Goal: Transaction & Acquisition: Purchase product/service

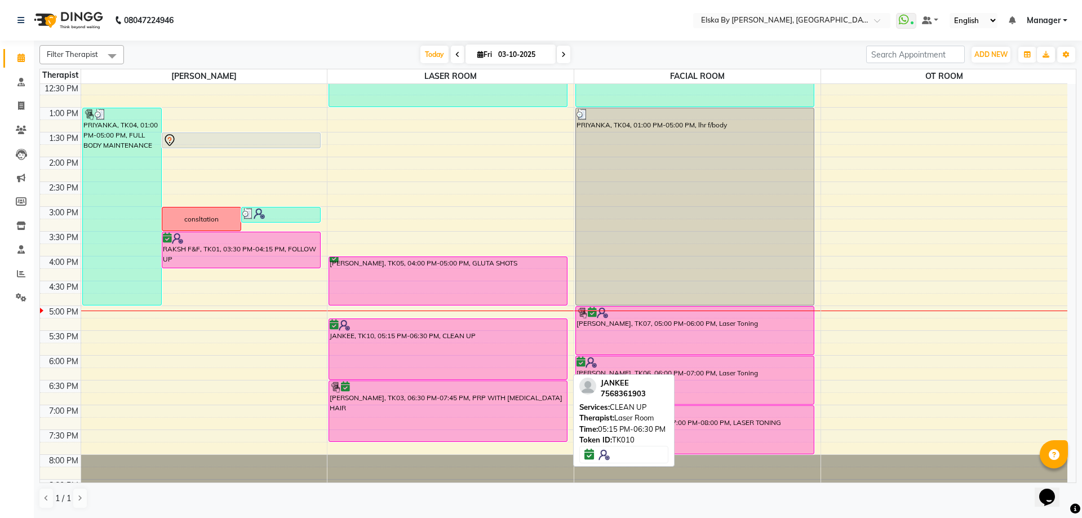
click at [440, 329] on div at bounding box center [448, 325] width 237 height 11
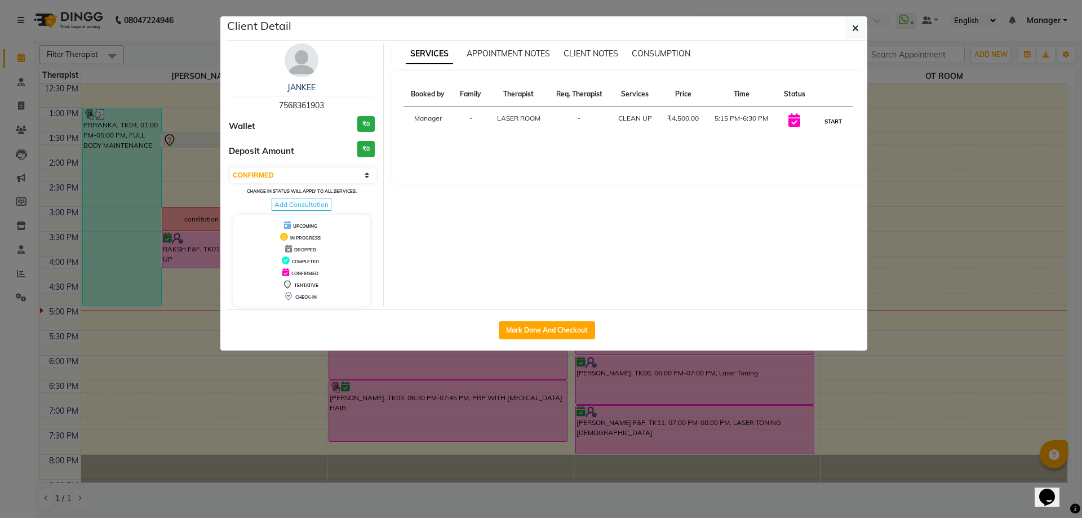
click at [823, 123] on button "START" at bounding box center [833, 121] width 23 height 14
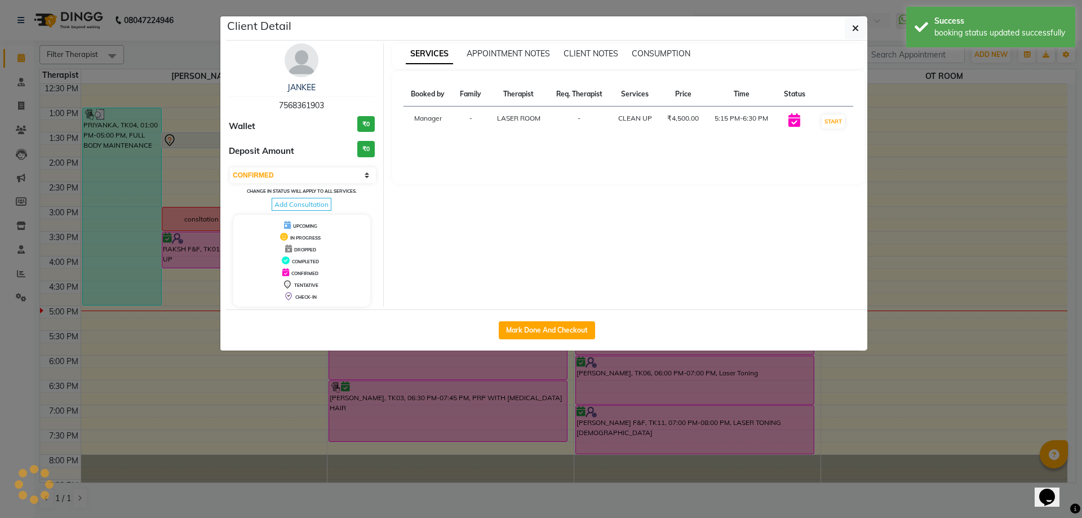
select select "1"
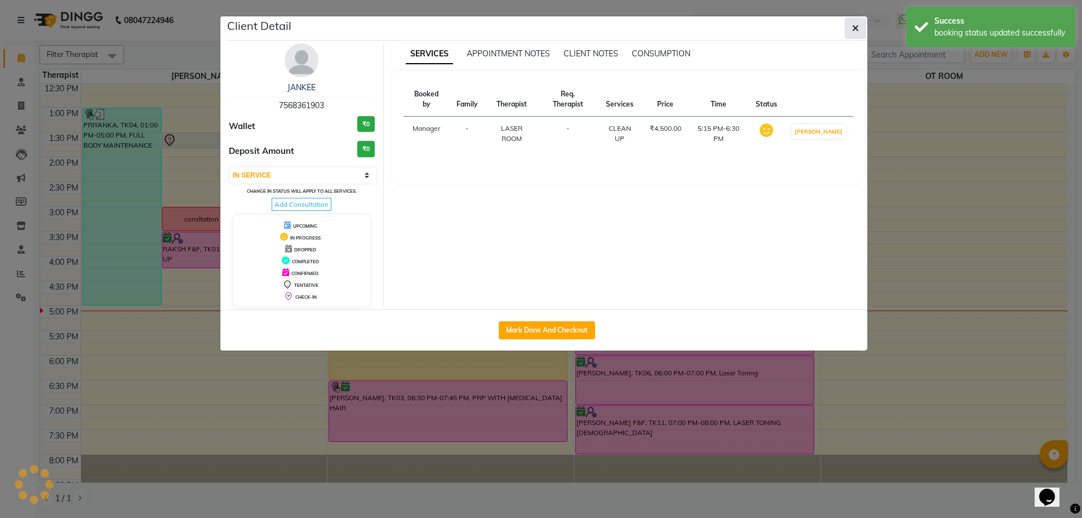
click at [857, 28] on icon "button" at bounding box center [855, 28] width 7 height 9
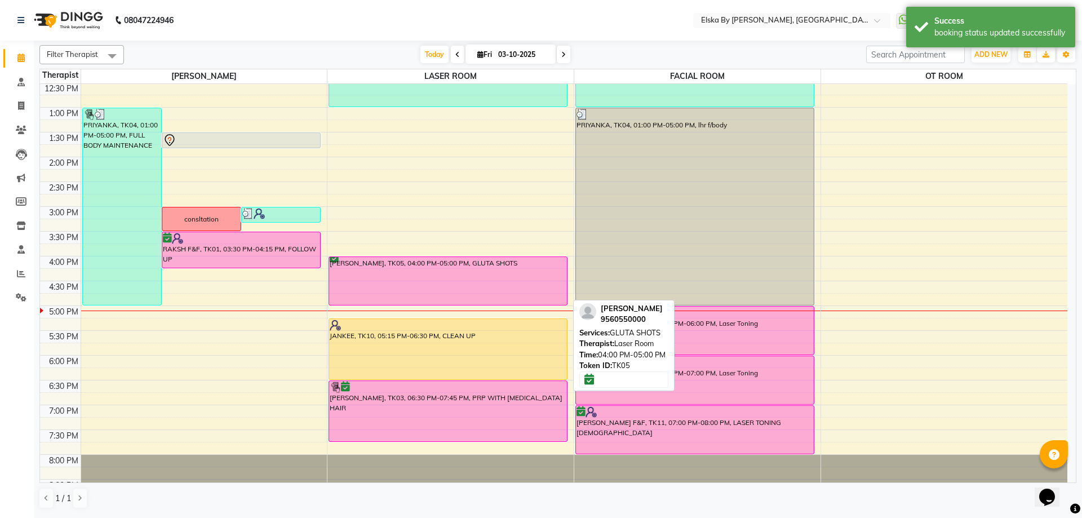
click at [497, 264] on div "BOBBY, TK05, 04:00 PM-05:00 PM, GLUTA SHOTS" at bounding box center [448, 281] width 238 height 48
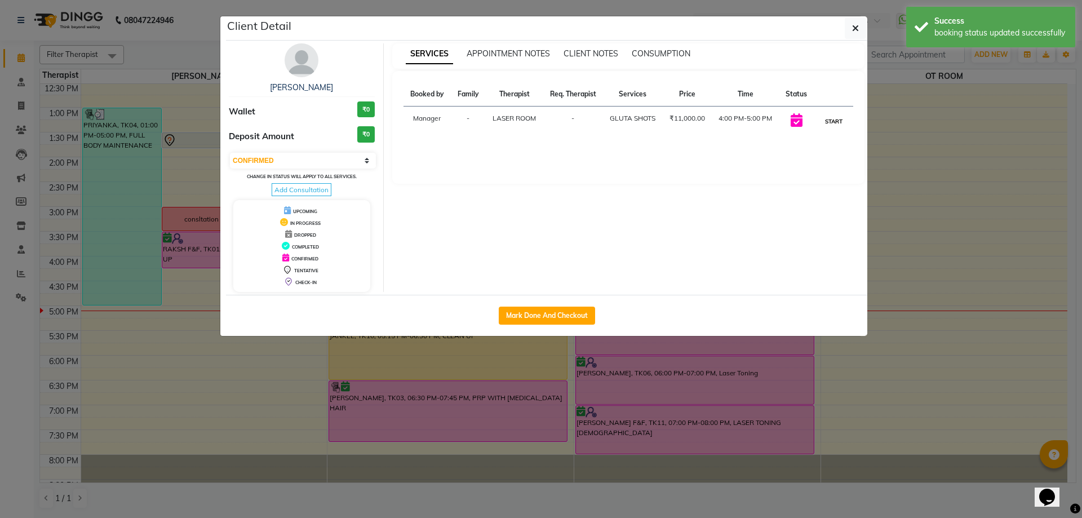
click at [831, 129] on button "START" at bounding box center [833, 121] width 23 height 14
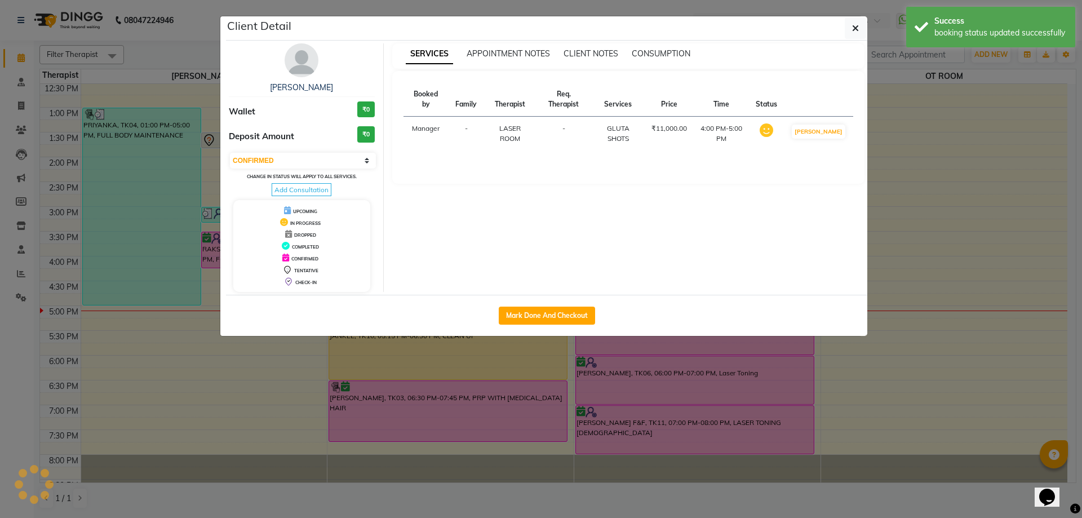
select select "1"
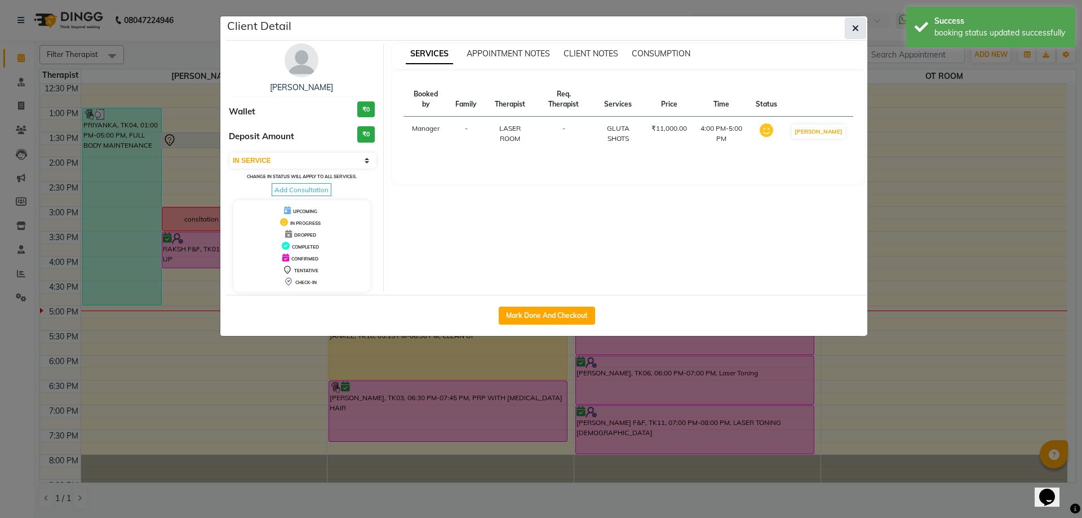
click at [855, 25] on icon "button" at bounding box center [855, 28] width 7 height 9
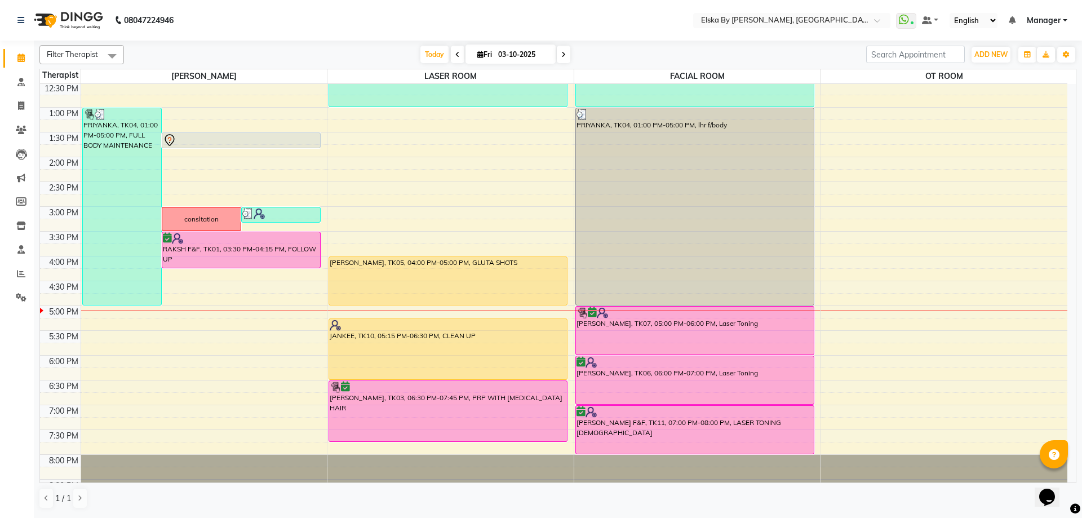
scroll to position [196, 0]
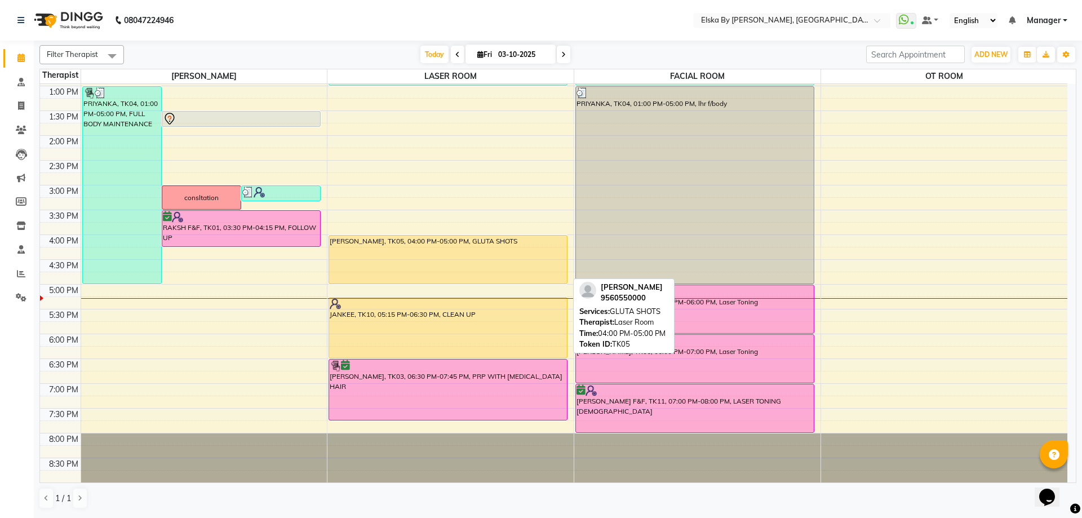
click at [482, 252] on div "BOBBY, TK05, 04:00 PM-05:00 PM, GLUTA SHOTS" at bounding box center [448, 260] width 238 height 48
select select "1"
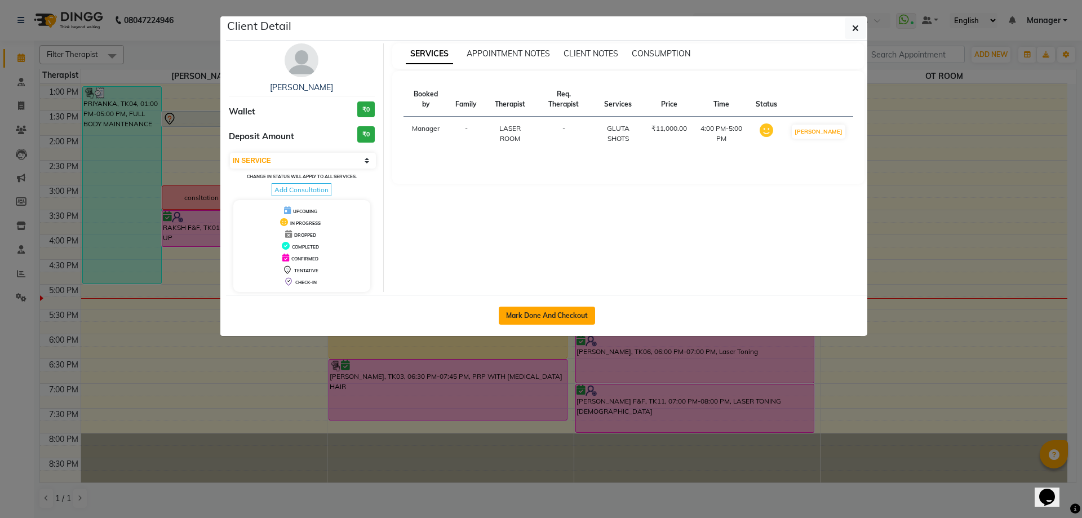
click at [555, 318] on button "Mark Done And Checkout" at bounding box center [547, 316] width 96 height 18
select select "service"
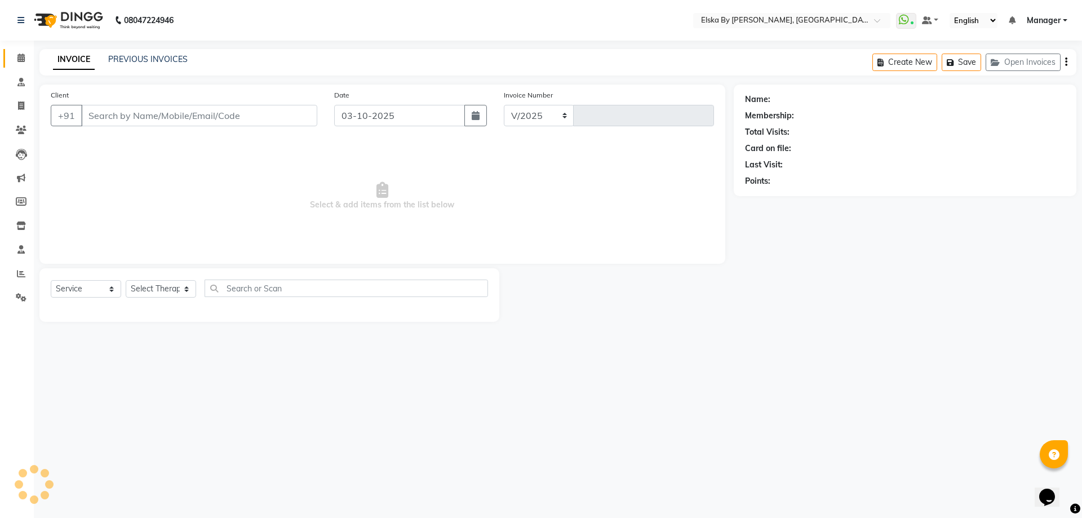
select select "7252"
type input "1891"
select select "62001"
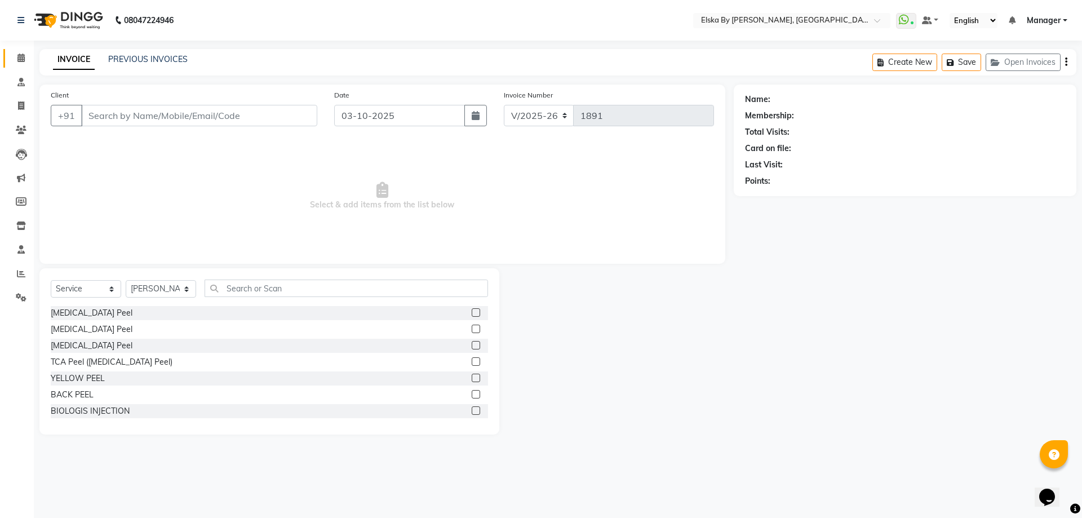
type input "9560550000"
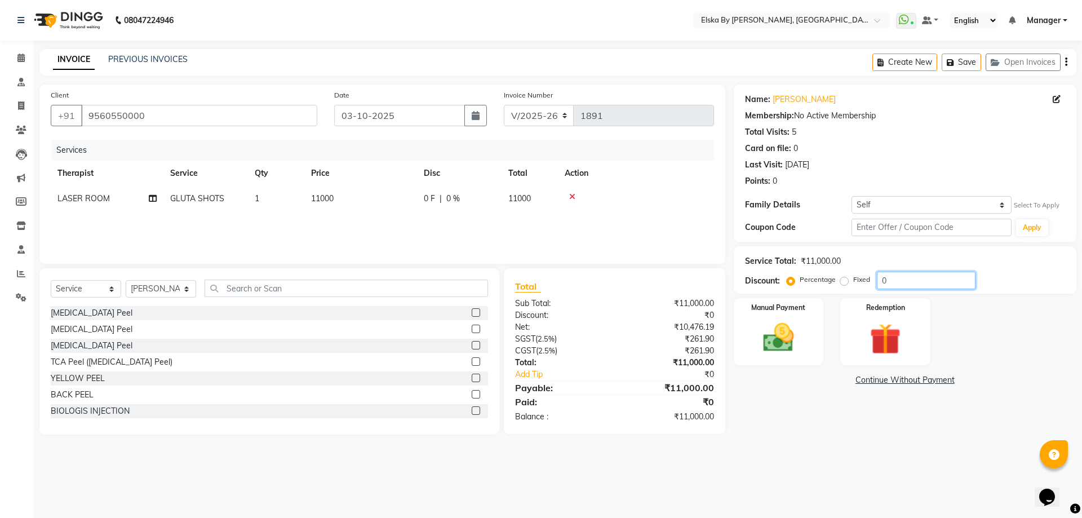
drag, startPoint x: 892, startPoint y: 280, endPoint x: 865, endPoint y: 280, distance: 26.5
click at [865, 280] on div "Percentage Fixed 0" at bounding box center [882, 280] width 187 height 17
drag, startPoint x: 845, startPoint y: 281, endPoint x: 905, endPoint y: 280, distance: 59.8
click at [853, 281] on label "Fixed" at bounding box center [861, 279] width 17 height 10
click at [847, 281] on input "Fixed" at bounding box center [847, 280] width 8 height 8
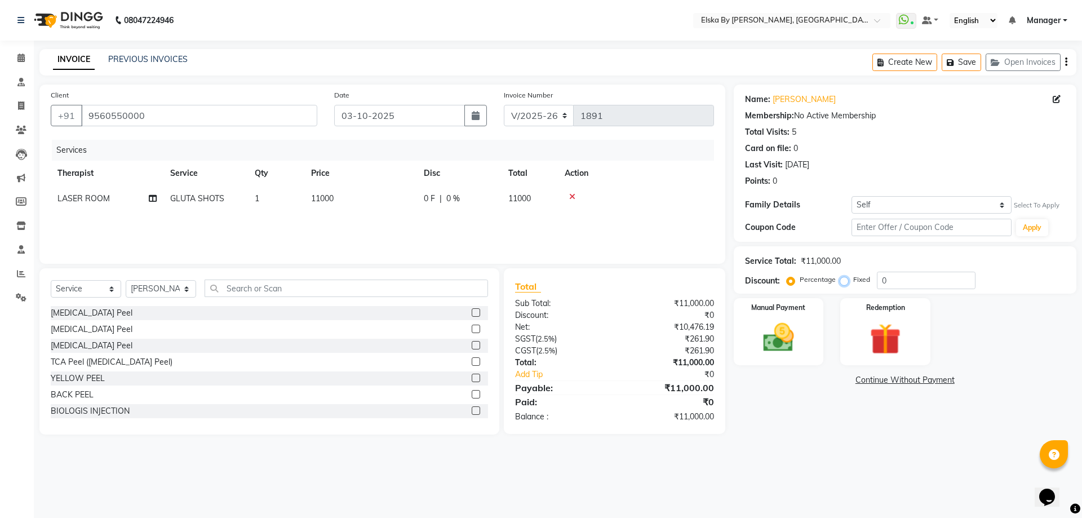
radio input "true"
drag, startPoint x: 894, startPoint y: 279, endPoint x: 858, endPoint y: 279, distance: 36.6
click at [858, 279] on div "Percentage Fixed 0" at bounding box center [882, 280] width 187 height 17
type input "6500"
click at [788, 324] on img at bounding box center [778, 337] width 52 height 37
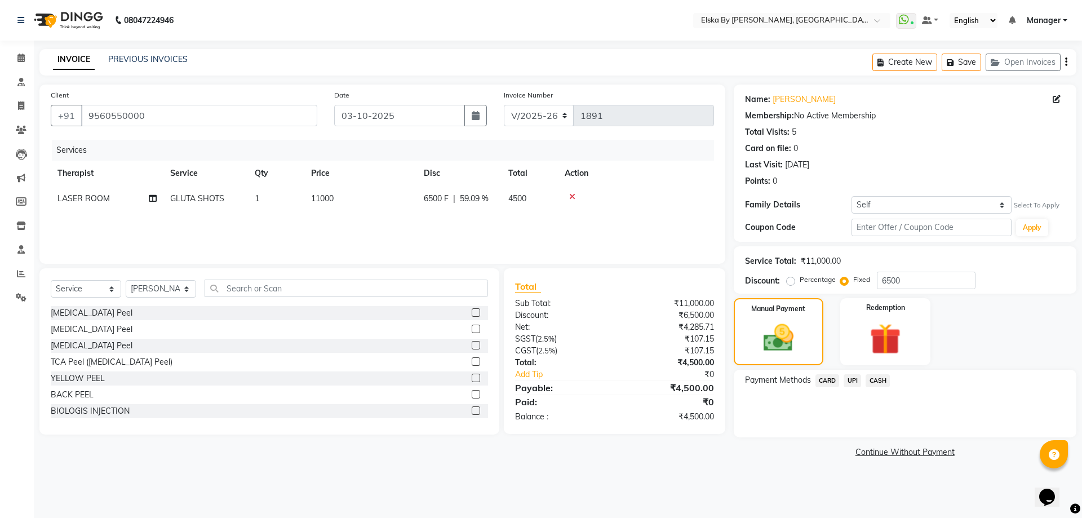
click at [880, 383] on span "CASH" at bounding box center [878, 380] width 24 height 13
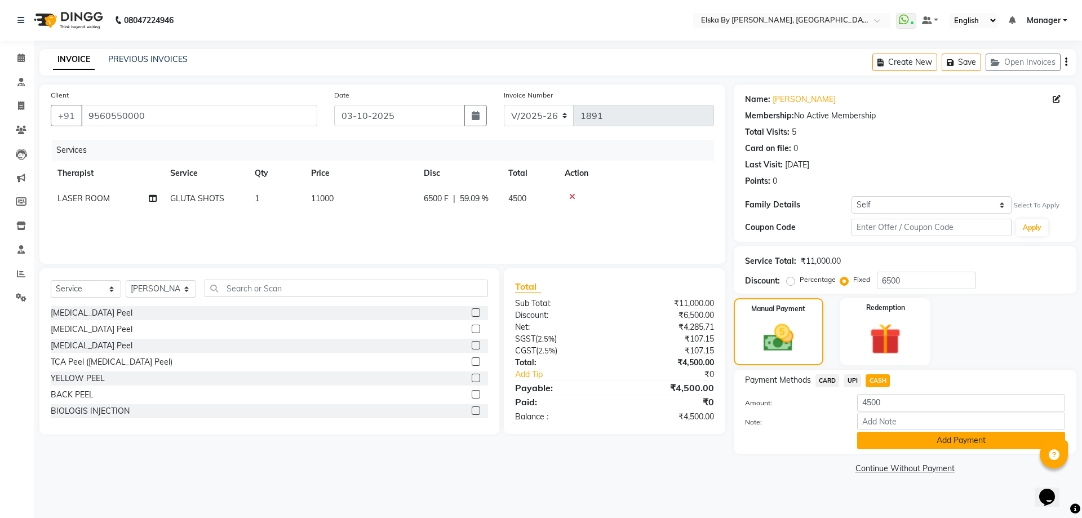
click at [885, 439] on button "Add Payment" at bounding box center [961, 440] width 208 height 17
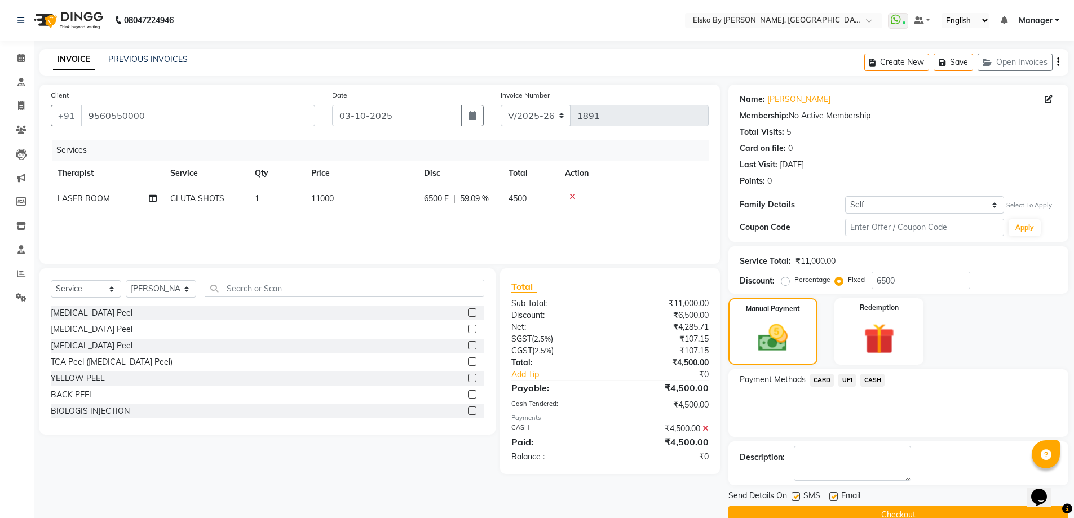
click at [835, 497] on label at bounding box center [833, 496] width 8 height 8
click at [835, 497] on input "checkbox" at bounding box center [832, 496] width 7 height 7
checkbox input "false"
click at [835, 510] on button "Checkout" at bounding box center [898, 514] width 340 height 17
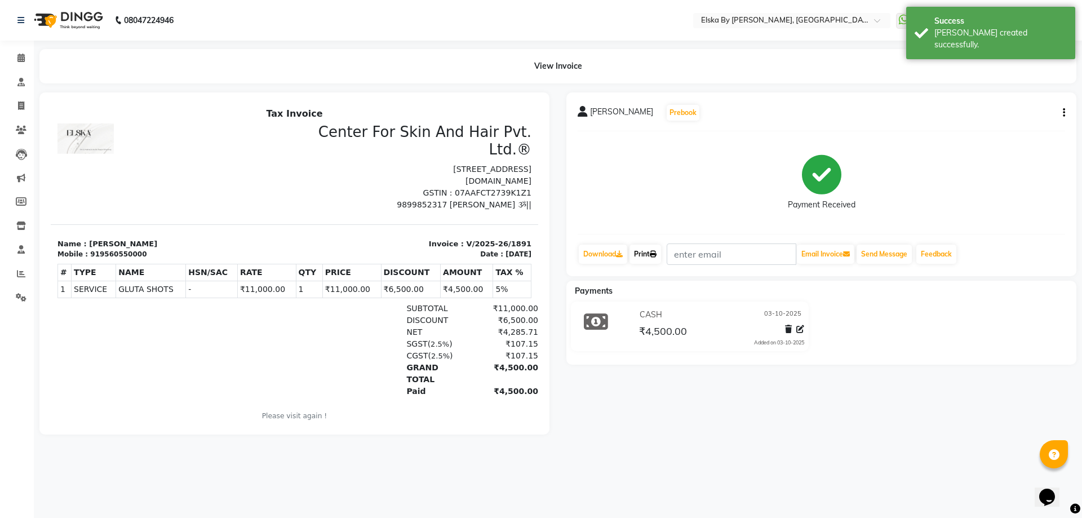
click at [645, 255] on link "Print" at bounding box center [646, 254] width 32 height 19
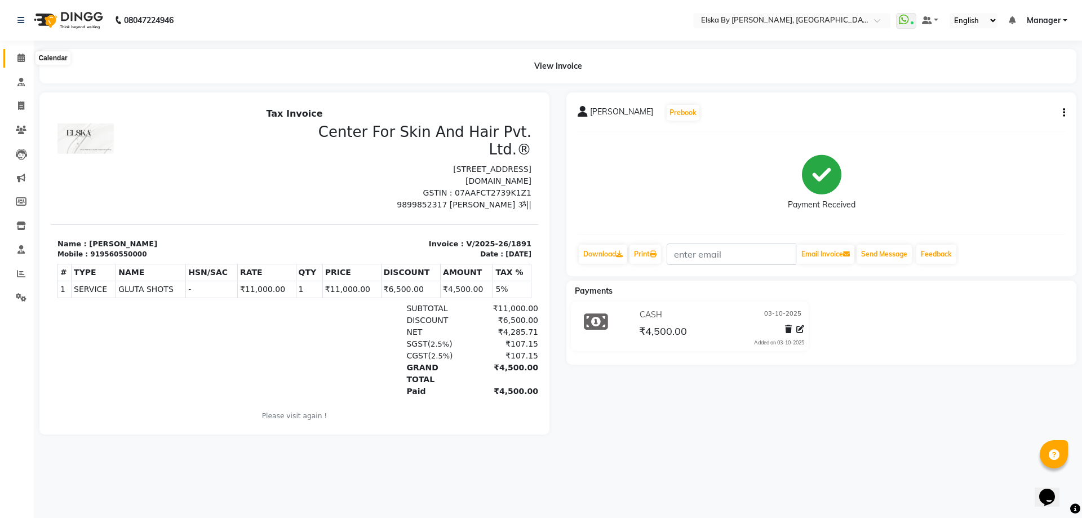
click at [21, 60] on icon at bounding box center [20, 58] width 7 height 8
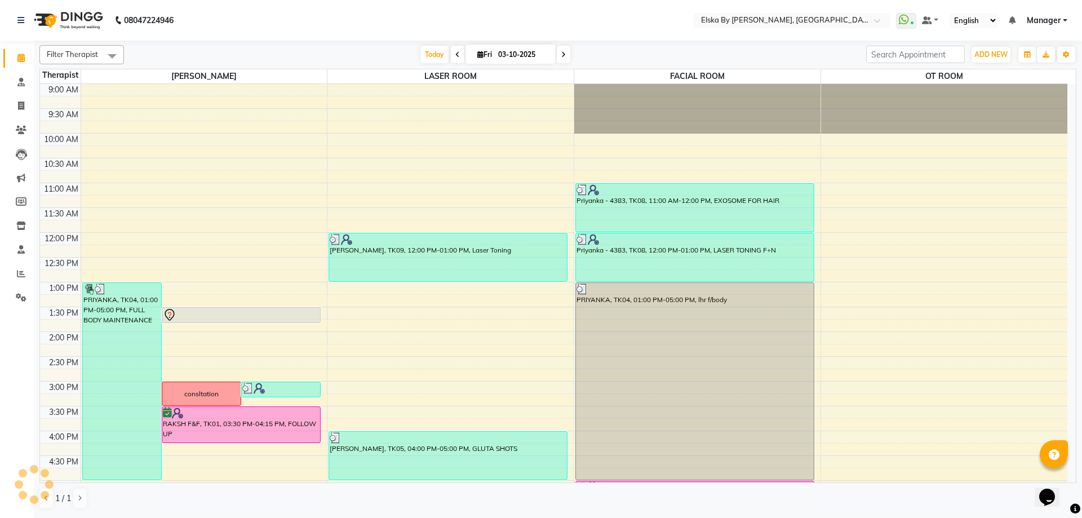
scroll to position [196, 0]
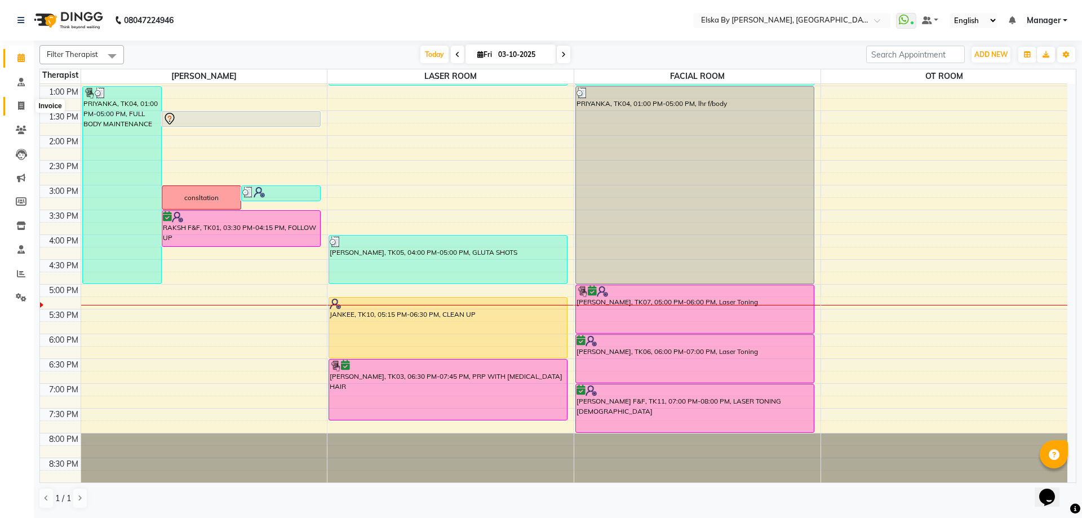
click at [24, 105] on icon at bounding box center [21, 105] width 6 height 8
select select "service"
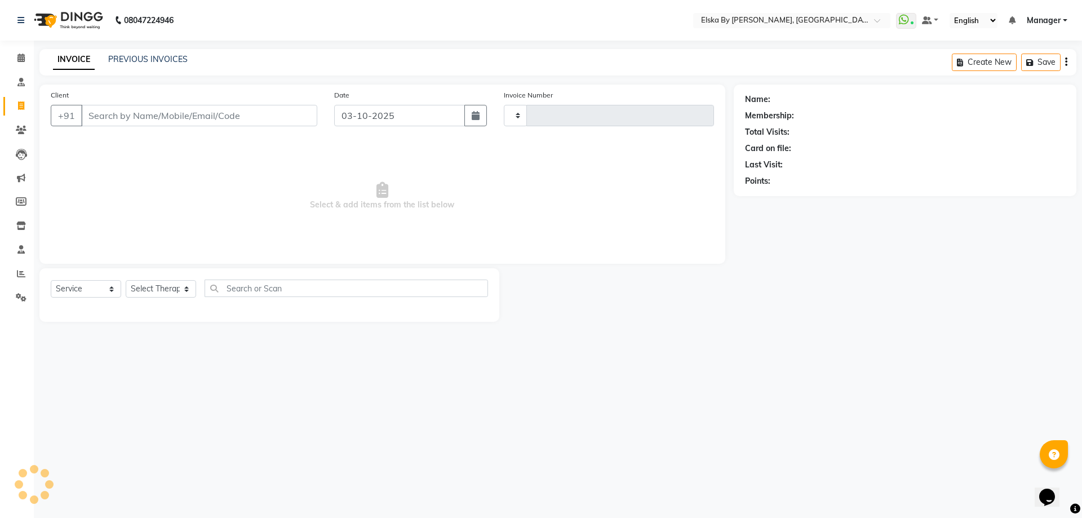
type input "1892"
click at [170, 59] on link "PREVIOUS INVOICES" at bounding box center [147, 59] width 79 height 10
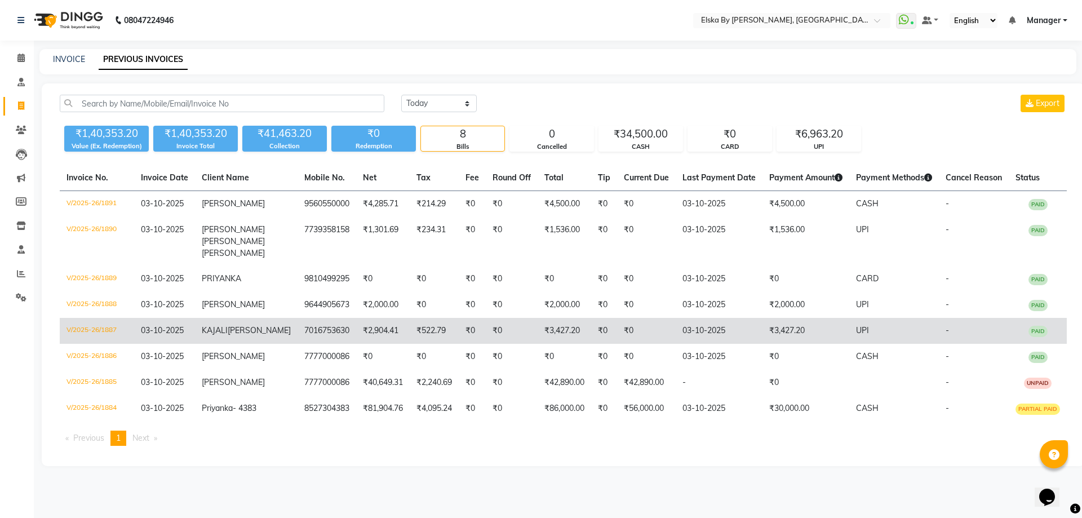
click at [254, 336] on td "KAJALI GUPTA" at bounding box center [246, 331] width 103 height 26
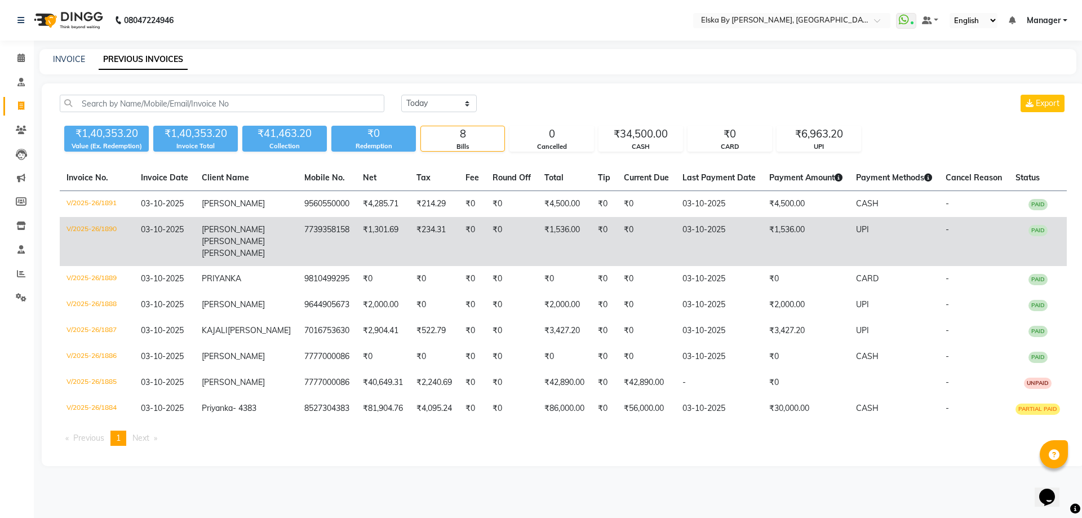
click at [298, 253] on td "7739358158" at bounding box center [327, 241] width 59 height 49
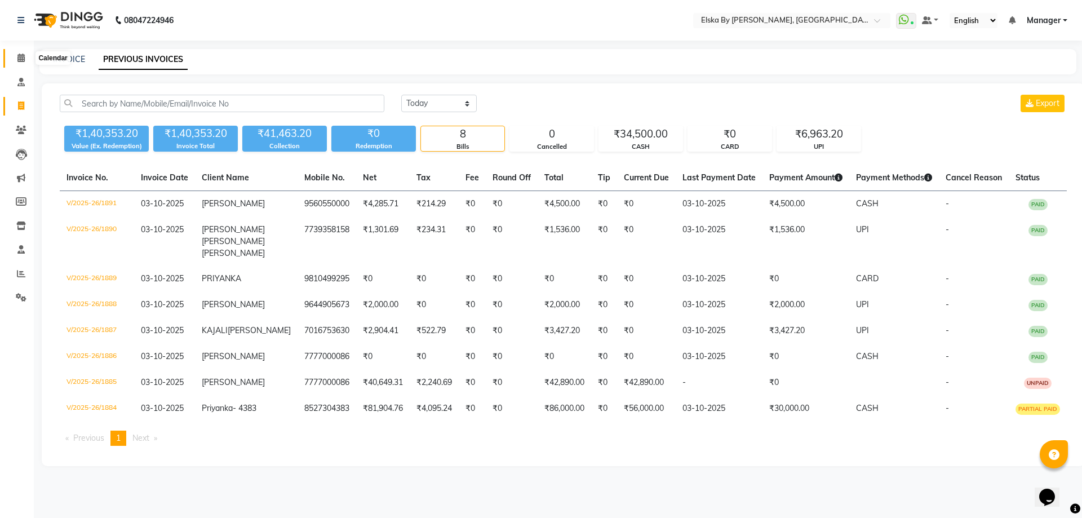
click at [24, 57] on icon at bounding box center [20, 58] width 7 height 8
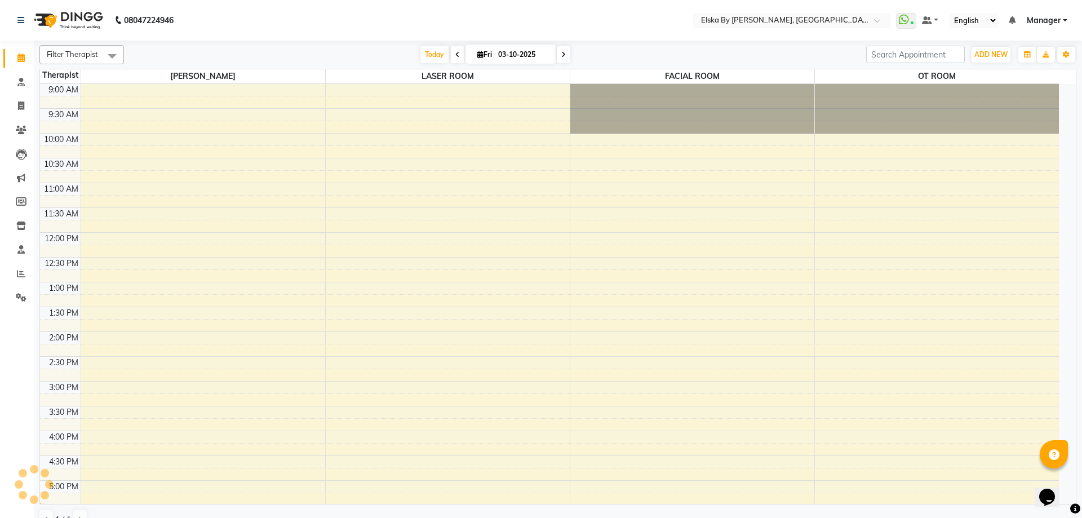
scroll to position [175, 0]
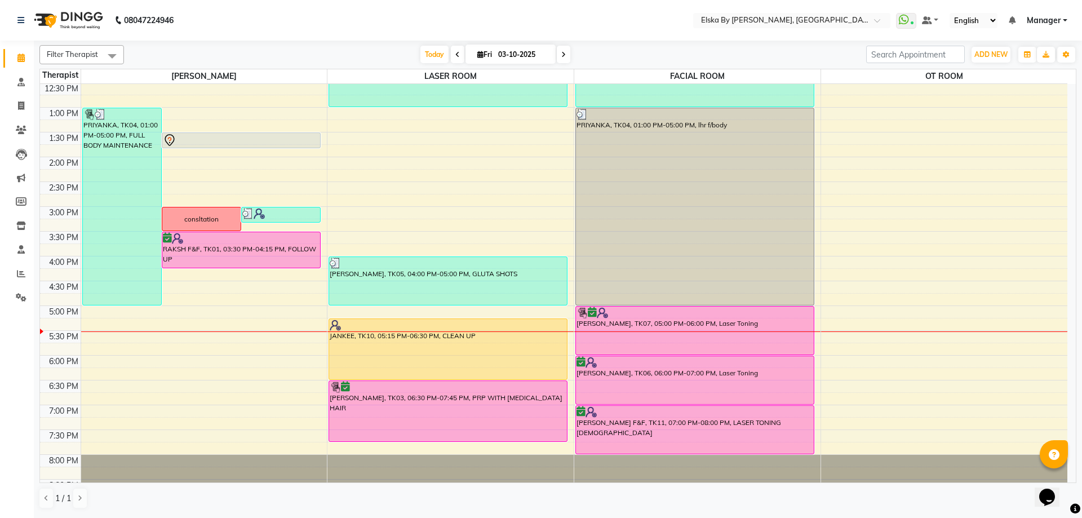
click at [563, 52] on icon at bounding box center [563, 54] width 5 height 7
type input "04-10-2025"
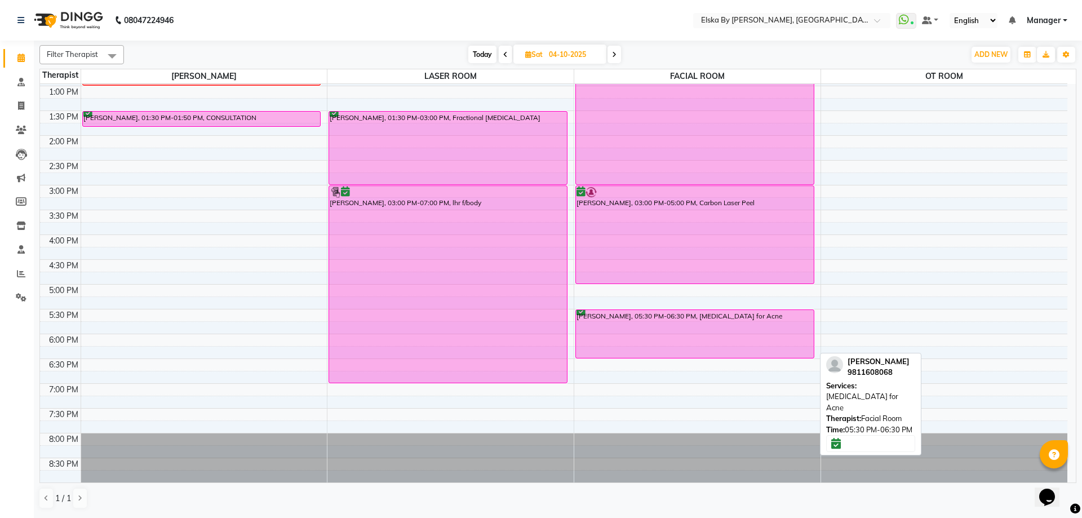
scroll to position [27, 0]
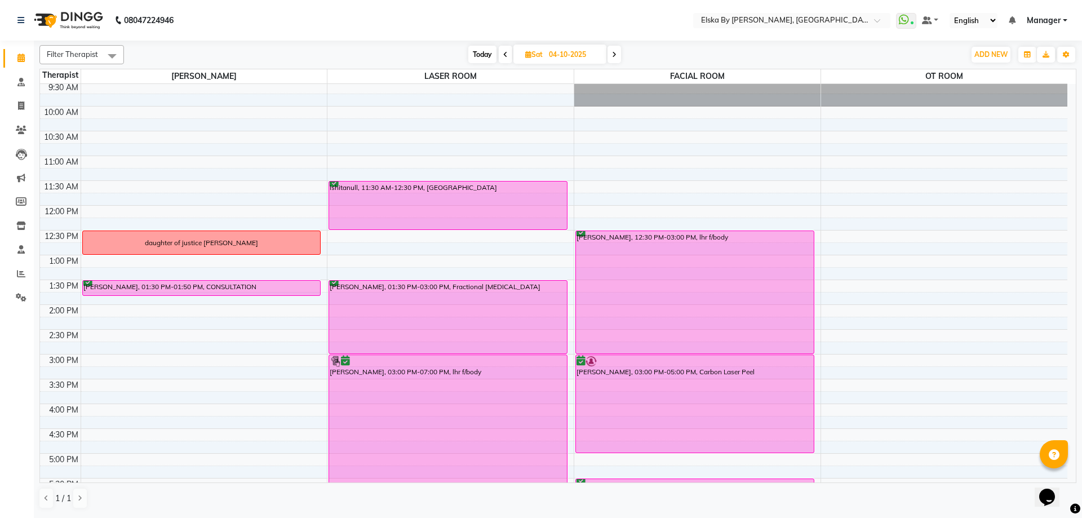
click at [529, 55] on icon at bounding box center [528, 54] width 6 height 7
select select "10"
select select "2025"
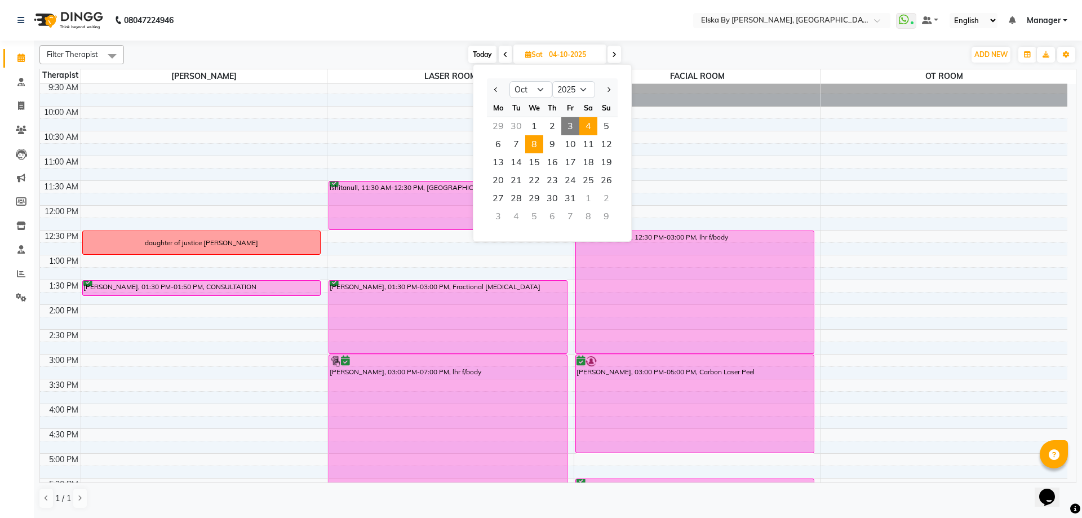
click at [530, 149] on span "8" at bounding box center [534, 144] width 18 height 18
type input "08-10-2025"
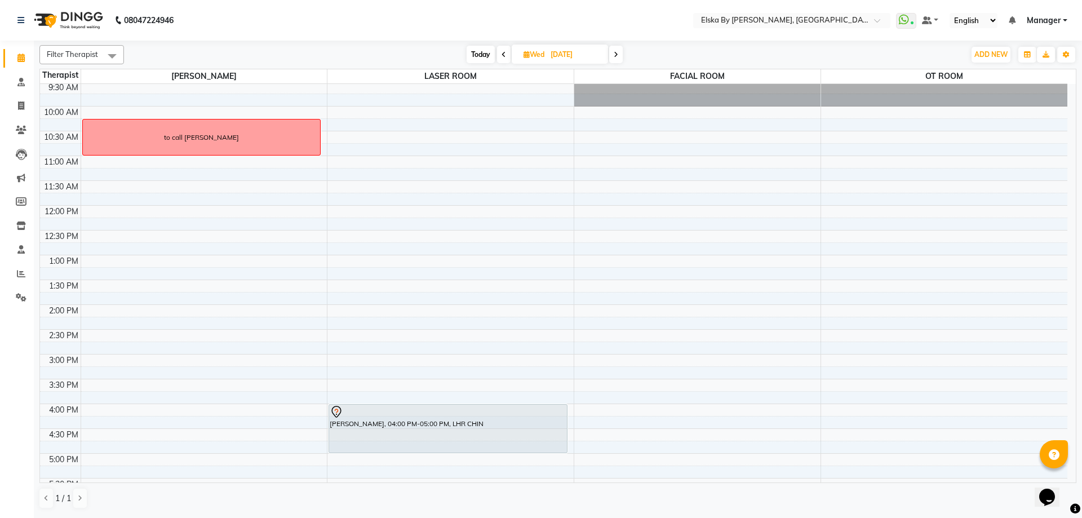
scroll to position [0, 0]
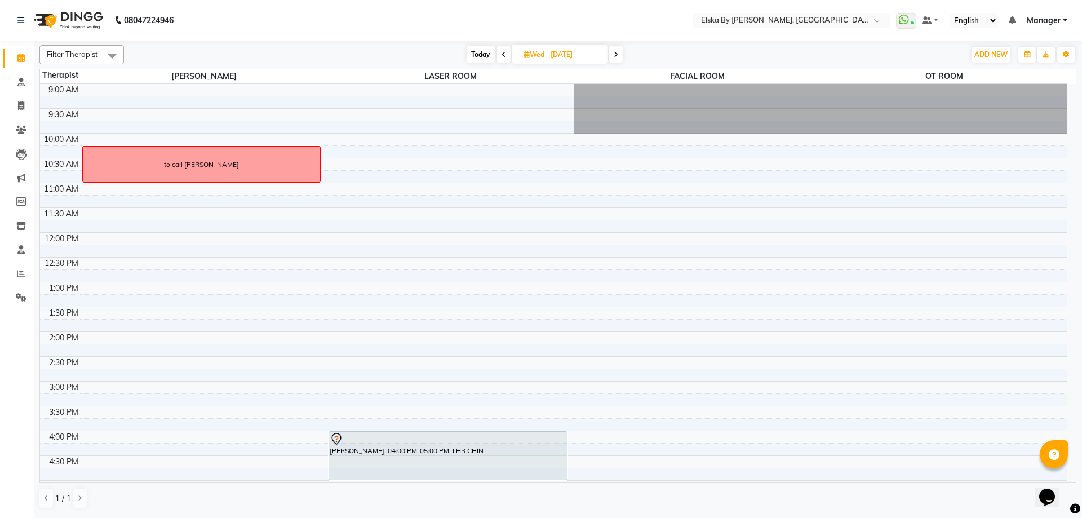
click at [497, 218] on div "9:00 AM 9:30 AM 10:00 AM 10:30 AM 11:00 AM 11:30 AM 12:00 PM 12:30 PM 1:00 PM 1…" at bounding box center [553, 381] width 1027 height 595
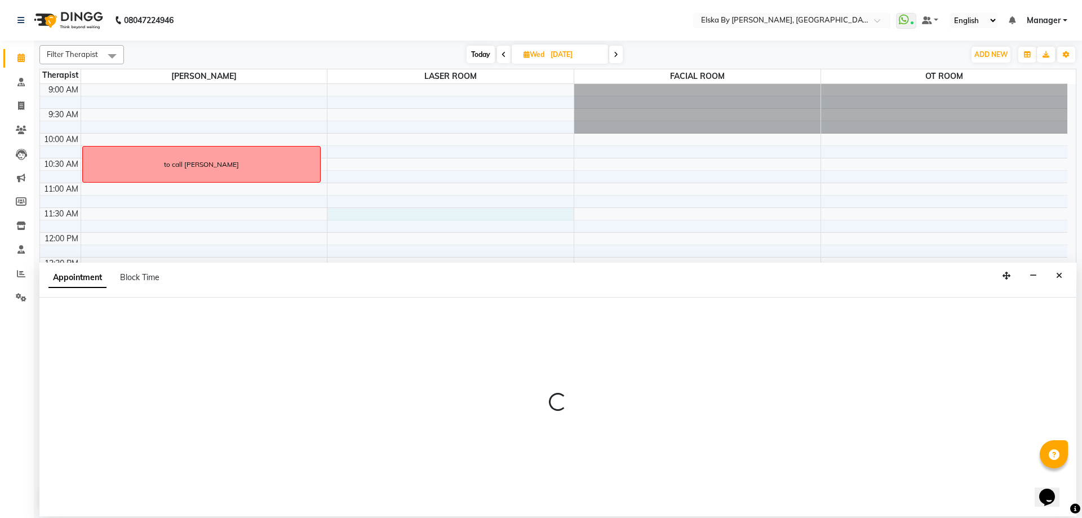
select select "62002"
select select "tentative"
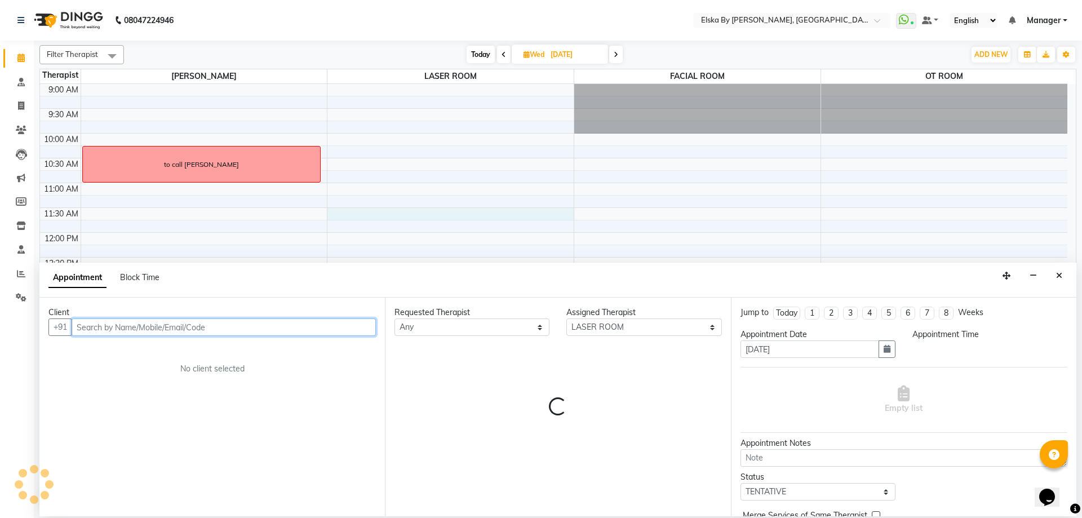
select select "690"
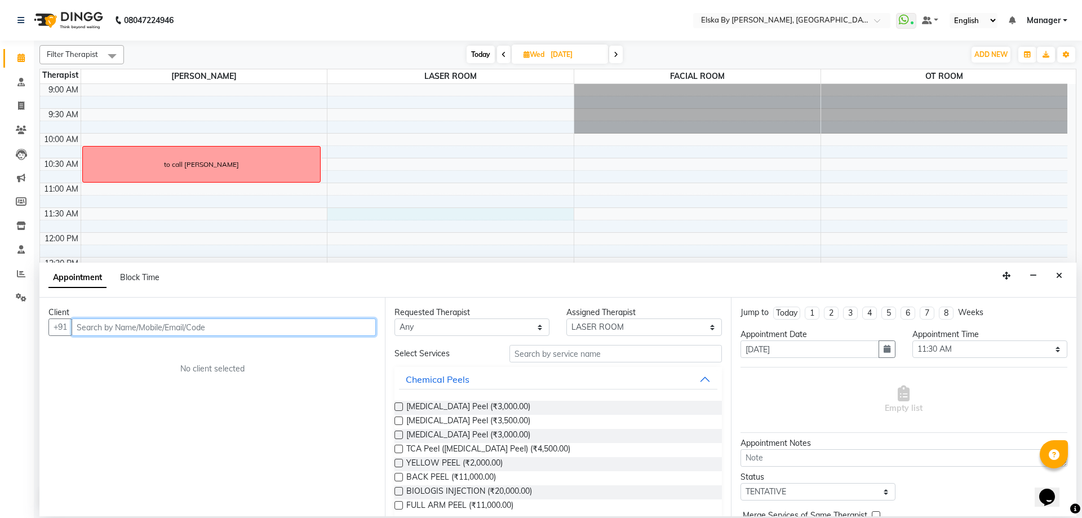
click at [218, 335] on input "text" at bounding box center [224, 326] width 304 height 17
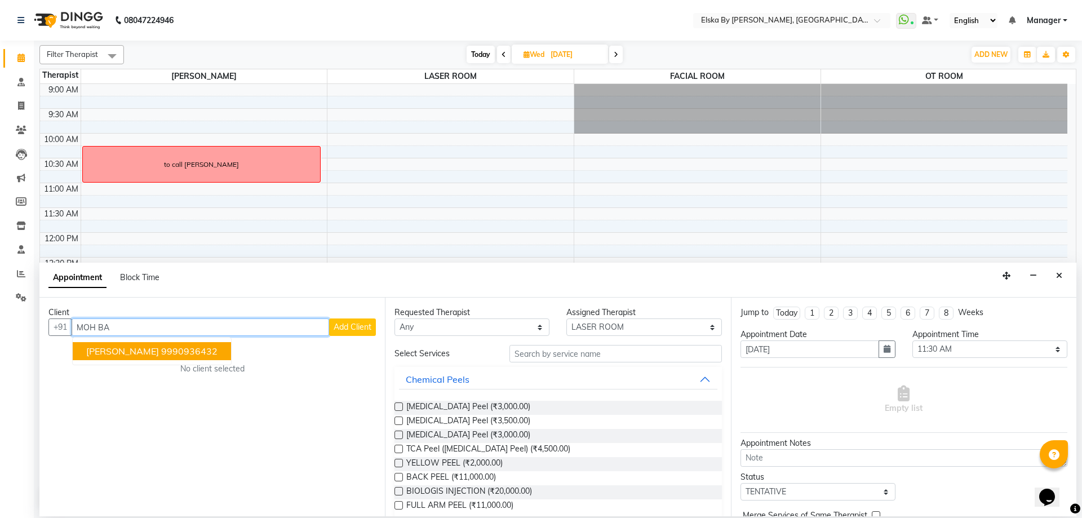
click at [166, 348] on ngb-highlight "9990936432" at bounding box center [189, 351] width 56 height 11
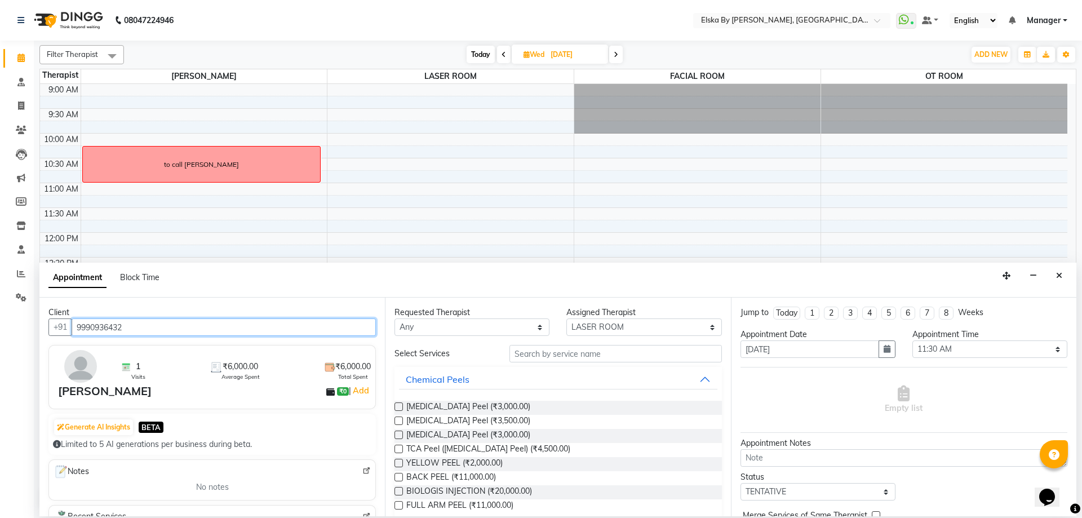
type input "9990936432"
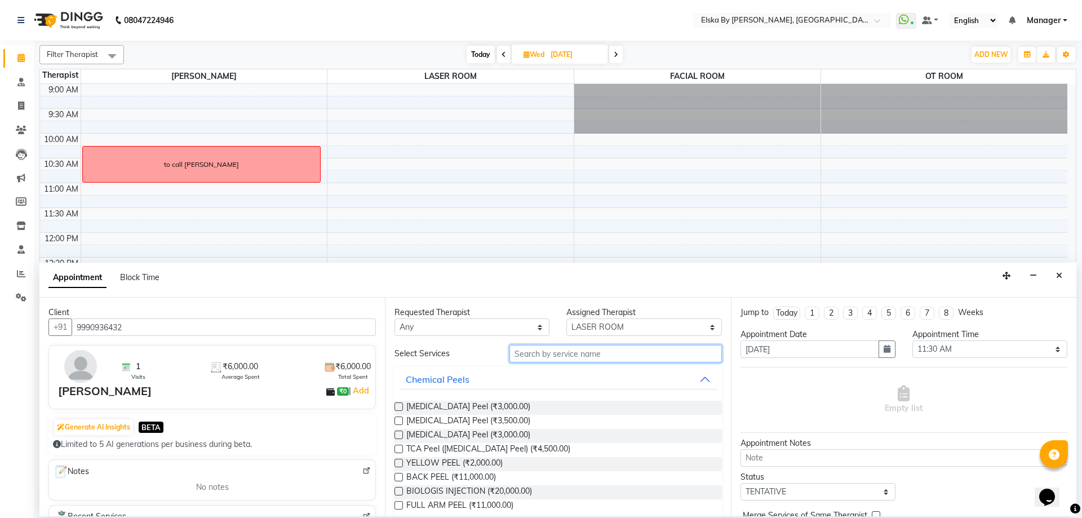
click at [571, 353] on input "text" at bounding box center [616, 353] width 212 height 17
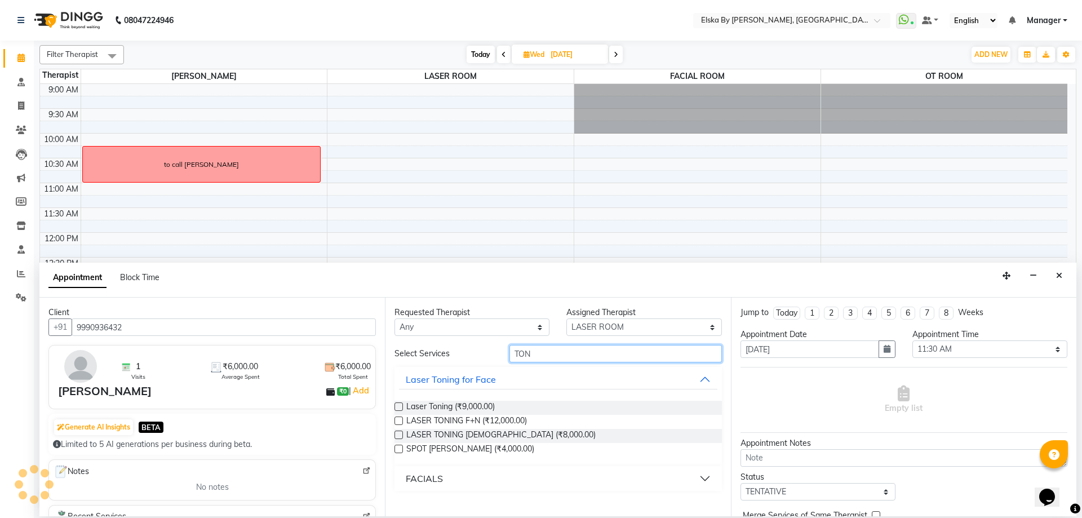
type input "TON"
click at [400, 448] on label at bounding box center [399, 449] width 8 height 8
click at [400, 448] on input "checkbox" at bounding box center [398, 449] width 7 height 7
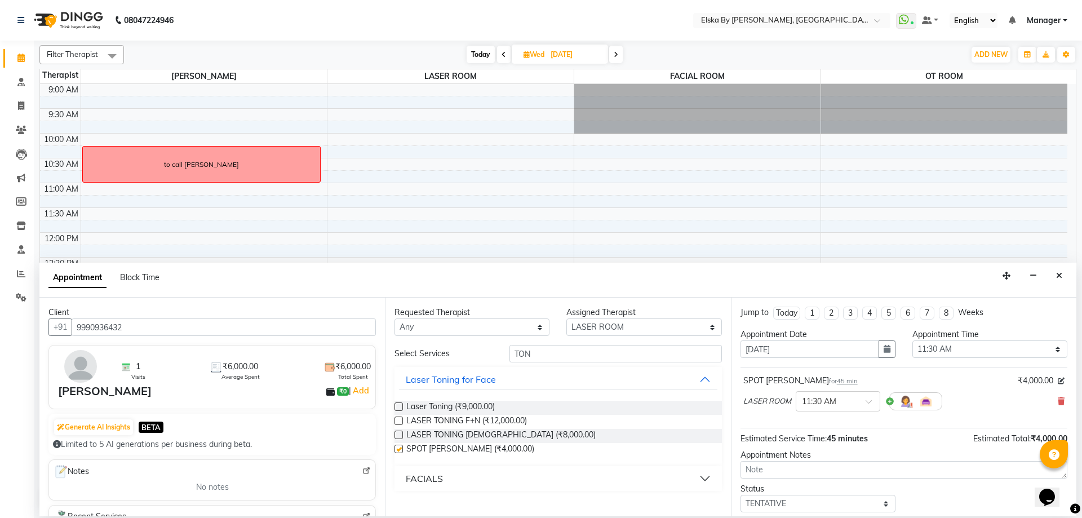
checkbox input "false"
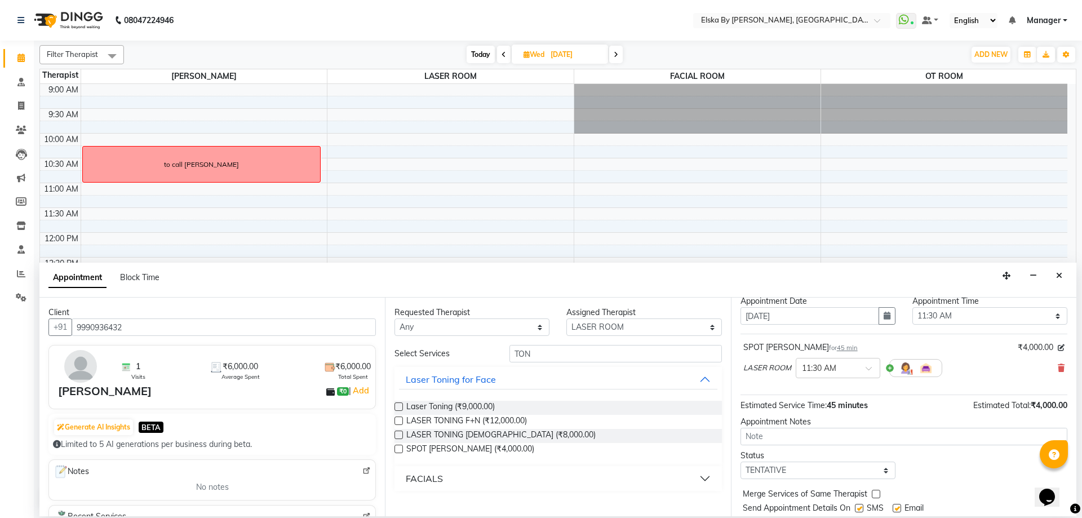
scroll to position [67, 0]
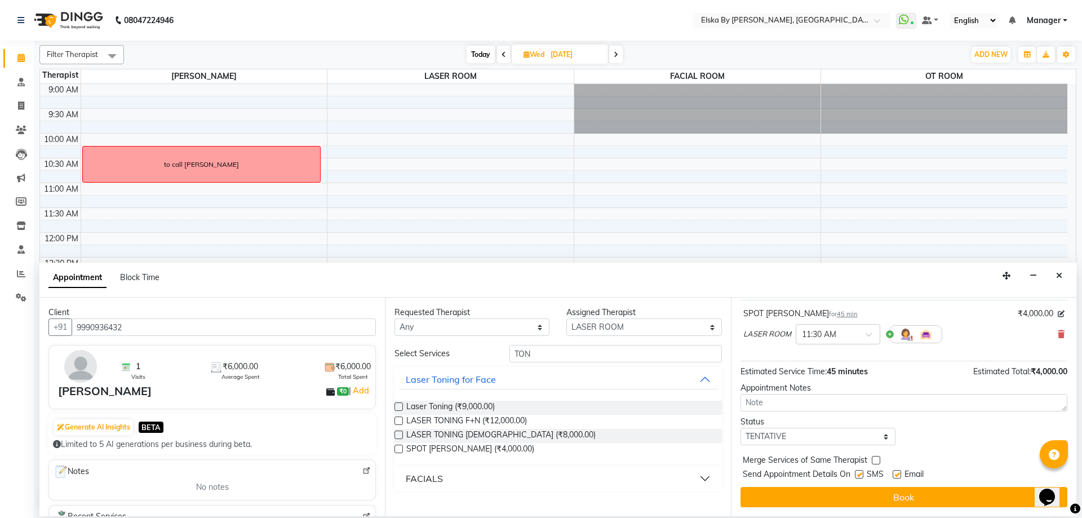
click at [898, 477] on label at bounding box center [897, 474] width 8 height 8
click at [898, 477] on input "checkbox" at bounding box center [896, 475] width 7 height 7
checkbox input "false"
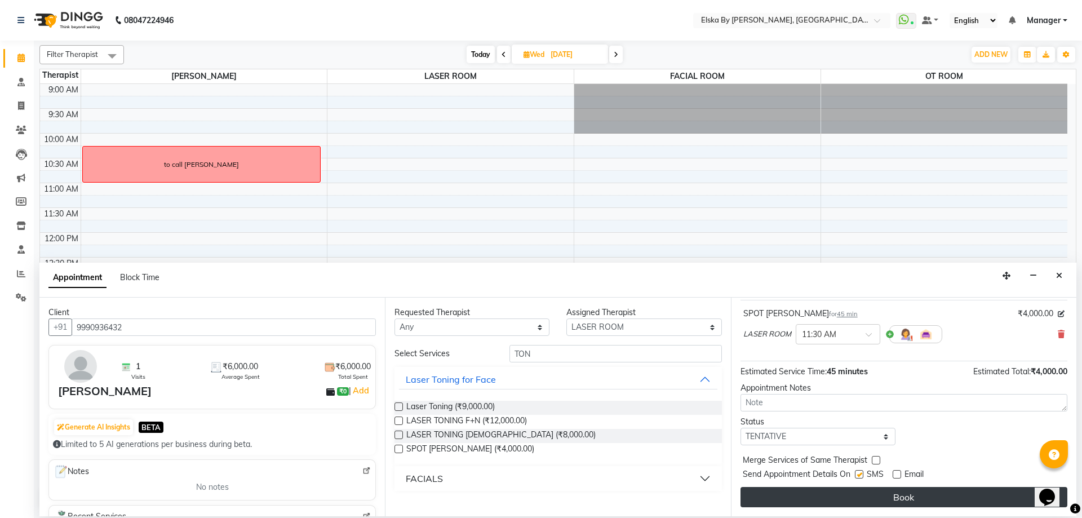
click at [898, 491] on button "Book" at bounding box center [904, 497] width 327 height 20
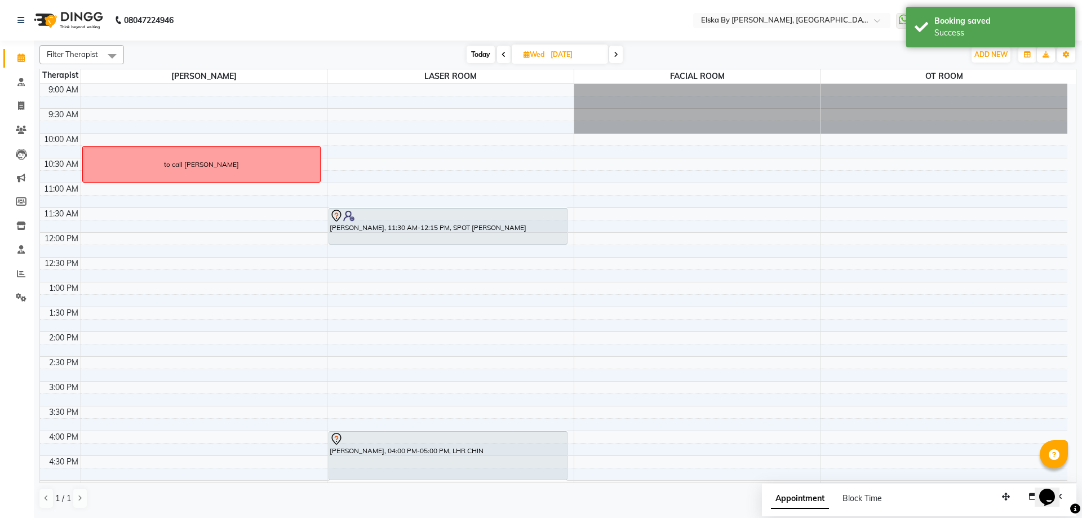
click at [599, 216] on div "9:00 AM 9:30 AM 10:00 AM 10:30 AM 11:00 AM 11:30 AM 12:00 PM 12:30 PM 1:00 PM 1…" at bounding box center [553, 381] width 1027 height 595
select select "63147"
select select "tentative"
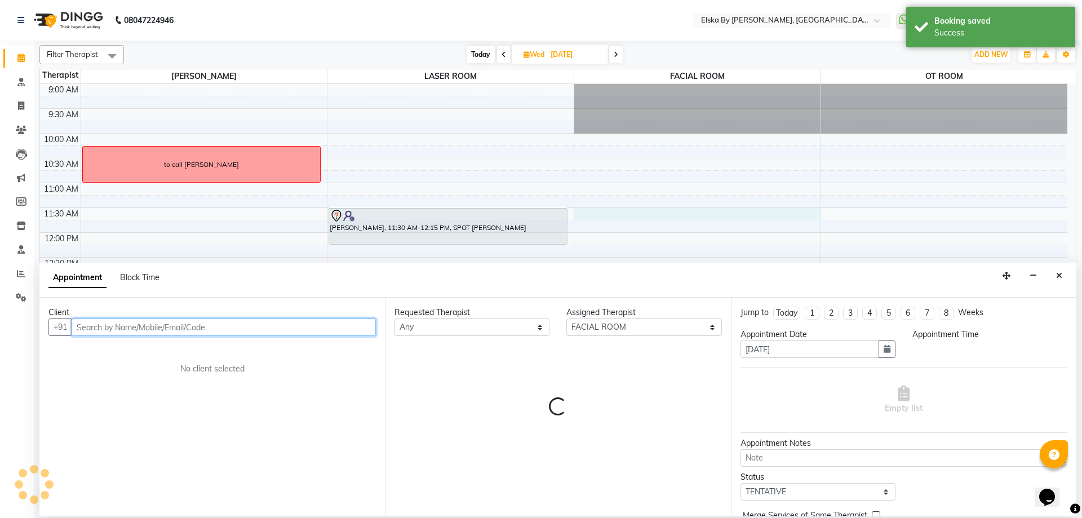
select select "690"
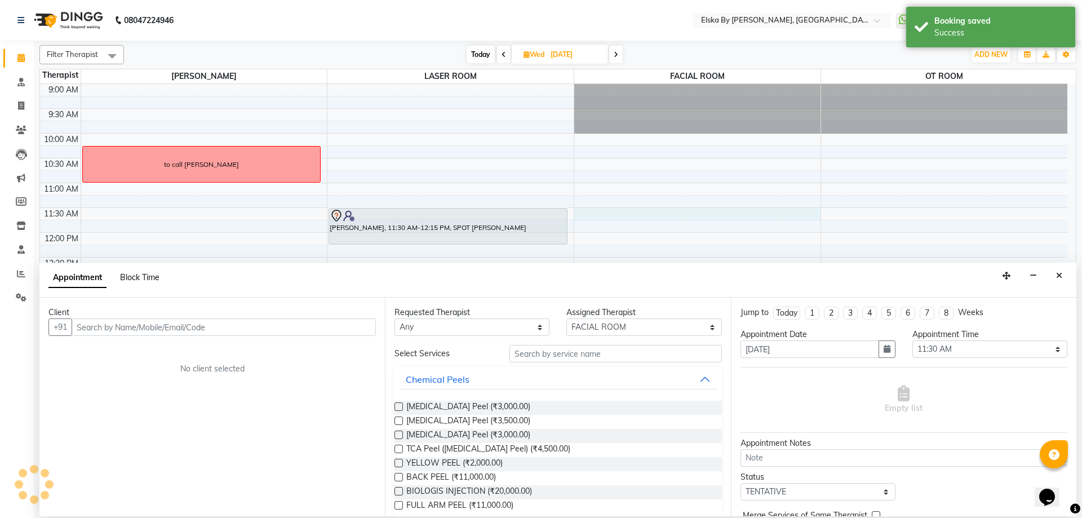
click at [150, 278] on span "Block Time" at bounding box center [139, 277] width 39 height 10
select select "63147"
select select "690"
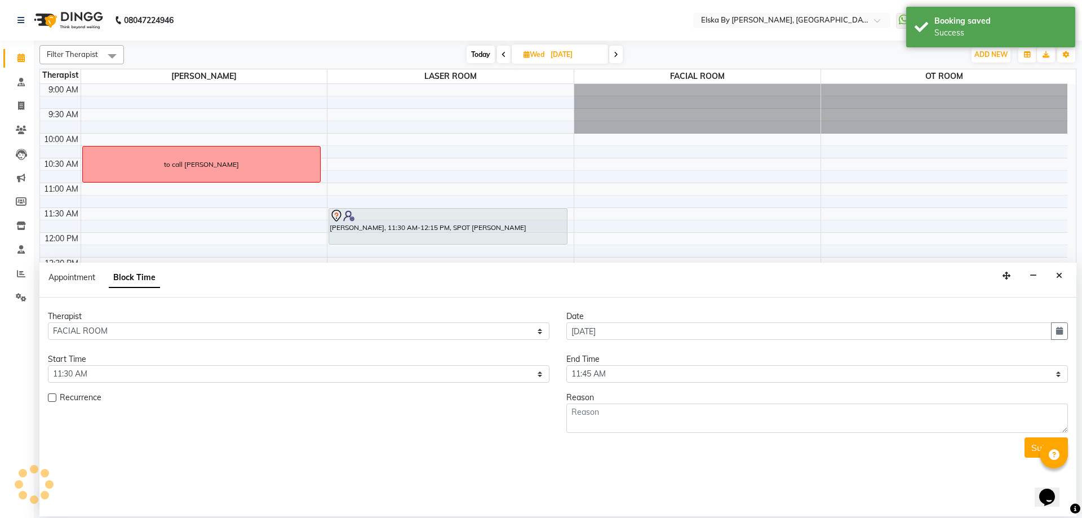
scroll to position [196, 0]
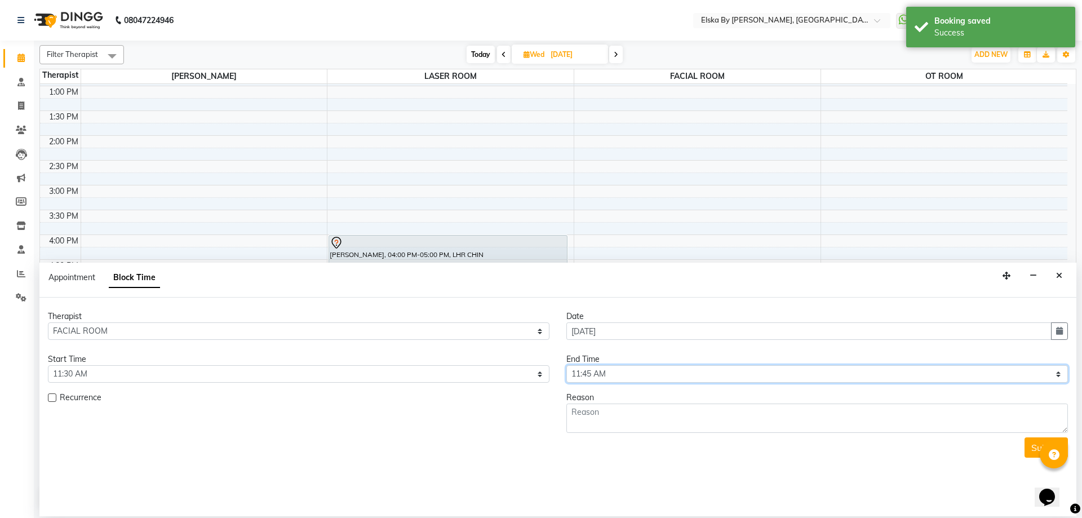
click at [628, 377] on select "Select 10:00 AM 10:15 AM 10:30 AM 10:45 AM 11:00 AM 11:15 AM 11:30 AM 11:45 AM …" at bounding box center [817, 373] width 502 height 17
select select "750"
click at [566, 365] on select "Select 10:00 AM 10:15 AM 10:30 AM 10:45 AM 11:00 AM 11:15 AM 11:30 AM 11:45 AM …" at bounding box center [817, 373] width 502 height 17
click at [643, 419] on textarea at bounding box center [817, 418] width 502 height 29
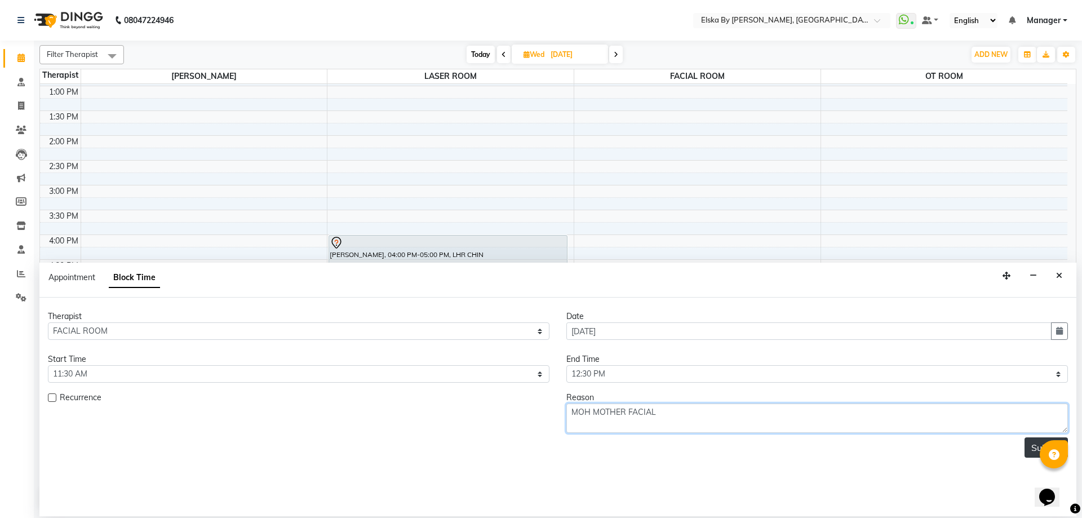
type textarea "MOH MOTHER FACIAL"
click at [1029, 442] on button "Submit" at bounding box center [1046, 447] width 43 height 20
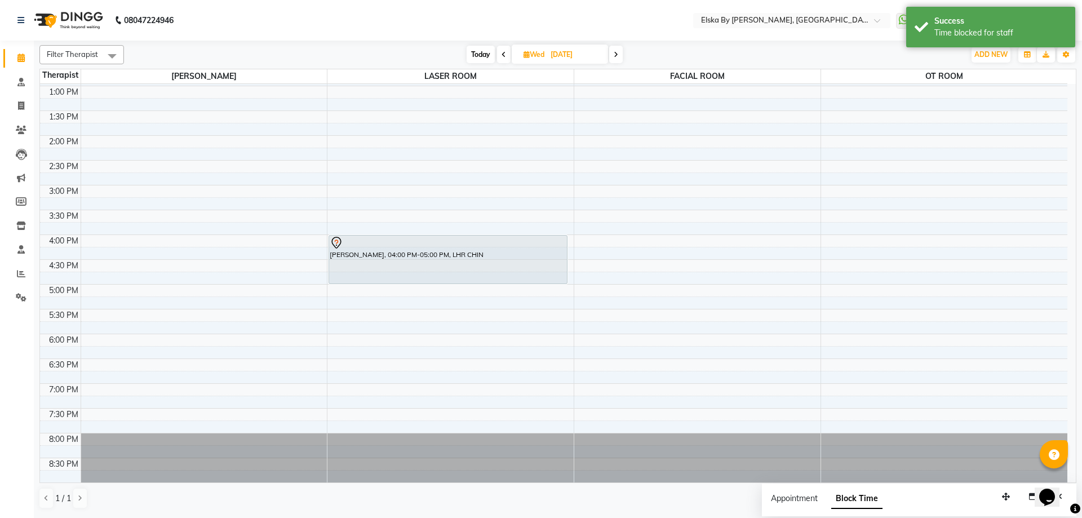
scroll to position [27, 0]
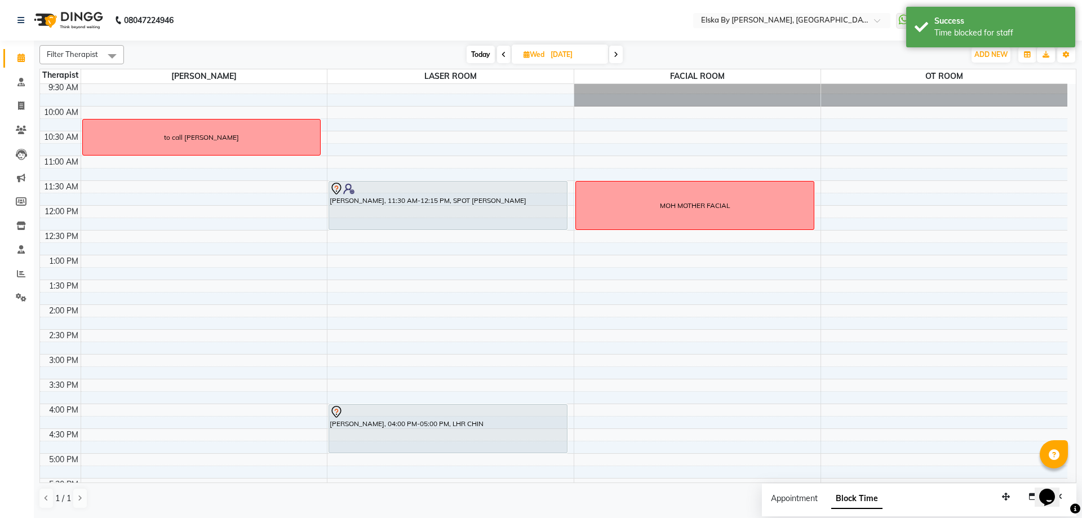
drag, startPoint x: 481, startPoint y: 217, endPoint x: 480, endPoint y: 228, distance: 11.3
click at [480, 228] on div "MOH BATWARA, 11:30 AM-12:15 PM, SPOT TONNING NAMITA LAKRA, 04:00 PM-05:00 PM, L…" at bounding box center [450, 354] width 246 height 595
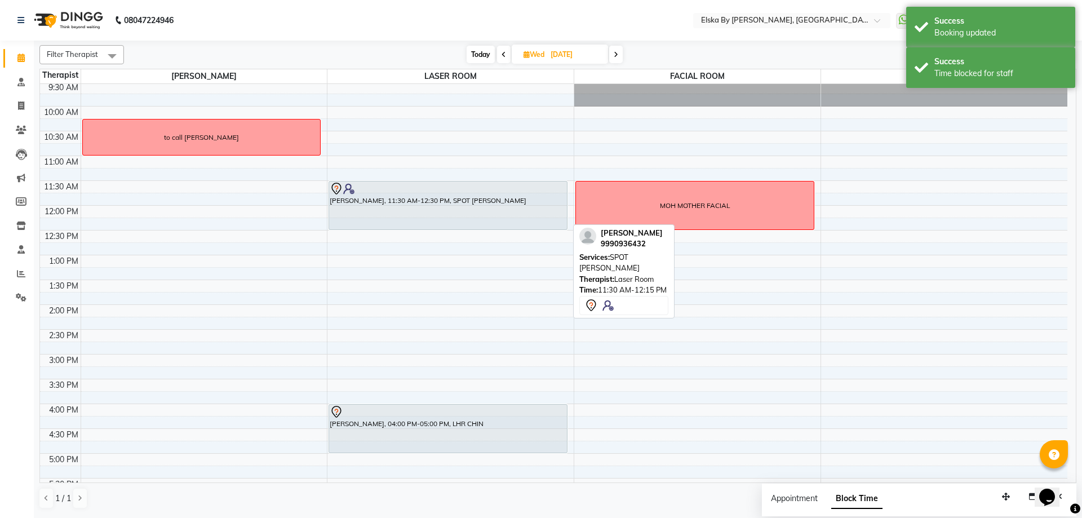
click at [481, 199] on div "MOH BATWARA, 11:30 AM-12:30 PM, SPOT TONNING" at bounding box center [448, 205] width 238 height 48
select select "7"
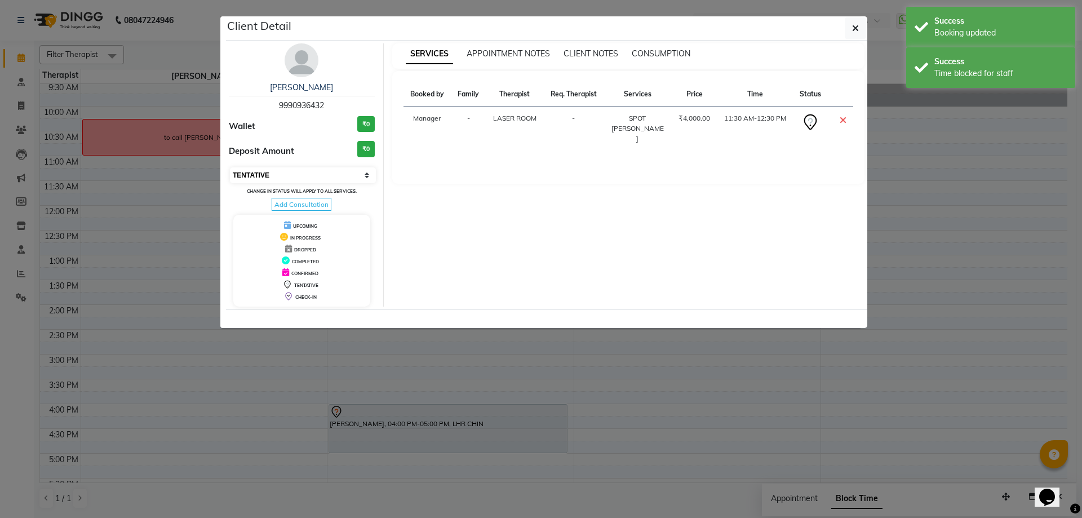
click at [370, 171] on select "Select CONFIRMED TENTATIVE" at bounding box center [303, 175] width 146 height 16
click at [685, 228] on div "SERVICES APPOINTMENT NOTES CLIENT NOTES CONSUMPTION Booked by Family Therapist …" at bounding box center [629, 174] width 490 height 263
click at [853, 28] on icon "button" at bounding box center [855, 28] width 7 height 9
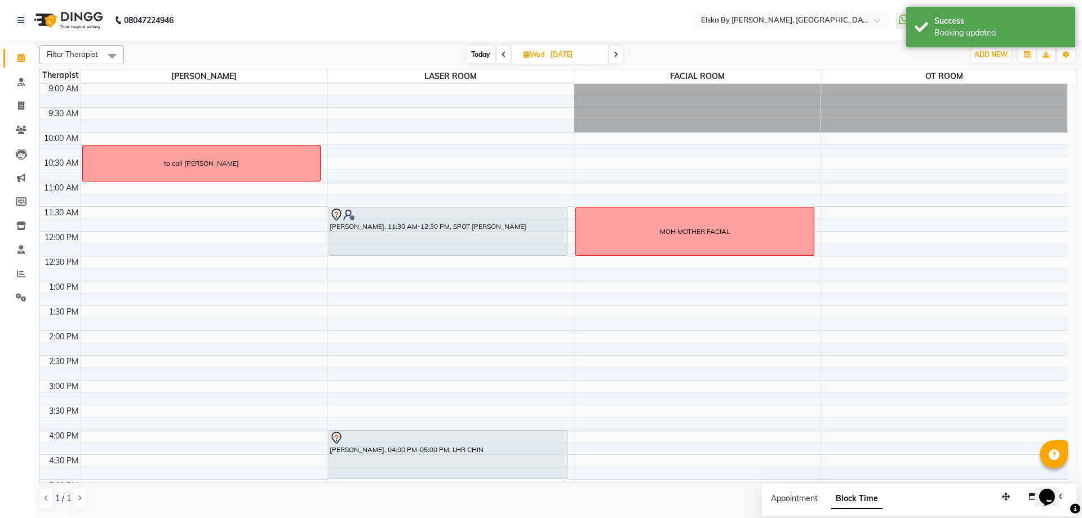
scroll to position [0, 0]
click at [474, 53] on span "Today" at bounding box center [481, 54] width 28 height 17
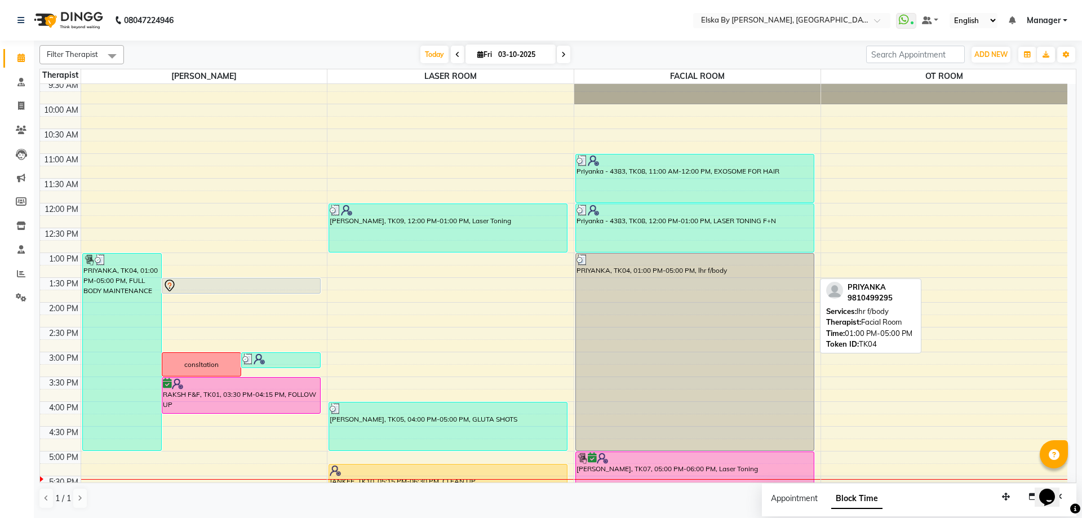
scroll to position [27, 0]
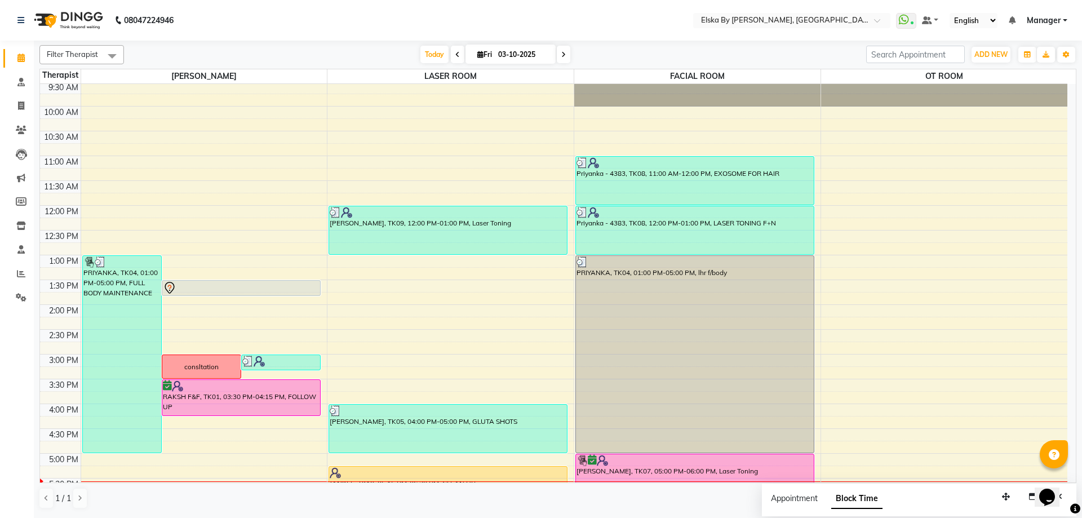
click at [562, 55] on icon at bounding box center [563, 54] width 5 height 7
type input "04-10-2025"
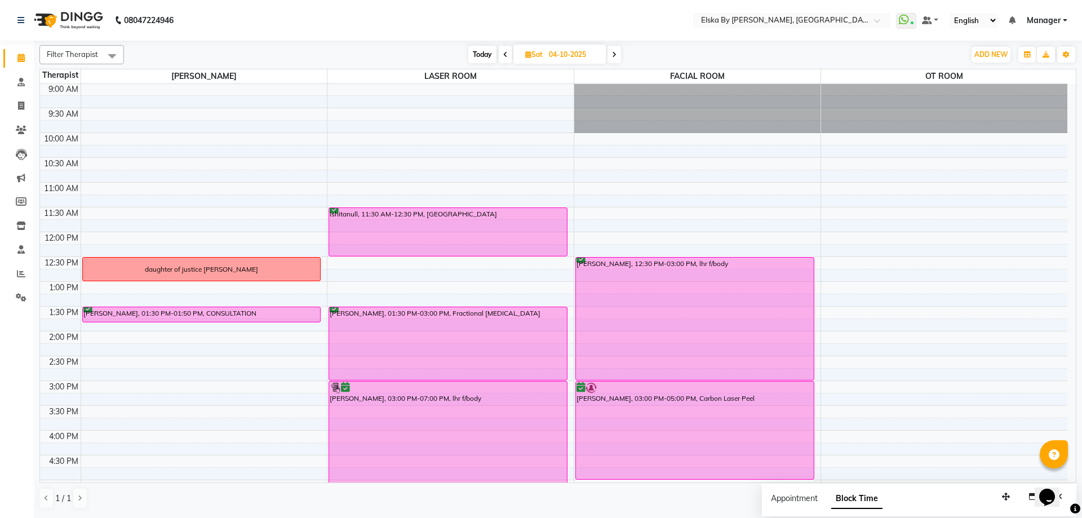
scroll to position [0, 0]
click at [22, 222] on icon at bounding box center [21, 226] width 10 height 8
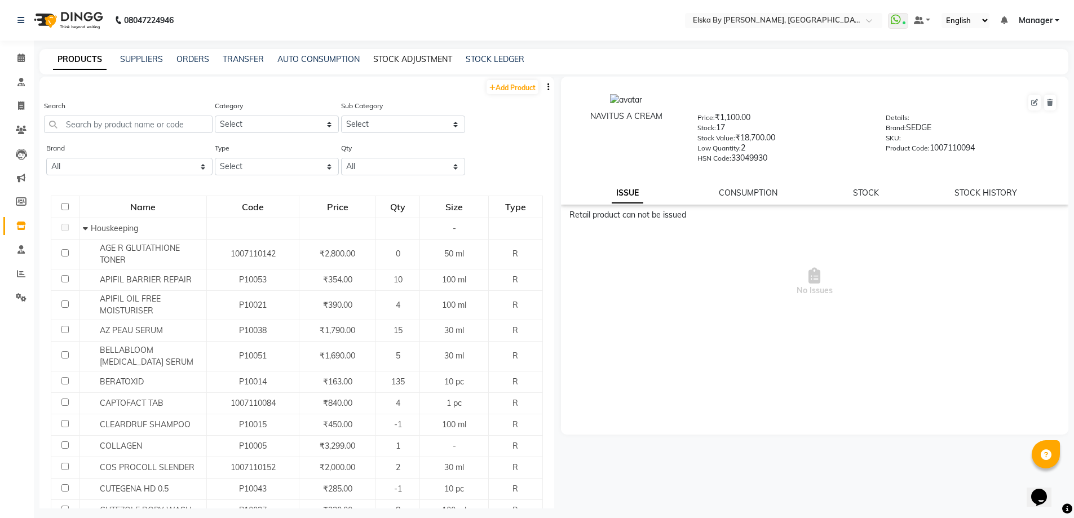
click at [402, 56] on link "STOCK ADJUSTMENT" at bounding box center [412, 59] width 79 height 10
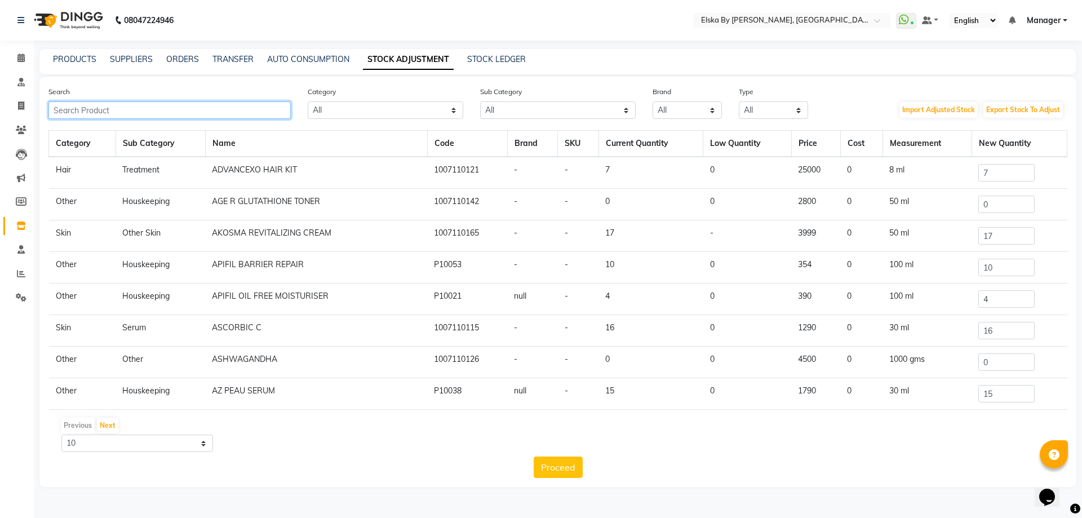
click at [247, 113] on input "text" at bounding box center [169, 109] width 242 height 17
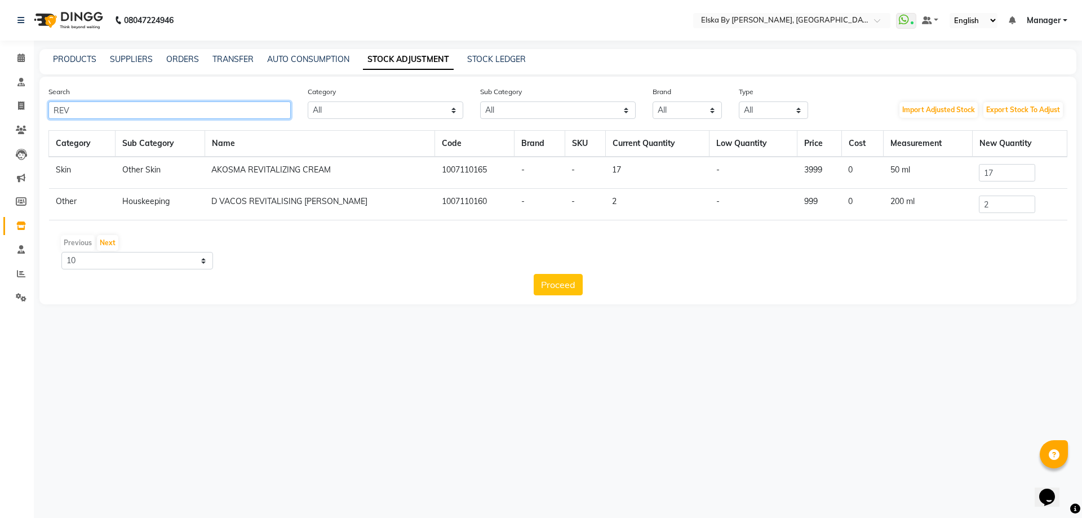
type input "REV"
drag, startPoint x: 1000, startPoint y: 203, endPoint x: 941, endPoint y: 209, distance: 59.4
click at [941, 209] on tr "Other Houskeeping D VACOS REVITALISING SHAMPOO 1007110160 - - 2 - 999 0 200 ml 2" at bounding box center [558, 205] width 1018 height 32
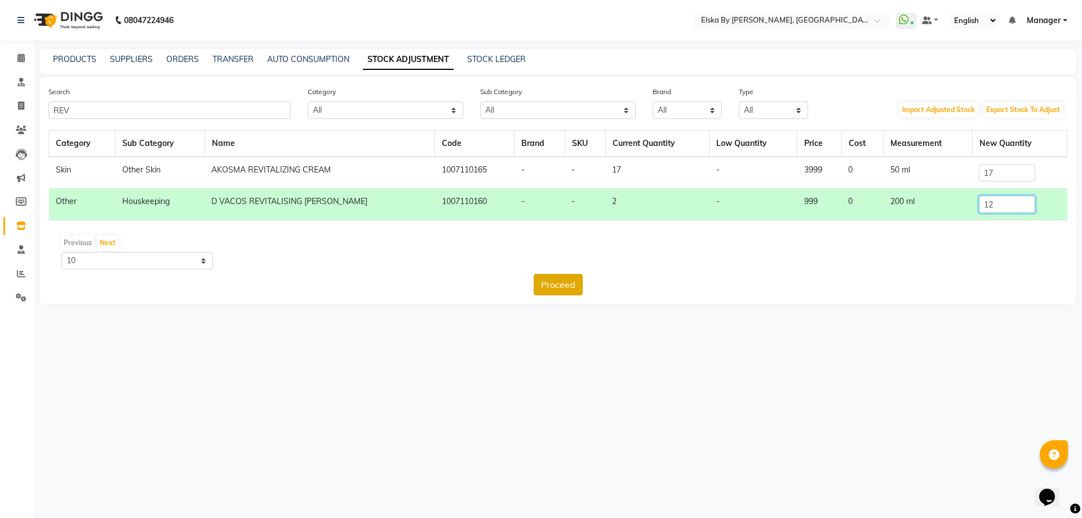
type input "12"
click at [542, 291] on button "Proceed" at bounding box center [558, 284] width 49 height 21
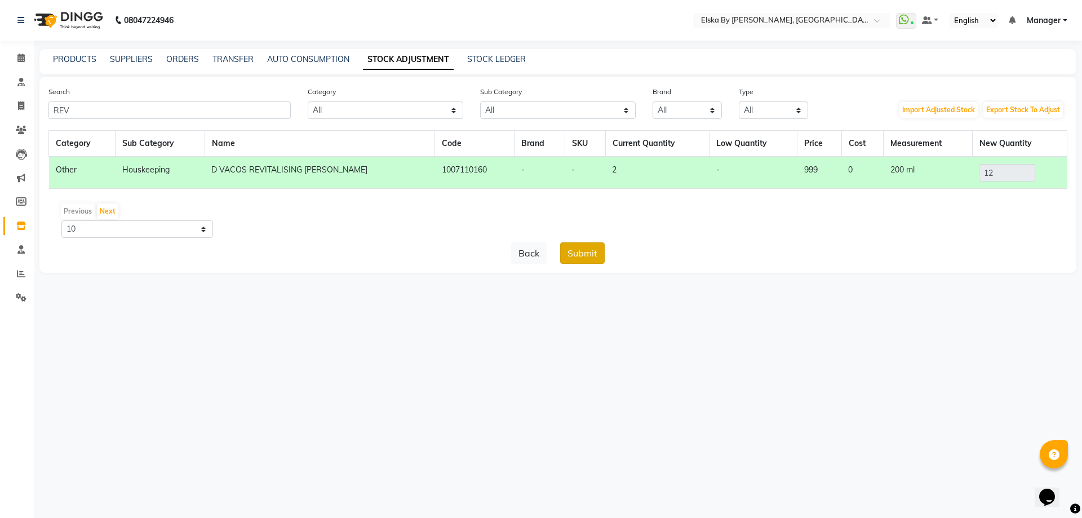
click at [588, 258] on button "Submit" at bounding box center [582, 252] width 45 height 21
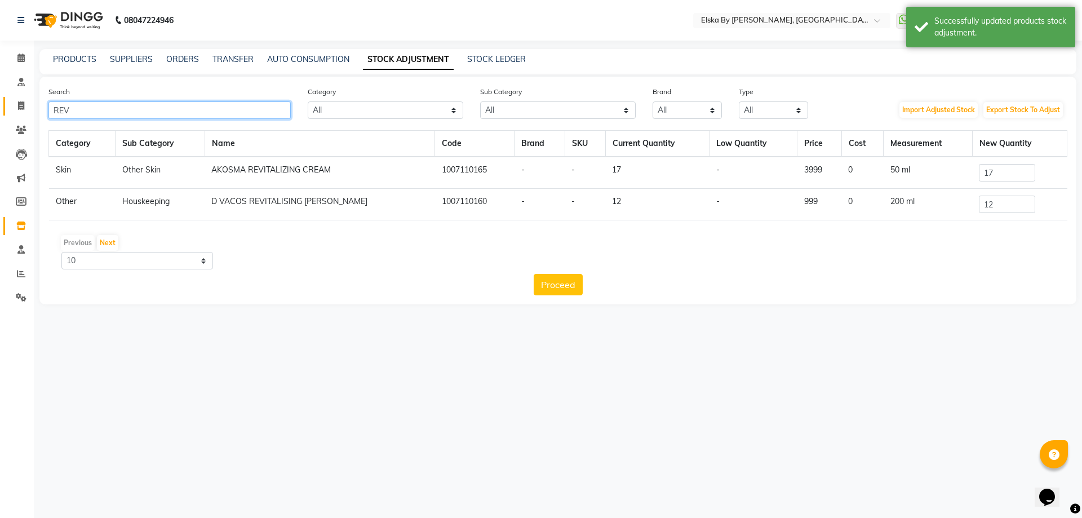
drag, startPoint x: 100, startPoint y: 113, endPoint x: 25, endPoint y: 114, distance: 75.0
click at [25, 114] on app-home "08047224946 Select Location × Elska By Dr. Deepali Bhardwaj, Defence Colony Wha…" at bounding box center [541, 160] width 1082 height 321
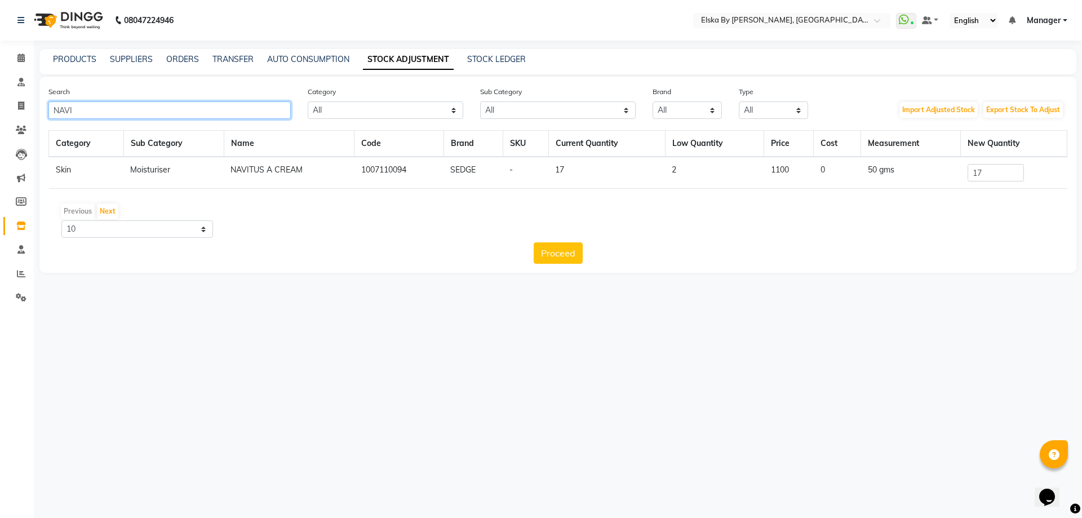
type input "NAVI"
drag, startPoint x: 1009, startPoint y: 179, endPoint x: 940, endPoint y: 181, distance: 68.8
click at [940, 181] on tr "Skin Moisturiser NAVITUS A CREAM 1007110094 SEDGE - 17 2 1100 0 50 gms 17" at bounding box center [558, 173] width 1018 height 32
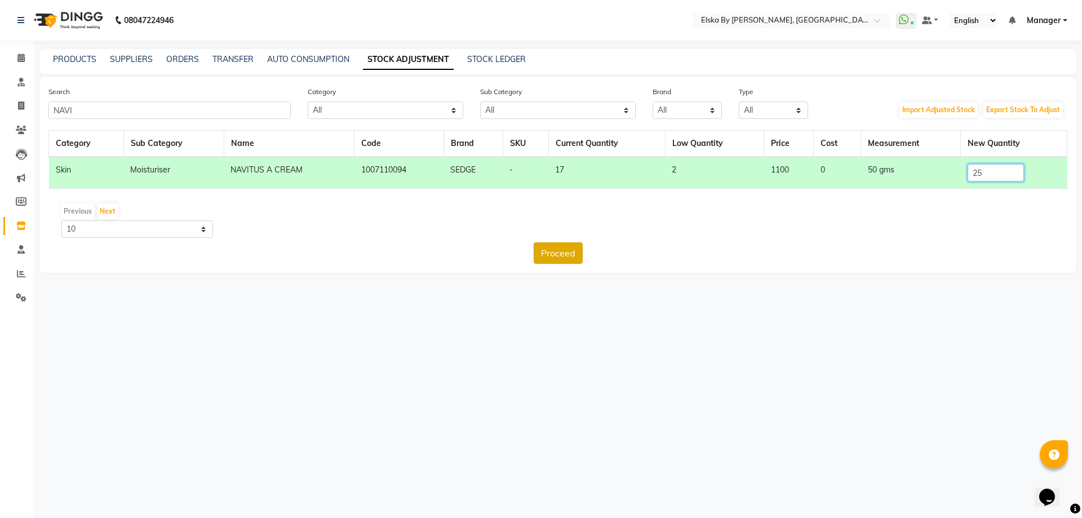
type input "25"
click at [550, 254] on button "Proceed" at bounding box center [558, 252] width 49 height 21
click at [582, 253] on button "Submit" at bounding box center [582, 252] width 45 height 21
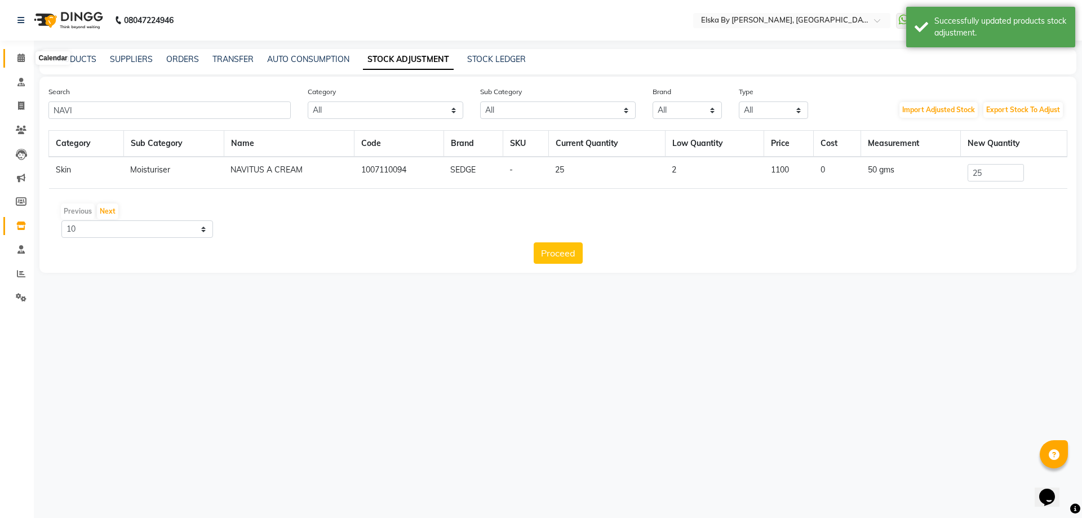
click at [20, 52] on span at bounding box center [21, 58] width 20 height 13
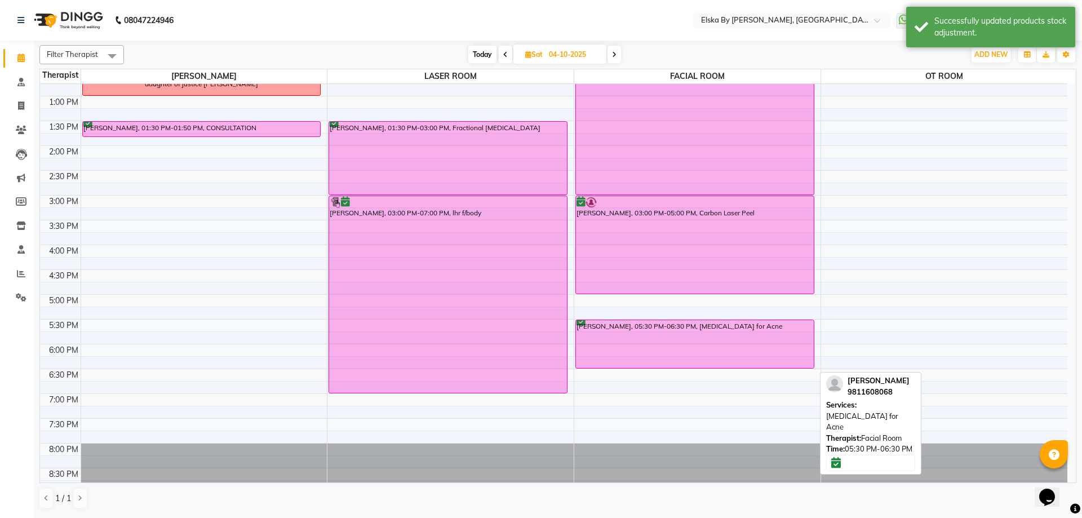
scroll to position [196, 0]
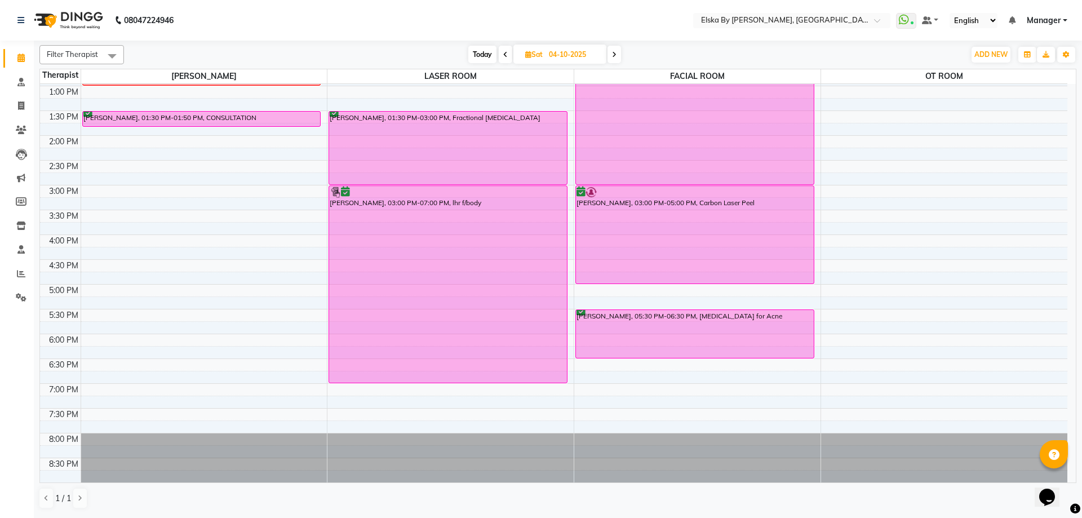
click at [484, 56] on span "Today" at bounding box center [482, 54] width 28 height 17
type input "03-10-2025"
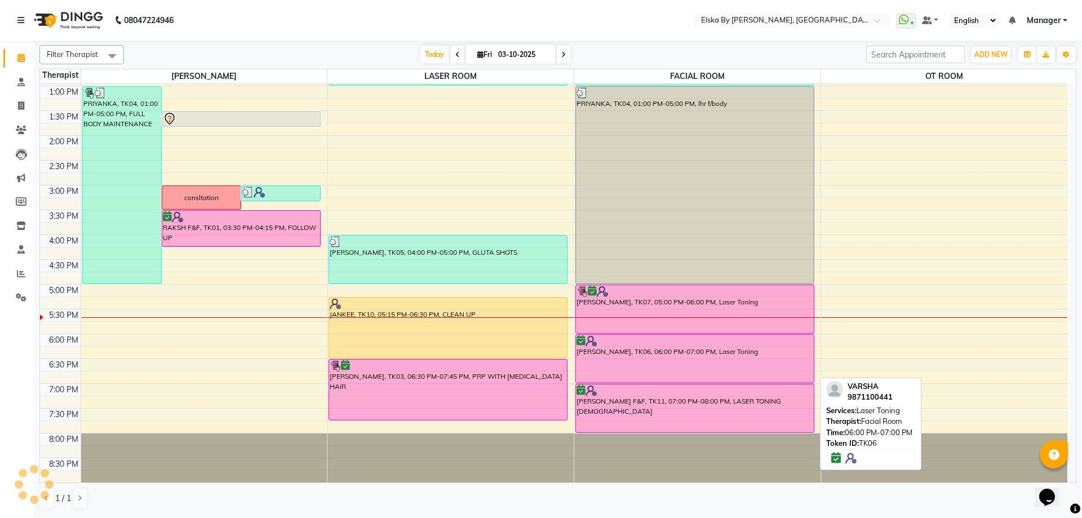
scroll to position [140, 0]
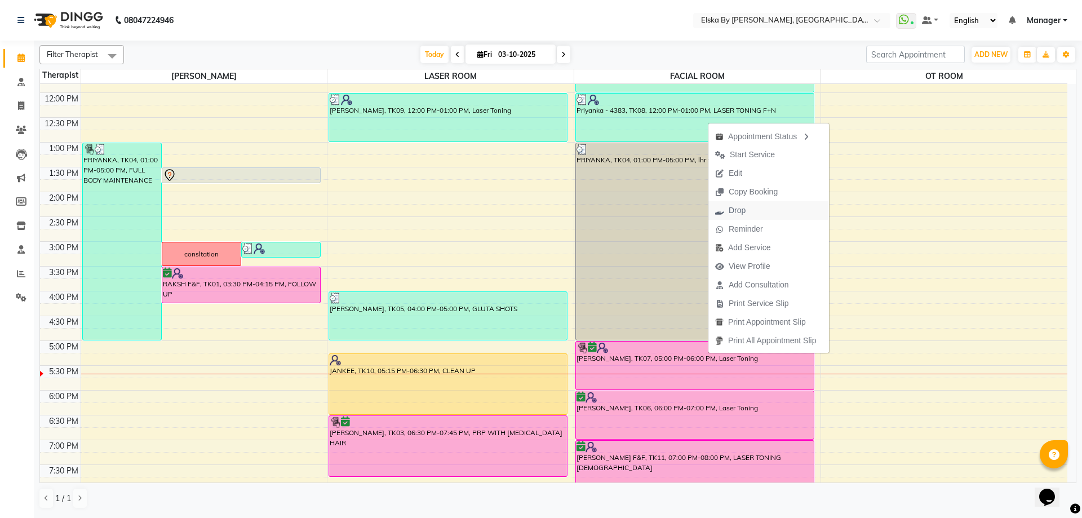
click at [733, 208] on span "Drop" at bounding box center [737, 211] width 17 height 12
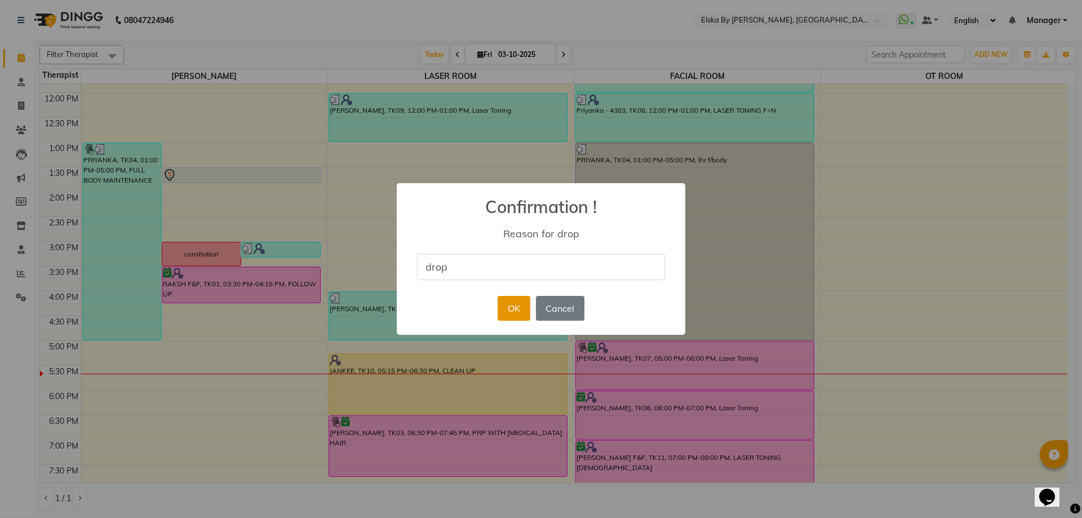
type input "drop"
click at [522, 310] on button "OK" at bounding box center [514, 308] width 32 height 25
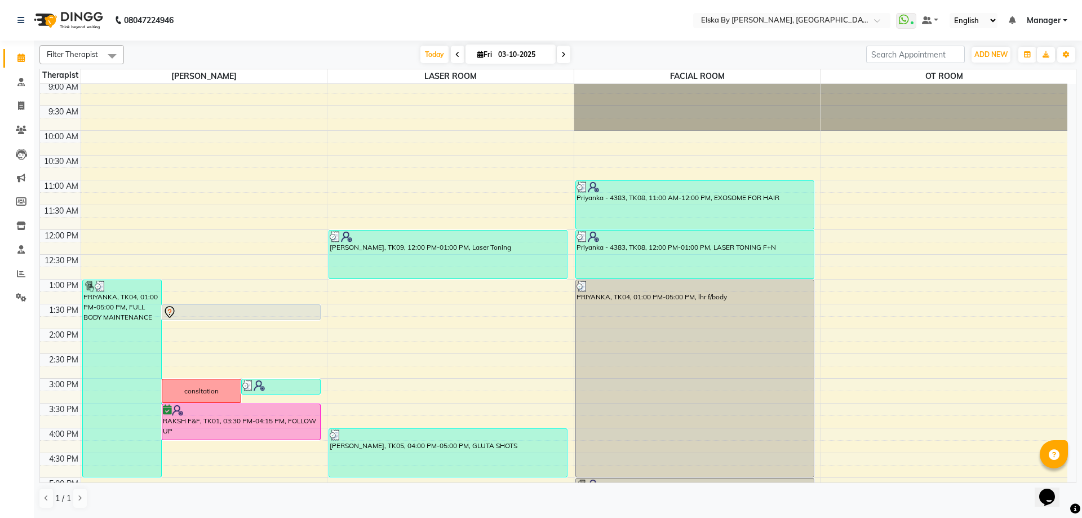
scroll to position [0, 0]
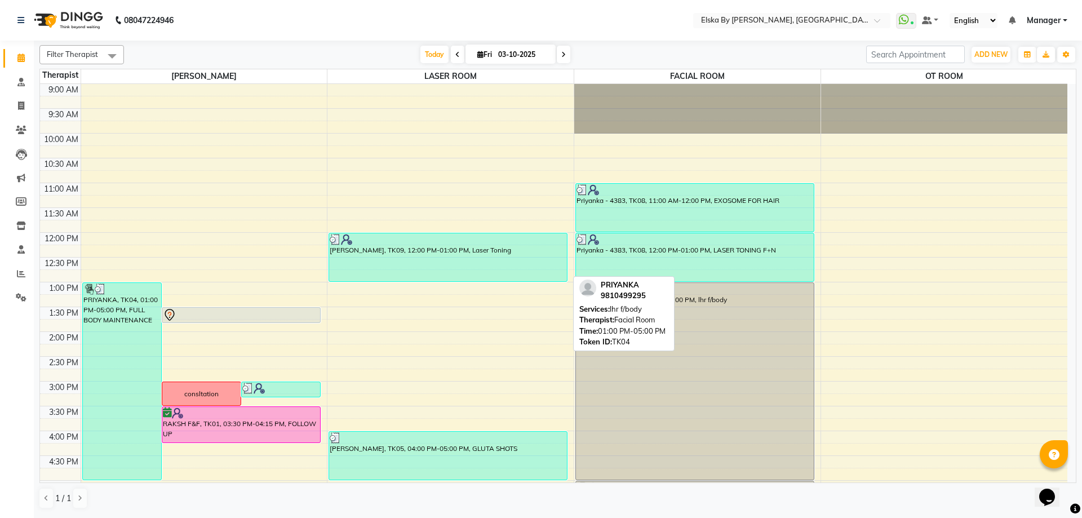
click at [409, 251] on div "AMIT, TK09, 12:00 PM-01:00 PM, Laser Toning" at bounding box center [448, 257] width 238 height 48
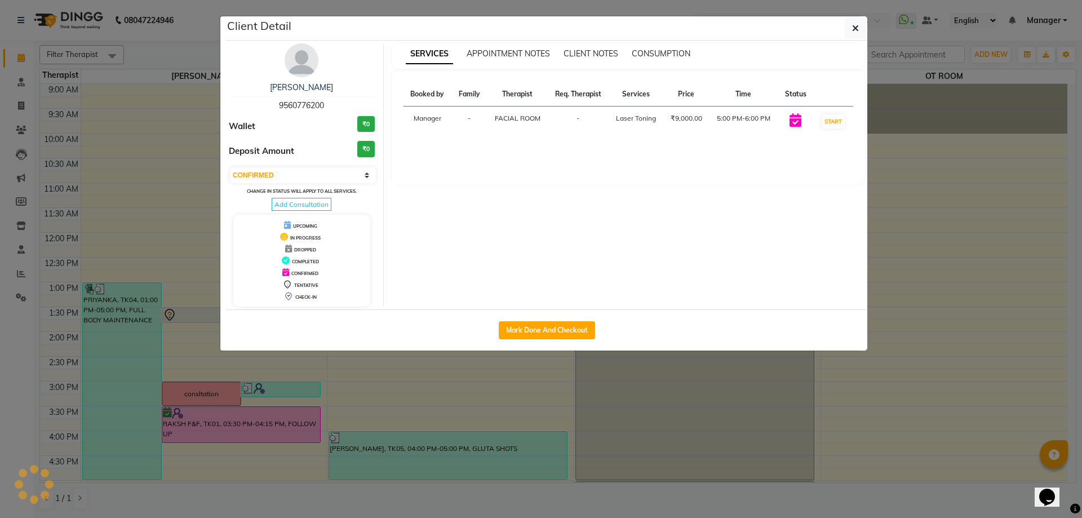
select select "3"
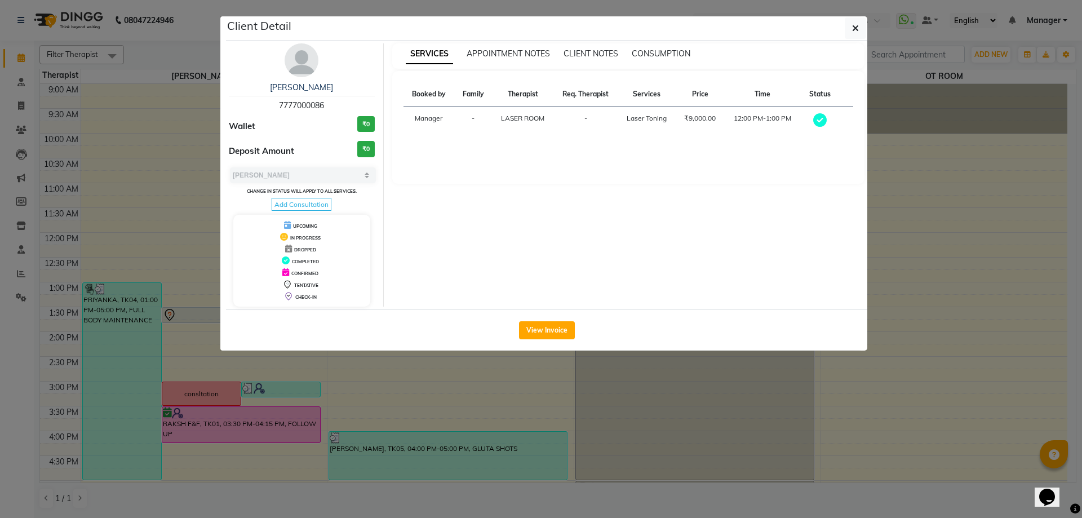
drag, startPoint x: 278, startPoint y: 104, endPoint x: 326, endPoint y: 110, distance: 48.4
click at [326, 110] on div "AMIT 7777000086" at bounding box center [302, 97] width 146 height 30
copy span "7777000086"
click at [861, 23] on button "button" at bounding box center [855, 27] width 21 height 21
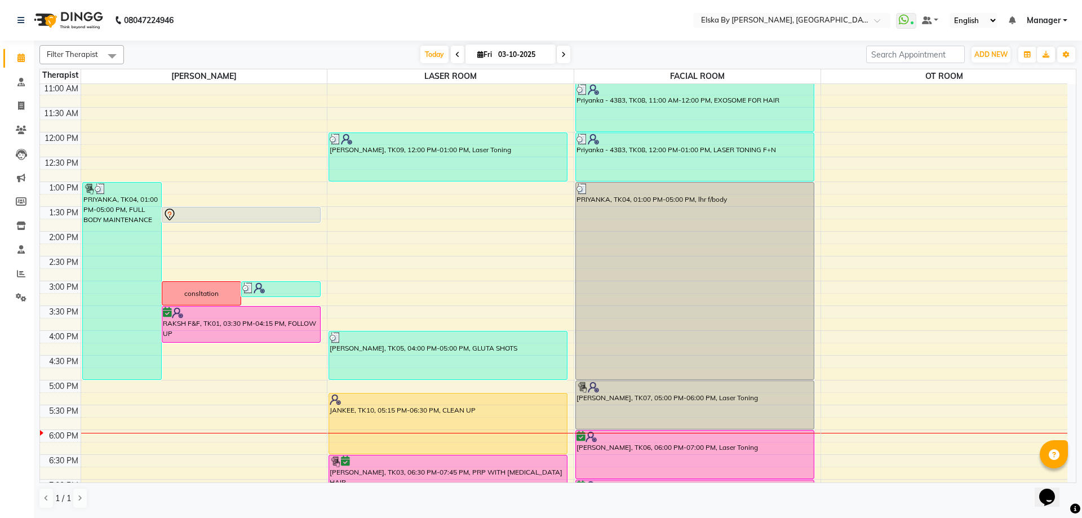
scroll to position [196, 0]
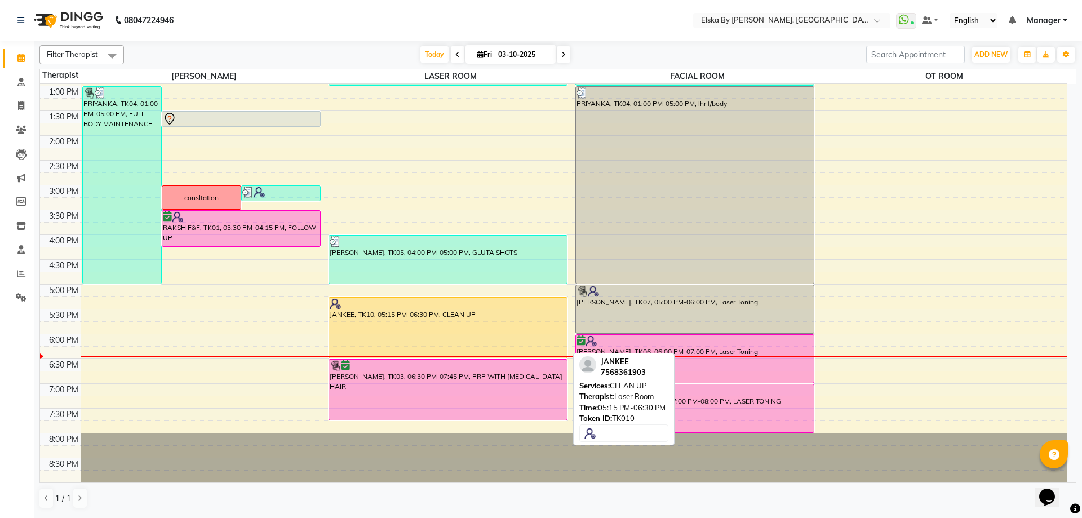
click at [376, 334] on div "JANKEE, TK10, 05:15 PM-06:30 PM, CLEAN UP" at bounding box center [448, 328] width 238 height 60
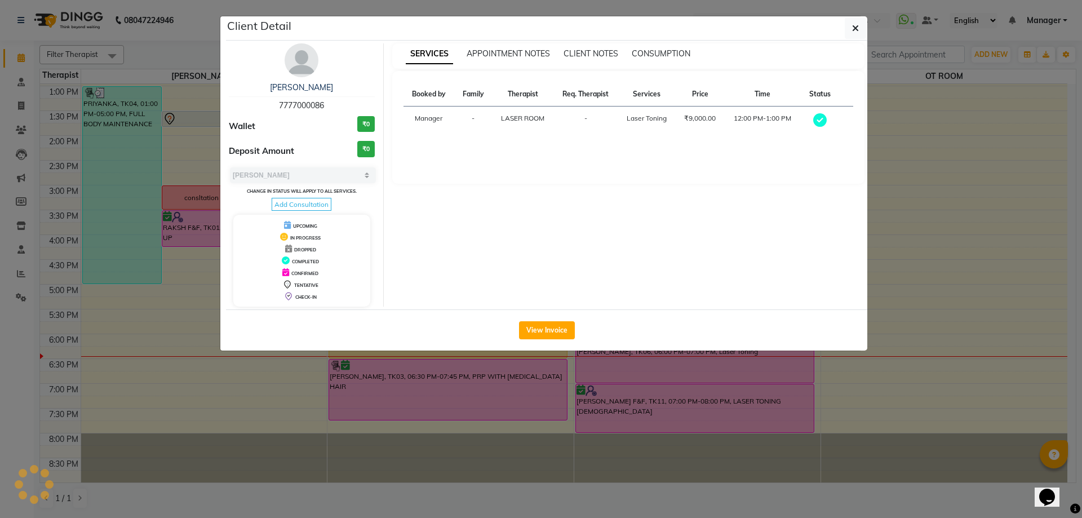
select select "1"
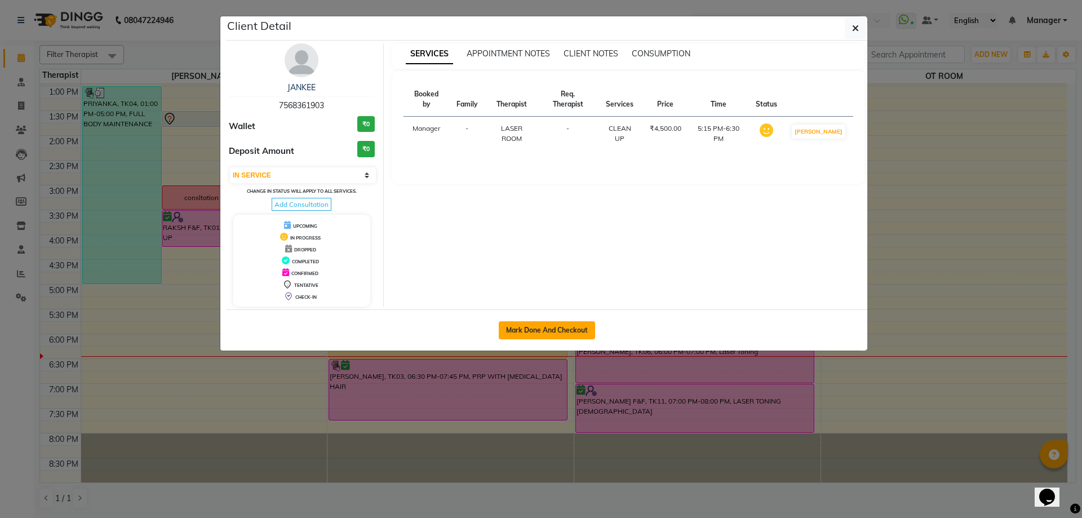
click at [520, 330] on button "Mark Done And Checkout" at bounding box center [547, 330] width 96 height 18
select select "service"
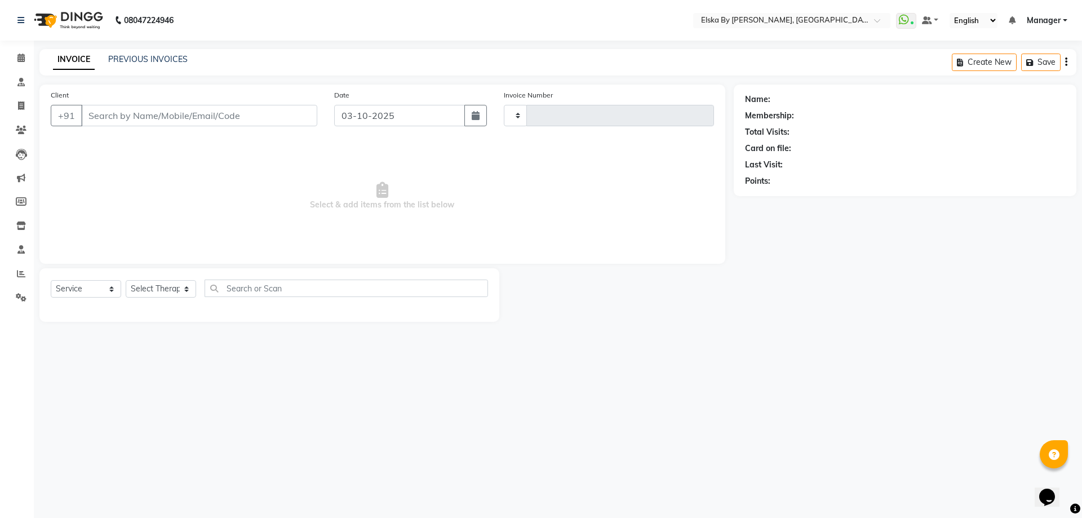
type input "1892"
select select "7252"
type input "7568361903"
select select "62001"
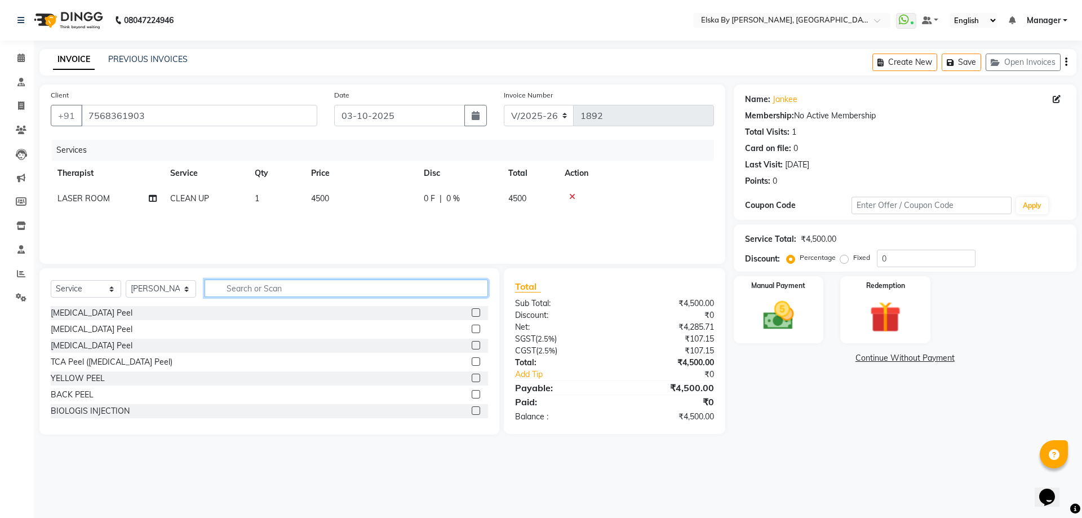
click at [232, 291] on input "text" at bounding box center [347, 288] width 284 height 17
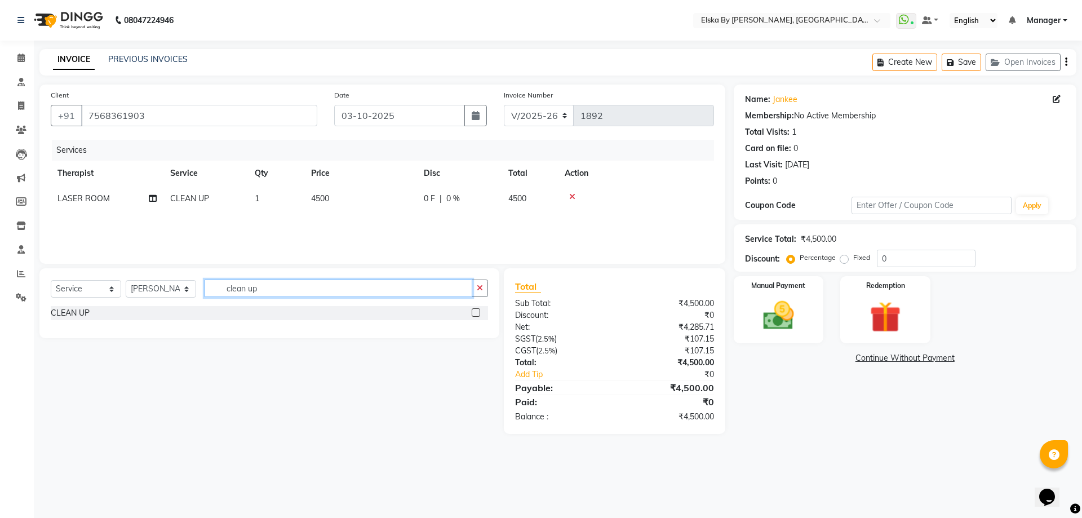
type input "clean up"
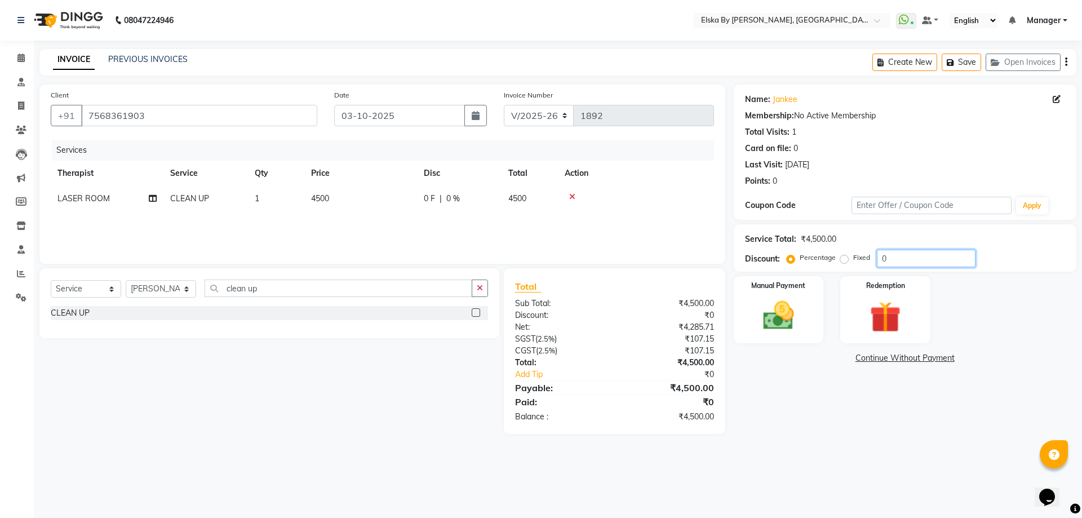
click at [884, 256] on input "0" at bounding box center [926, 258] width 99 height 17
click at [906, 263] on input "010" at bounding box center [926, 258] width 99 height 17
type input "0"
click at [892, 256] on input "10" at bounding box center [926, 258] width 99 height 17
type input "1"
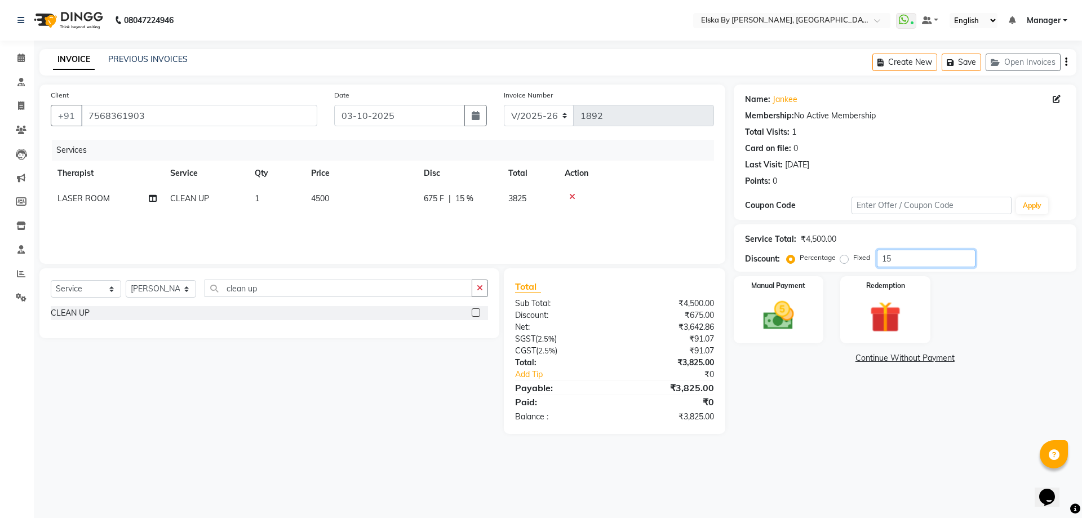
type input "1"
type input "2"
click at [333, 198] on td "4500" at bounding box center [360, 198] width 113 height 25
select select "62002"
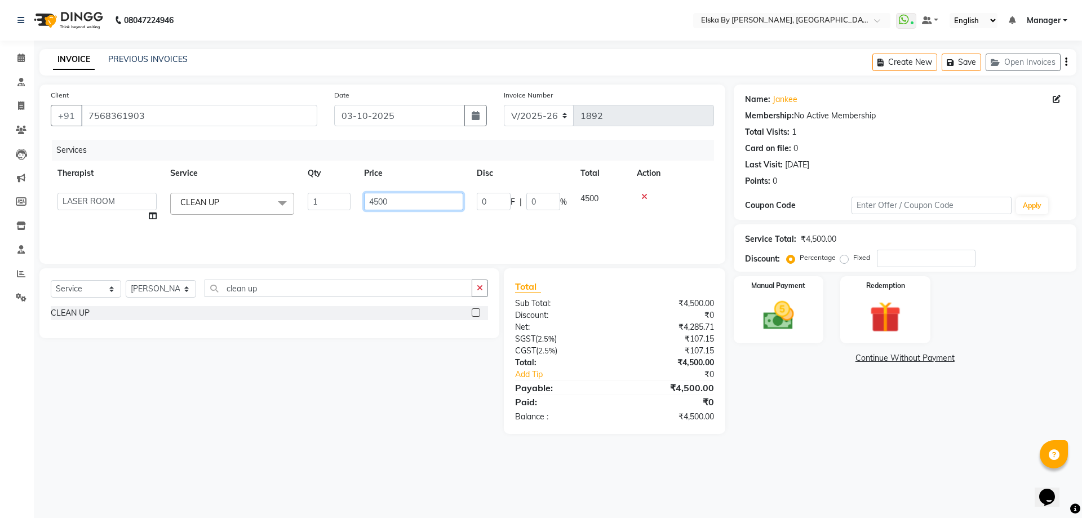
click at [395, 198] on input "4500" at bounding box center [413, 201] width 99 height 17
type input "4"
type input "3500"
click at [600, 196] on tr "LASER ROOM CLEAN UP 1 3500 0 F | 0 % 3500" at bounding box center [382, 198] width 663 height 25
click at [600, 196] on div at bounding box center [636, 197] width 143 height 8
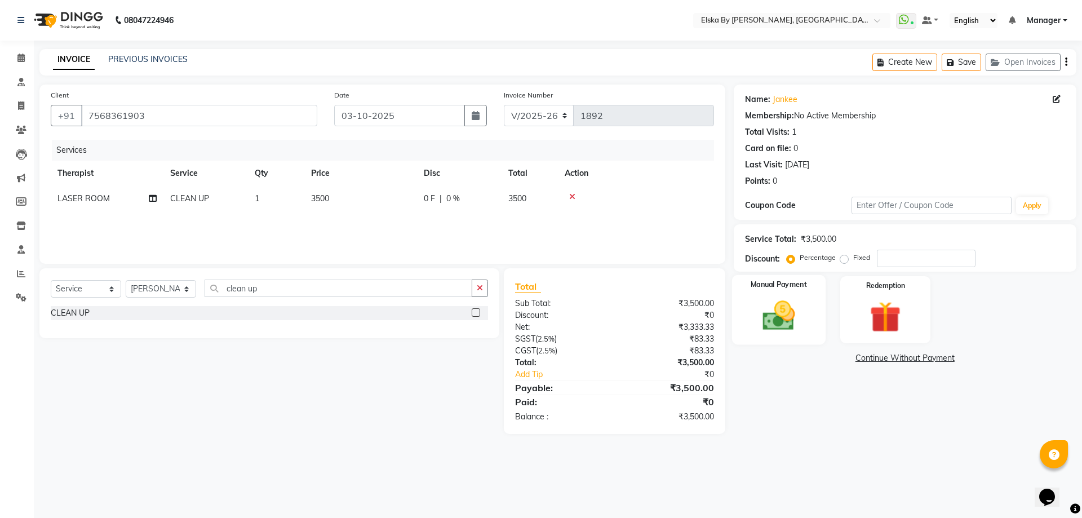
click at [774, 292] on div "Manual Payment" at bounding box center [779, 309] width 94 height 69
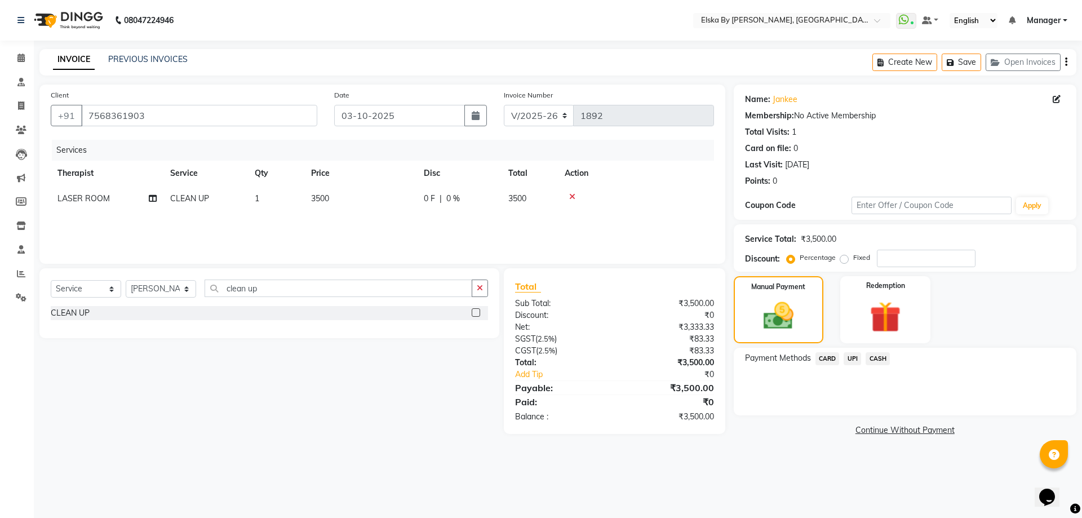
click at [848, 361] on span "UPI" at bounding box center [852, 358] width 17 height 13
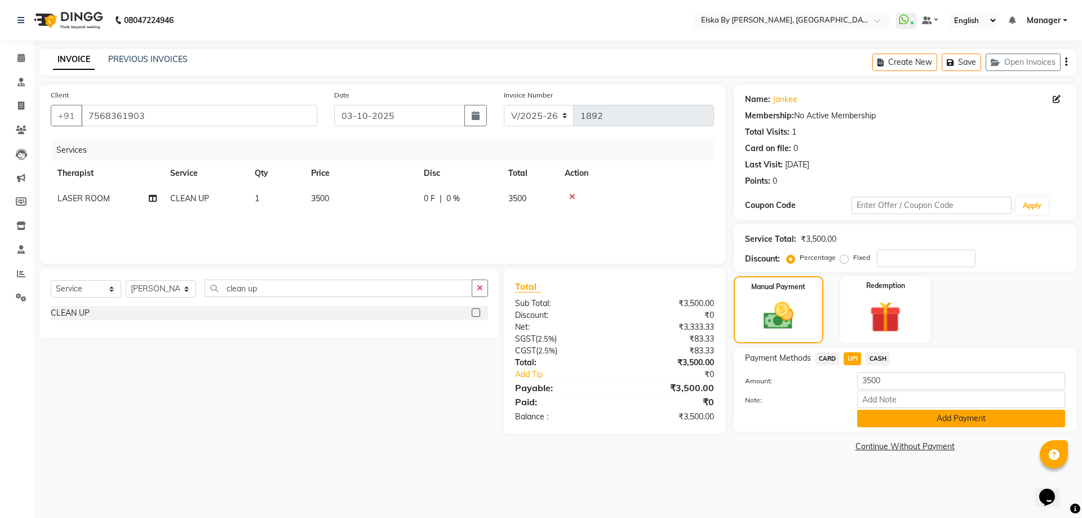
click at [925, 417] on button "Add Payment" at bounding box center [961, 418] width 208 height 17
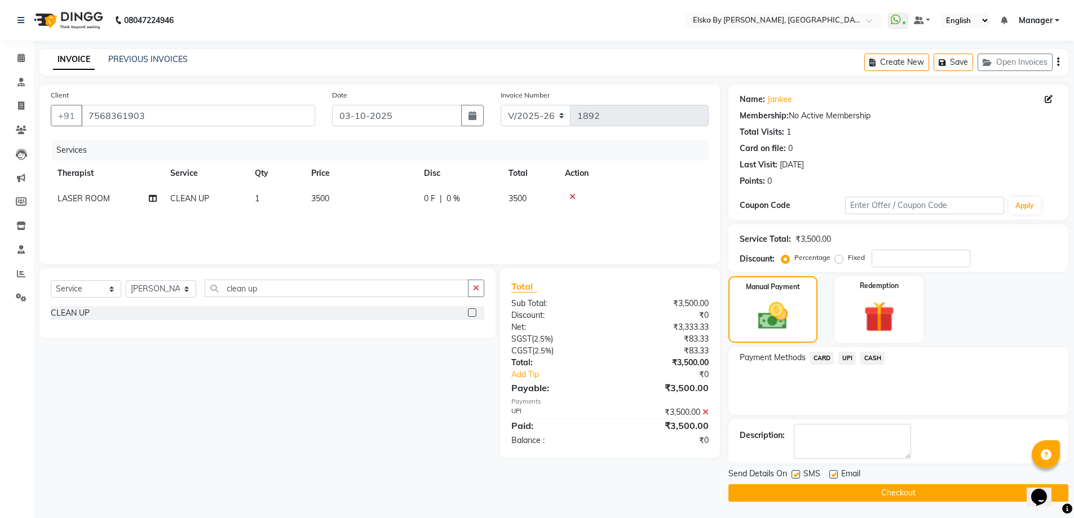
click at [836, 473] on label at bounding box center [833, 474] width 8 height 8
click at [836, 473] on input "checkbox" at bounding box center [832, 474] width 7 height 7
click at [836, 473] on label at bounding box center [833, 474] width 8 height 8
click at [836, 473] on input "checkbox" at bounding box center [832, 474] width 7 height 7
checkbox input "true"
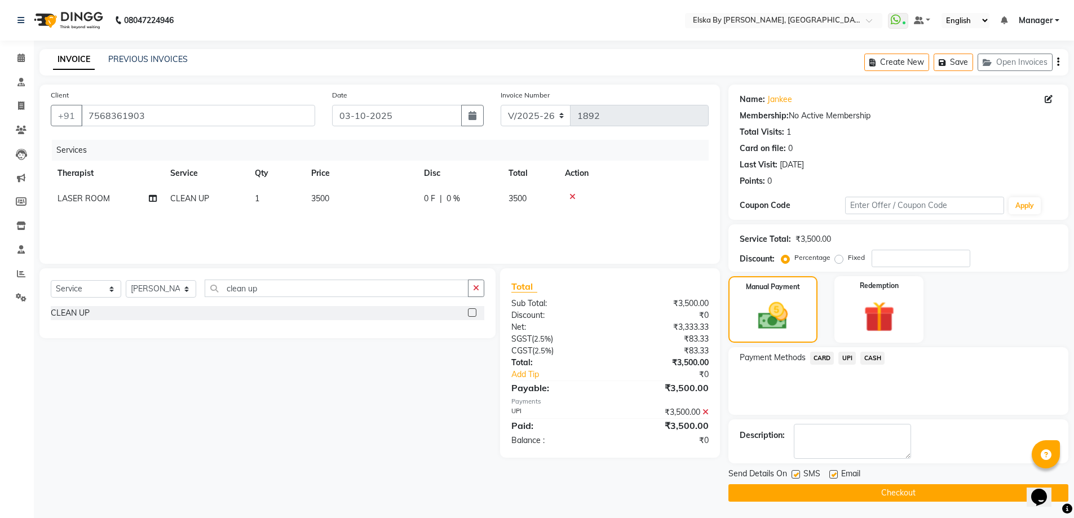
click at [887, 493] on button "Checkout" at bounding box center [898, 492] width 340 height 17
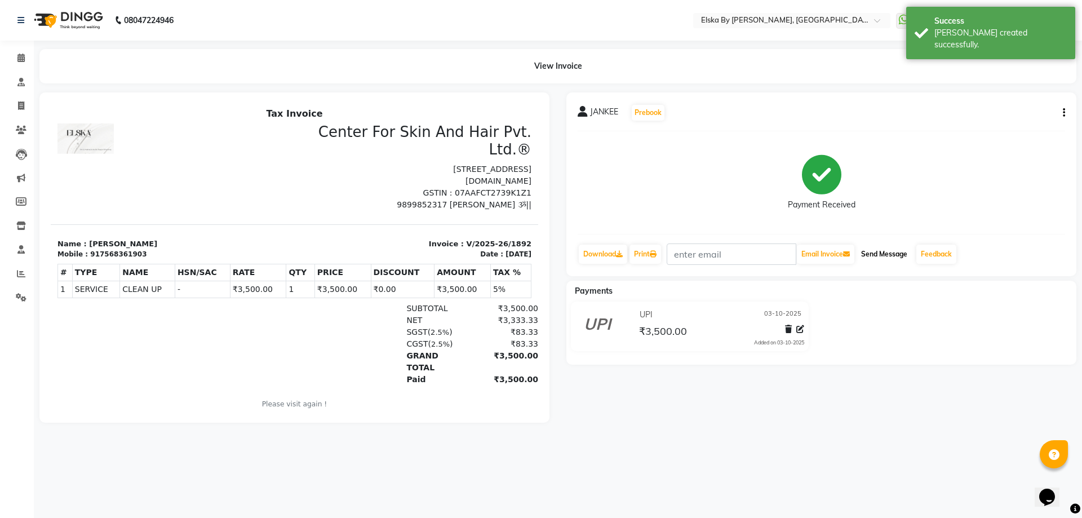
click at [875, 253] on button "Send Message" at bounding box center [884, 254] width 55 height 19
click at [18, 101] on span at bounding box center [21, 106] width 20 height 13
select select "service"
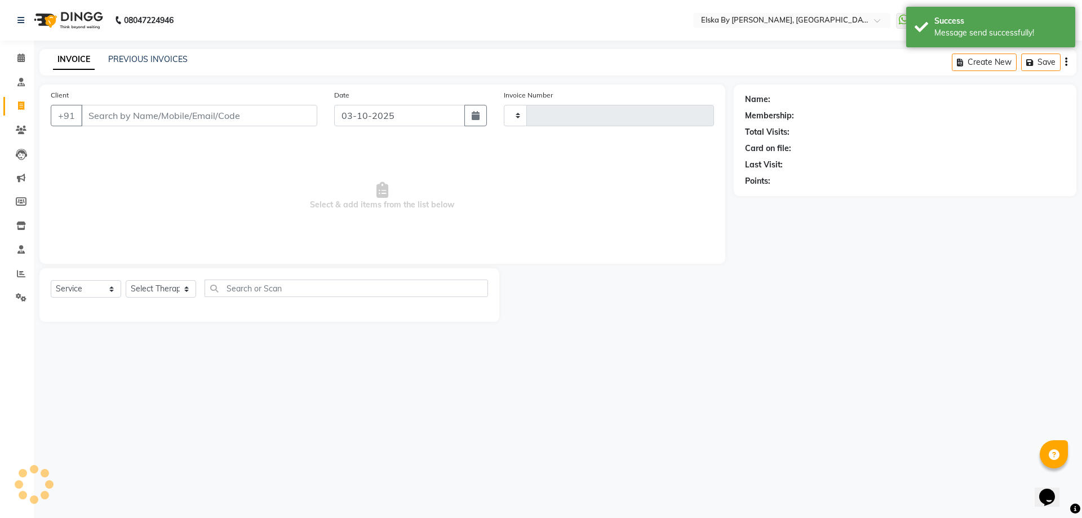
type input "1893"
select select "7252"
select select "62001"
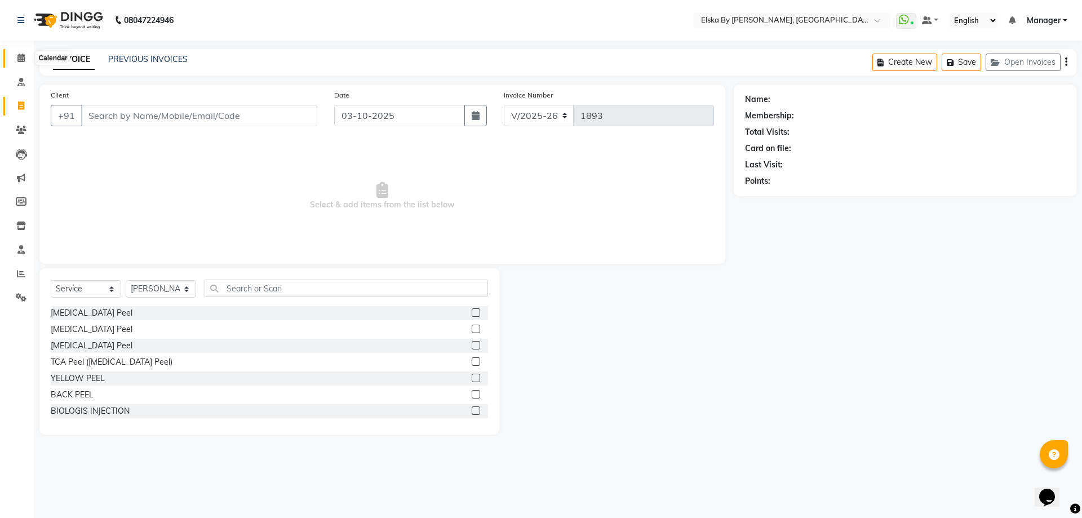
click at [23, 56] on icon at bounding box center [20, 58] width 7 height 8
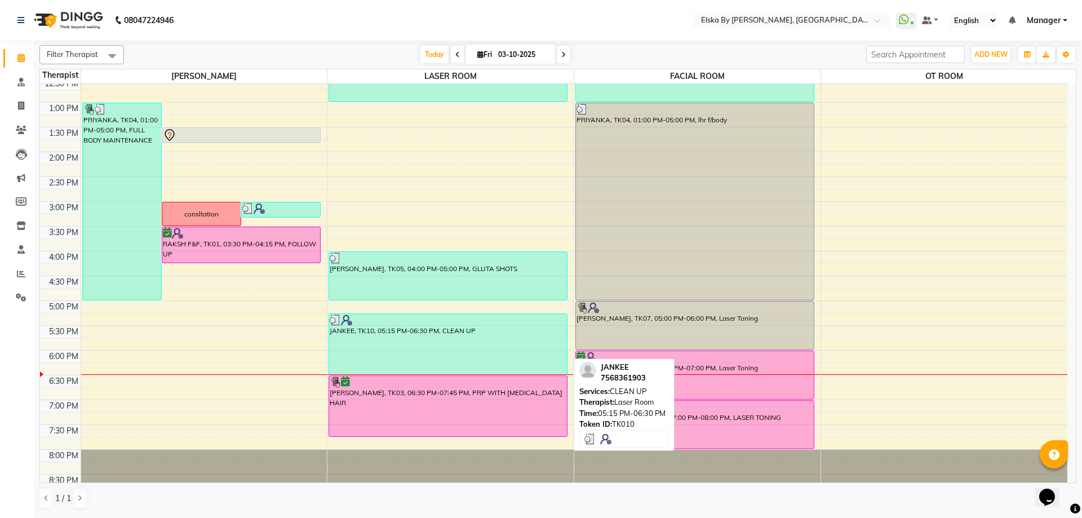
scroll to position [196, 0]
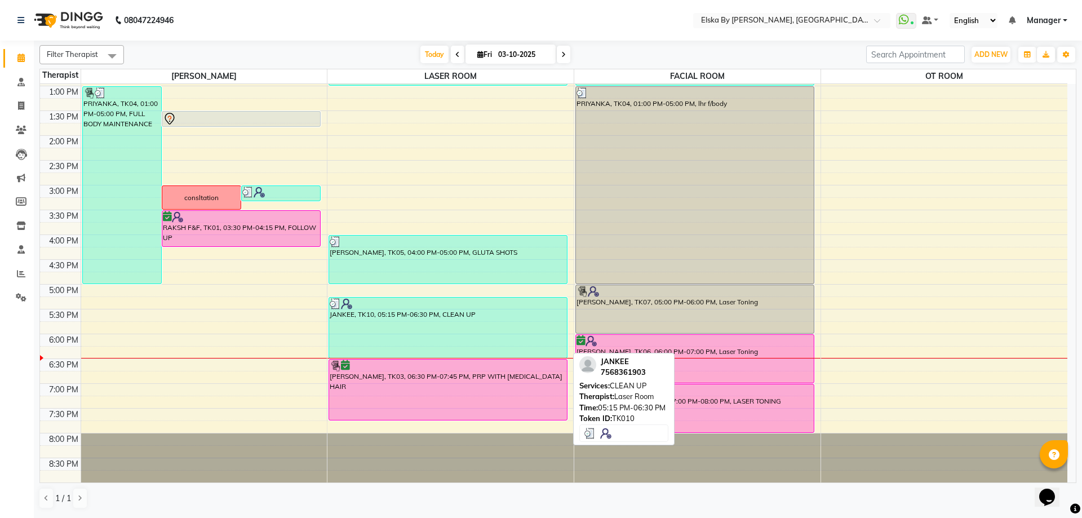
click at [382, 318] on div "JANKEE, TK10, 05:15 PM-06:30 PM, CLEAN UP" at bounding box center [448, 328] width 238 height 60
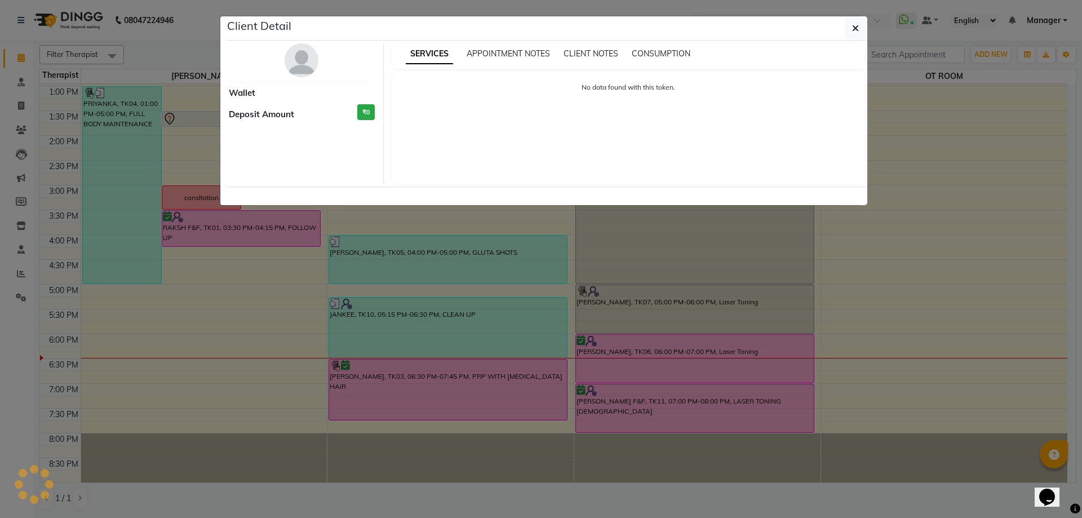
select select "3"
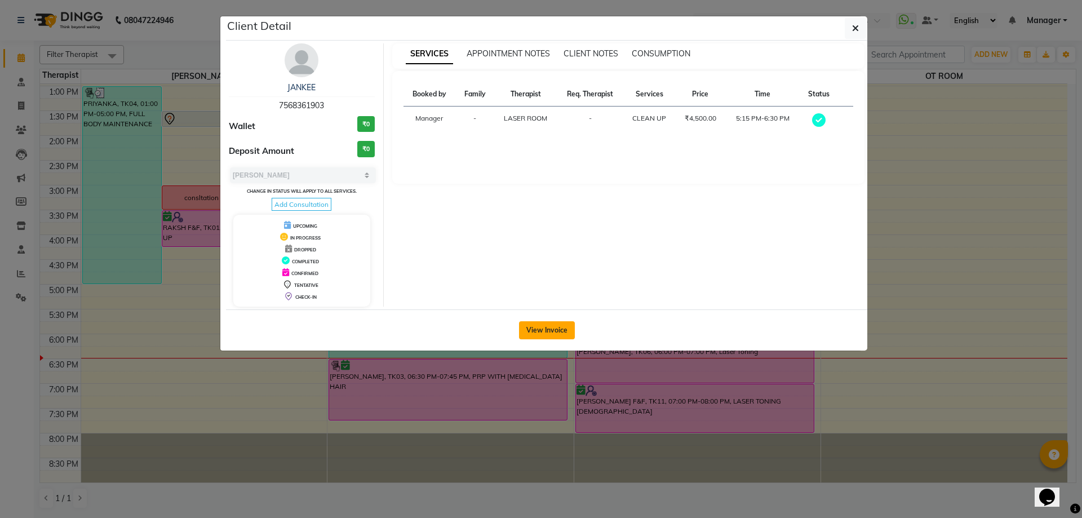
click at [542, 332] on button "View Invoice" at bounding box center [547, 330] width 56 height 18
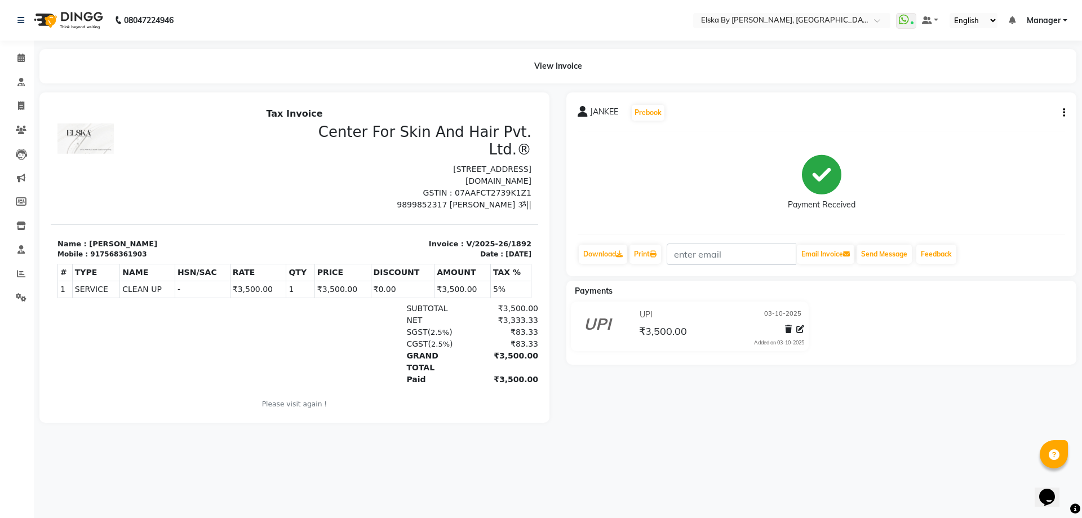
click at [604, 109] on span "JANKEE" at bounding box center [604, 114] width 28 height 16
click at [641, 109] on button "Prebook" at bounding box center [648, 113] width 33 height 16
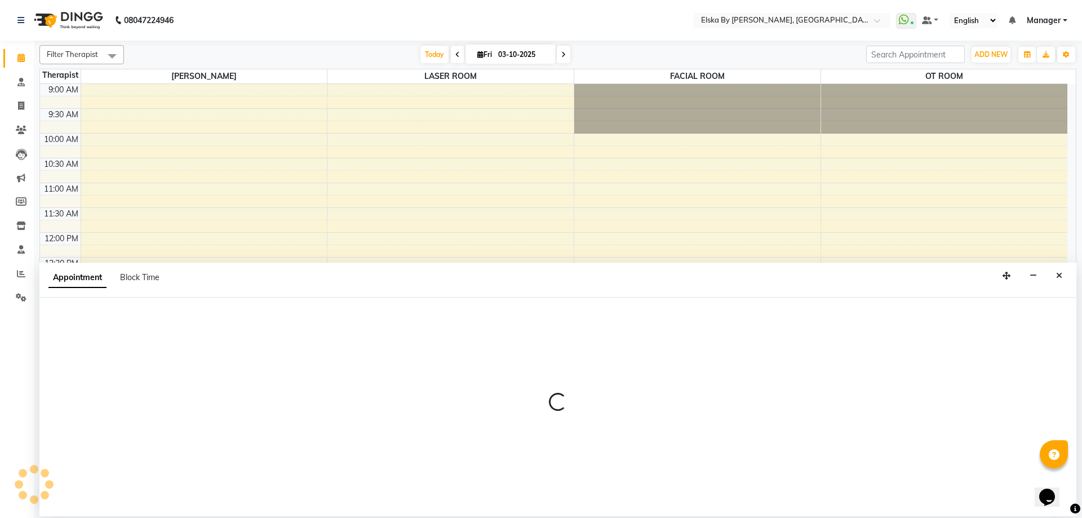
select select "62002"
select select "600"
select select "tentative"
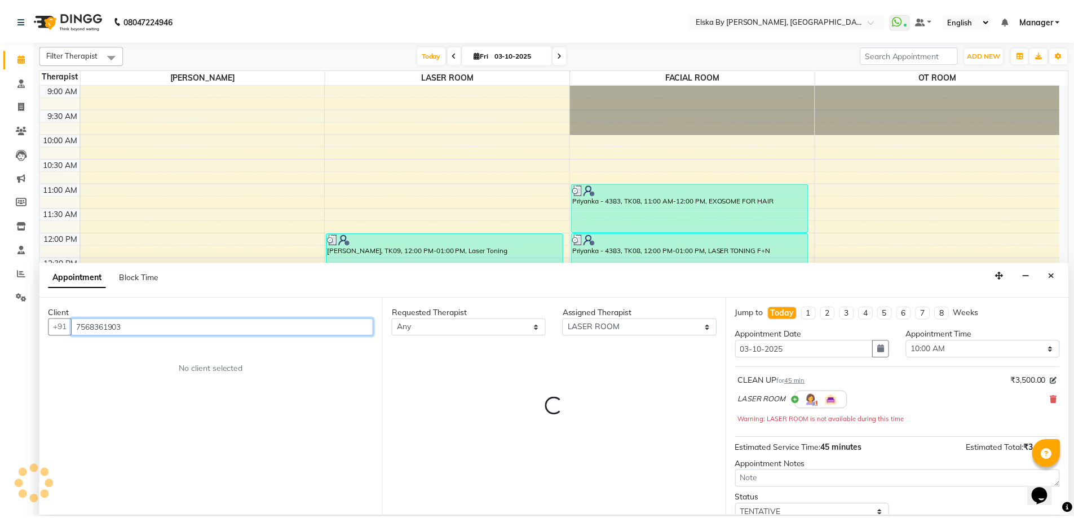
scroll to position [196, 0]
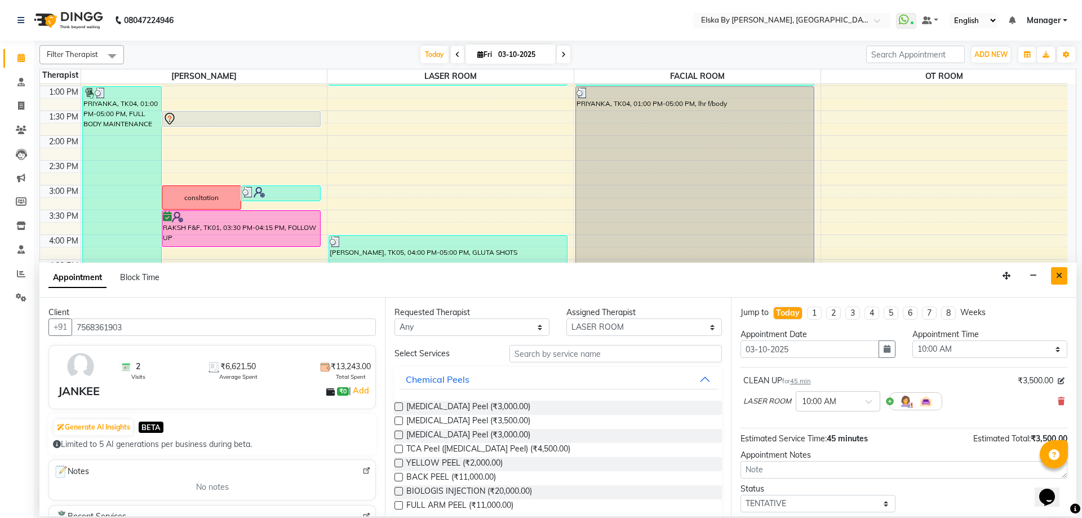
click at [1061, 274] on icon "Close" at bounding box center [1059, 276] width 6 height 8
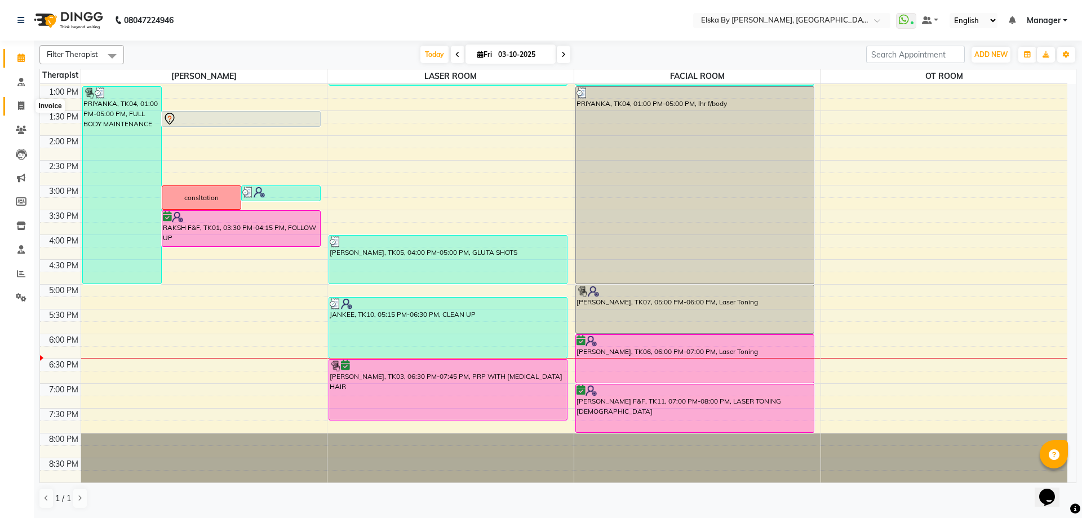
click at [20, 103] on icon at bounding box center [21, 105] width 6 height 8
select select "service"
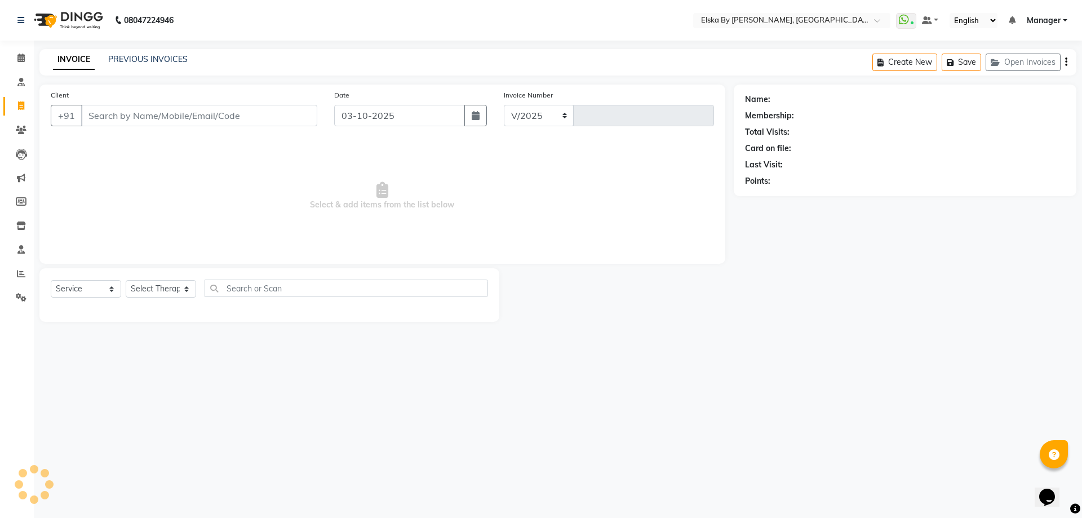
select select "7252"
type input "1893"
select select "62001"
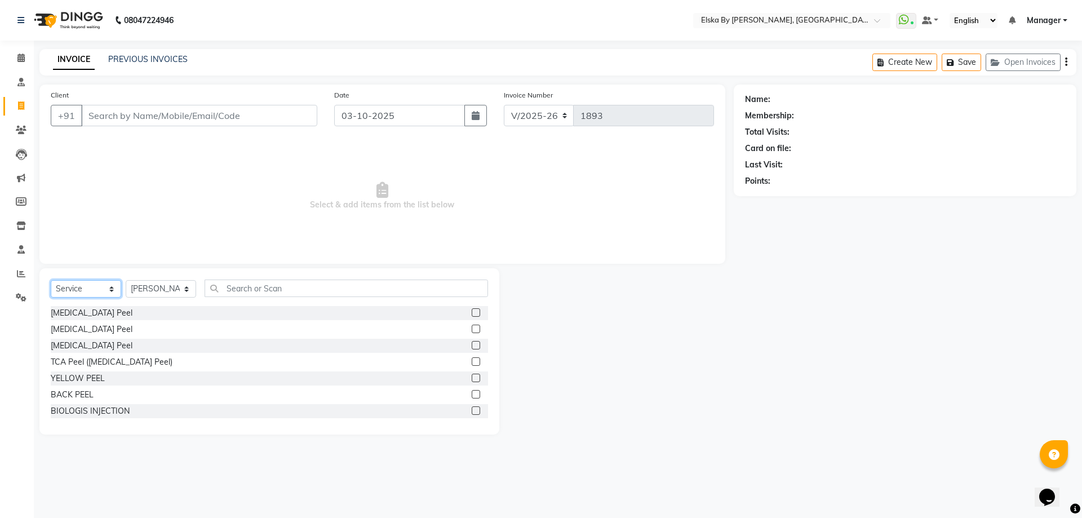
click at [113, 287] on select "Select Service Product Membership Package Voucher Prepaid Gift Card" at bounding box center [86, 288] width 70 height 17
click at [109, 290] on select "Select Service Product Membership Package Voucher Prepaid Gift Card" at bounding box center [86, 288] width 70 height 17
select select "product"
click at [51, 280] on select "Select Service Product Membership Package Voucher Prepaid Gift Card" at bounding box center [86, 288] width 70 height 17
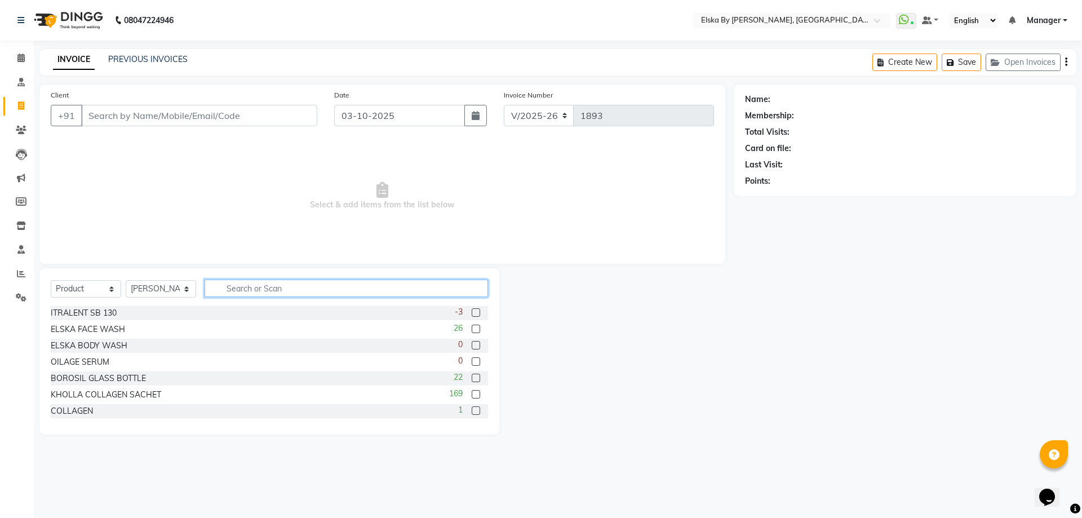
click at [233, 289] on input "text" at bounding box center [347, 288] width 284 height 17
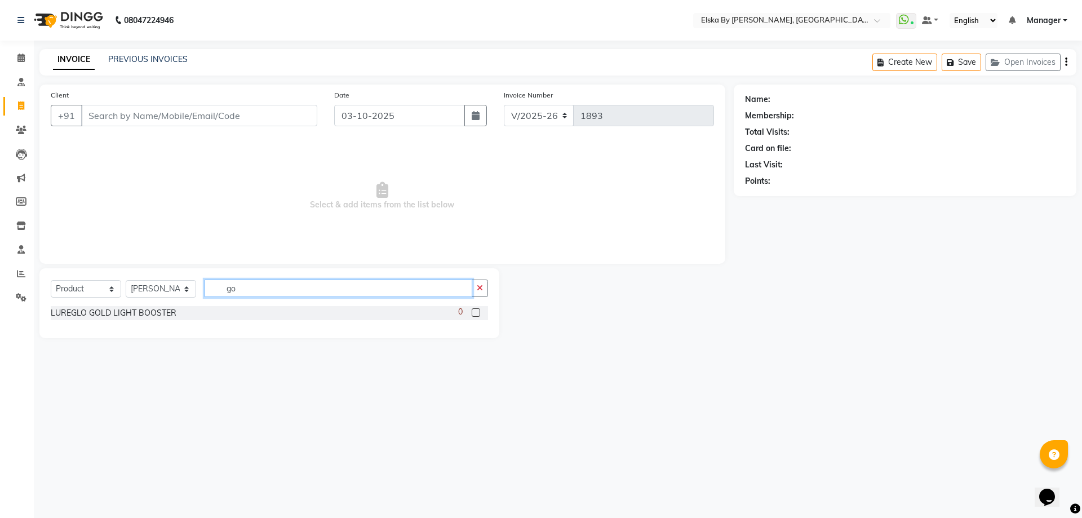
type input "g"
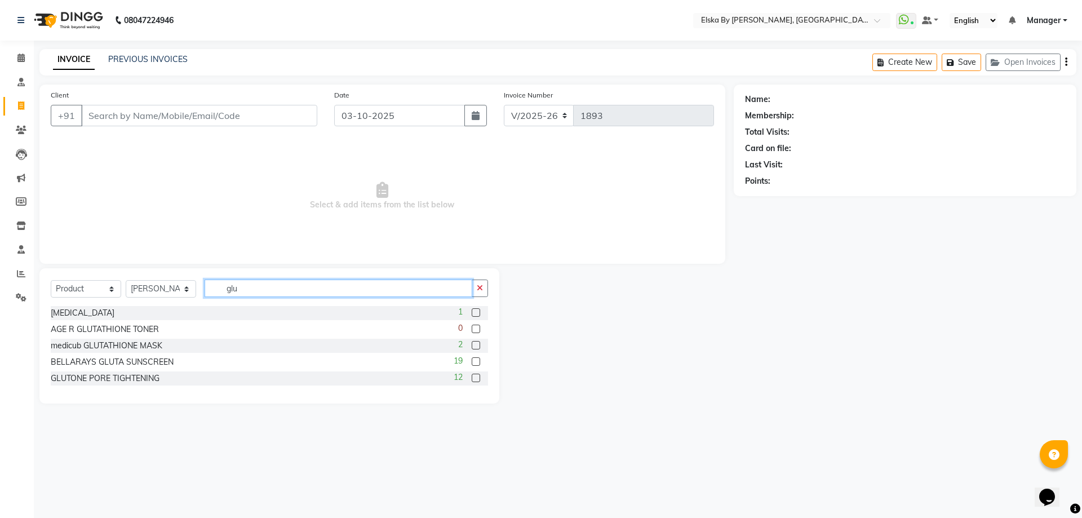
type input "glu"
click at [475, 375] on label at bounding box center [476, 378] width 8 height 8
click at [475, 375] on input "checkbox" at bounding box center [475, 378] width 7 height 7
click at [475, 375] on label at bounding box center [476, 378] width 8 height 8
click at [475, 375] on input "checkbox" at bounding box center [475, 378] width 7 height 7
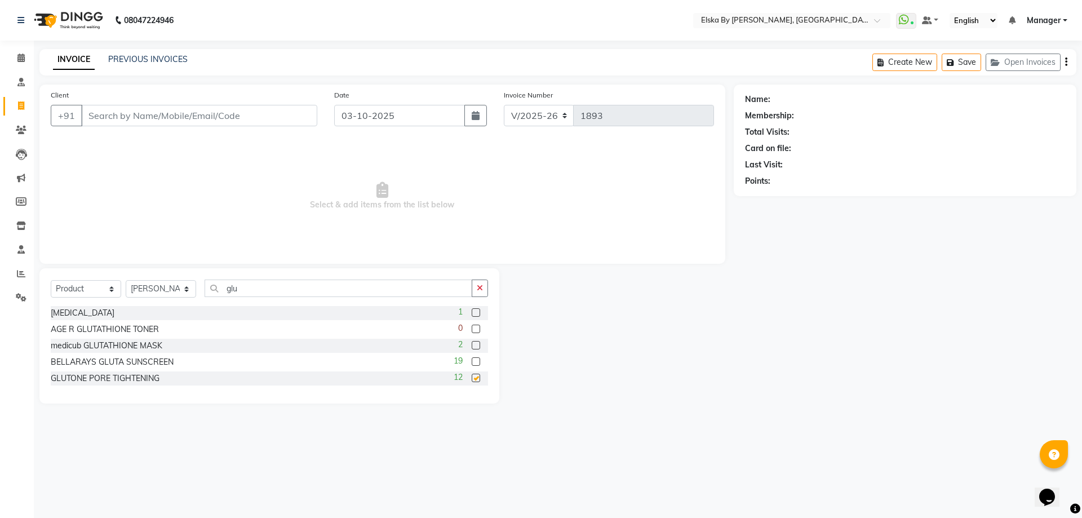
checkbox input "false"
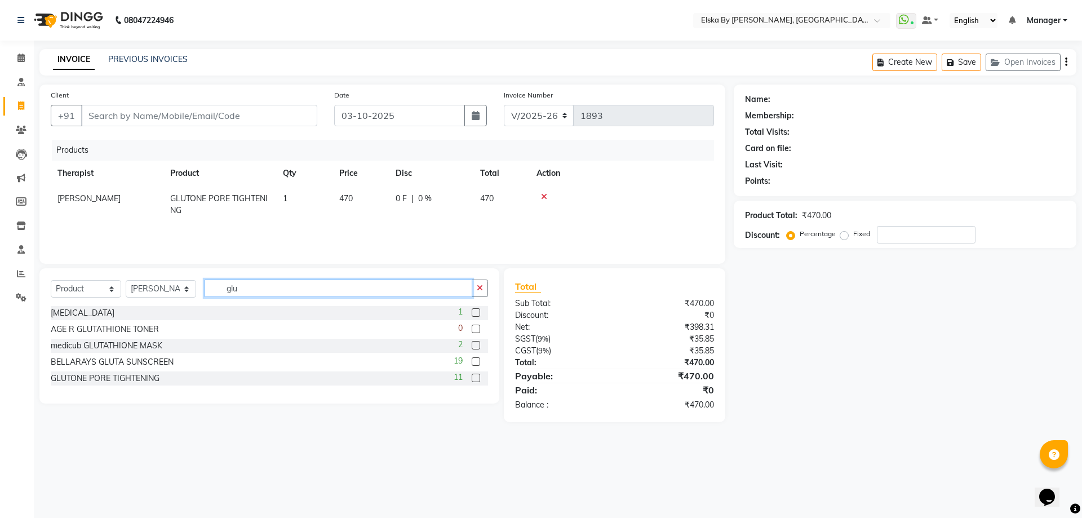
click at [255, 292] on input "glu" at bounding box center [339, 288] width 268 height 17
type input "g"
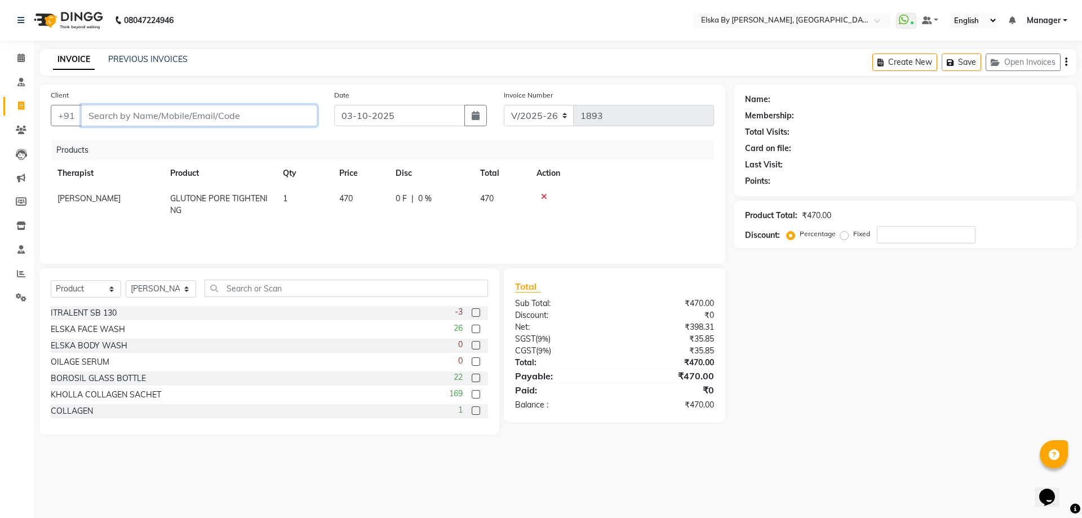
click at [115, 114] on input "Client" at bounding box center [199, 115] width 236 height 21
type input "j"
type input "0"
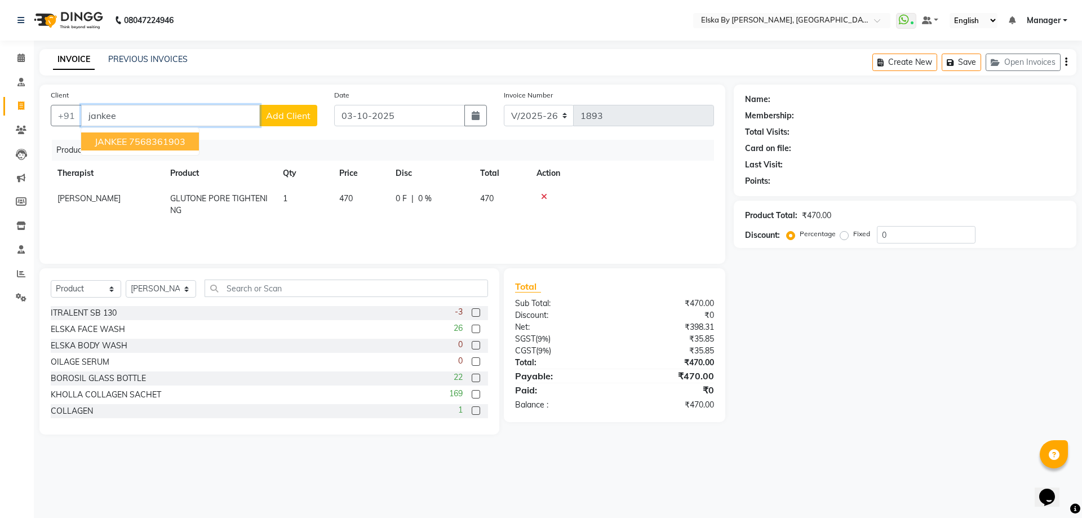
click at [141, 117] on input "jankee" at bounding box center [170, 115] width 179 height 21
type input "j"
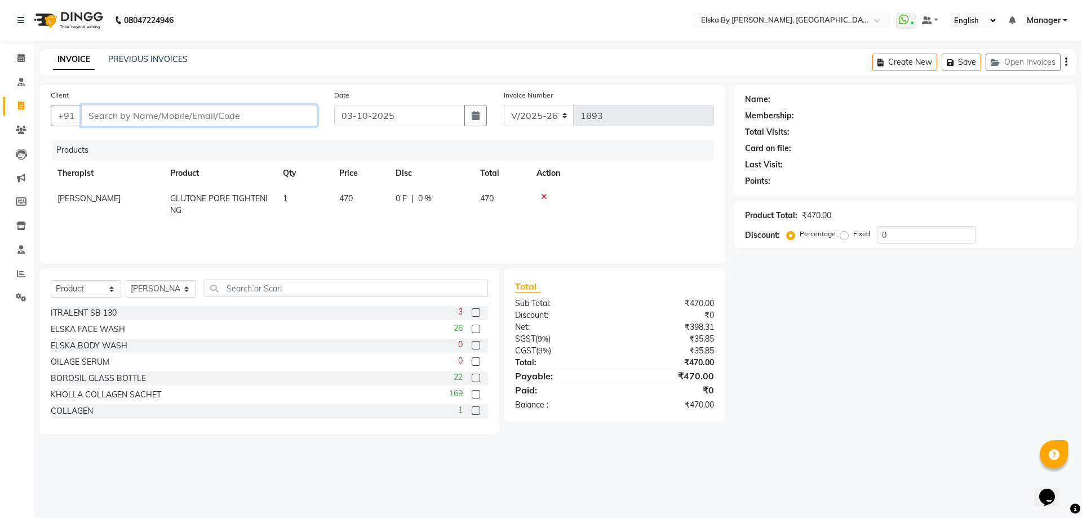
click at [95, 117] on input "Client" at bounding box center [199, 115] width 236 height 21
click at [152, 116] on input "9573844206" at bounding box center [170, 115] width 179 height 21
type input "9"
click at [21, 57] on icon at bounding box center [20, 58] width 7 height 8
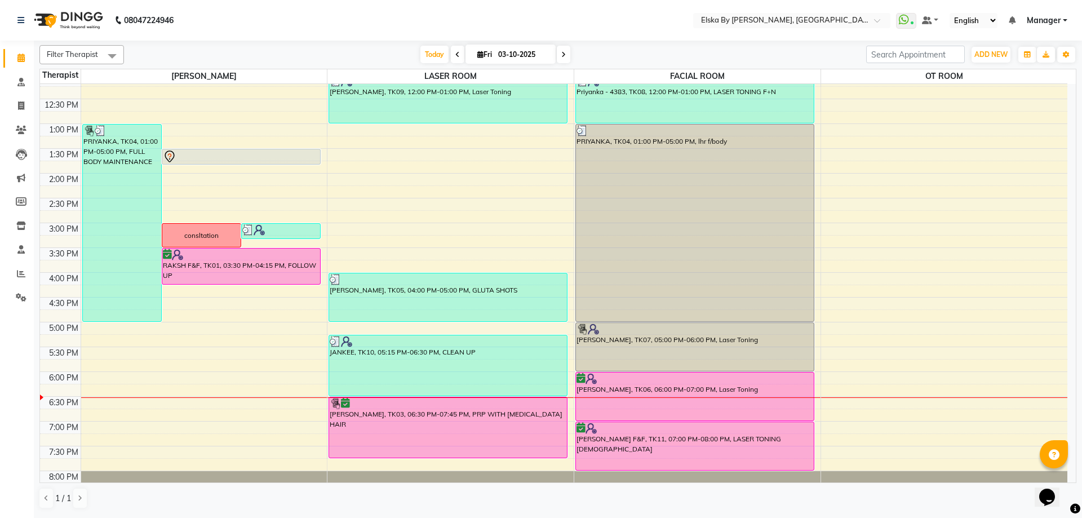
scroll to position [196, 0]
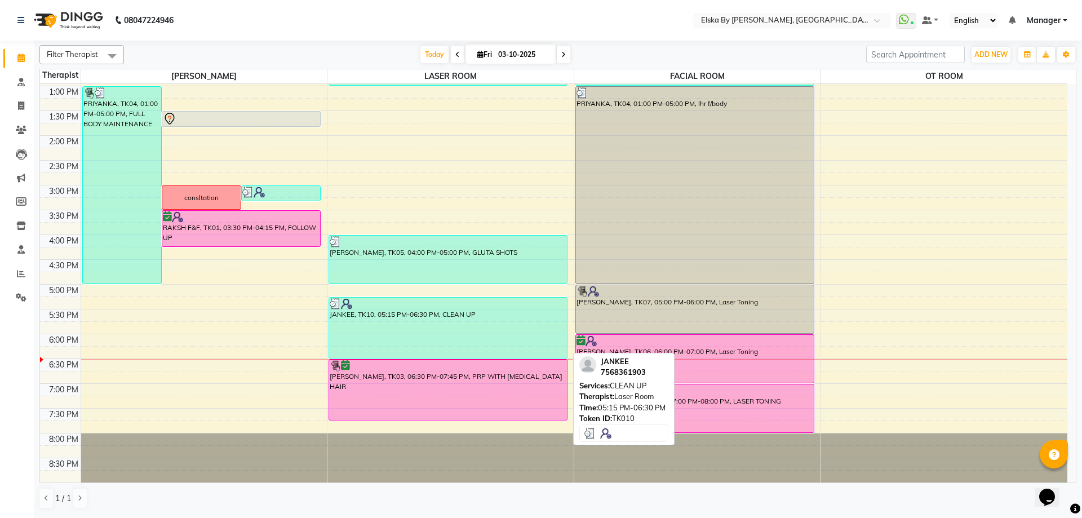
click at [357, 319] on div "JANKEE, TK10, 05:15 PM-06:30 PM, CLEAN UP" at bounding box center [448, 328] width 238 height 60
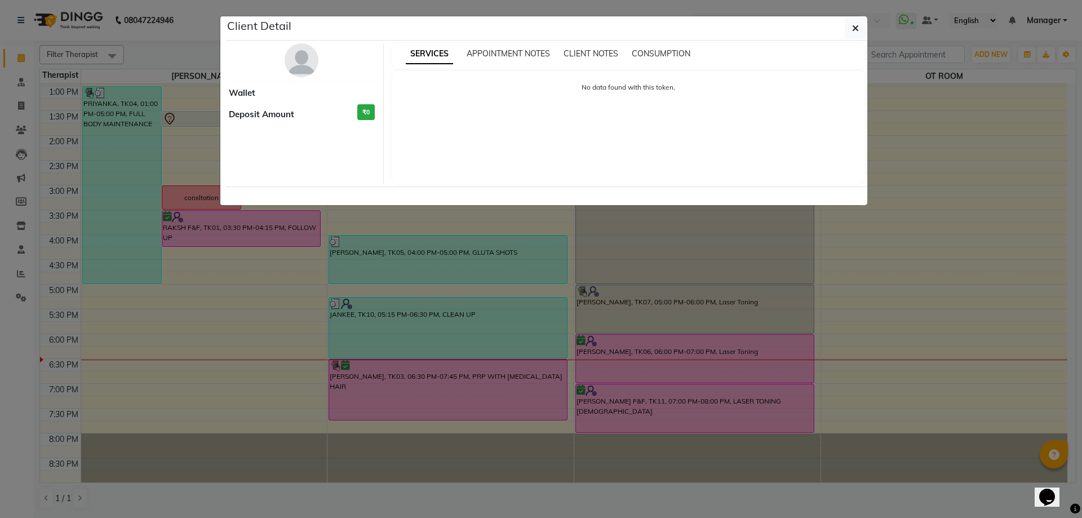
select select "3"
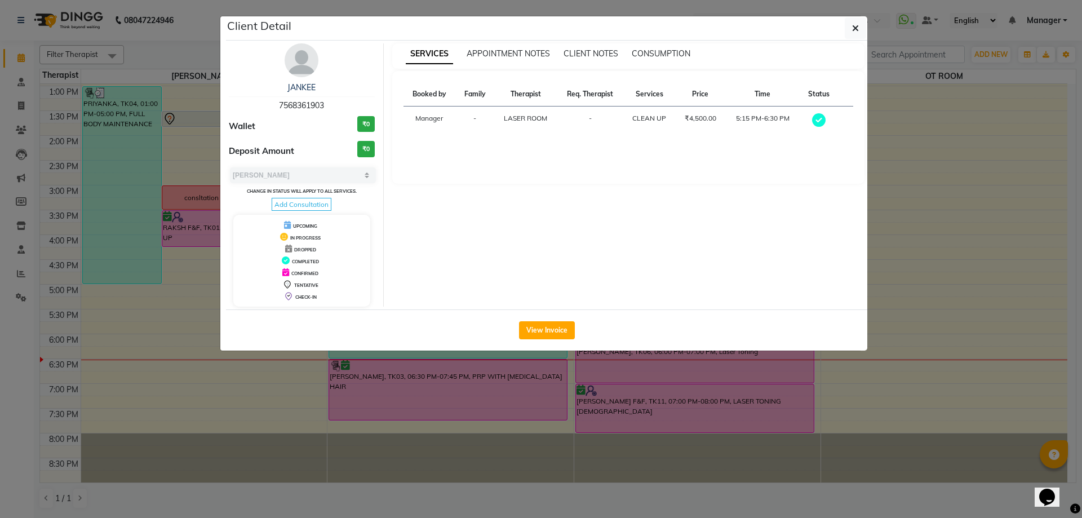
click at [309, 76] on div "JANKEE 7568361903 Wallet ₹0 Deposit Amount ₹0 Select MARK DONE UPCOMING Change …" at bounding box center [301, 174] width 163 height 263
click at [294, 87] on link "JANKEE" at bounding box center [301, 87] width 28 height 10
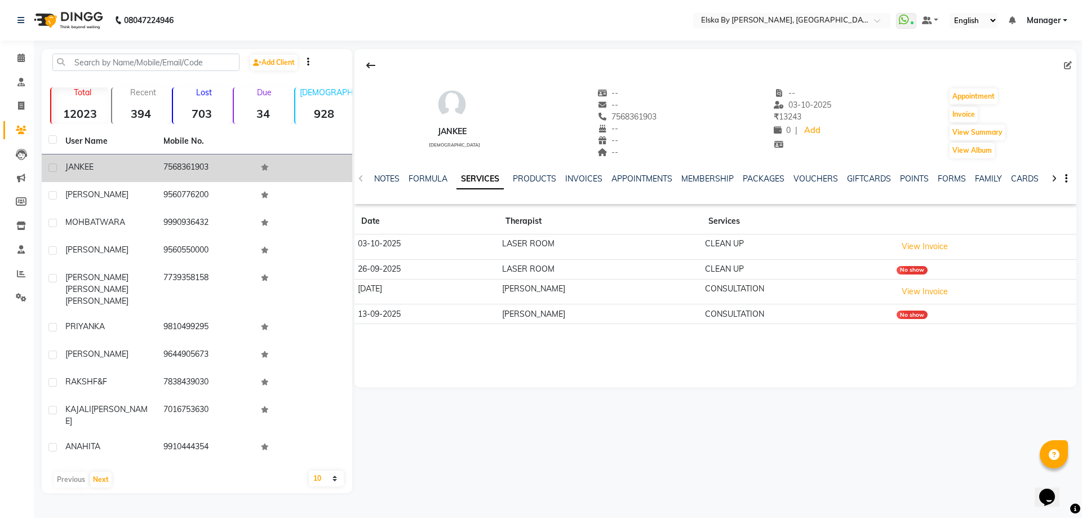
click at [175, 166] on td "7568361903" at bounding box center [206, 168] width 98 height 28
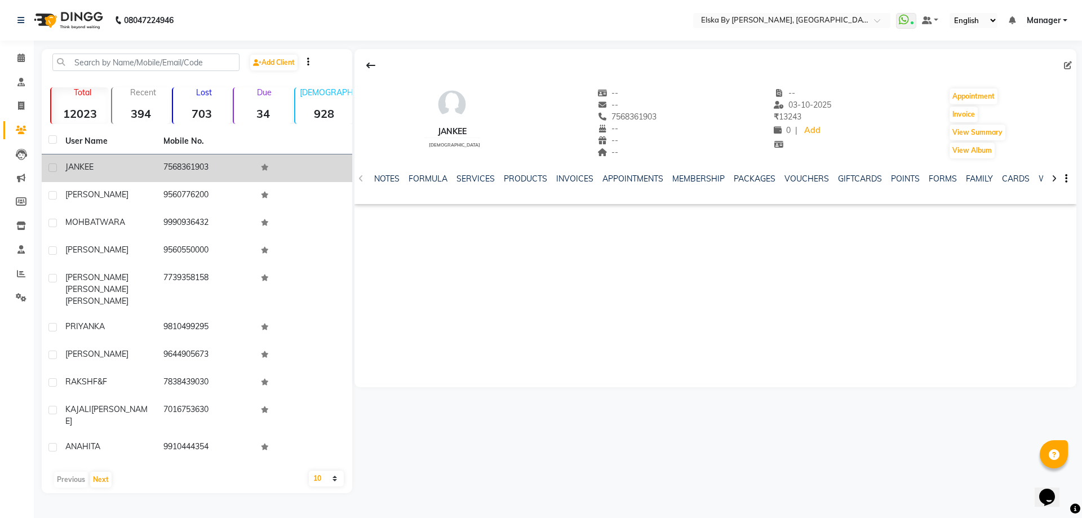
click at [175, 166] on td "7568361903" at bounding box center [206, 168] width 98 height 28
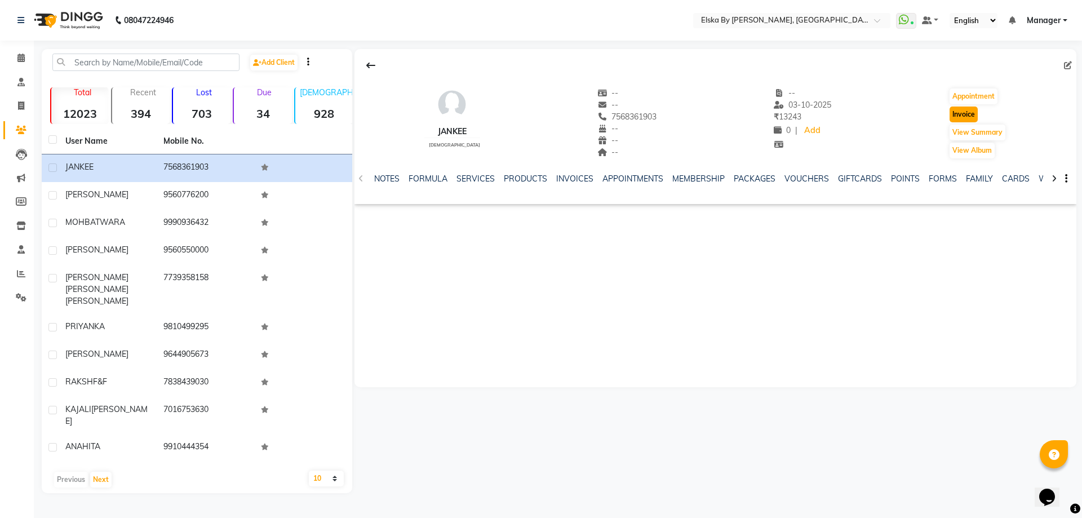
click at [963, 111] on button "Invoice" at bounding box center [964, 115] width 28 height 16
select select "service"
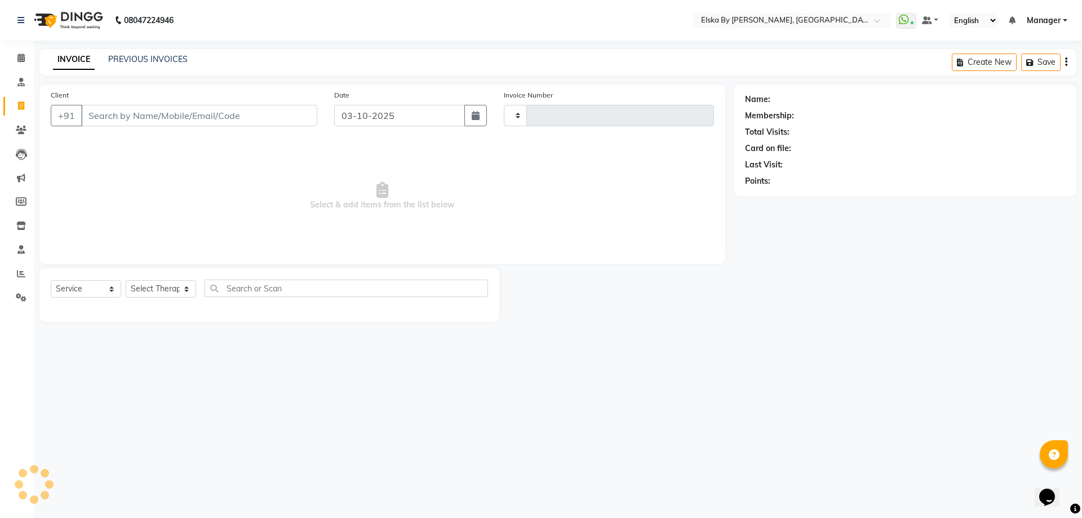
type input "1893"
select select "7252"
type input "7568361903"
select select "62001"
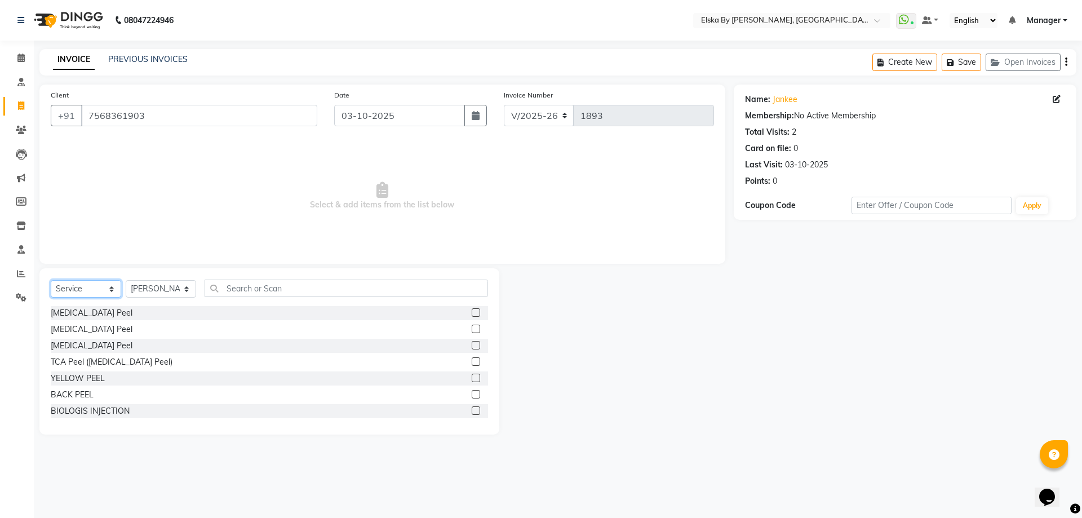
click at [112, 293] on select "Select Service Product Membership Package Voucher Prepaid Gift Card" at bounding box center [86, 288] width 70 height 17
select select "product"
click at [51, 280] on select "Select Service Product Membership Package Voucher Prepaid Gift Card" at bounding box center [86, 288] width 70 height 17
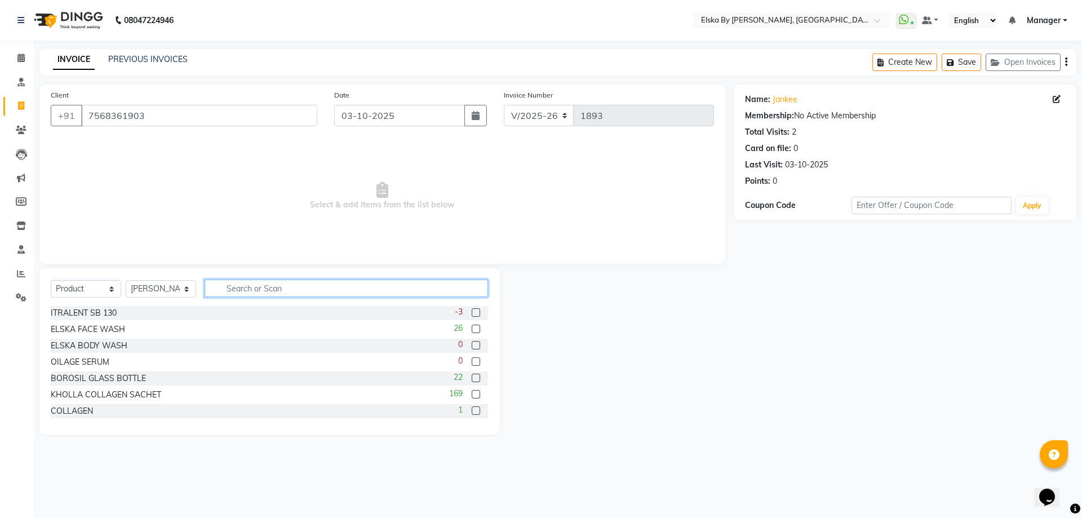
click at [222, 282] on input "text" at bounding box center [347, 288] width 284 height 17
type input "t"
type input "glu"
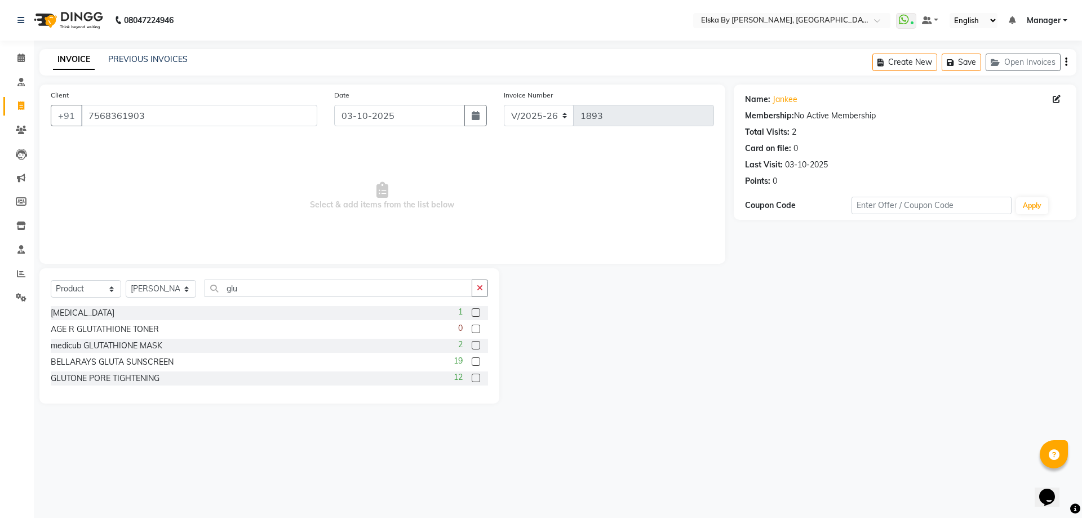
click at [477, 379] on label at bounding box center [476, 378] width 8 height 8
click at [477, 379] on input "checkbox" at bounding box center [475, 378] width 7 height 7
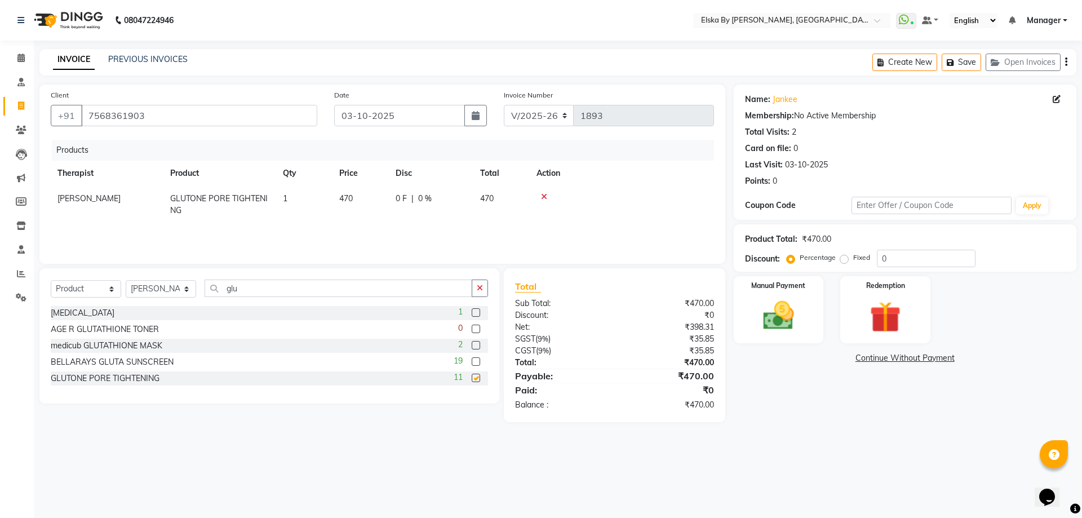
checkbox input "false"
click at [247, 286] on input "glu" at bounding box center [339, 288] width 268 height 17
click at [787, 295] on div "Manual Payment" at bounding box center [779, 309] width 94 height 69
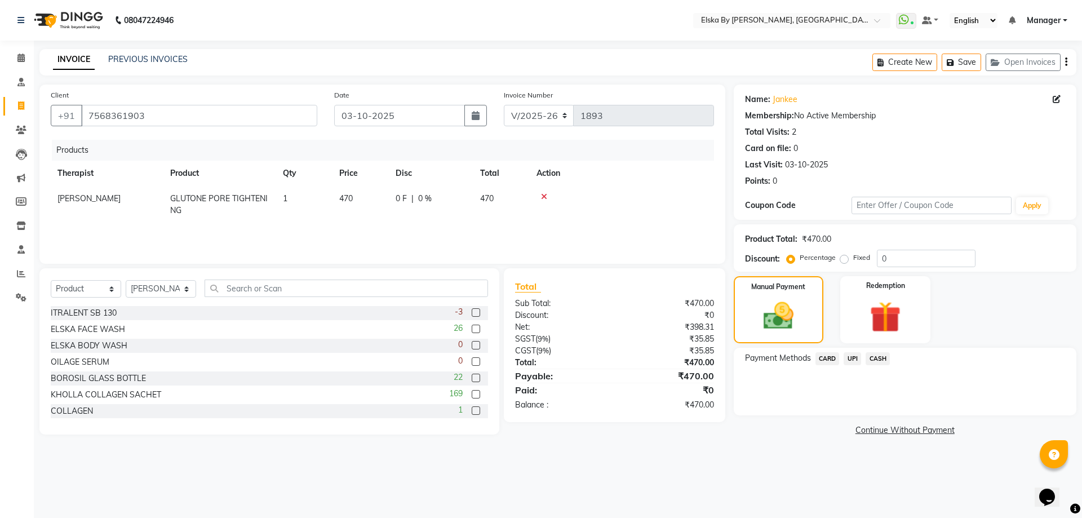
click at [851, 356] on span "UPI" at bounding box center [852, 358] width 17 height 13
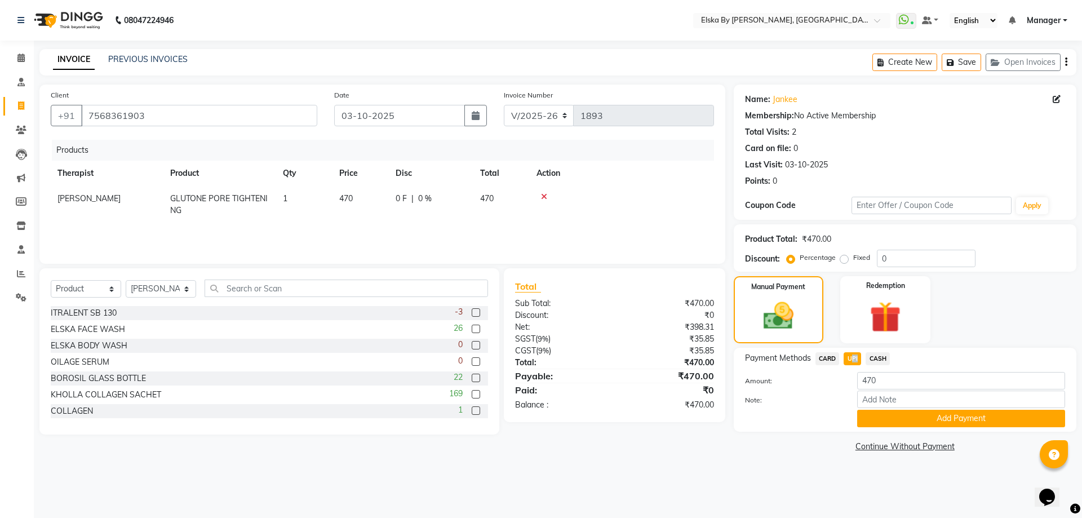
click at [851, 356] on span "UPI" at bounding box center [852, 358] width 17 height 13
click at [942, 418] on button "Add Payment" at bounding box center [961, 418] width 208 height 17
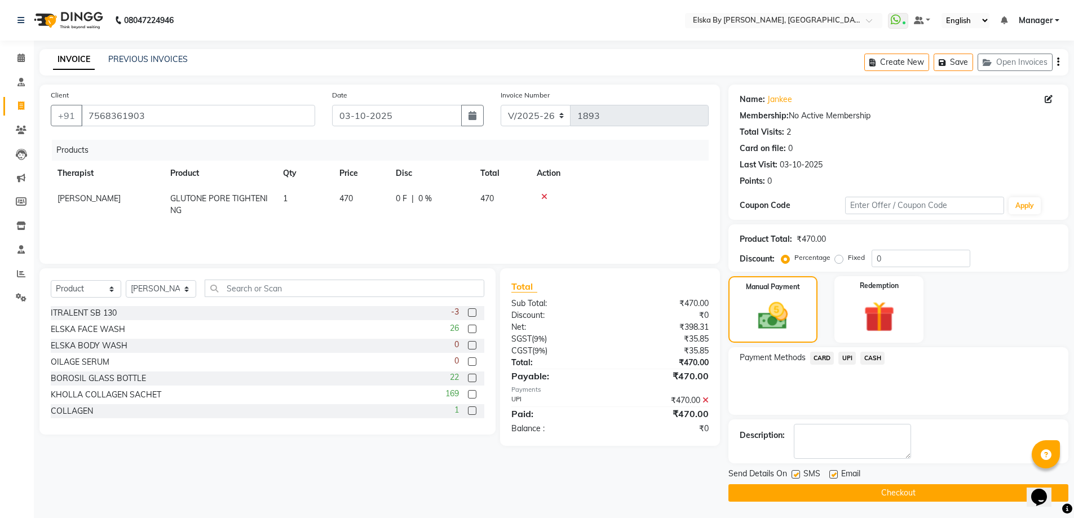
click at [836, 472] on label at bounding box center [833, 474] width 8 height 8
click at [836, 472] on input "checkbox" at bounding box center [832, 474] width 7 height 7
checkbox input "false"
click at [844, 358] on span "UPI" at bounding box center [846, 358] width 17 height 13
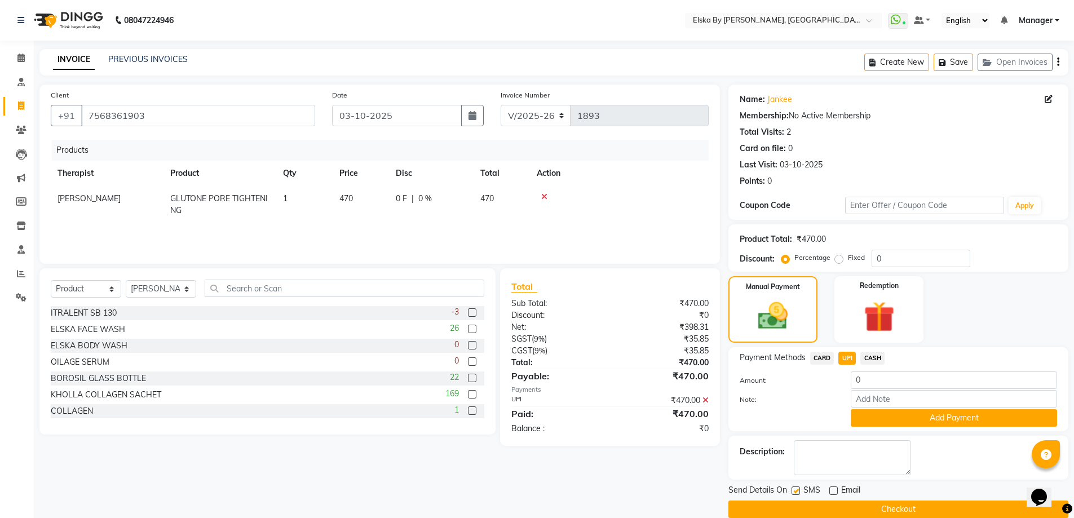
click at [896, 503] on button "Checkout" at bounding box center [898, 508] width 340 height 17
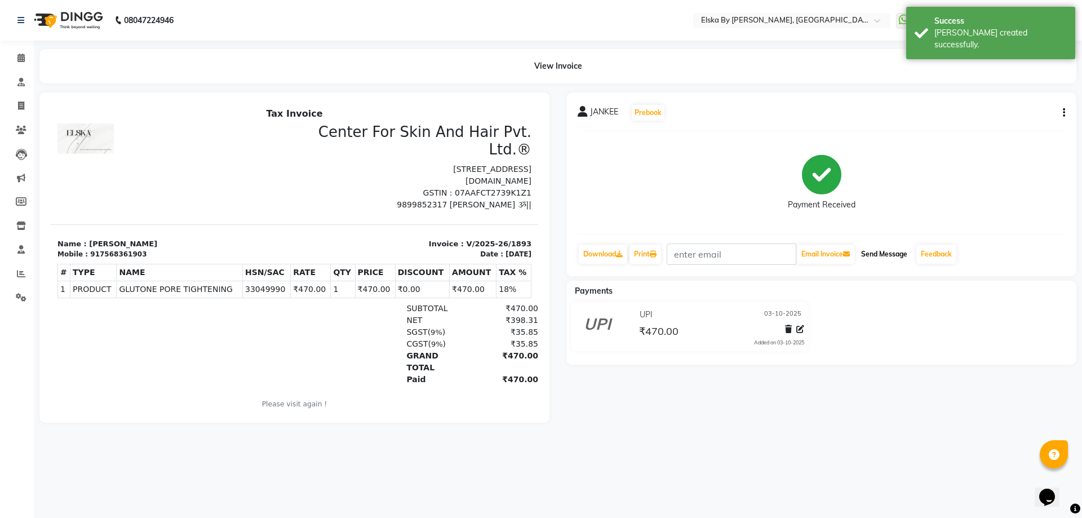
click at [871, 254] on button "Send Message" at bounding box center [884, 254] width 55 height 19
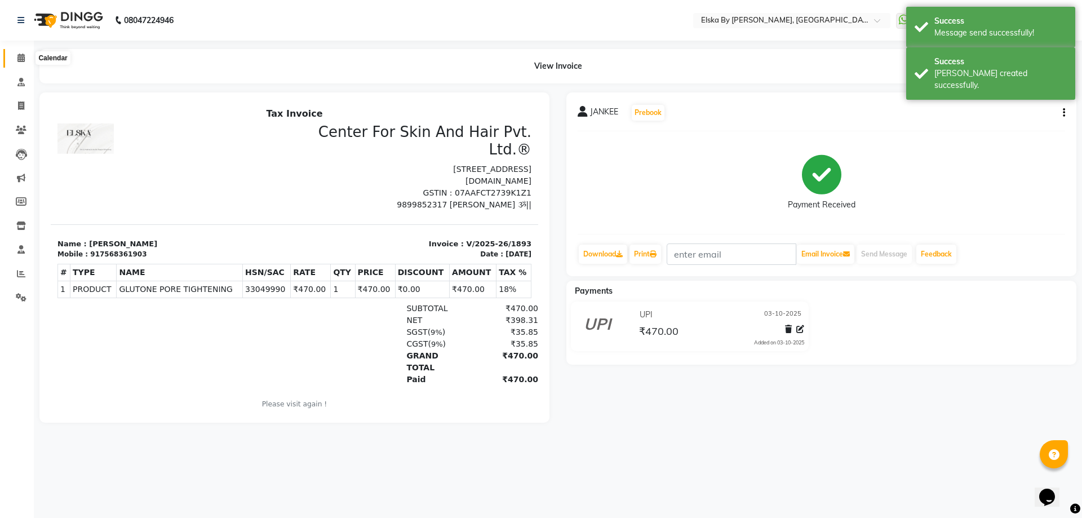
click at [16, 61] on span at bounding box center [21, 58] width 20 height 13
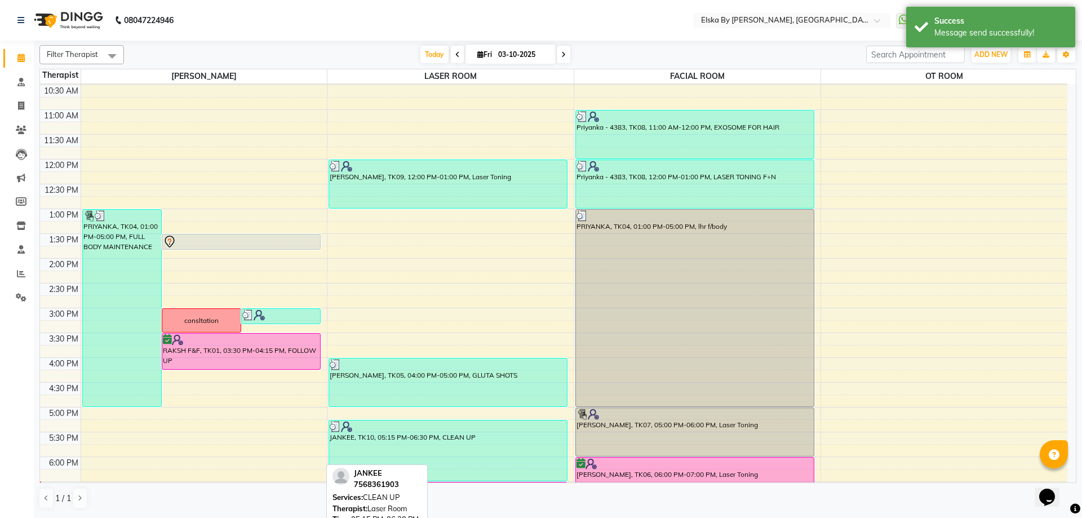
scroll to position [196, 0]
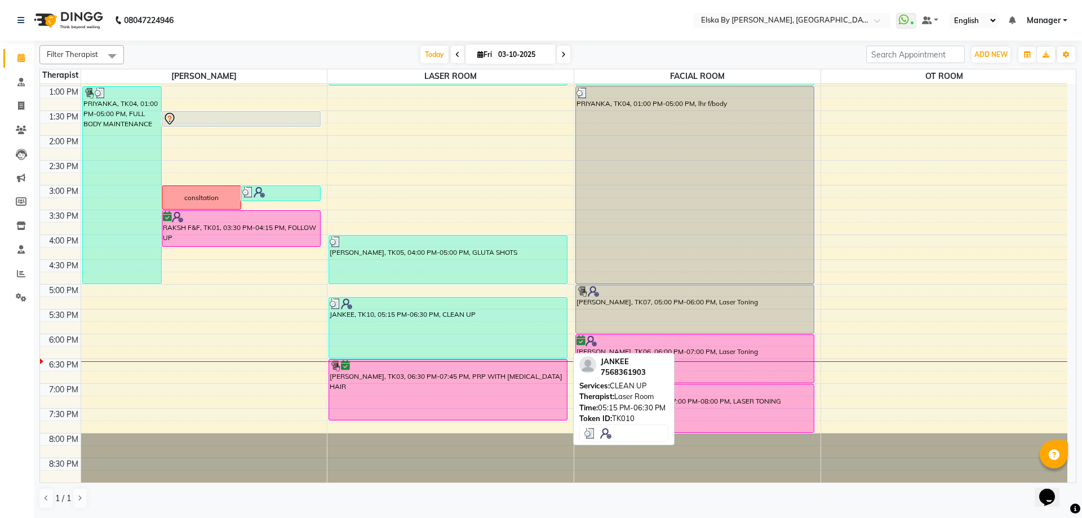
click at [349, 312] on div "JANKEE, TK10, 05:15 PM-06:30 PM, CLEAN UP" at bounding box center [448, 328] width 238 height 60
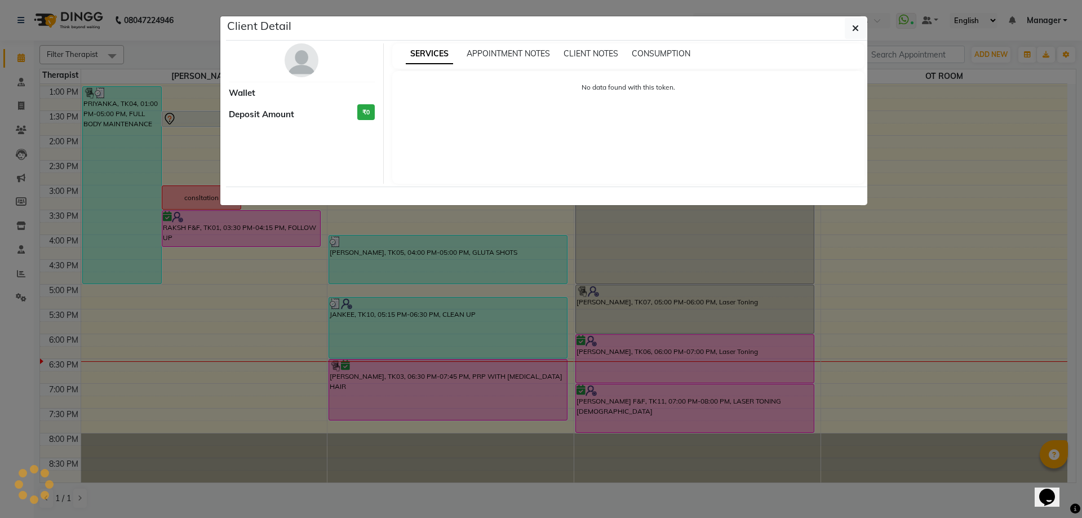
select select "3"
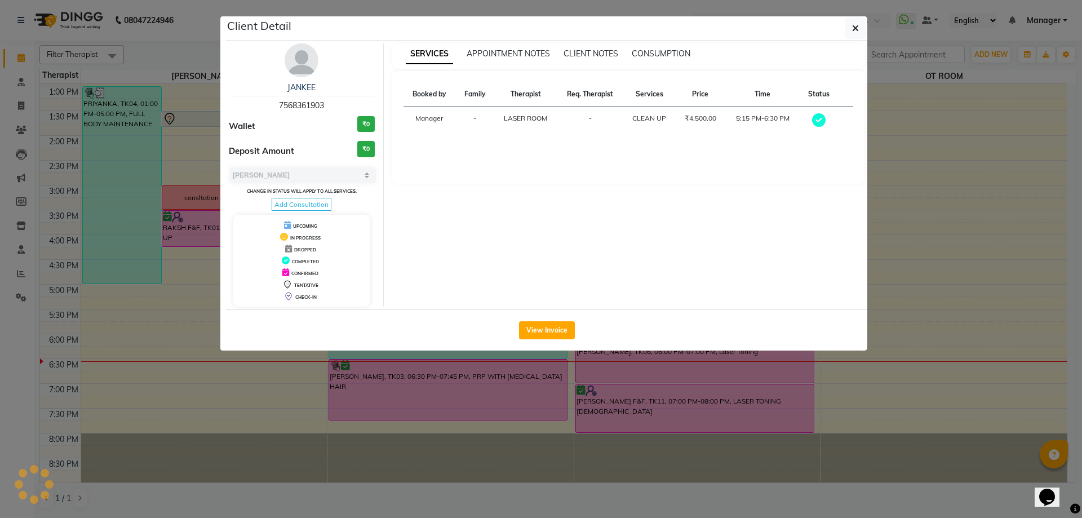
click at [308, 60] on img at bounding box center [302, 60] width 34 height 34
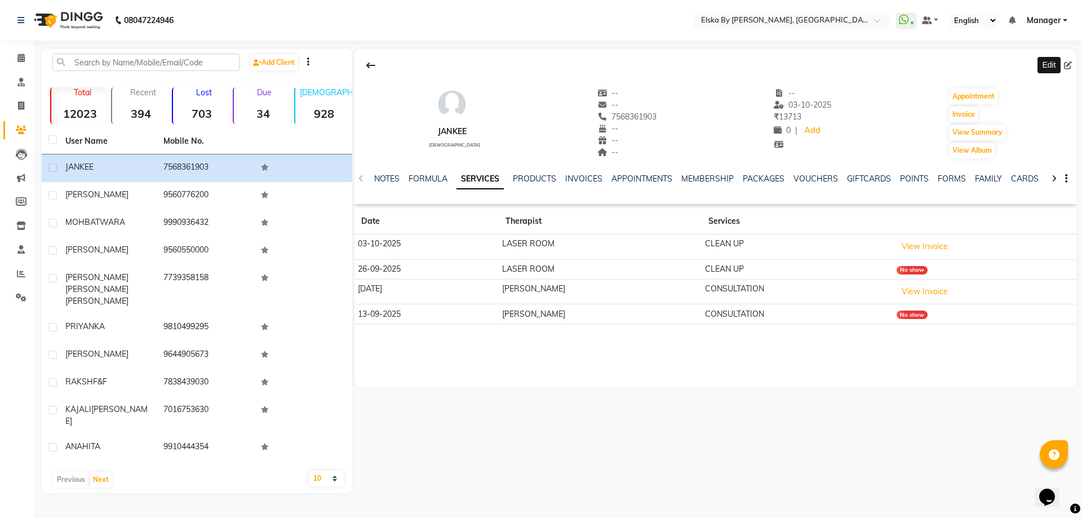
click at [1067, 69] on span at bounding box center [1070, 66] width 12 height 12
click at [1068, 58] on div at bounding box center [716, 65] width 722 height 21
click at [1065, 65] on icon at bounding box center [1068, 65] width 8 height 8
click at [1070, 64] on icon at bounding box center [1068, 65] width 8 height 8
select select "female"
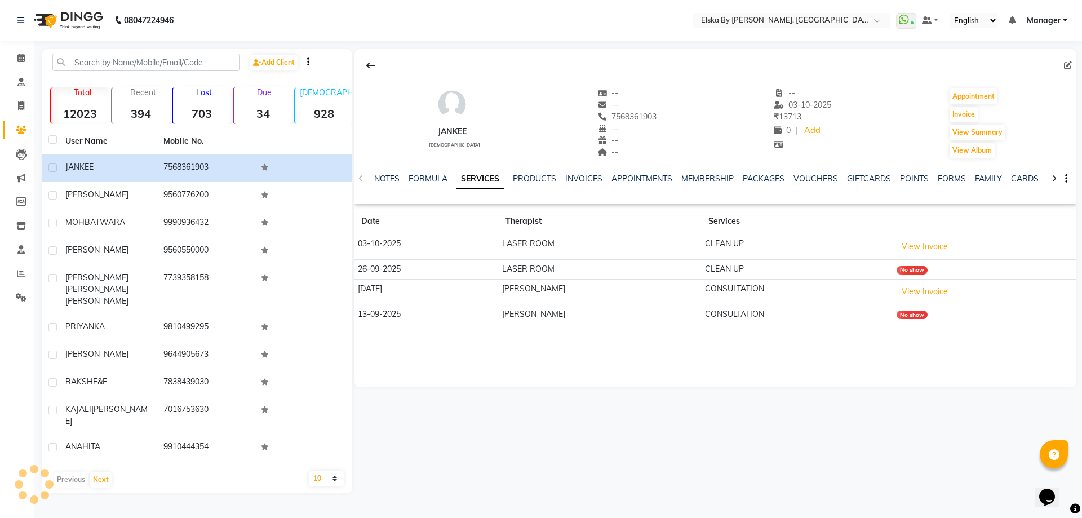
select select "female"
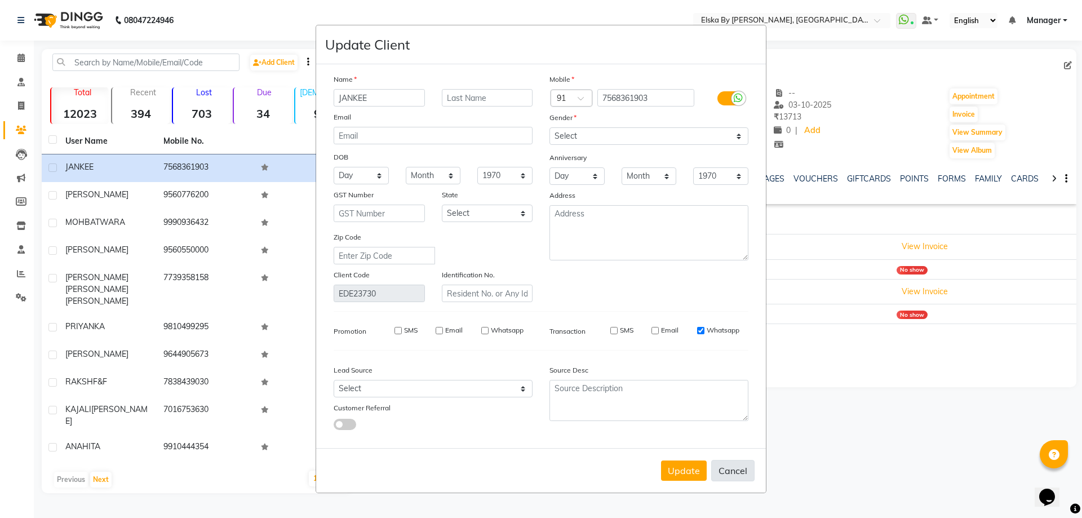
click at [738, 466] on button "Cancel" at bounding box center [732, 470] width 43 height 21
select select
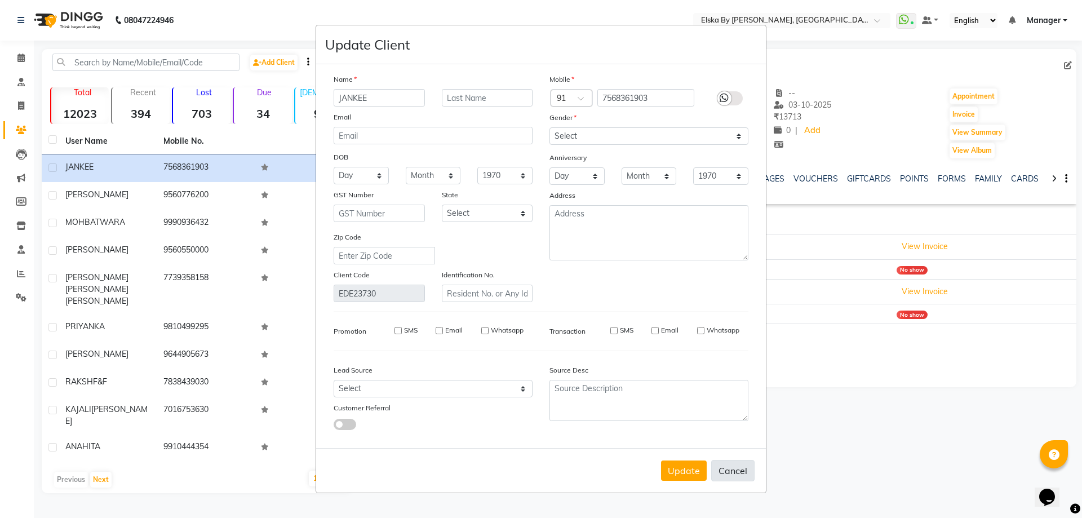
select select
checkbox input "false"
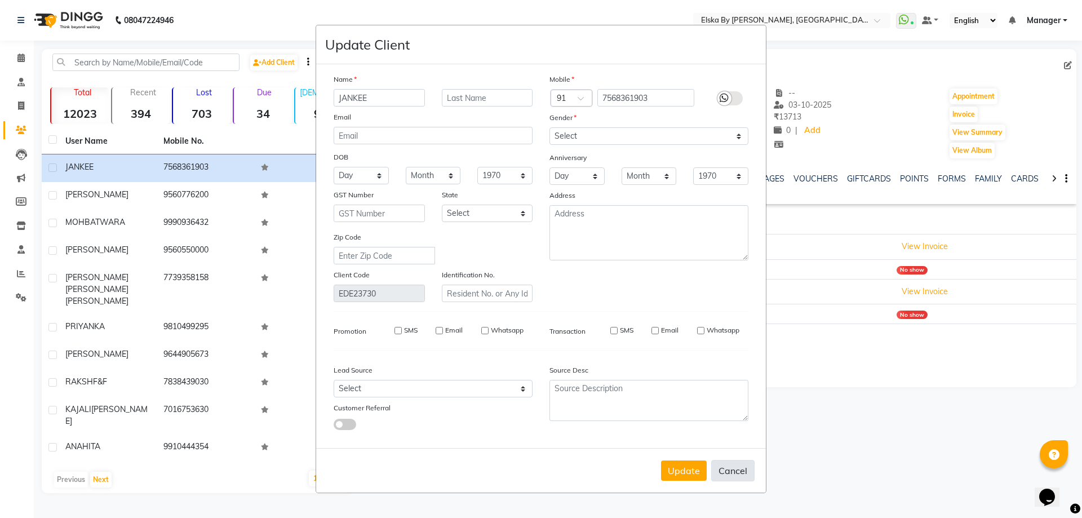
checkbox input "false"
select select
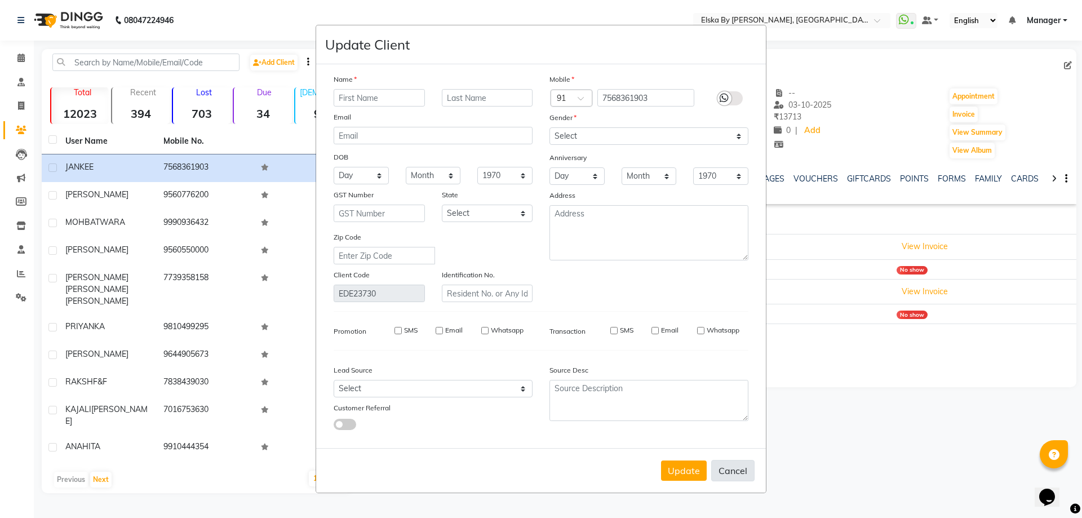
select select
checkbox input "false"
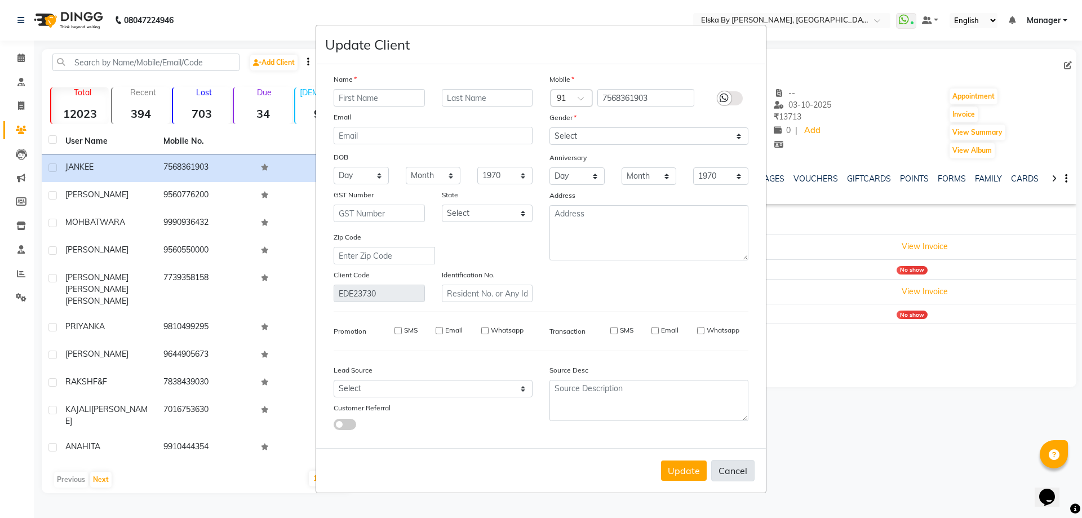
checkbox input "false"
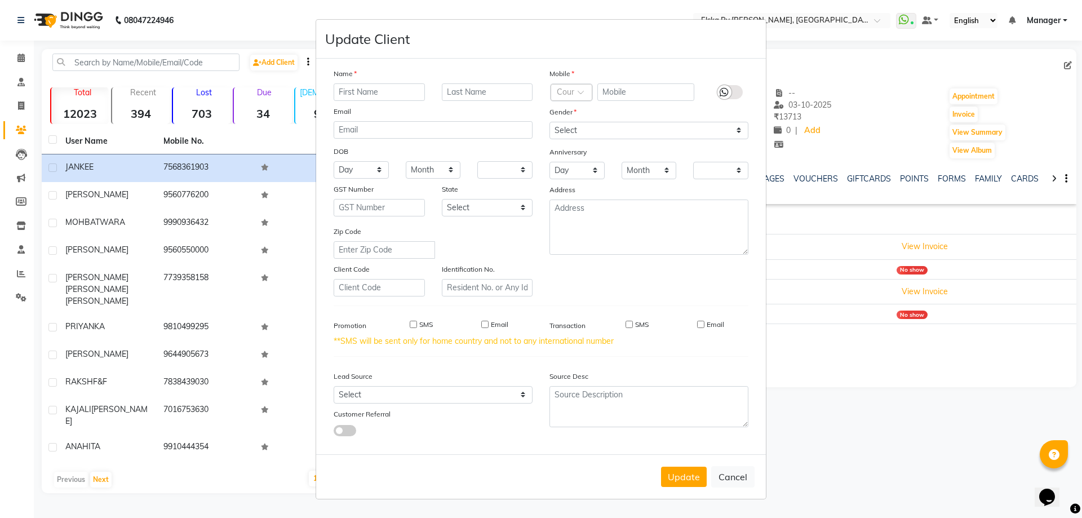
click at [13, 56] on ngb-modal-window "Update Client Name Email DOB Day 01 02 03 04 05 06 07 08 09 10 11 12 13 14 15 1…" at bounding box center [541, 259] width 1082 height 518
click at [26, 60] on ngb-modal-window "Update Client Name Email DOB Day 01 02 03 04 05 06 07 08 09 10 11 12 13 14 15 1…" at bounding box center [541, 259] width 1082 height 518
click at [20, 58] on ngb-modal-window "Update Client Name Email DOB Day 01 02 03 04 05 06 07 08 09 10 11 12 13 14 15 1…" at bounding box center [541, 259] width 1082 height 518
click at [733, 477] on button "Cancel" at bounding box center [732, 476] width 43 height 21
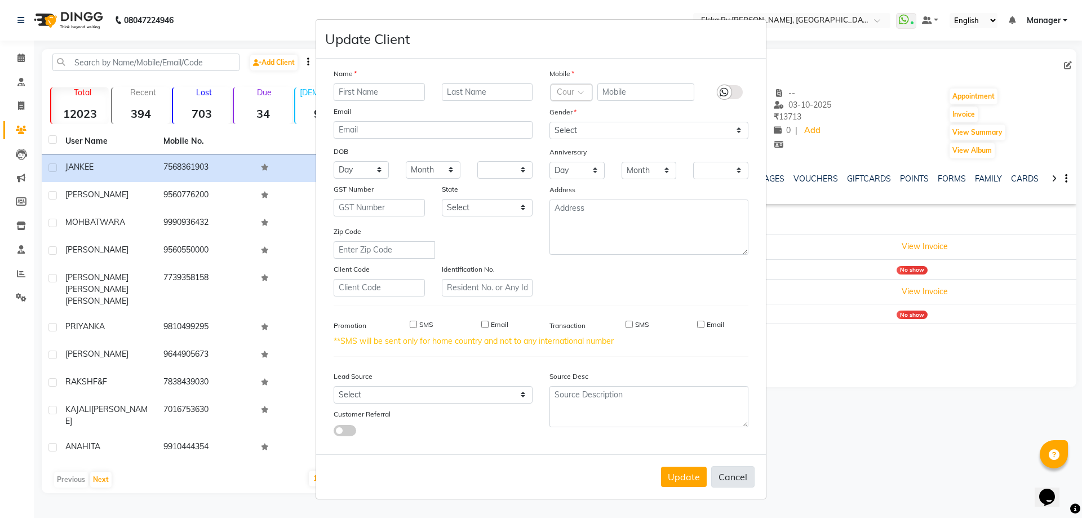
select select
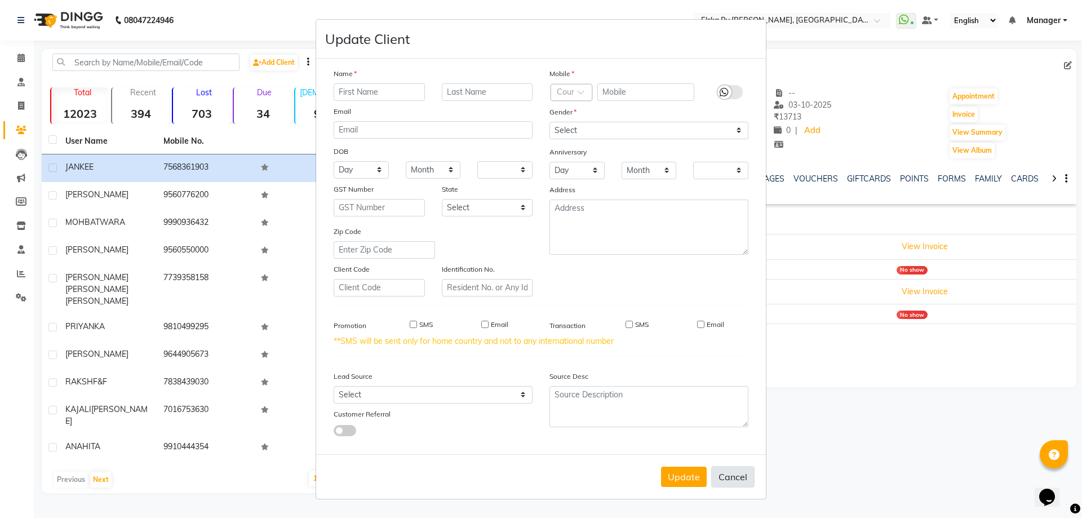
select select
checkbox input "false"
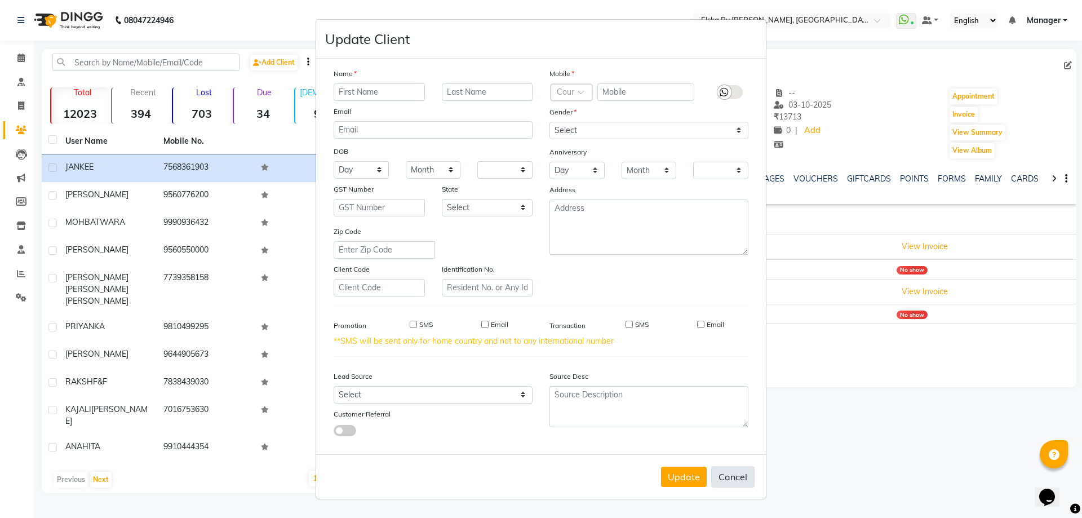
checkbox input "false"
click at [733, 477] on button "Cancel" at bounding box center [732, 476] width 43 height 21
select select
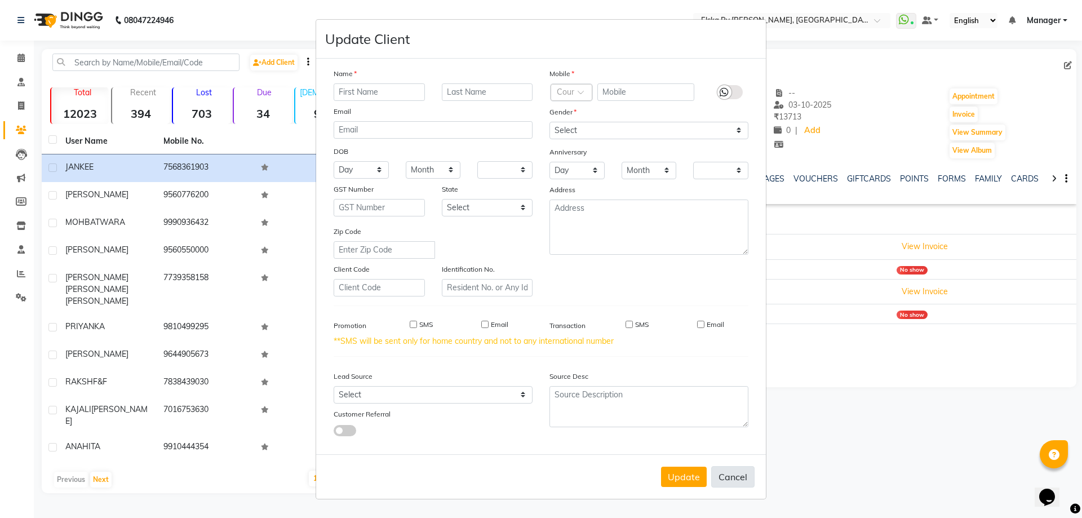
select select
checkbox input "false"
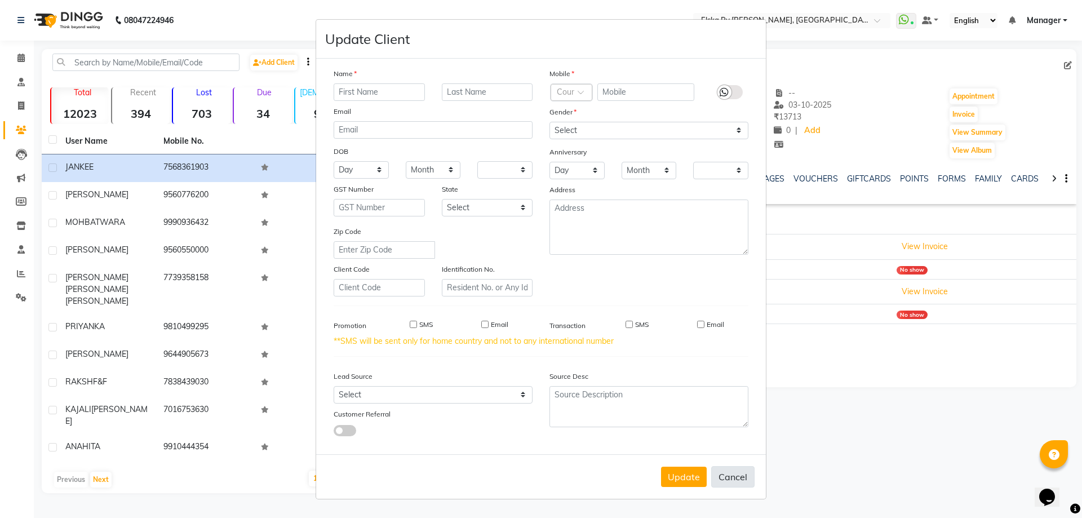
checkbox input "false"
click at [733, 477] on button "Cancel" at bounding box center [732, 476] width 43 height 21
select select
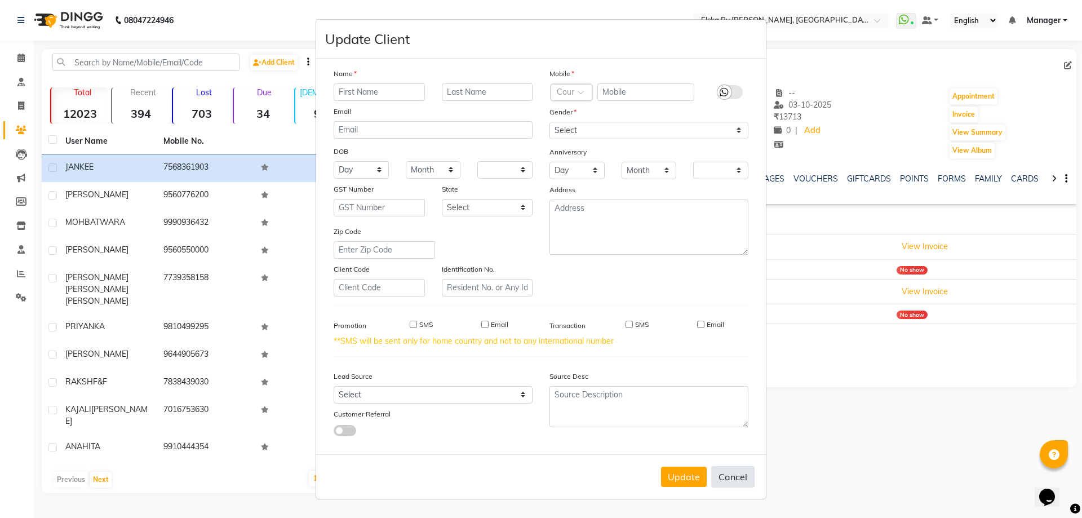
select select
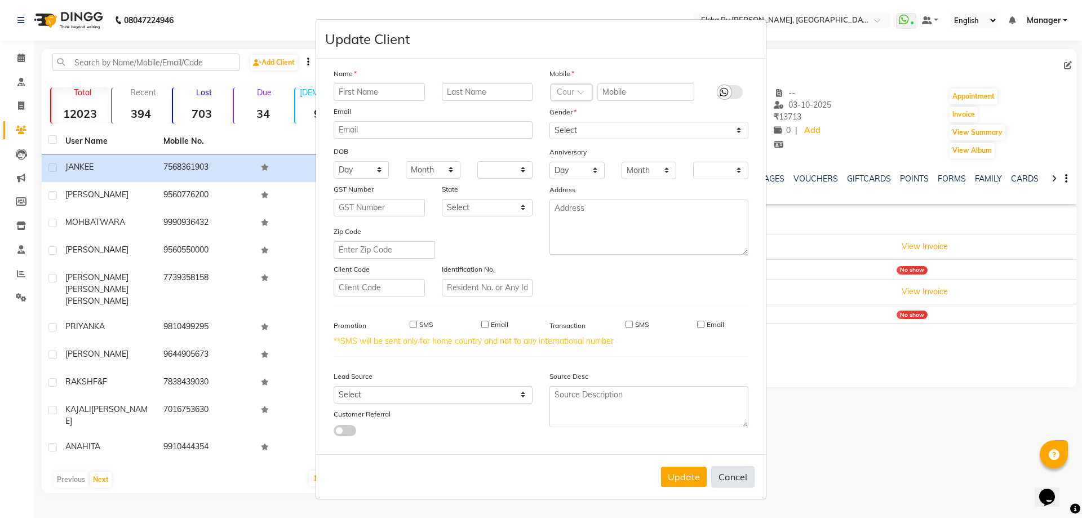
select select
checkbox input "false"
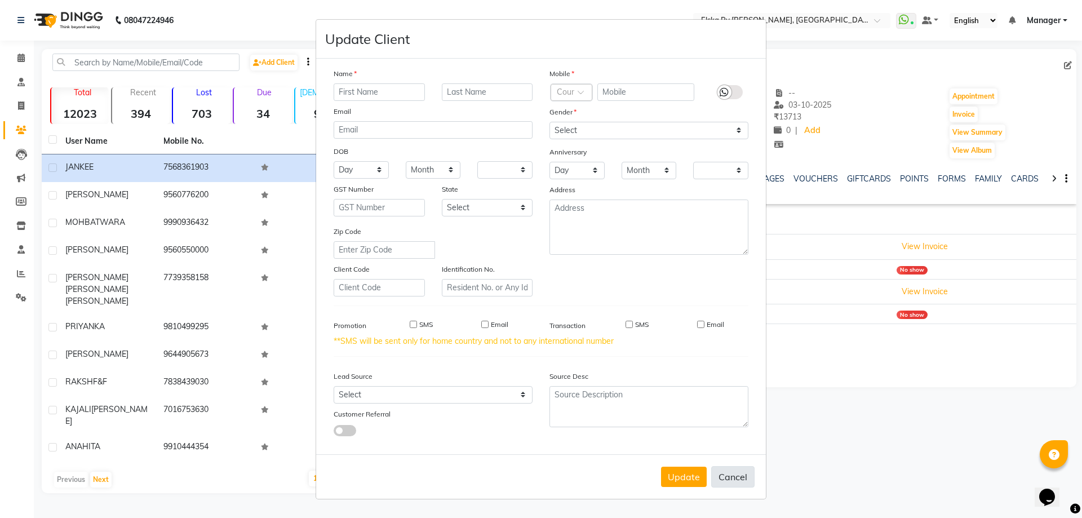
click at [733, 476] on button "Cancel" at bounding box center [732, 476] width 43 height 21
select select
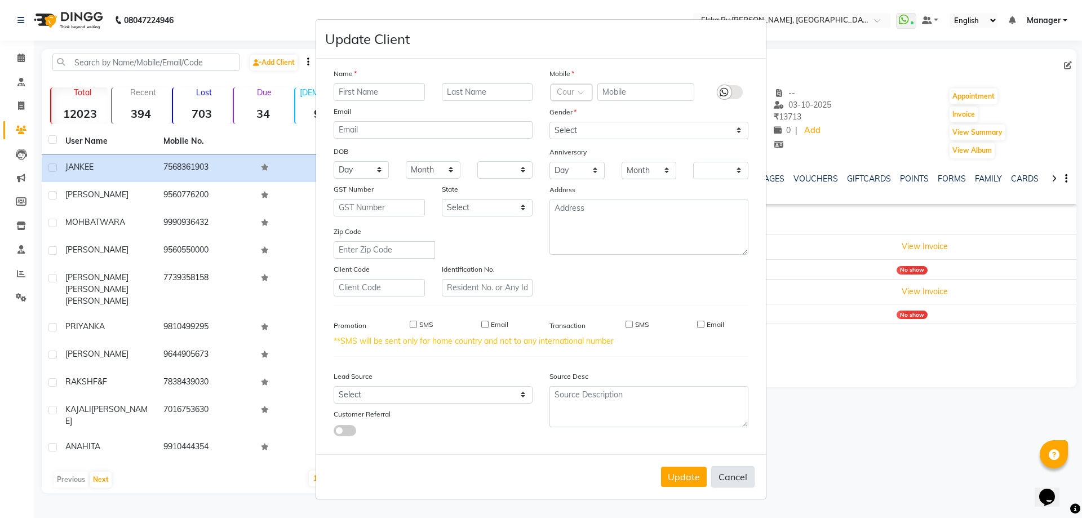
select select
checkbox input "false"
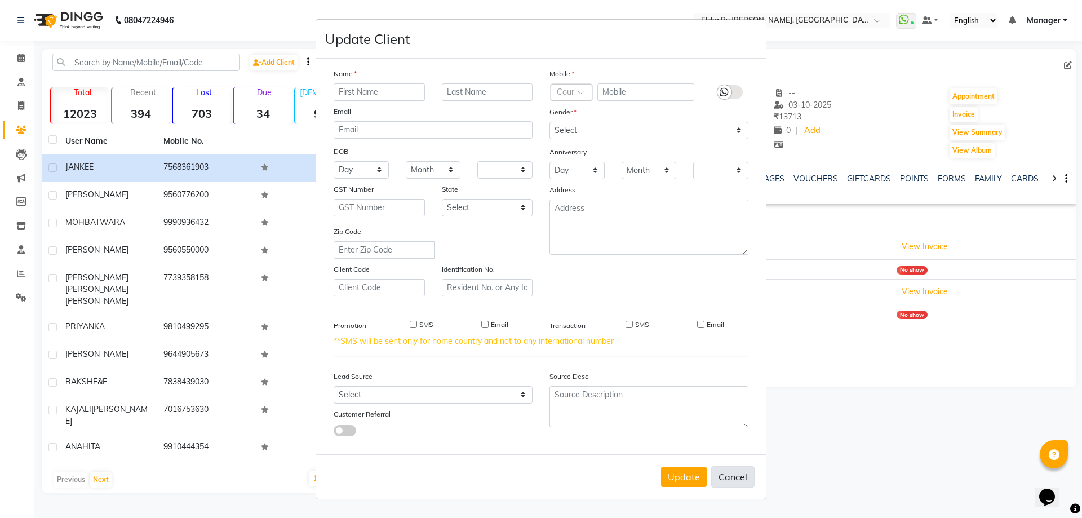
checkbox input "false"
click at [735, 475] on button "Cancel" at bounding box center [732, 476] width 43 height 21
select select
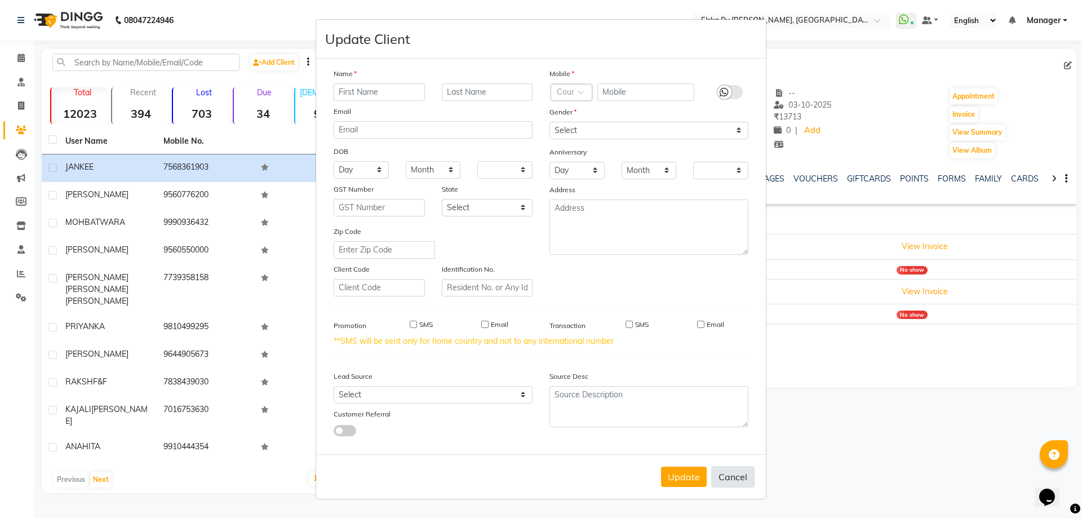
select select
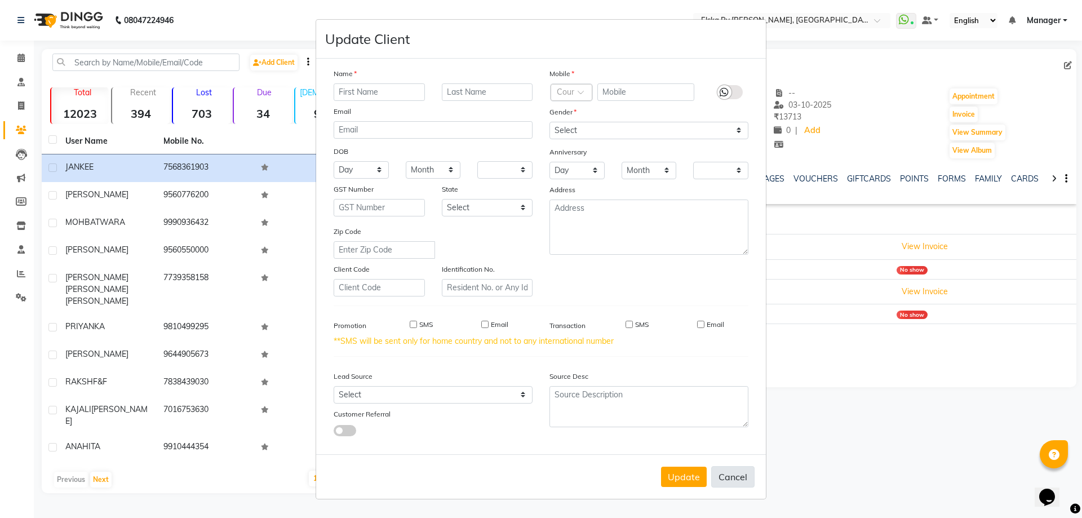
checkbox input "false"
drag, startPoint x: 736, startPoint y: 474, endPoint x: 733, endPoint y: 449, distance: 25.5
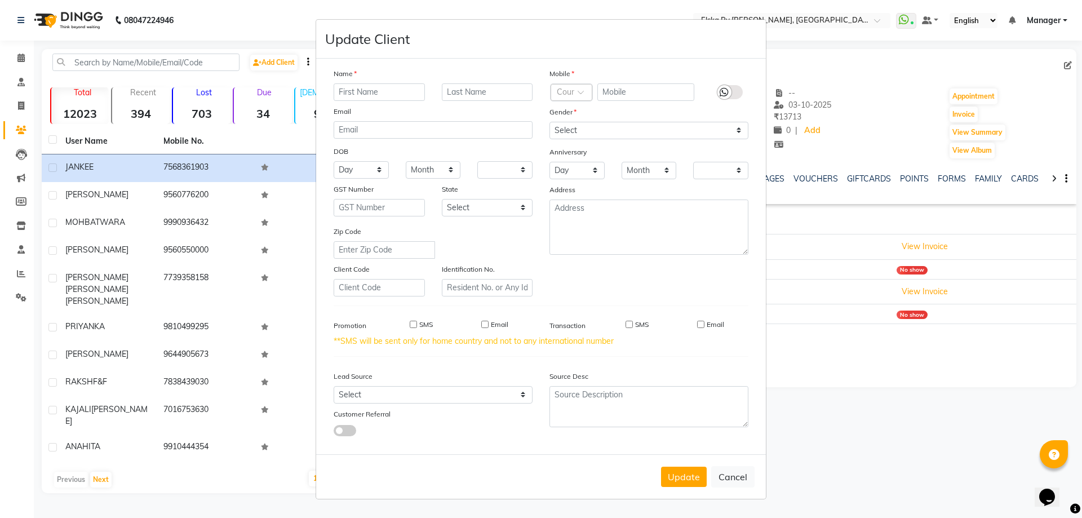
click at [736, 455] on div "Update Cancel" at bounding box center [541, 476] width 450 height 45
click at [731, 479] on button "Cancel" at bounding box center [732, 476] width 43 height 21
select select
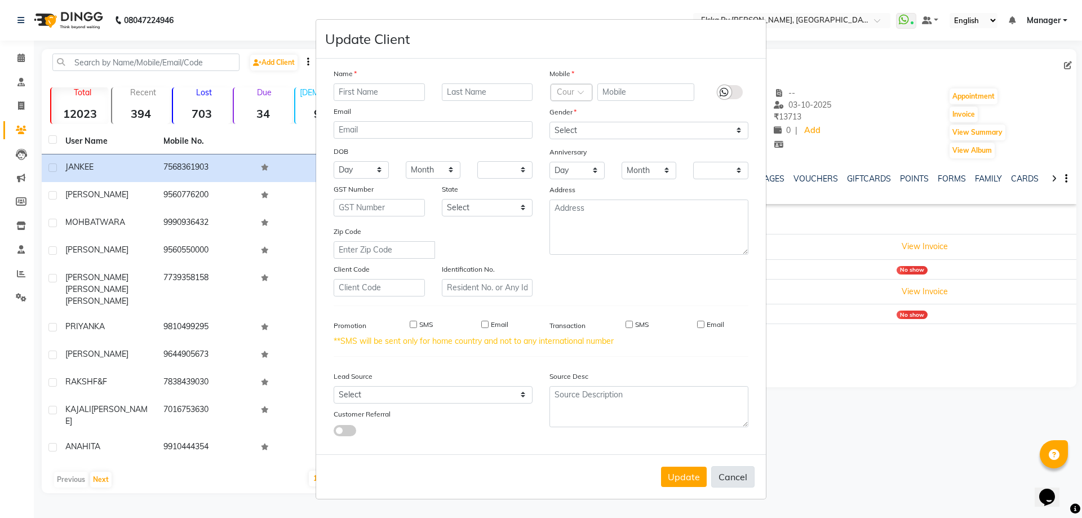
select select
checkbox input "false"
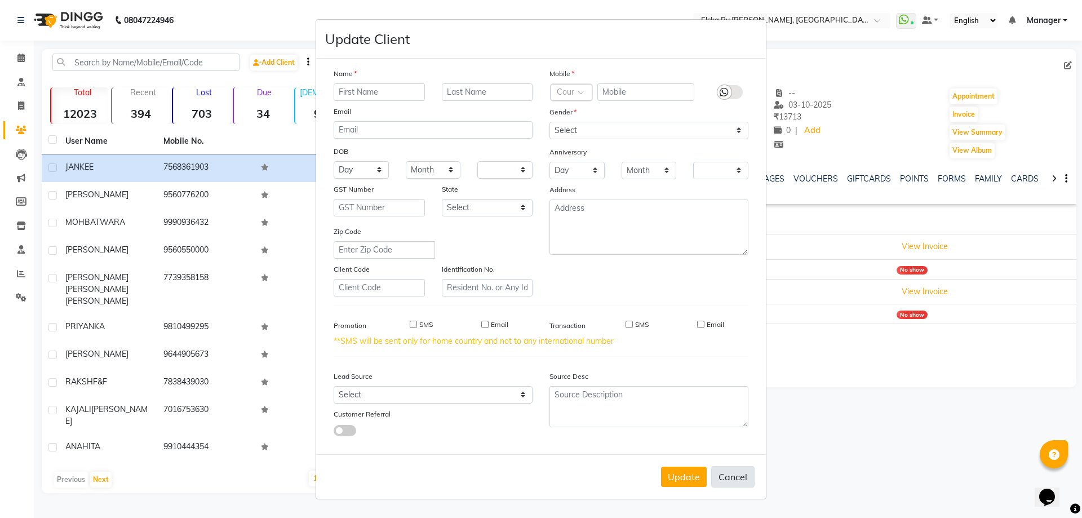
checkbox input "false"
click at [21, 55] on ngb-modal-window "Update Client Name Email DOB Day 01 02 03 04 05 06 07 08 09 10 11 12 13 14 15 1…" at bounding box center [541, 259] width 1082 height 518
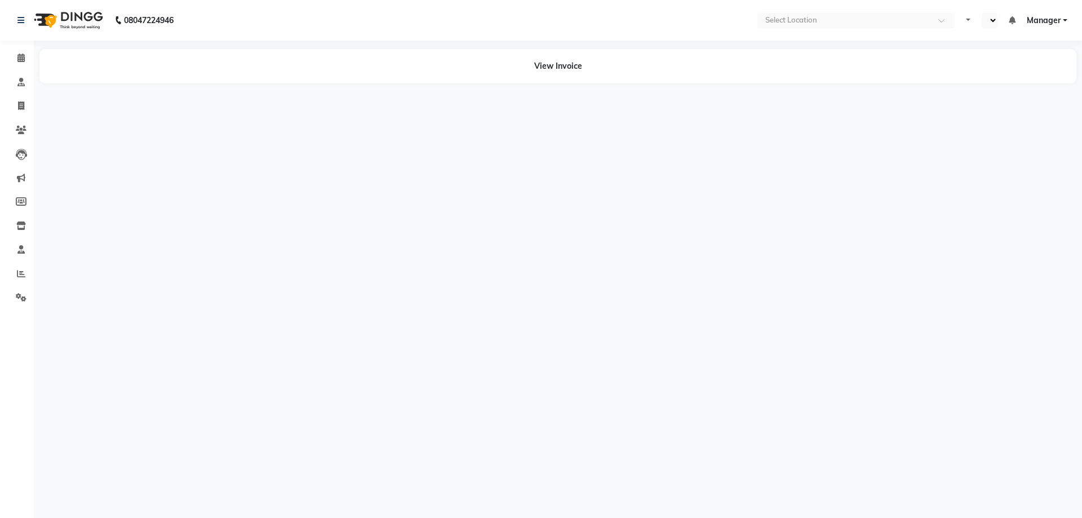
select select "en"
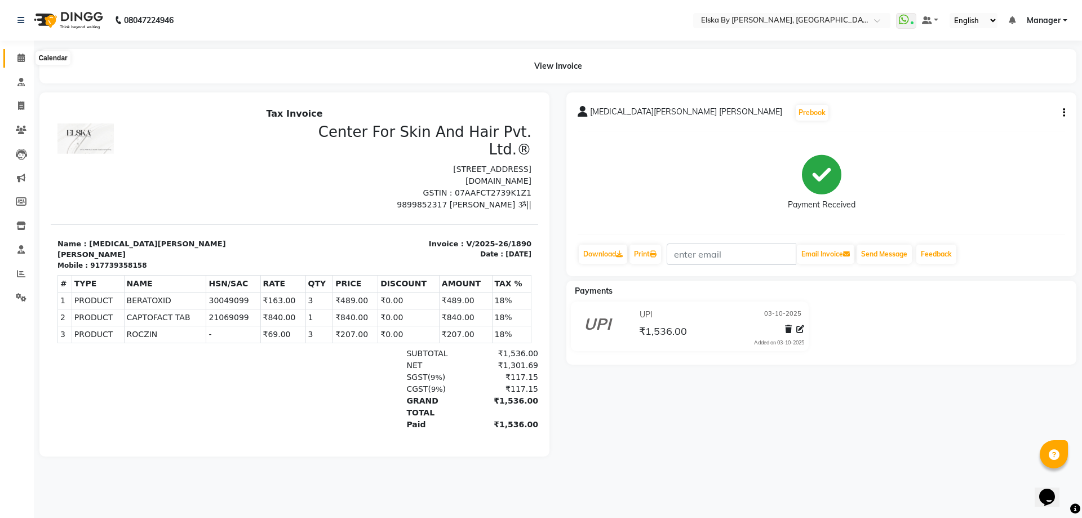
click at [23, 61] on icon at bounding box center [20, 58] width 7 height 8
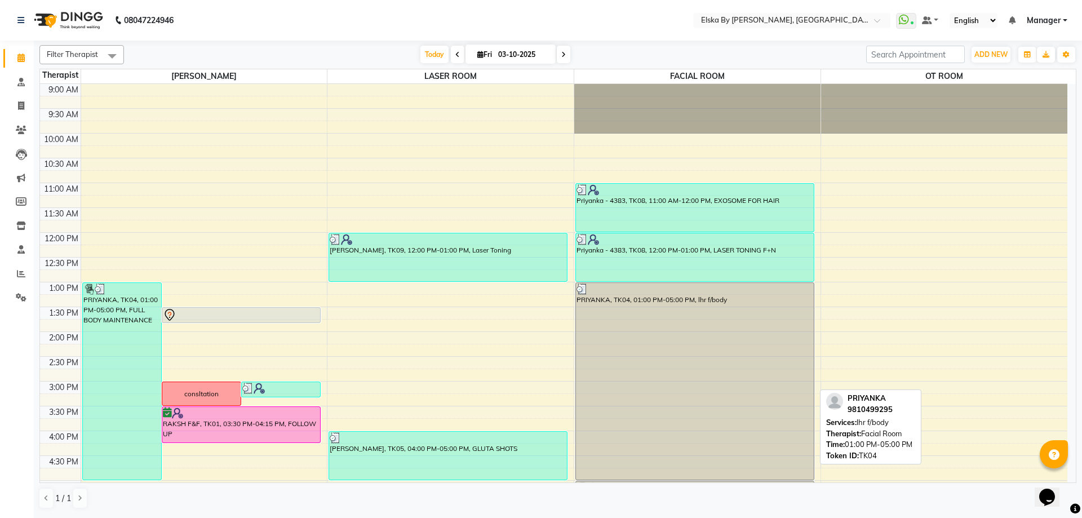
scroll to position [169, 0]
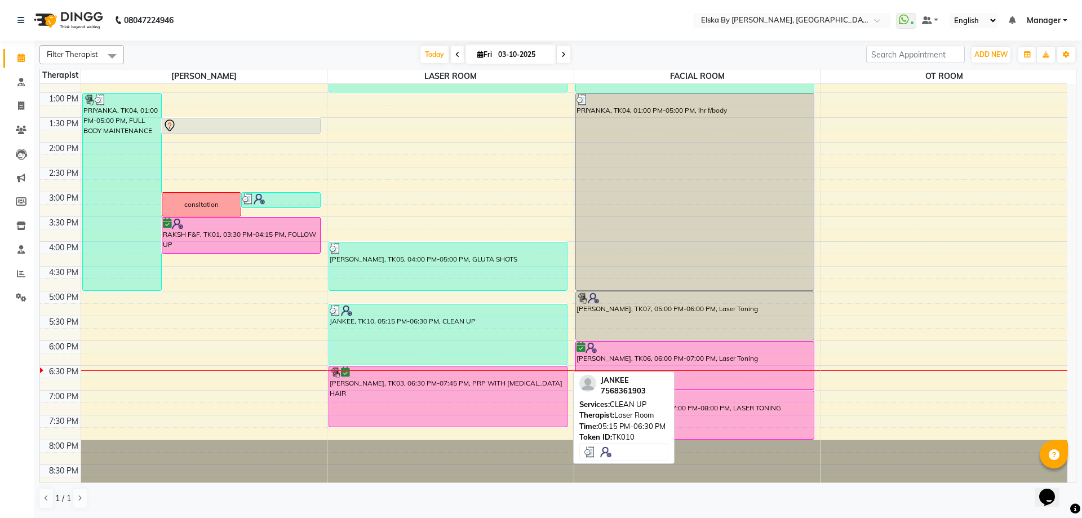
scroll to position [196, 0]
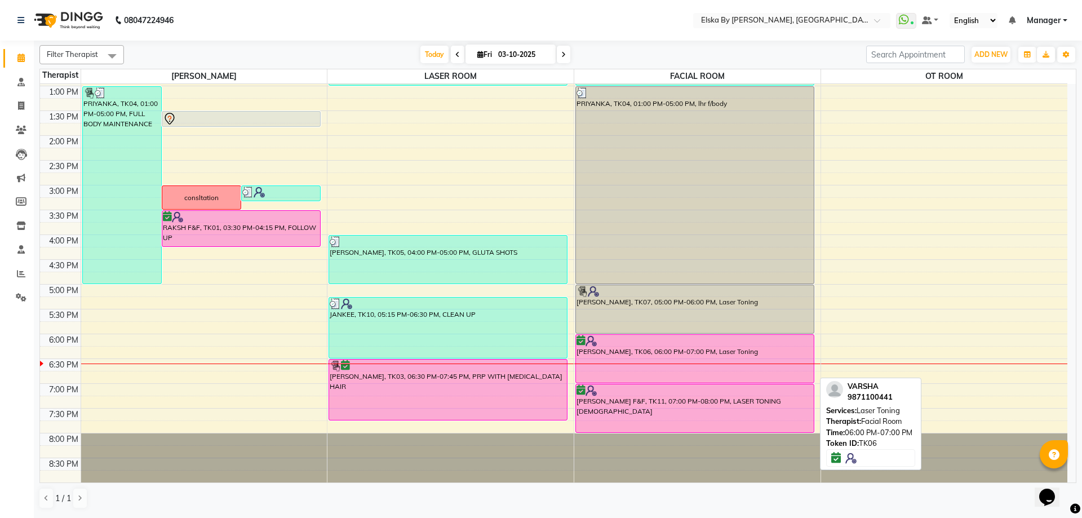
click at [645, 349] on div "VARSHA, TK06, 06:00 PM-07:00 PM, Laser Toning" at bounding box center [695, 359] width 238 height 48
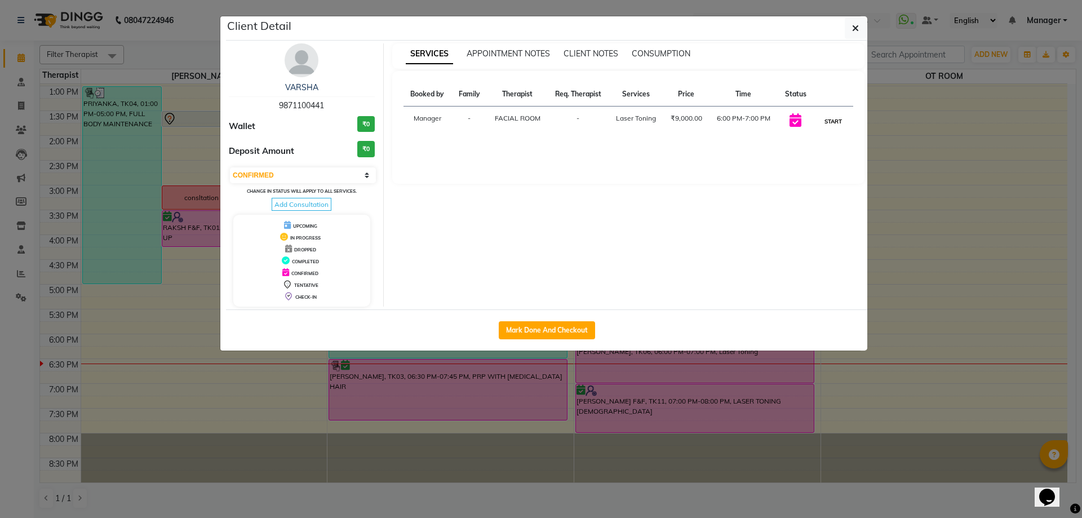
click at [834, 121] on button "START" at bounding box center [833, 121] width 23 height 14
select select "1"
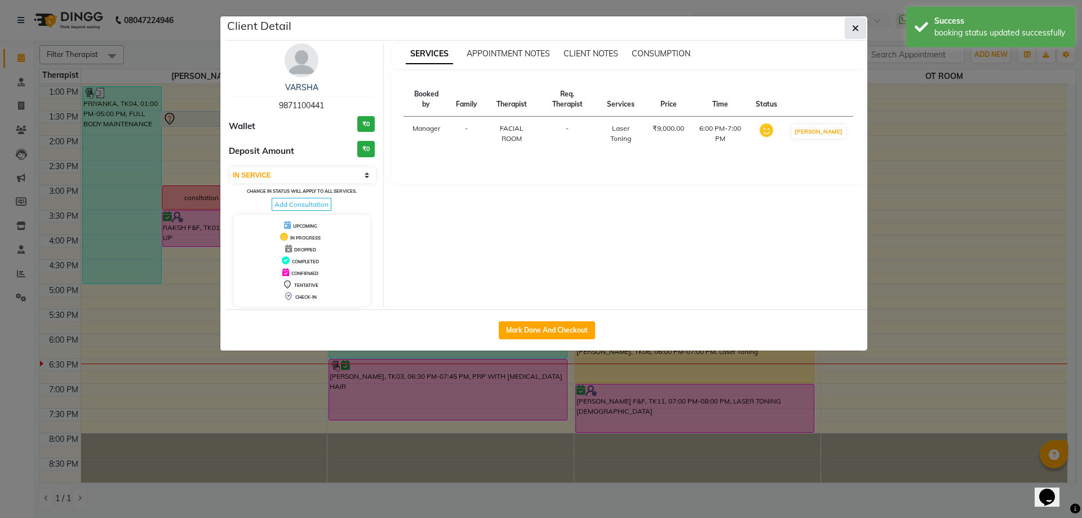
click at [849, 25] on button "button" at bounding box center [855, 27] width 21 height 21
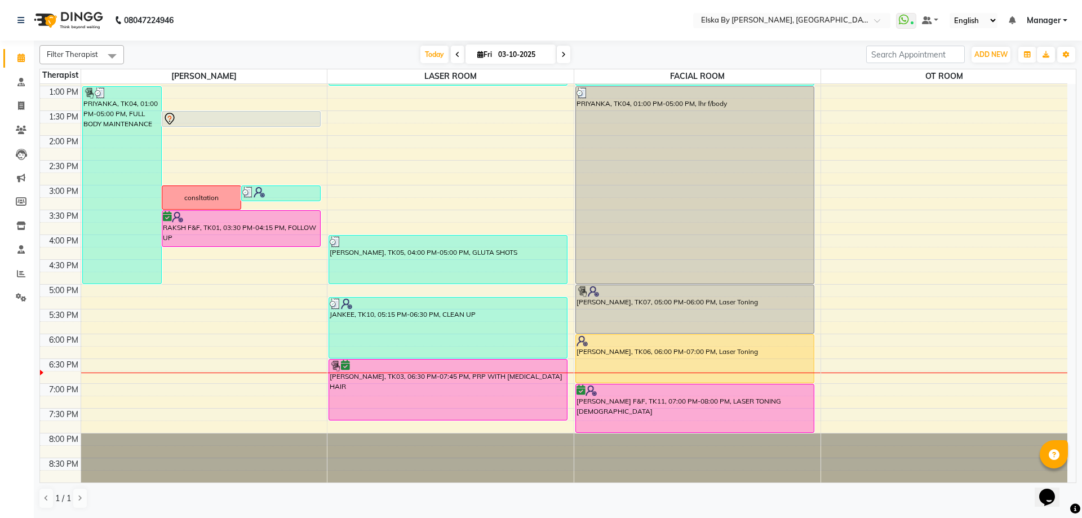
click at [911, 344] on div "9:00 AM 9:30 AM 10:00 AM 10:30 AM 11:00 AM 11:30 AM 12:00 PM 12:30 PM 1:00 PM 1…" at bounding box center [553, 185] width 1027 height 595
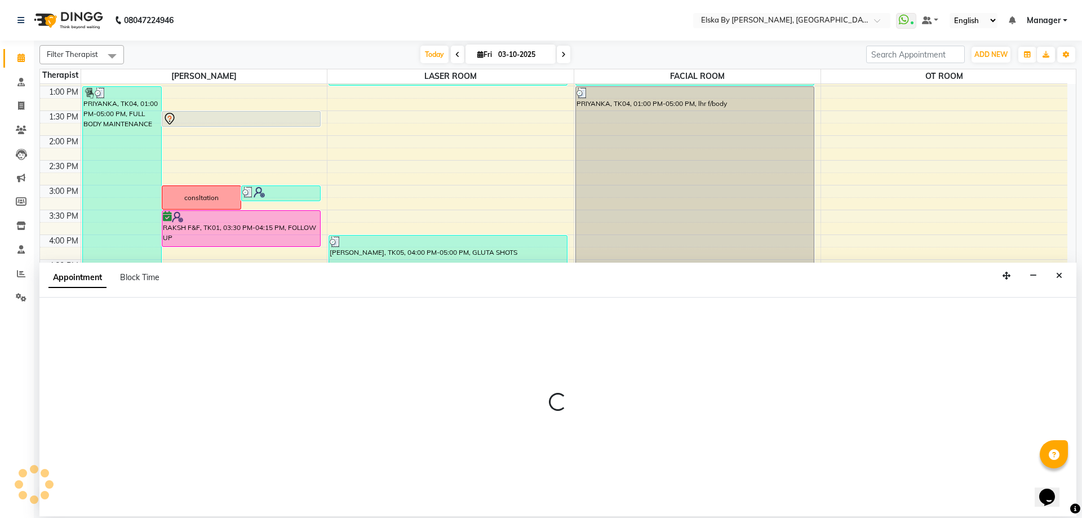
select select "63380"
select select "1080"
select select "tentative"
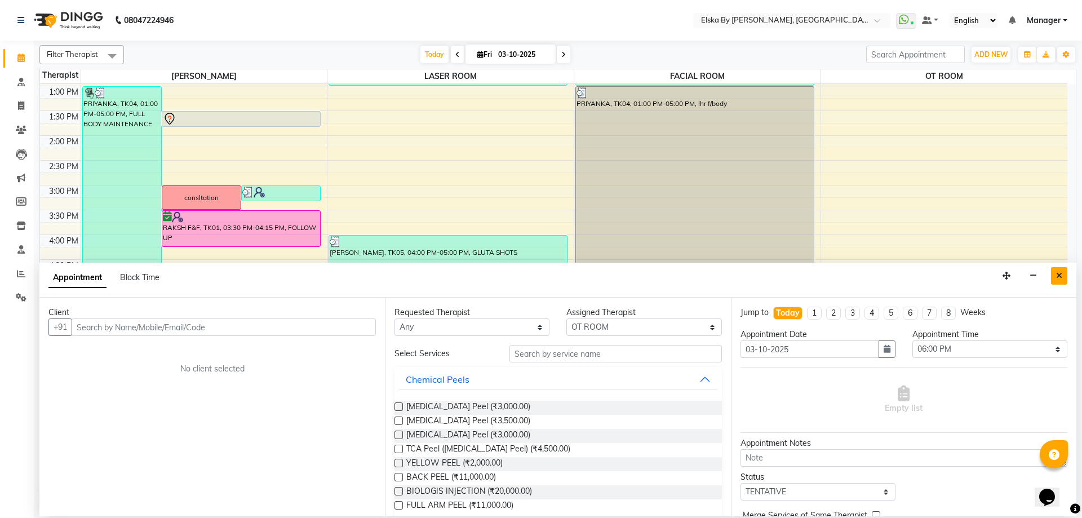
click at [1062, 274] on icon "Close" at bounding box center [1059, 276] width 6 height 8
click at [1062, 274] on div "9:00 AM 9:30 AM 10:00 AM 10:30 AM 11:00 AM 11:30 AM 12:00 PM 12:30 PM 1:00 PM 1…" at bounding box center [553, 185] width 1027 height 595
select select "63380"
select select "tentative"
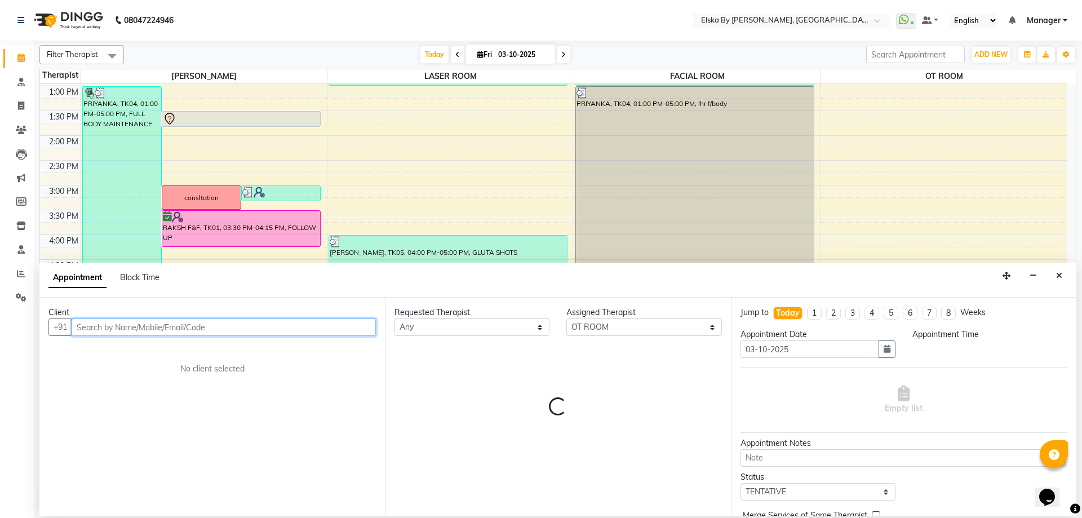
select select "1005"
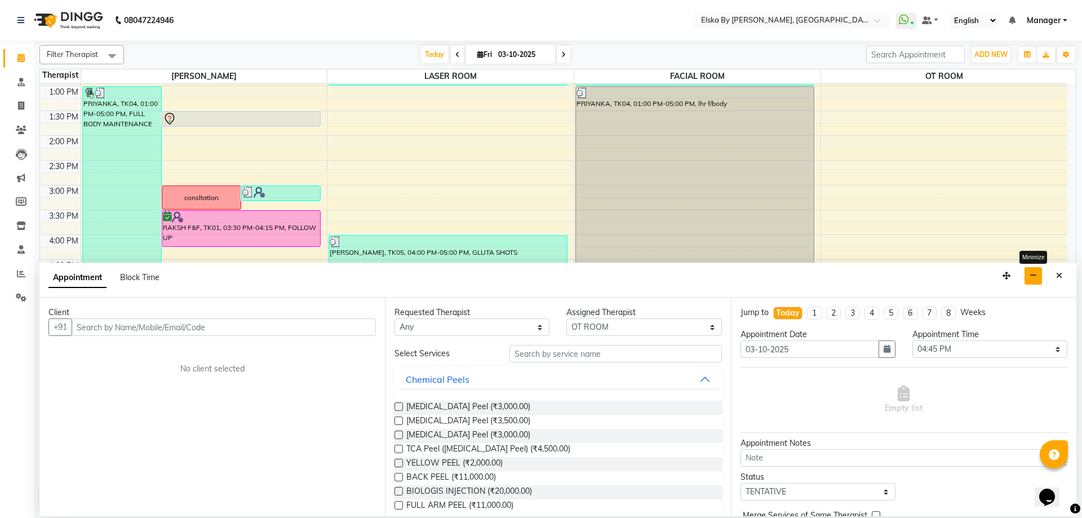
click at [1041, 280] on button "button" at bounding box center [1033, 275] width 17 height 17
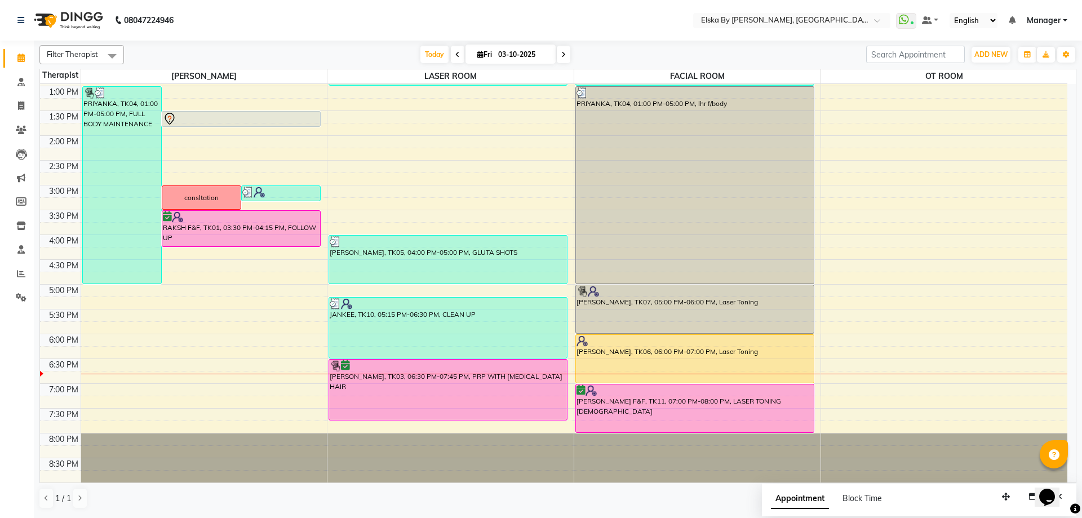
click at [564, 52] on icon at bounding box center [563, 54] width 5 height 7
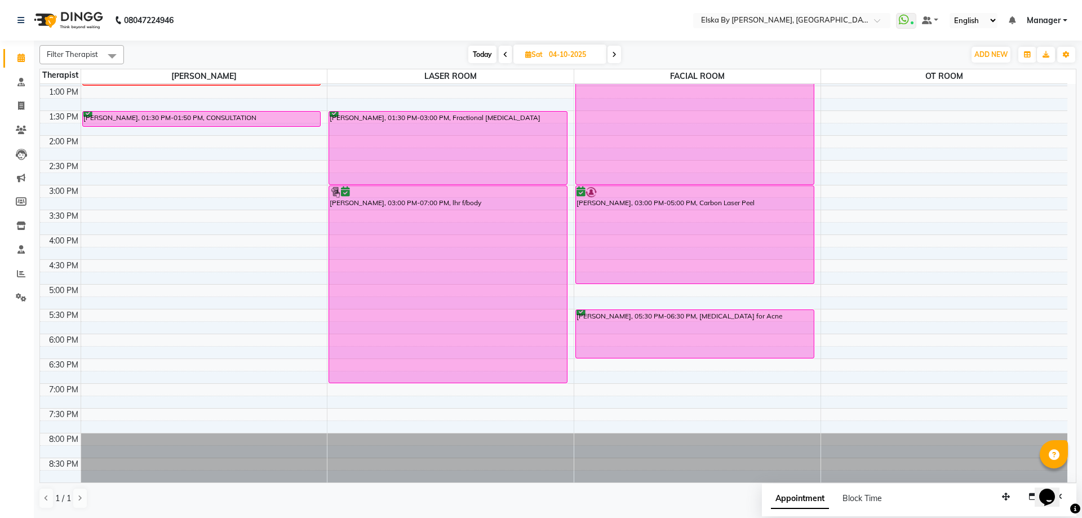
click at [613, 54] on icon at bounding box center [614, 54] width 5 height 7
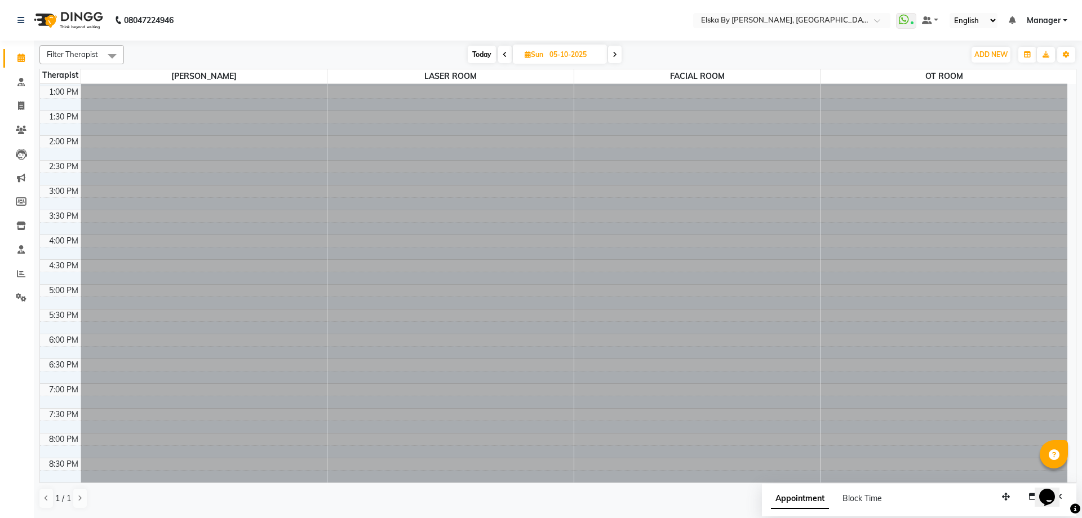
click at [613, 54] on icon at bounding box center [615, 54] width 5 height 7
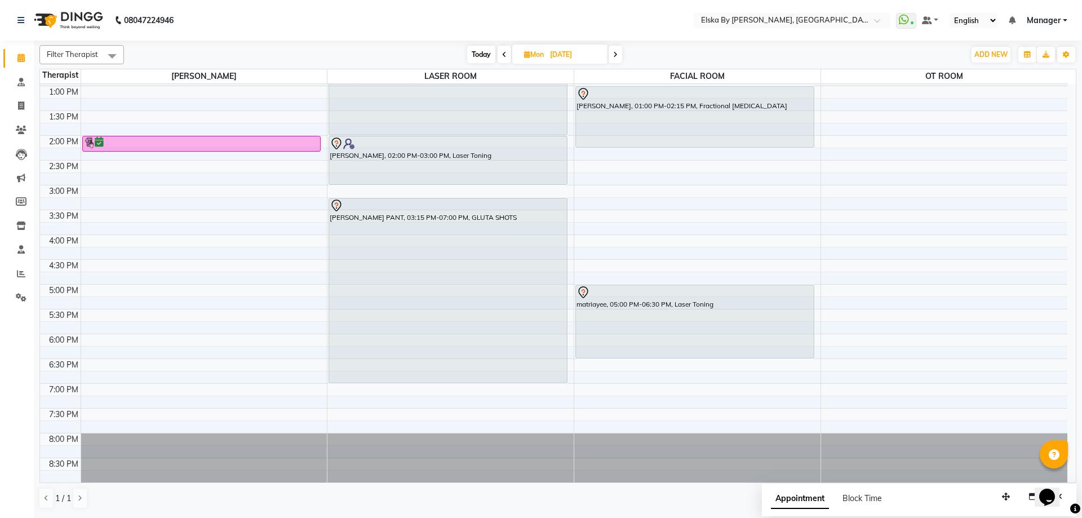
click at [613, 54] on span at bounding box center [616, 54] width 14 height 17
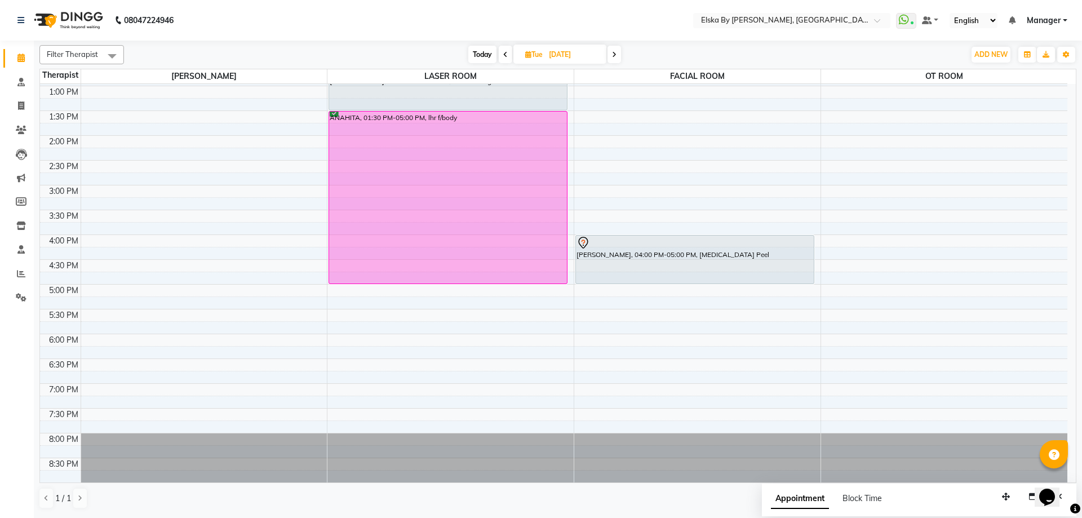
click at [603, 53] on span "Tue 07-10-2025" at bounding box center [559, 54] width 93 height 19
click at [617, 56] on span at bounding box center [615, 54] width 14 height 17
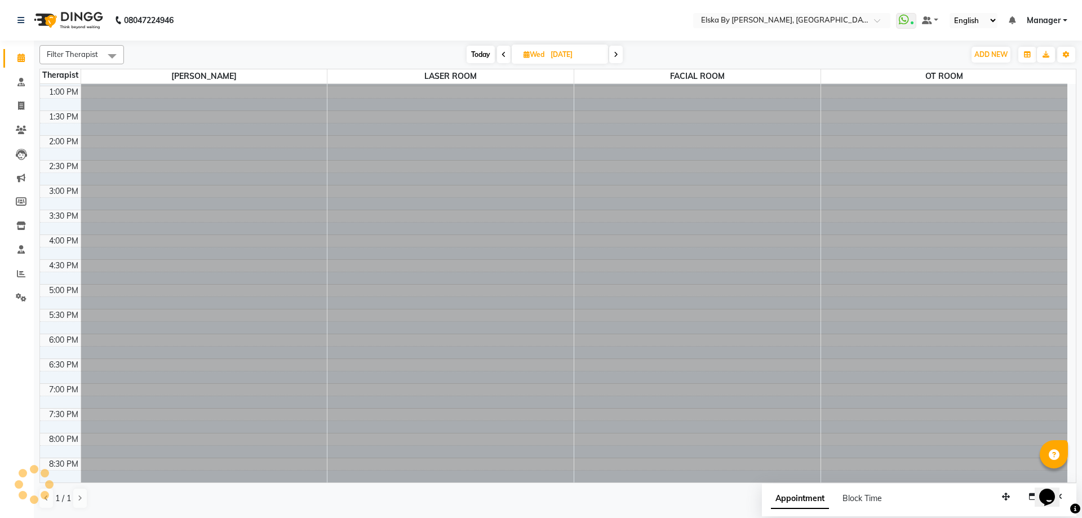
click at [617, 56] on icon at bounding box center [616, 54] width 5 height 7
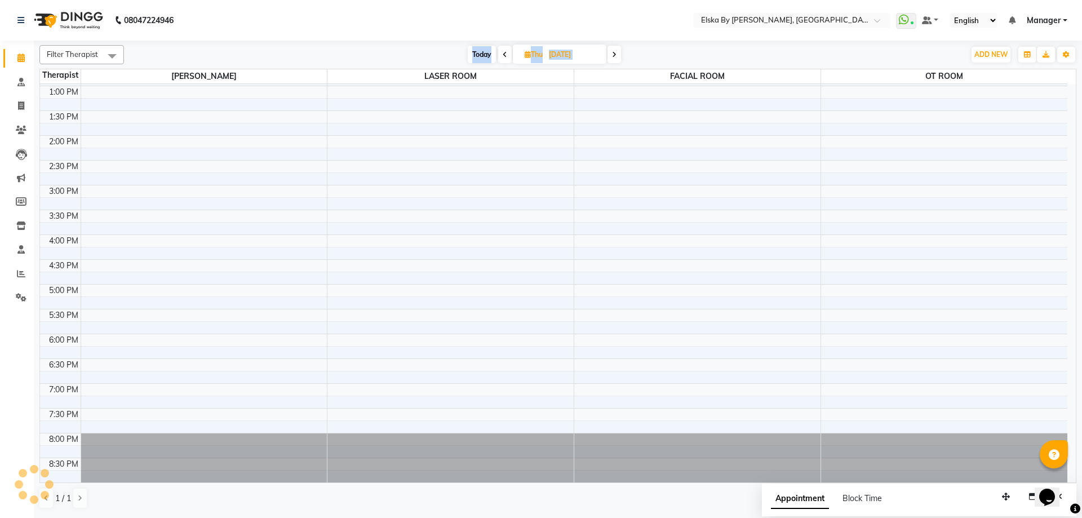
click at [617, 56] on icon at bounding box center [614, 54] width 5 height 7
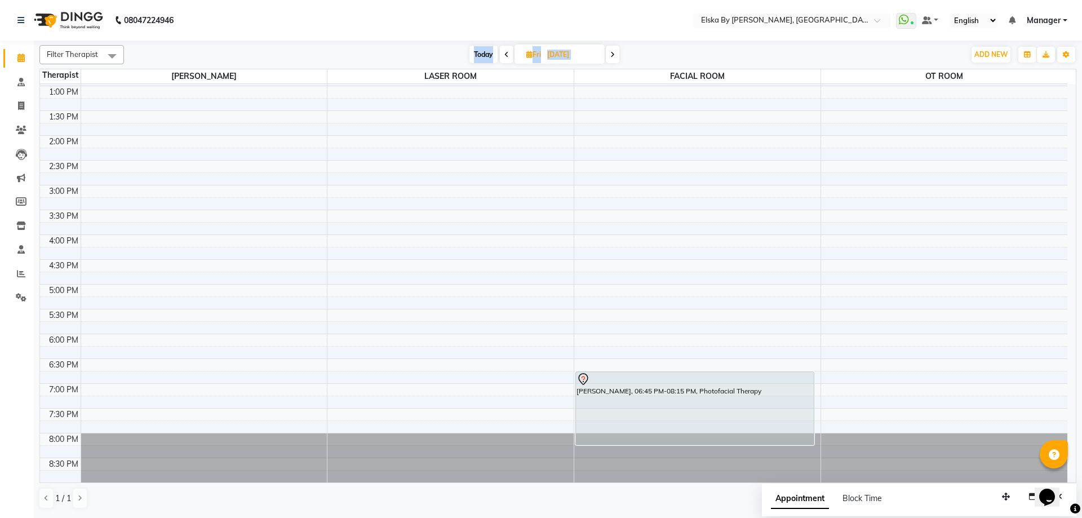
click at [617, 56] on span at bounding box center [613, 54] width 14 height 17
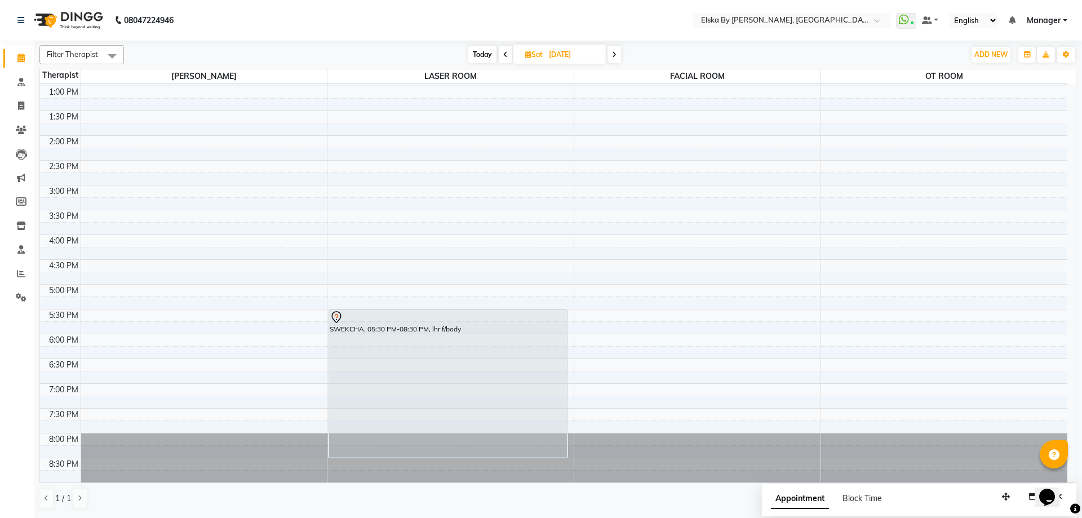
click at [618, 56] on span at bounding box center [615, 54] width 14 height 17
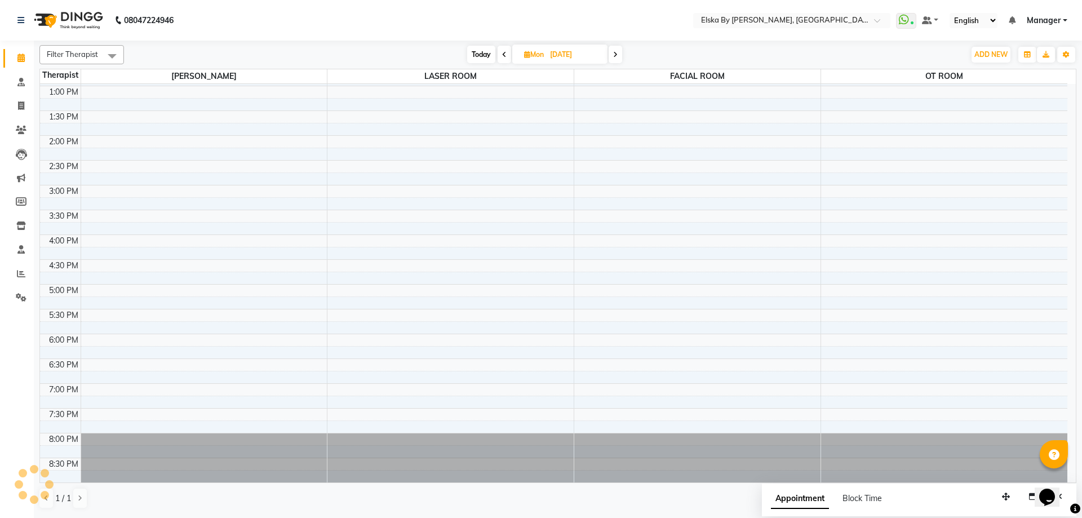
click at [506, 52] on span at bounding box center [505, 54] width 14 height 17
click at [505, 52] on icon at bounding box center [505, 54] width 5 height 7
click at [615, 48] on span at bounding box center [615, 54] width 14 height 17
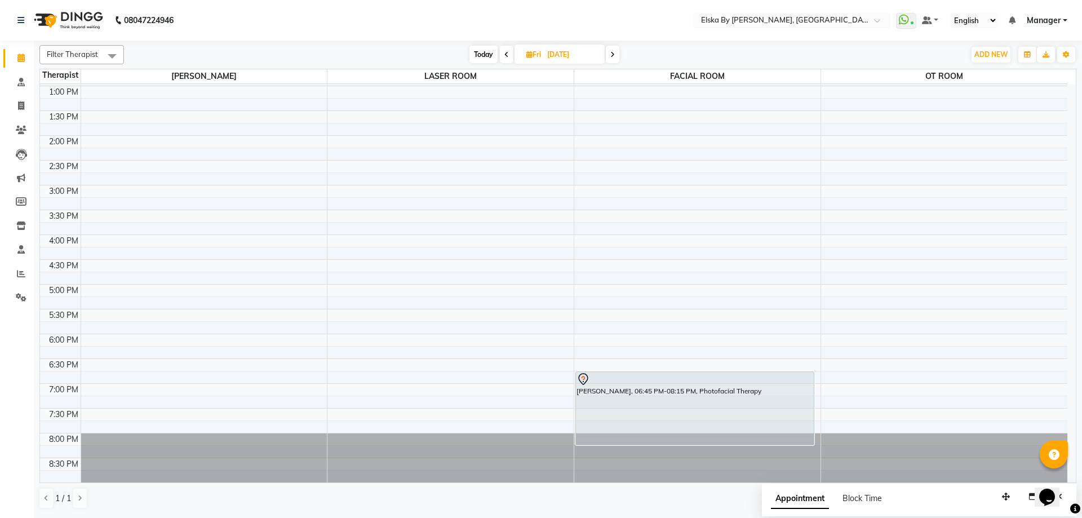
click at [615, 48] on span at bounding box center [613, 54] width 14 height 17
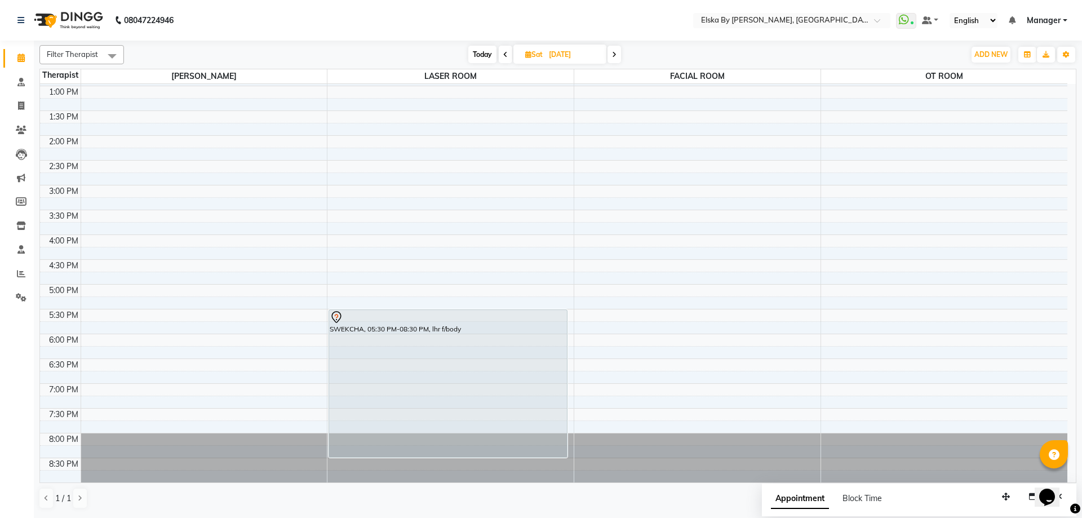
click at [508, 54] on span at bounding box center [506, 54] width 14 height 17
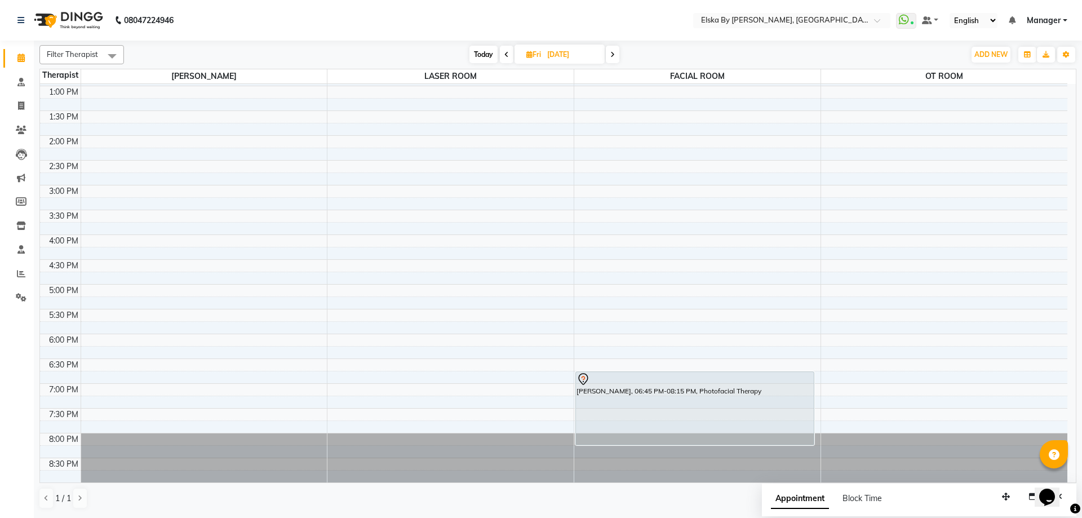
click at [504, 57] on icon at bounding box center [506, 54] width 5 height 7
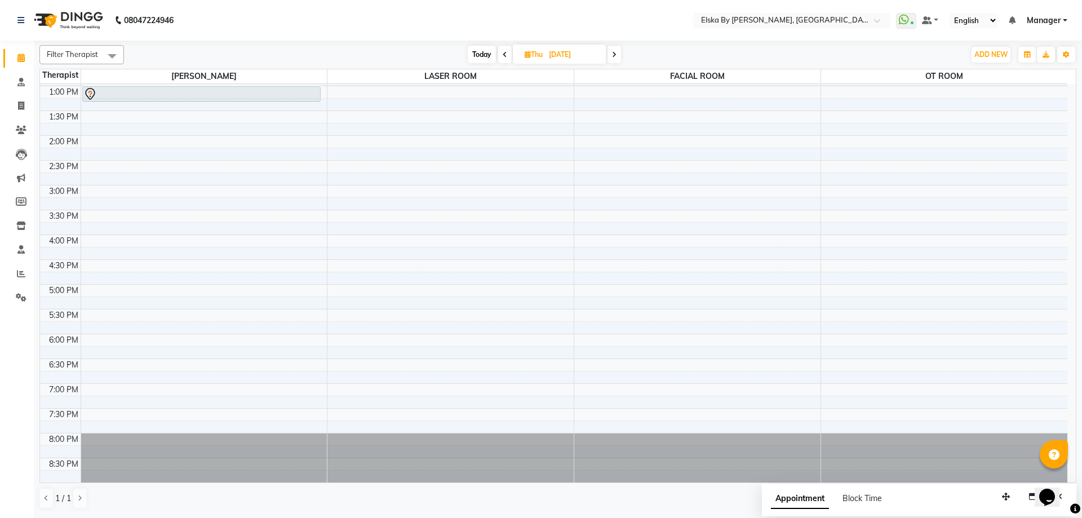
click at [505, 54] on icon at bounding box center [505, 54] width 5 height 7
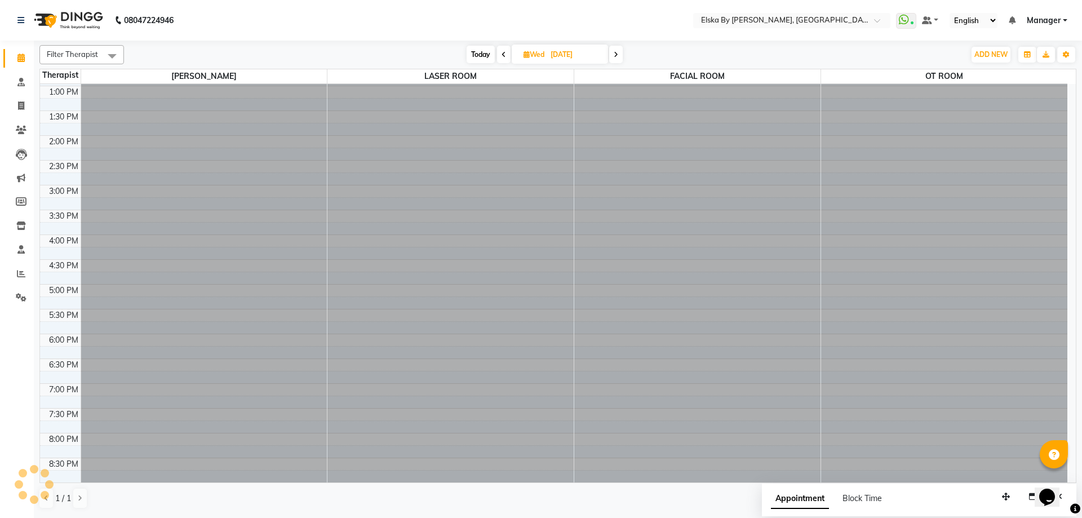
scroll to position [0, 0]
click at [505, 54] on span at bounding box center [504, 54] width 14 height 17
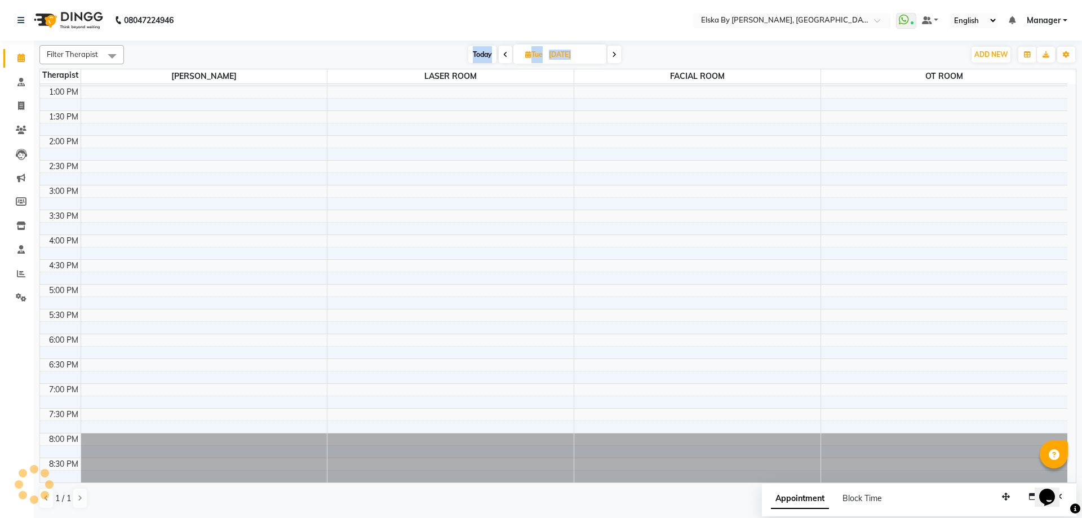
click at [505, 54] on icon at bounding box center [505, 54] width 5 height 7
click at [505, 54] on icon at bounding box center [504, 54] width 5 height 7
click at [505, 54] on icon at bounding box center [505, 54] width 5 height 7
type input "03-10-2025"
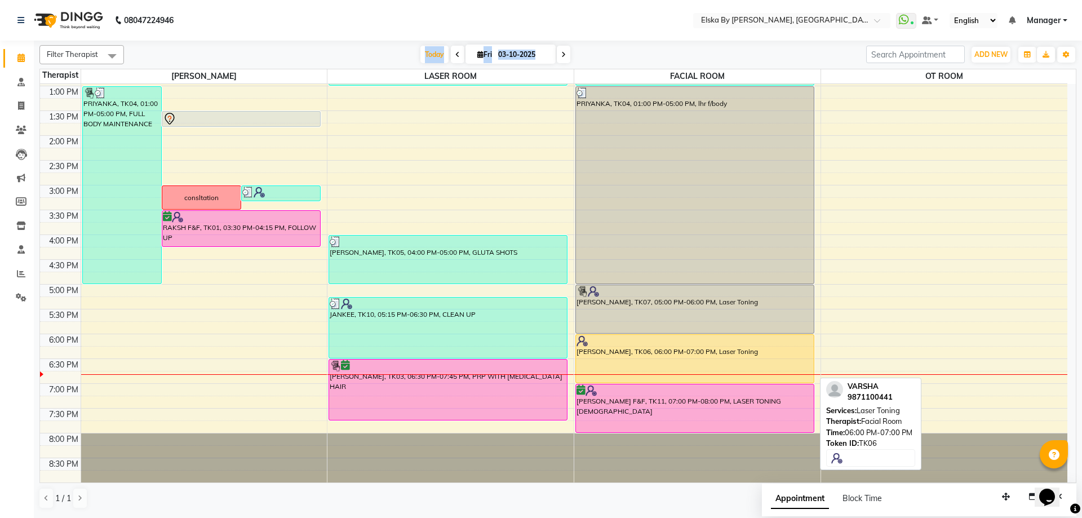
click at [644, 352] on div "VARSHA, TK06, 06:00 PM-07:00 PM, Laser Toning" at bounding box center [695, 359] width 238 height 48
select select "1"
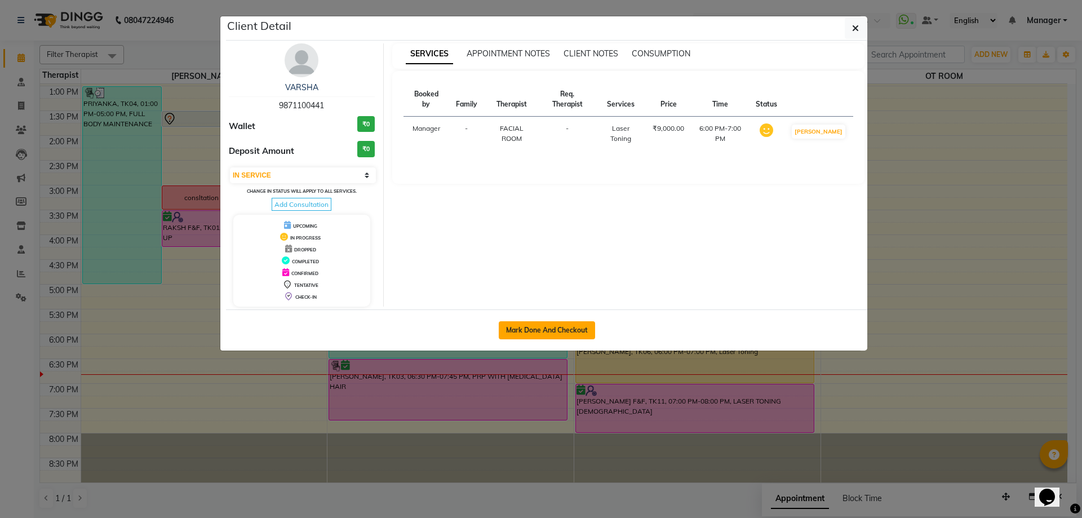
click at [521, 327] on button "Mark Done And Checkout" at bounding box center [547, 330] width 96 height 18
select select "service"
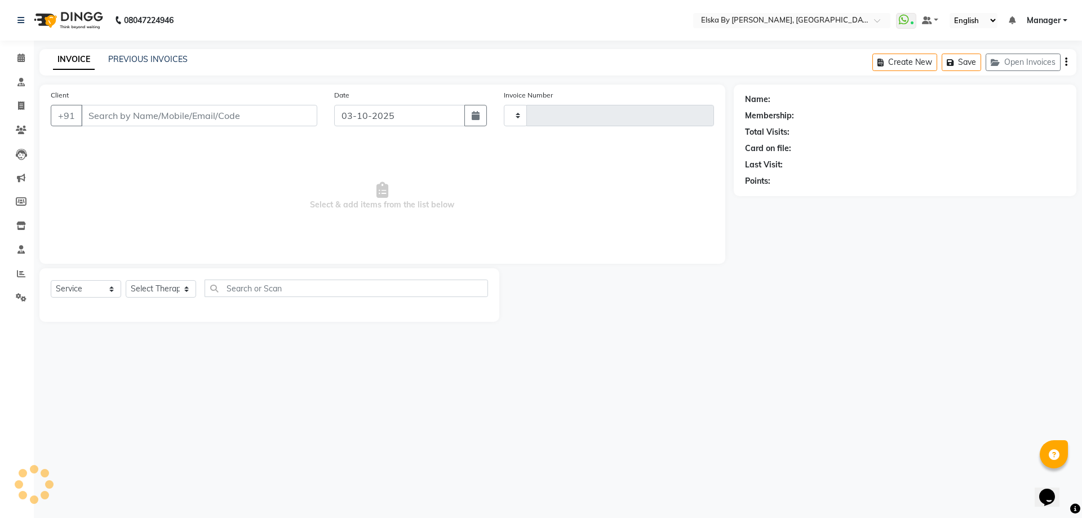
type input "1894"
select select "7252"
select select "62001"
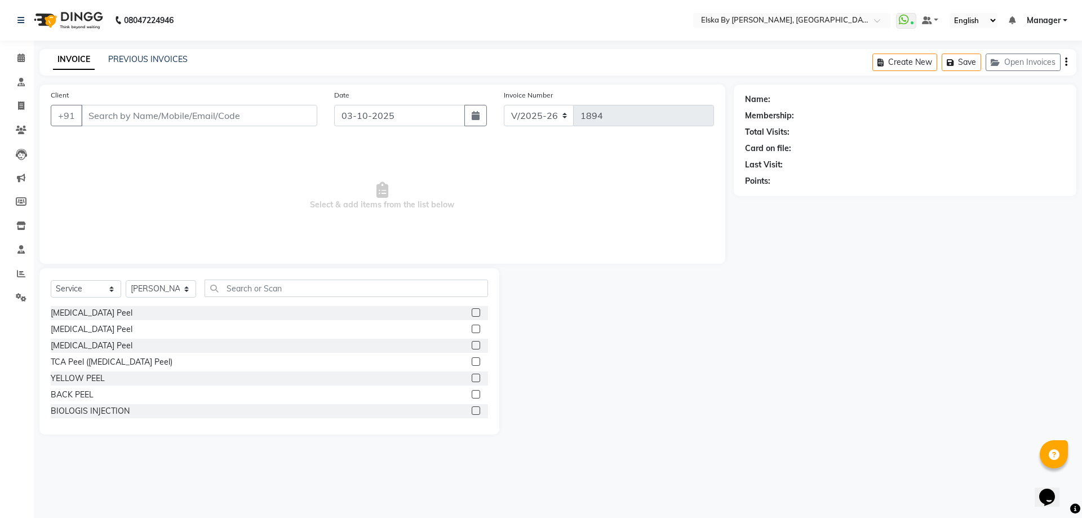
type input "9871100441"
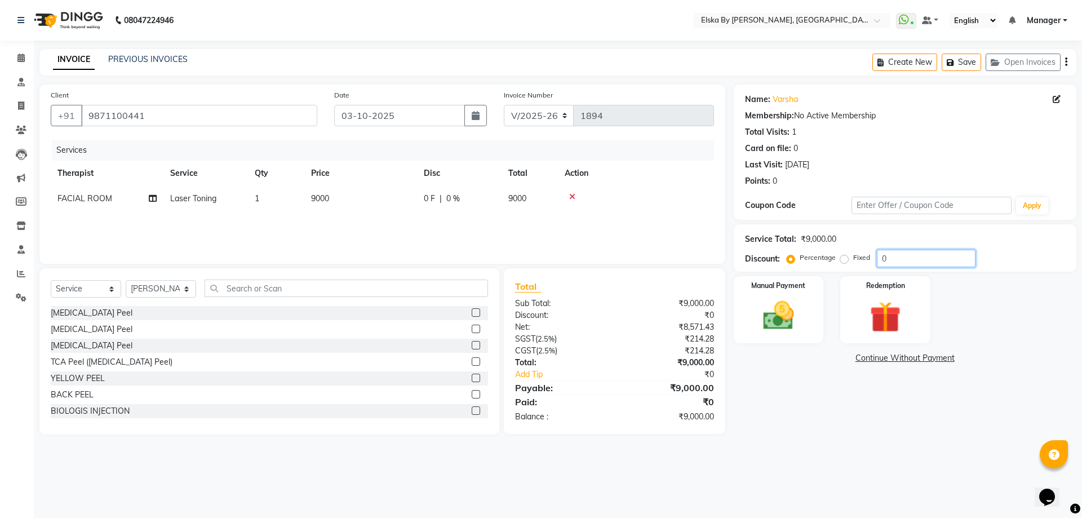
click at [882, 260] on input "0" at bounding box center [926, 258] width 99 height 17
type input "100"
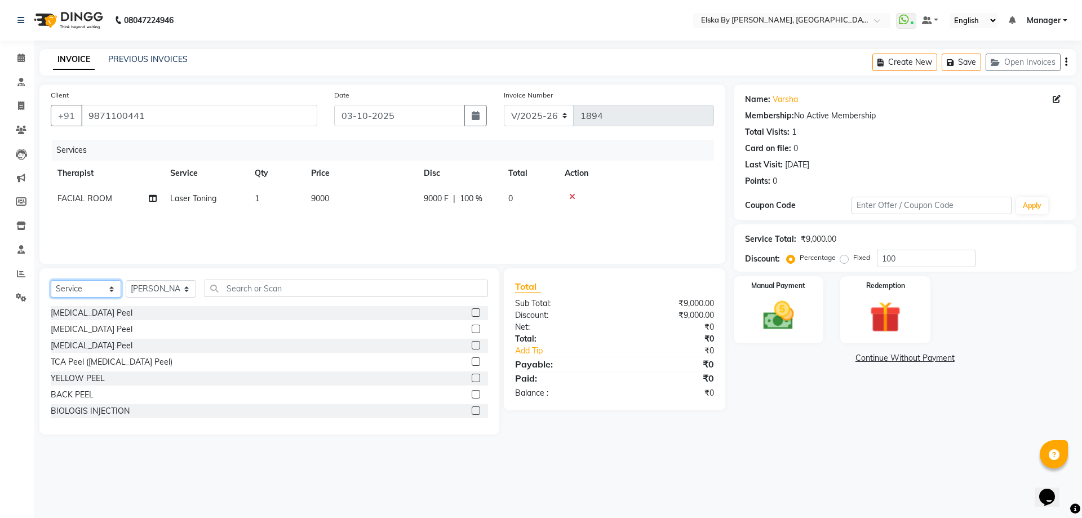
click at [94, 291] on select "Select Service Product Membership Package Voucher Prepaid Gift Card" at bounding box center [86, 288] width 70 height 17
select select "product"
click at [51, 280] on select "Select Service Product Membership Package Voucher Prepaid Gift Card" at bounding box center [86, 288] width 70 height 17
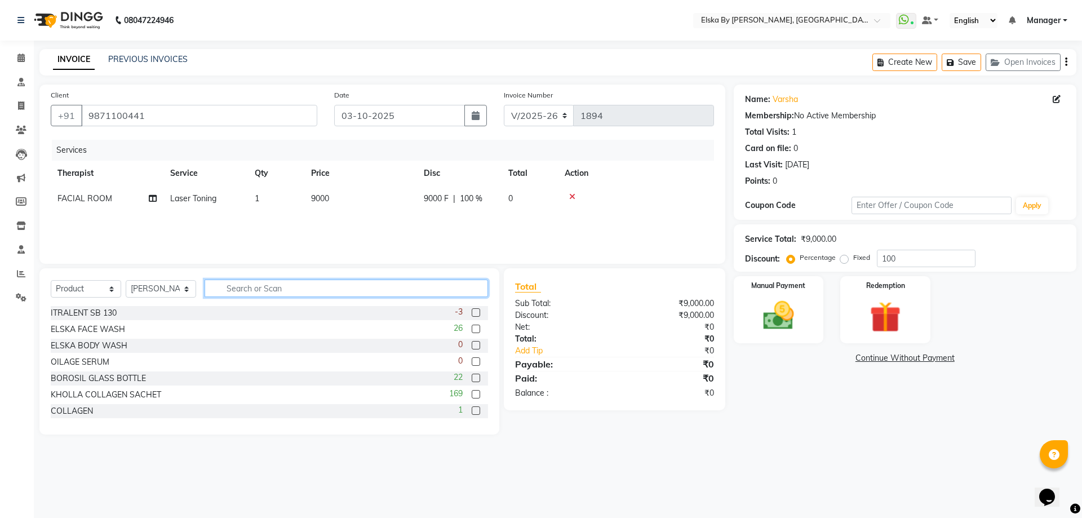
click at [250, 290] on input "text" at bounding box center [347, 288] width 284 height 17
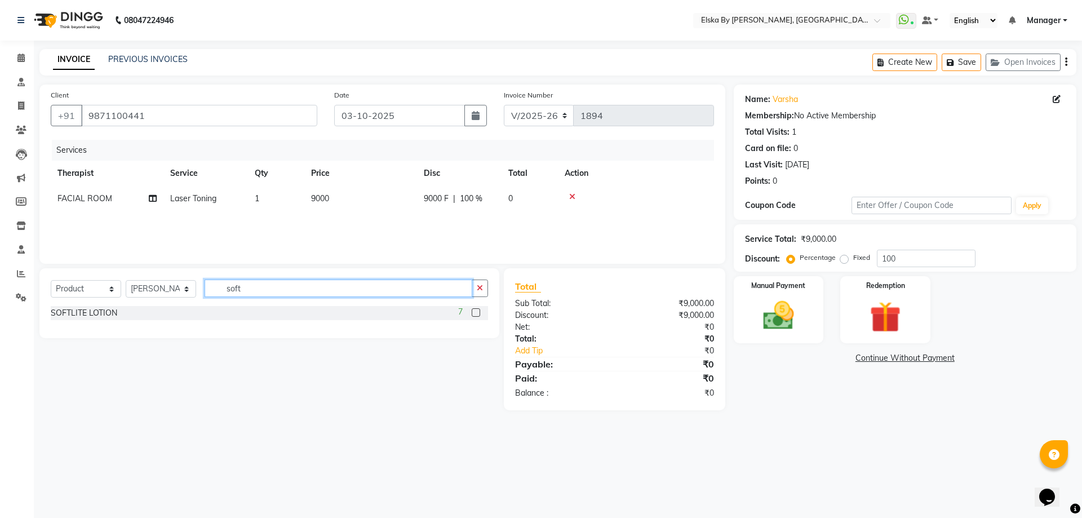
type input "soft"
click at [477, 309] on label at bounding box center [476, 312] width 8 height 8
click at [477, 309] on input "checkbox" at bounding box center [475, 312] width 7 height 7
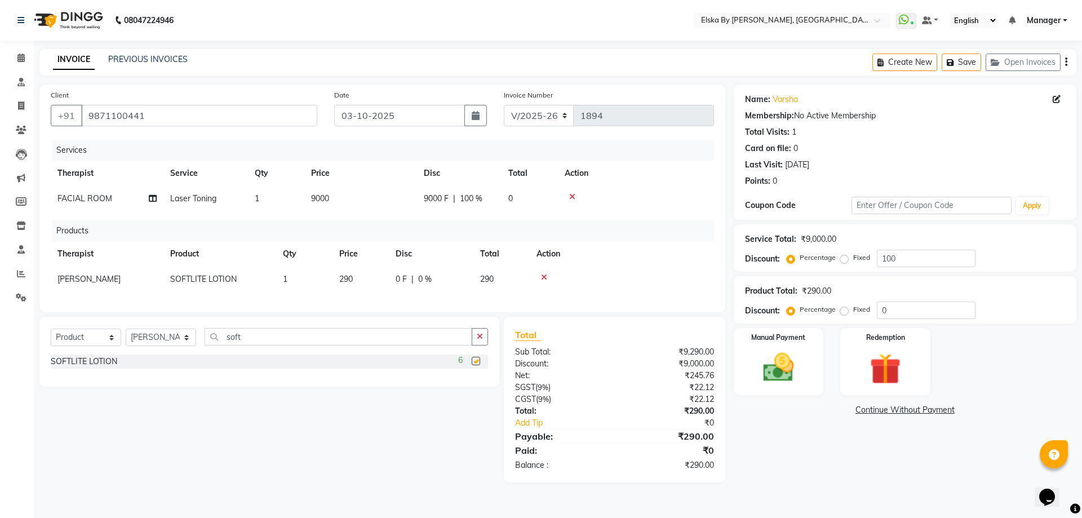
checkbox input "false"
click at [795, 370] on img at bounding box center [778, 367] width 52 height 37
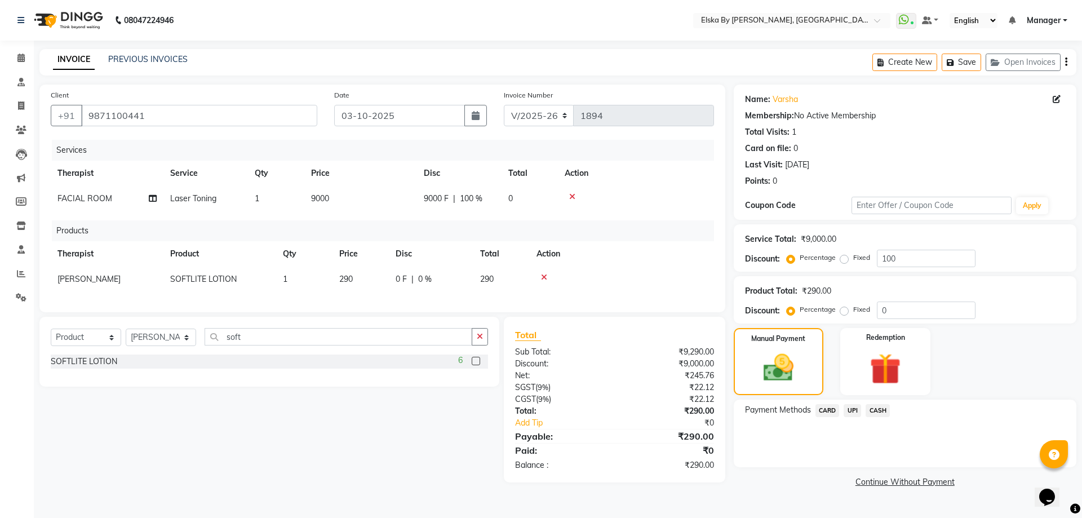
click at [855, 411] on span "UPI" at bounding box center [852, 410] width 17 height 13
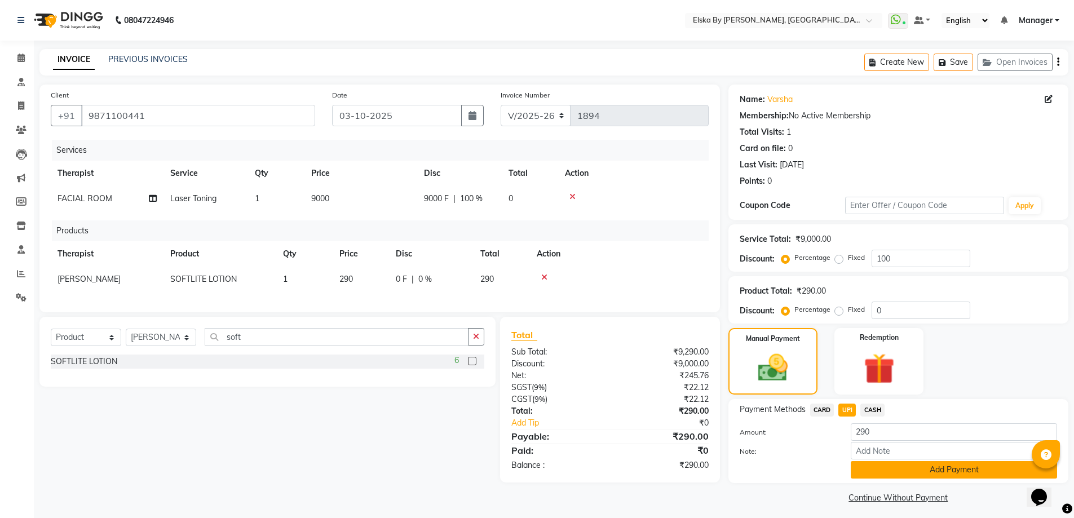
click at [878, 477] on button "Add Payment" at bounding box center [954, 469] width 206 height 17
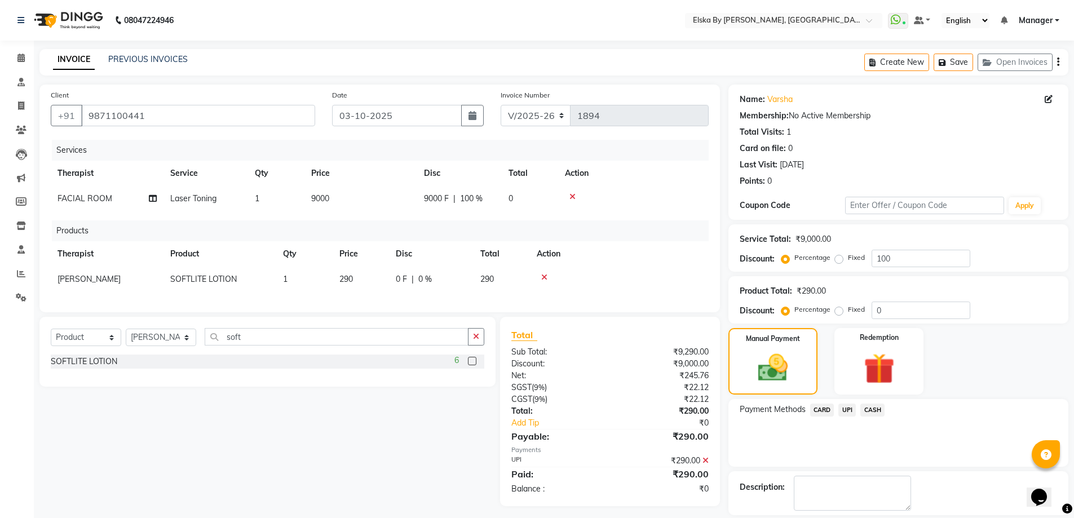
scroll to position [52, 0]
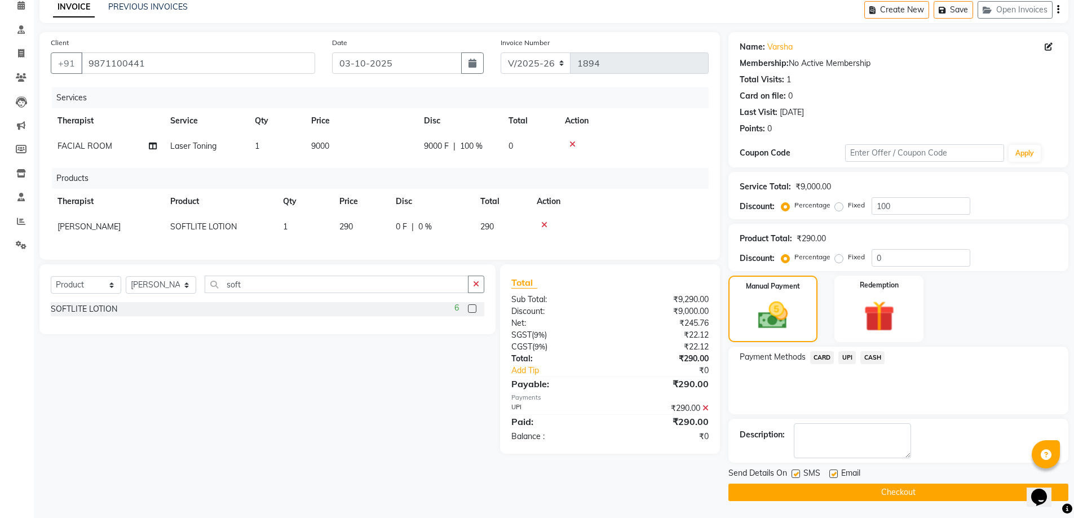
click at [829, 473] on label at bounding box center [833, 474] width 8 height 8
click at [829, 473] on input "checkbox" at bounding box center [832, 474] width 7 height 7
checkbox input "false"
click at [833, 491] on button "Checkout" at bounding box center [898, 492] width 340 height 17
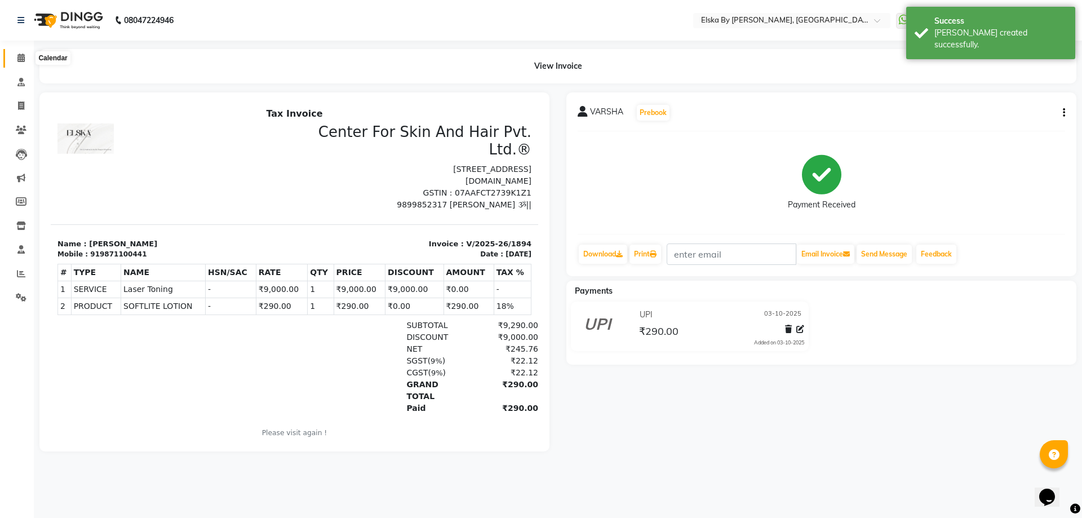
click at [24, 56] on icon at bounding box center [20, 58] width 7 height 8
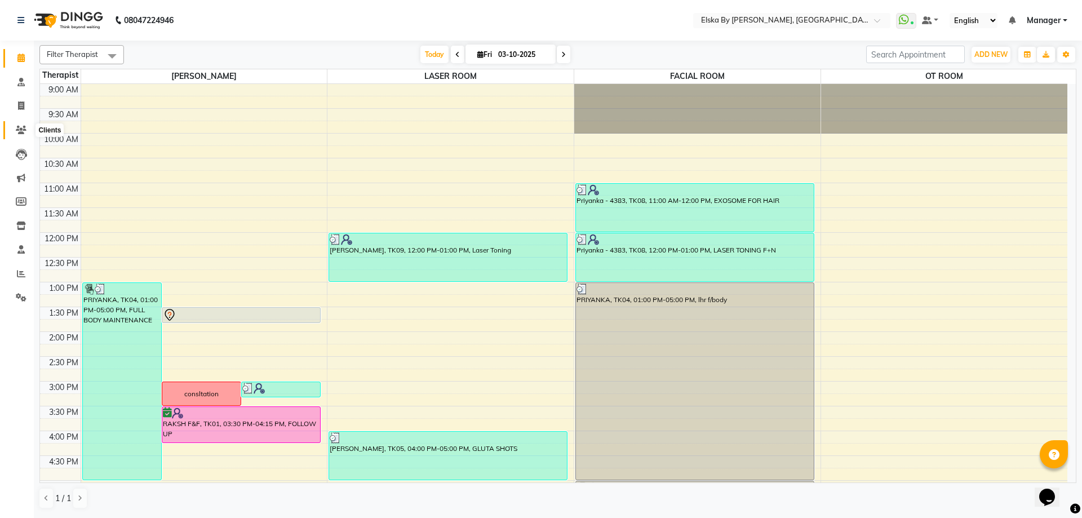
click at [20, 124] on span at bounding box center [21, 130] width 20 height 13
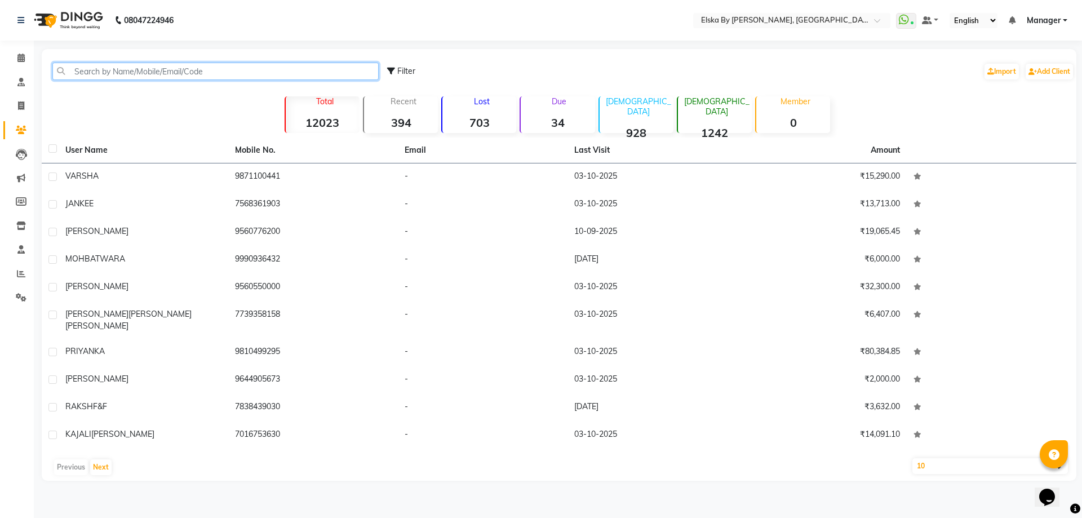
click at [156, 72] on input "text" at bounding box center [215, 71] width 326 height 17
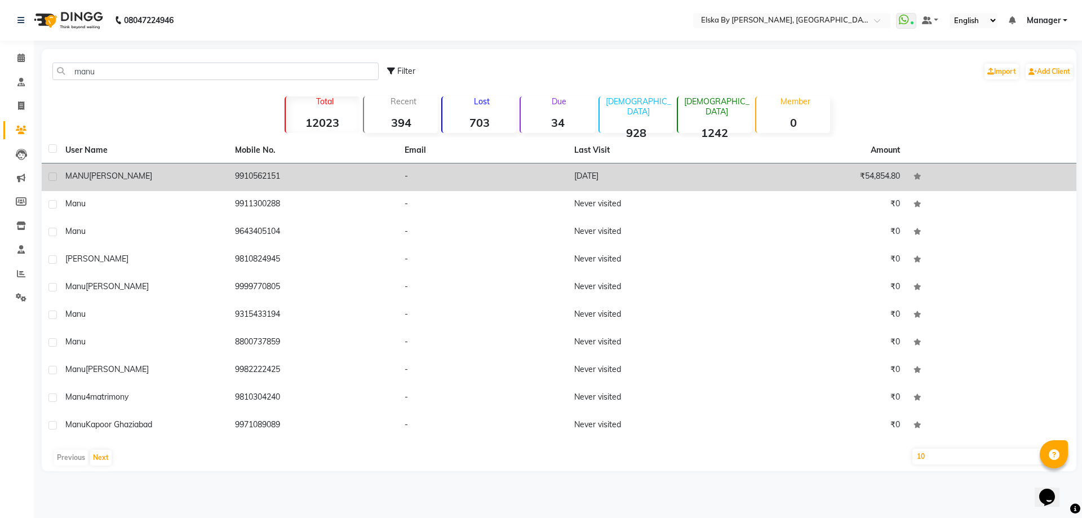
click at [238, 179] on td "9910562151" at bounding box center [313, 177] width 170 height 28
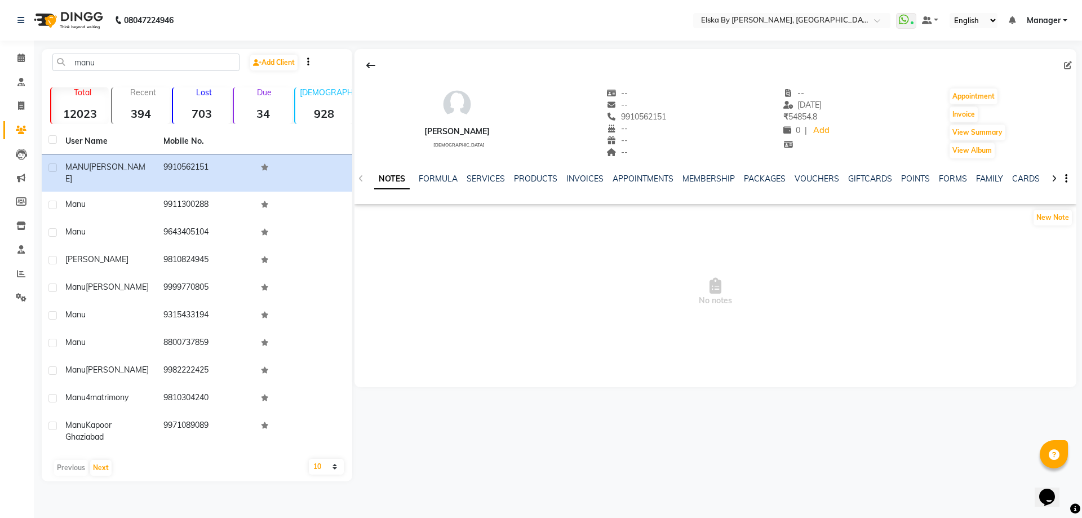
drag, startPoint x: 613, startPoint y: 117, endPoint x: 659, endPoint y: 117, distance: 46.8
click at [659, 117] on div "MANU TOMAR female -- -- 9910562151 -- -- -- -- 22-09-2025 ₹ 54854.8 0 | Add App…" at bounding box center [716, 117] width 722 height 83
copy span "9910562151"
drag, startPoint x: 113, startPoint y: 62, endPoint x: 41, endPoint y: 65, distance: 72.2
click at [41, 65] on main "manu Add Client Total 12023 Recent 394 Lost 703 Due 34 Male 928 Female 1242 Mem…" at bounding box center [558, 273] width 1048 height 449
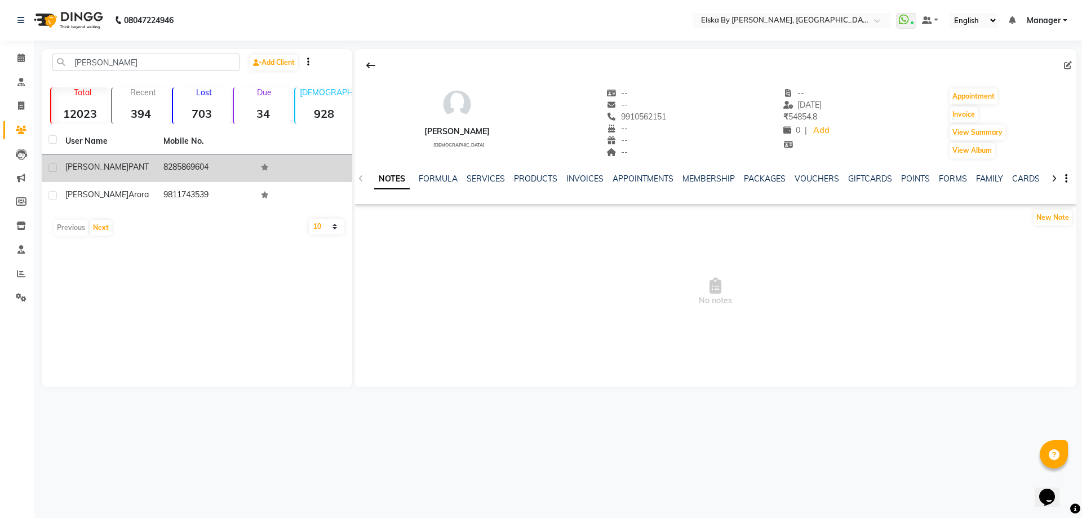
click at [129, 169] on span "PANT" at bounding box center [139, 167] width 20 height 10
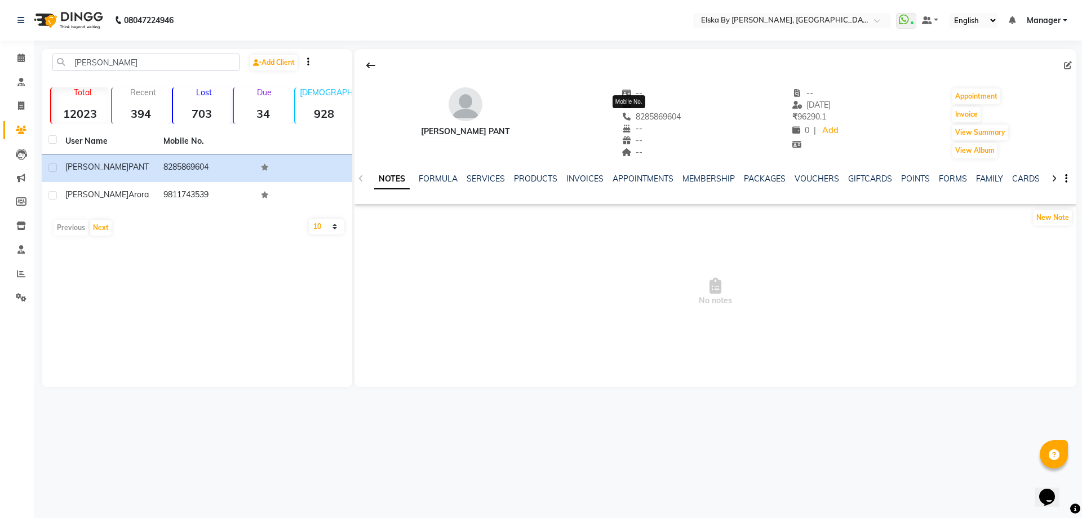
drag, startPoint x: 661, startPoint y: 116, endPoint x: 615, endPoint y: 118, distance: 46.2
click at [615, 118] on div "SHAIVYA PANT -- -- 8285869604 Mobile No. -- -- -- -- 22-09-2025 ₹ 96290.1 0 | A…" at bounding box center [716, 117] width 722 height 83
copy span "8285869604"
drag, startPoint x: 181, startPoint y: 61, endPoint x: 0, endPoint y: 61, distance: 181.5
click at [0, 61] on app-home "08047224946 Select Location × Elska By Dr. Deepali Bhardwaj, Defence Colony Wha…" at bounding box center [541, 202] width 1082 height 404
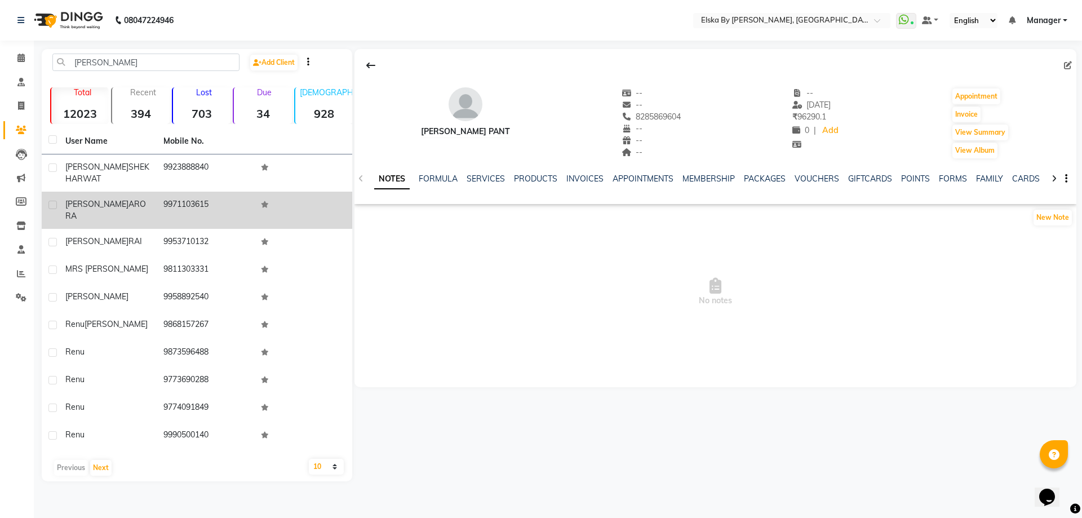
click at [130, 198] on div "RENU ARORA" at bounding box center [107, 210] width 85 height 24
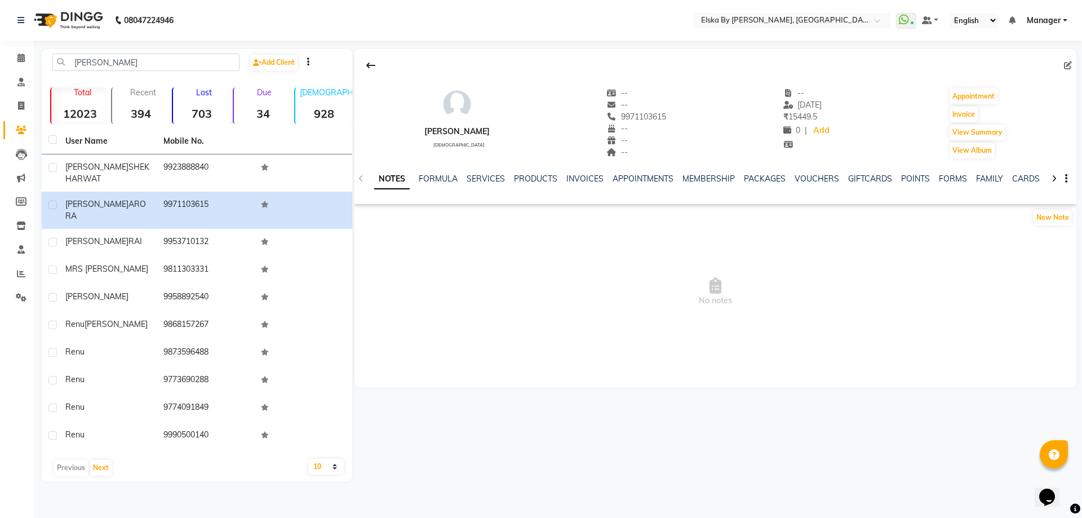
drag, startPoint x: 611, startPoint y: 118, endPoint x: 672, endPoint y: 117, distance: 61.4
click at [672, 117] on div "RENU ARORA female -- -- 9971103615 -- -- -- -- 23-04-2025 ₹ 15449.5 0 | Add App…" at bounding box center [716, 117] width 722 height 83
copy span "9971103615"
drag, startPoint x: 131, startPoint y: 64, endPoint x: 33, endPoint y: 58, distance: 98.8
click at [33, 58] on app-home "08047224946 Select Location × Elska By Dr. Deepali Bhardwaj, Defence Colony Wha…" at bounding box center [541, 249] width 1082 height 498
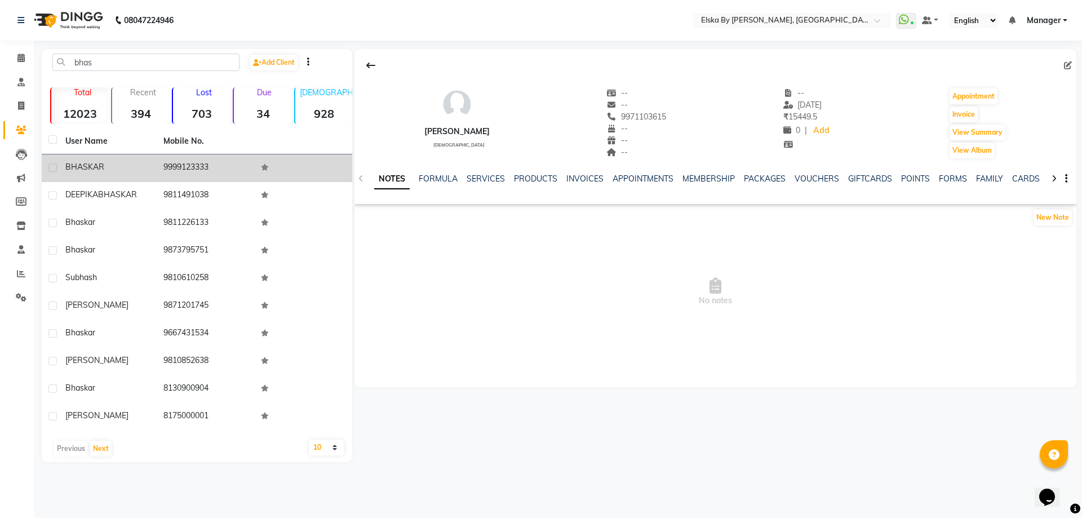
click at [106, 170] on div "BHASKAR" at bounding box center [107, 167] width 85 height 12
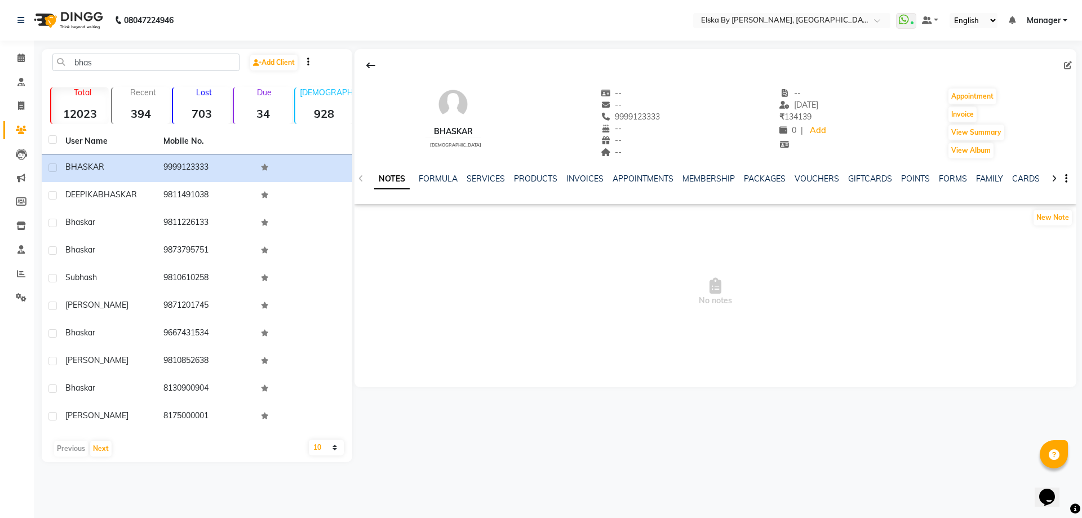
drag, startPoint x: 601, startPoint y: 118, endPoint x: 657, endPoint y: 117, distance: 55.2
click at [657, 117] on div "BHASKAR male -- -- 9999123333 -- -- -- -- 08-09-2025 ₹ 134139 0 | Add Appointme…" at bounding box center [716, 117] width 722 height 83
copy span "9999123333"
drag, startPoint x: 112, startPoint y: 67, endPoint x: 0, endPoint y: 52, distance: 113.2
click at [0, 52] on app-home "08047224946 Select Location × Elska By Dr. Deepali Bhardwaj, Defence Colony Wha…" at bounding box center [541, 239] width 1082 height 479
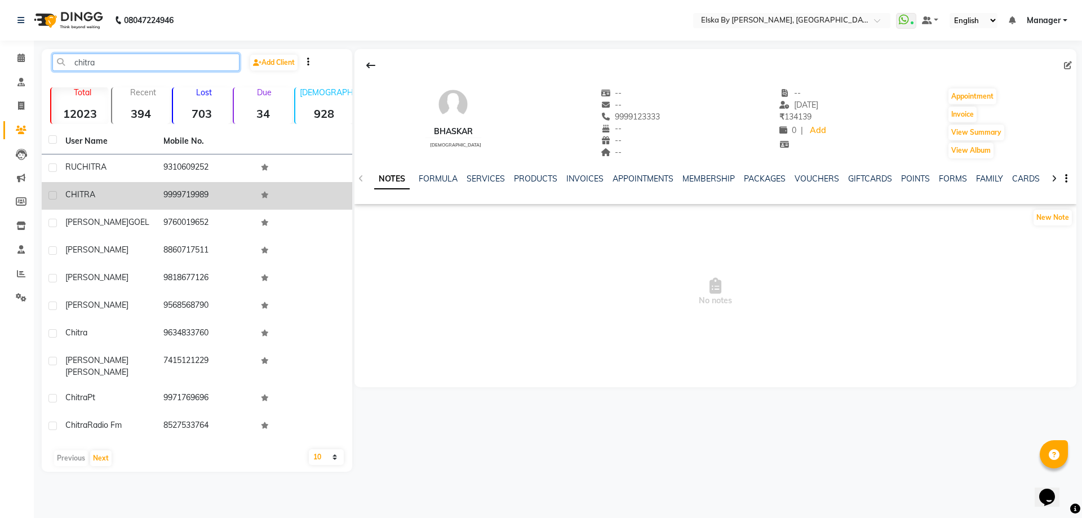
type input "chitra"
click at [123, 194] on div "CHITRA" at bounding box center [107, 195] width 85 height 12
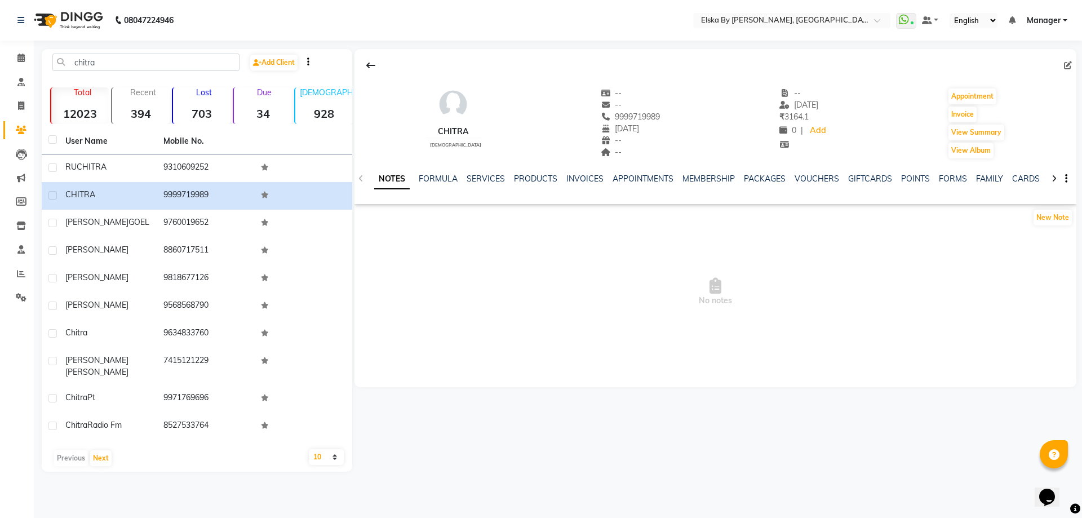
drag, startPoint x: 599, startPoint y: 117, endPoint x: 653, endPoint y: 122, distance: 54.3
click at [653, 122] on div "CHITRA female -- -- 9999719989 Mobile No. 09-05-1972 -- -- -- 28-06-2025 ₹ 3164…" at bounding box center [716, 117] width 722 height 83
copy span "9999719989"
click at [24, 53] on span at bounding box center [21, 58] width 20 height 13
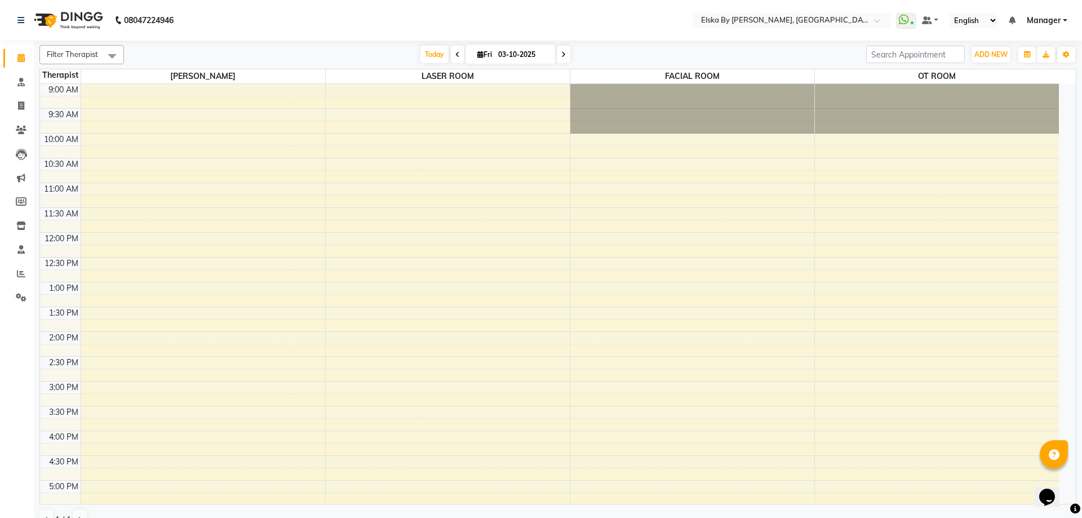
scroll to position [175, 0]
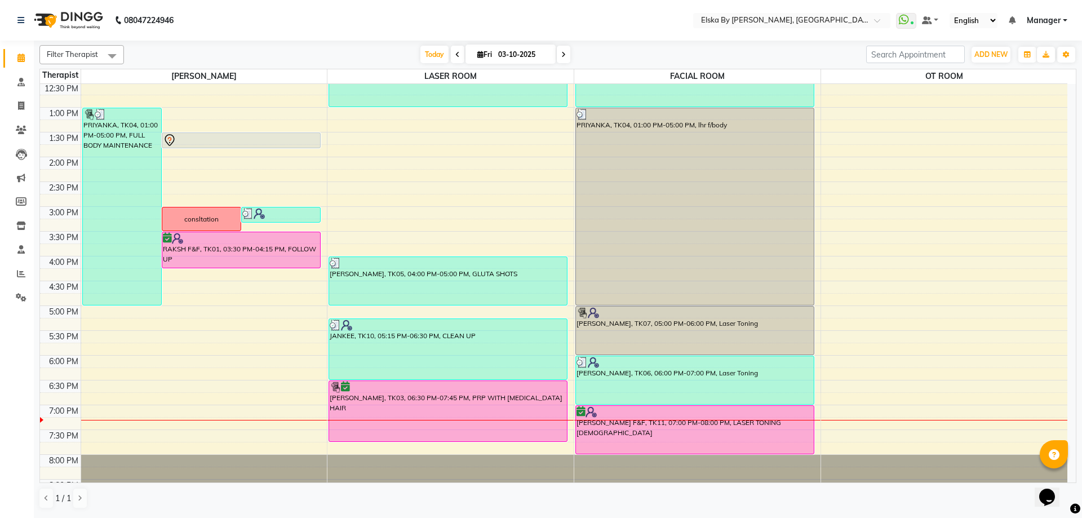
click at [564, 55] on span at bounding box center [564, 54] width 14 height 17
type input "04-10-2025"
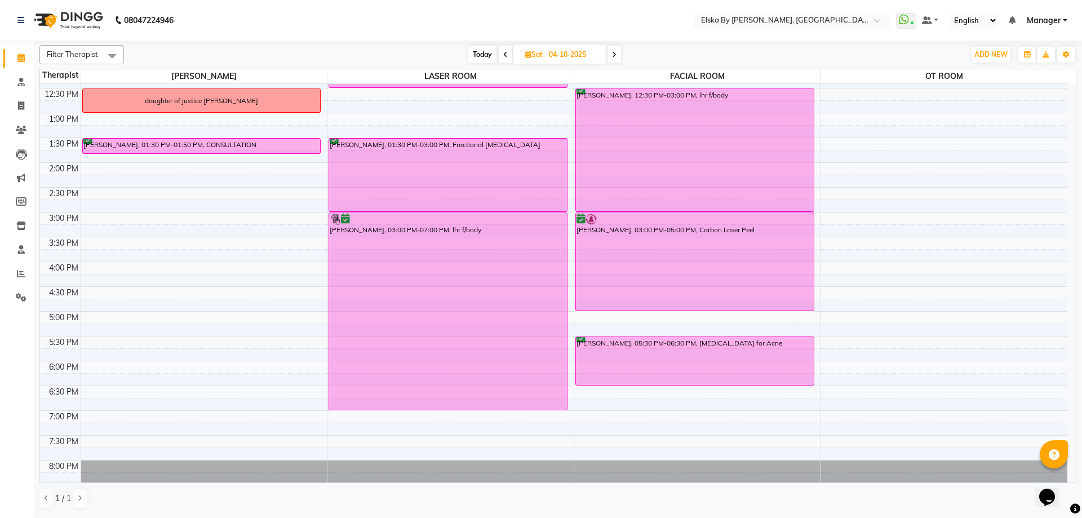
scroll to position [196, 0]
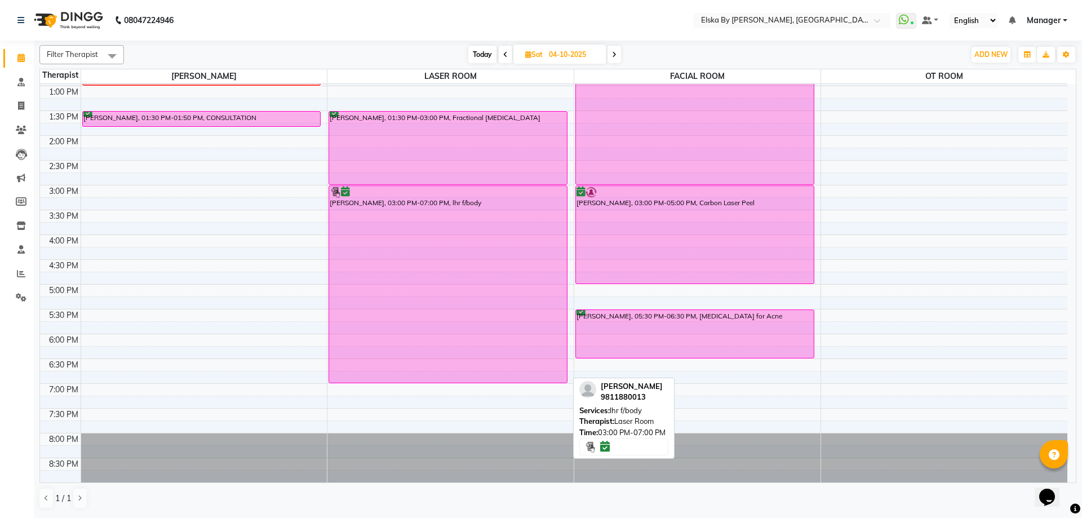
click at [472, 379] on div "ANAYA, 03:00 PM-07:00 PM, lhr f/body" at bounding box center [448, 284] width 238 height 197
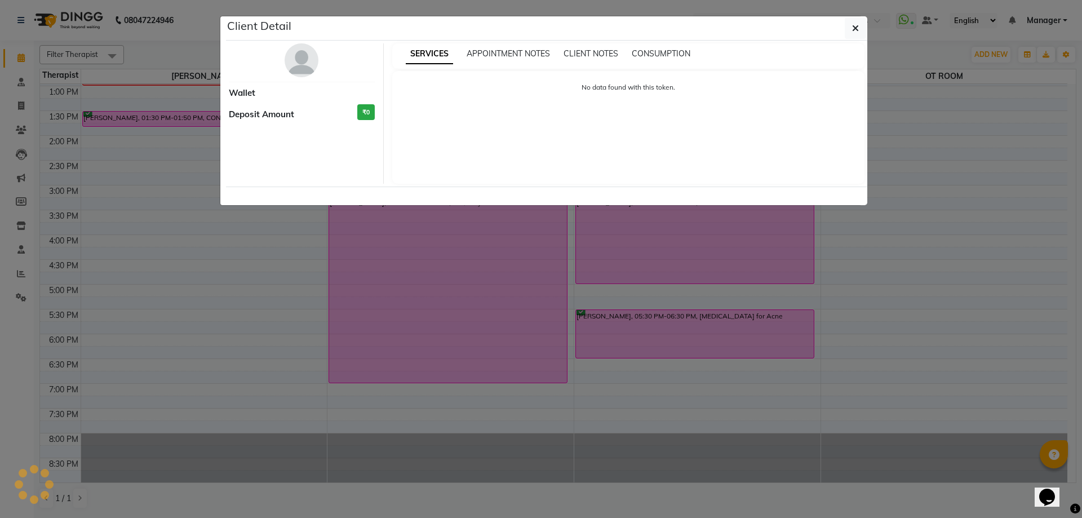
select select "6"
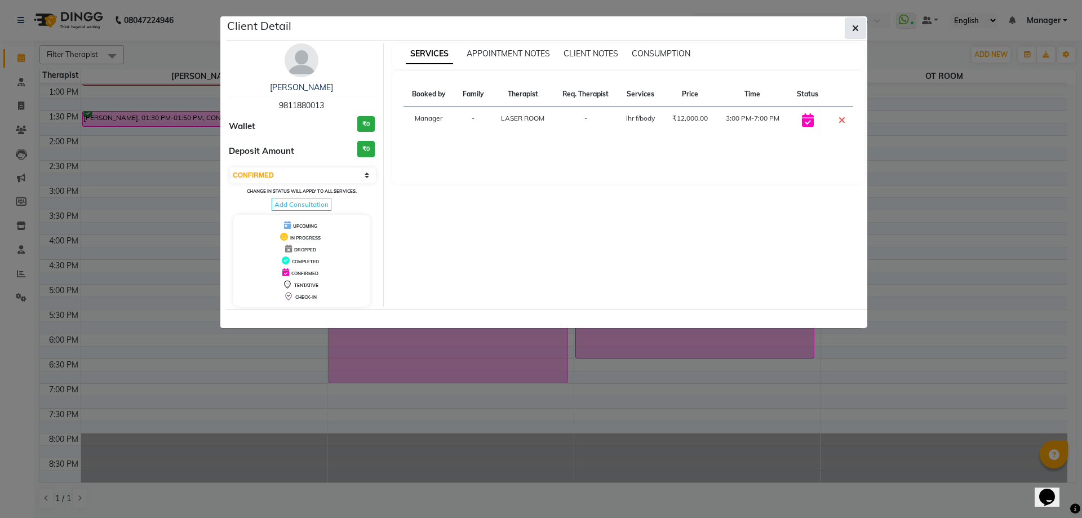
click at [859, 29] on button "button" at bounding box center [855, 27] width 21 height 21
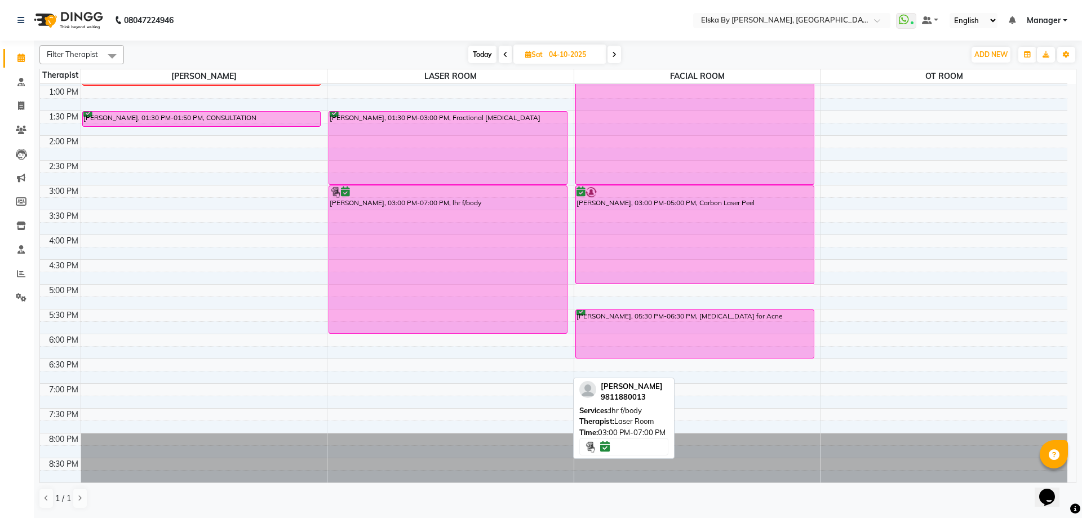
drag, startPoint x: 499, startPoint y: 383, endPoint x: 515, endPoint y: 331, distance: 54.7
click at [515, 331] on div "ishitanull, 11:30 AM-12:30 PM, LHR LOWER FACE ASHA DEVI, 01:30 PM-03:00 PM, Fra…" at bounding box center [450, 185] width 246 height 595
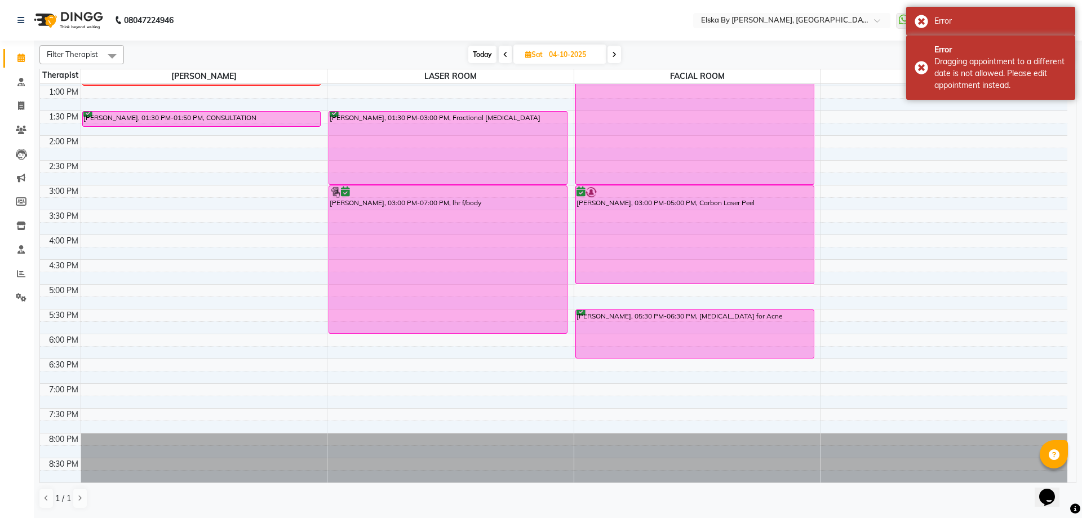
click at [477, 54] on span "Today" at bounding box center [482, 54] width 28 height 17
type input "03-10-2025"
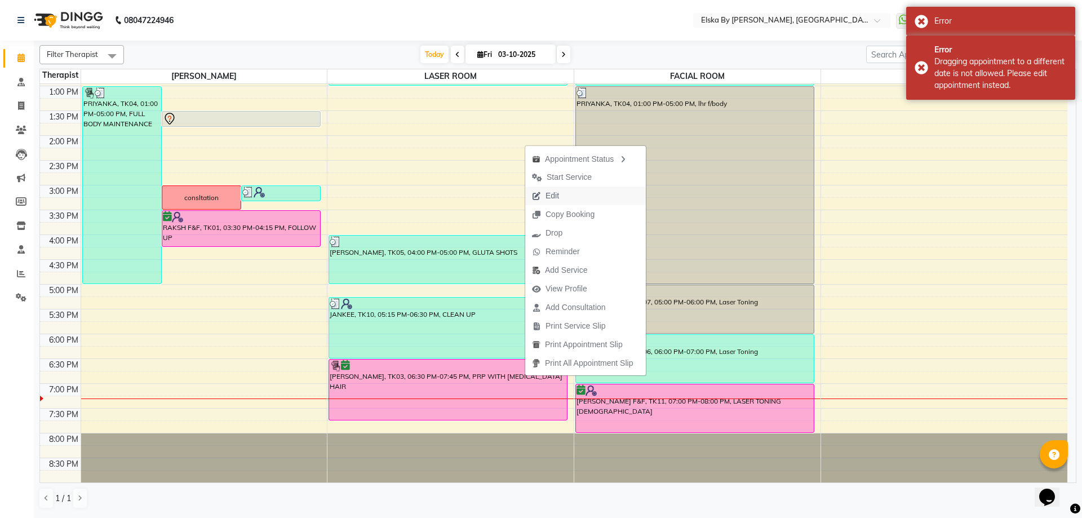
click at [542, 196] on span "Edit" at bounding box center [545, 196] width 41 height 19
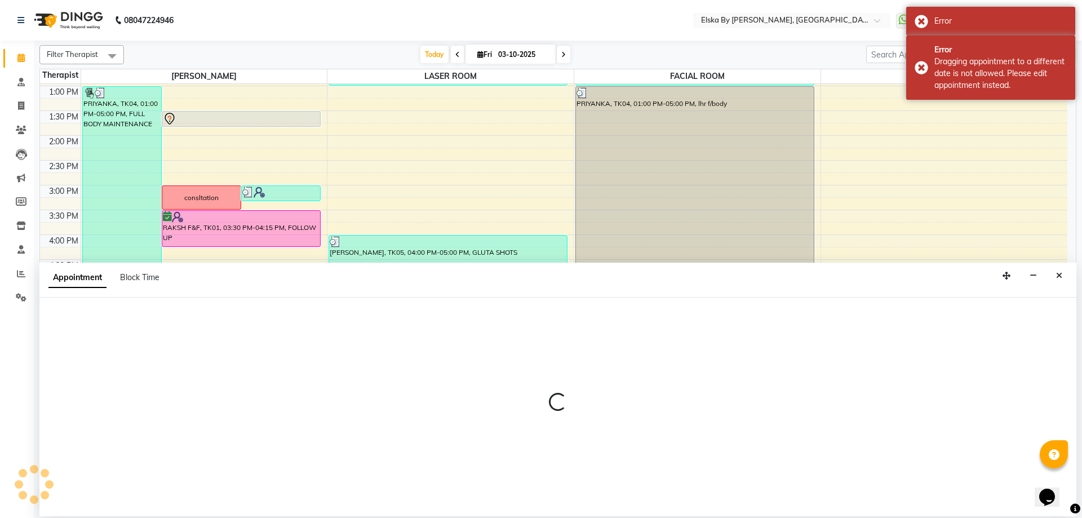
select select "confirm booking"
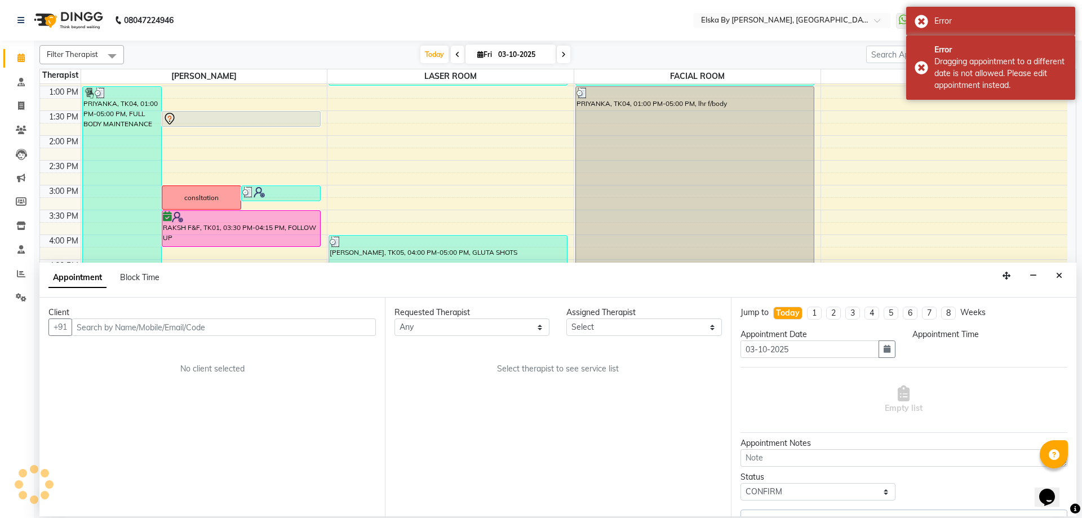
select select "62002"
select select "1110"
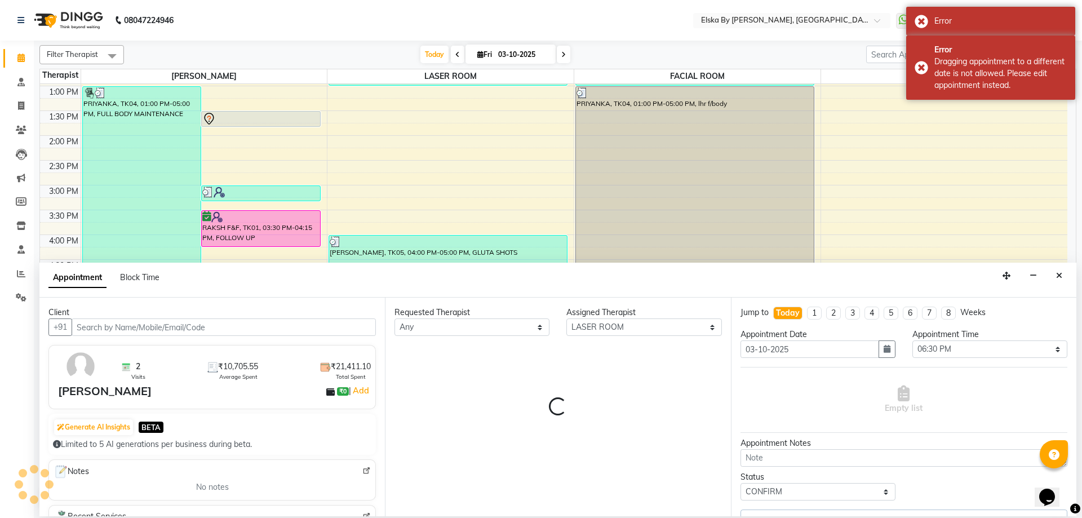
select select "3636"
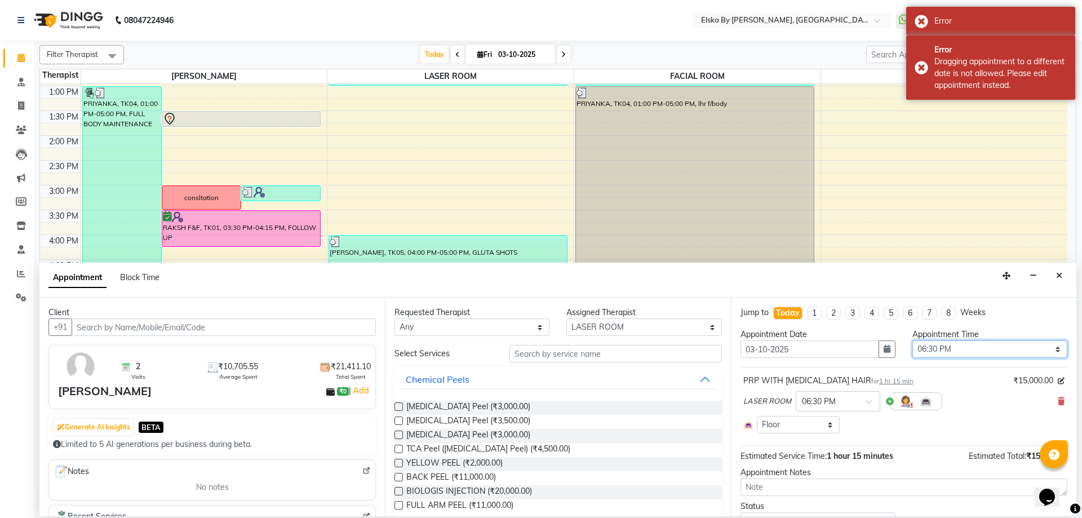
click at [925, 347] on select "Select 10:00 AM 10:15 AM 10:30 AM 10:45 AM 11:00 AM 11:15 AM 11:30 AM 11:45 AM …" at bounding box center [990, 348] width 155 height 17
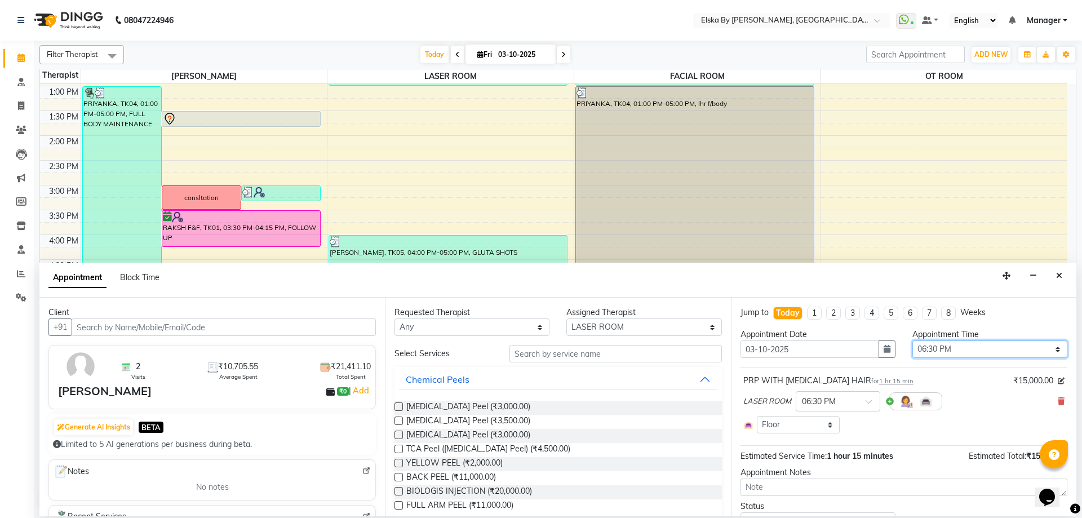
select select "1080"
click at [913, 340] on select "Select 10:00 AM 10:15 AM 10:30 AM 10:45 AM 11:00 AM 11:15 AM 11:30 AM 11:45 AM …" at bounding box center [990, 348] width 155 height 17
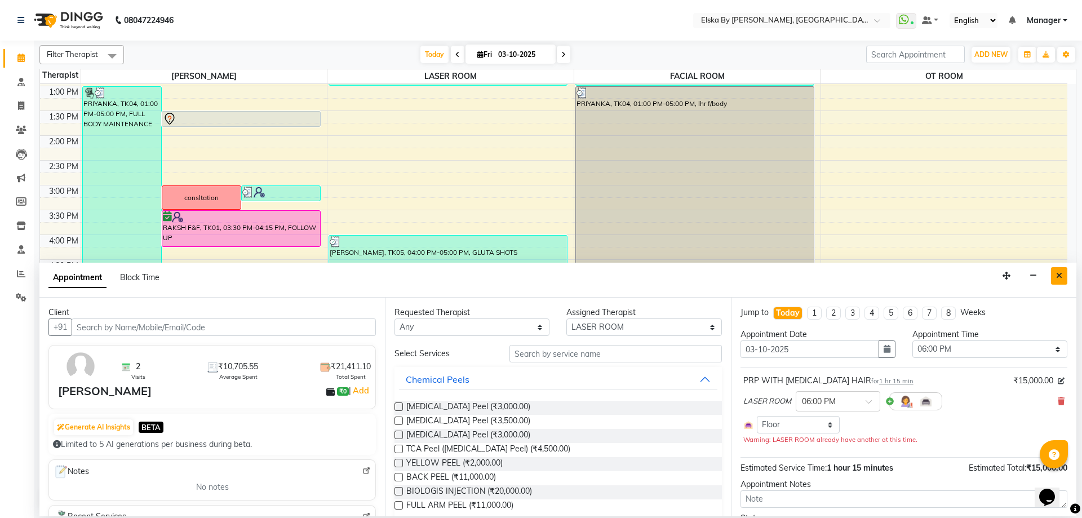
click at [1061, 269] on button "Close" at bounding box center [1059, 275] width 16 height 17
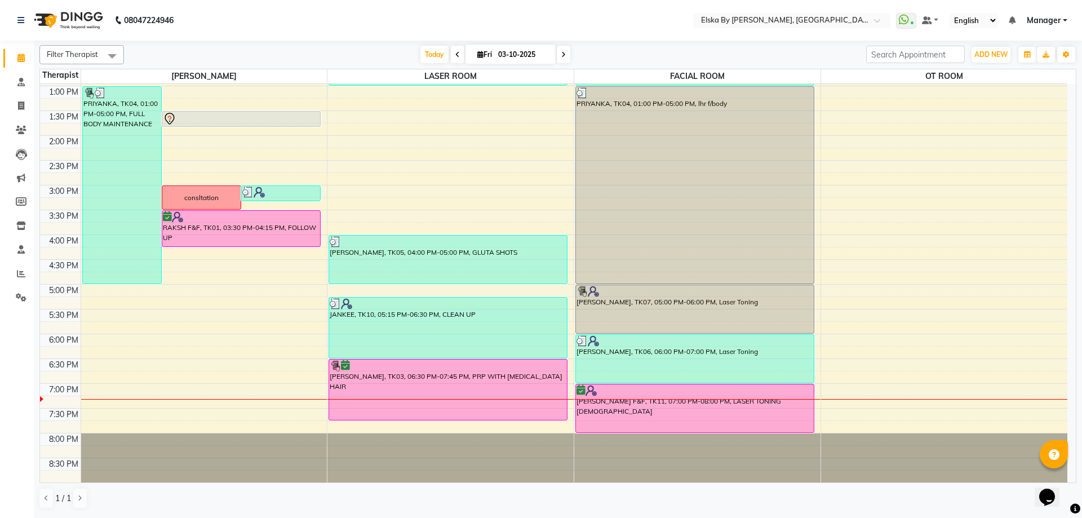
click at [564, 55] on span at bounding box center [564, 54] width 14 height 17
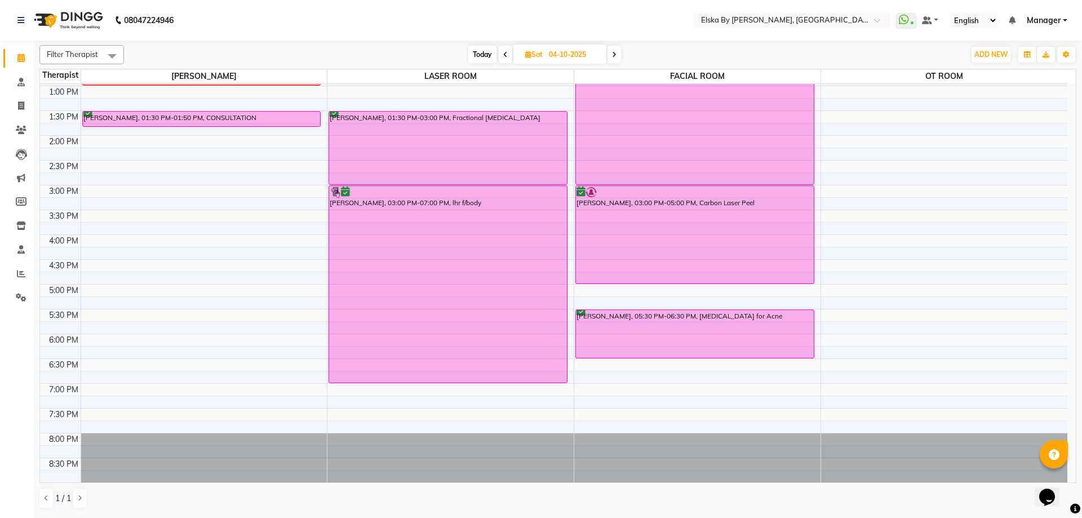
click at [617, 53] on icon at bounding box center [614, 54] width 5 height 7
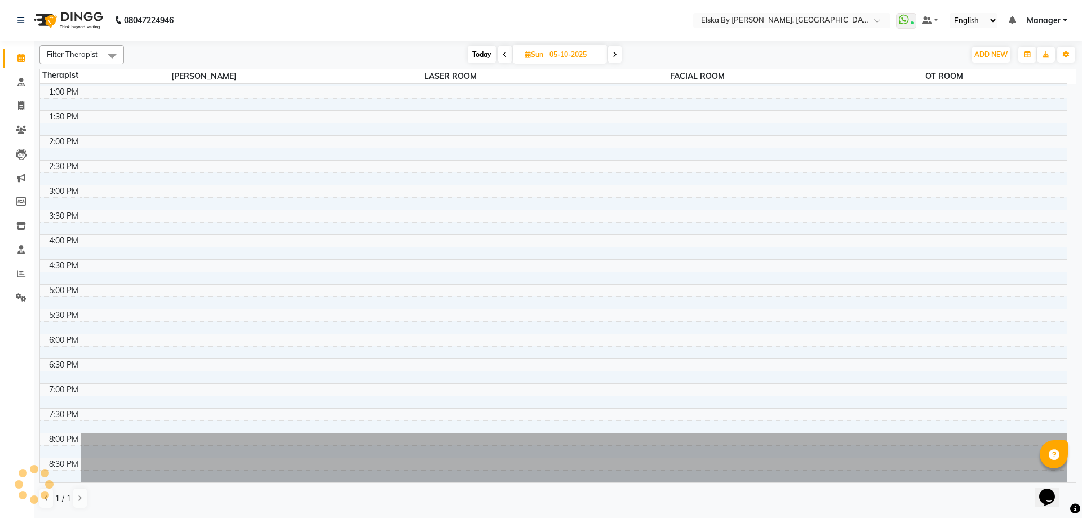
click at [617, 53] on icon at bounding box center [615, 54] width 5 height 7
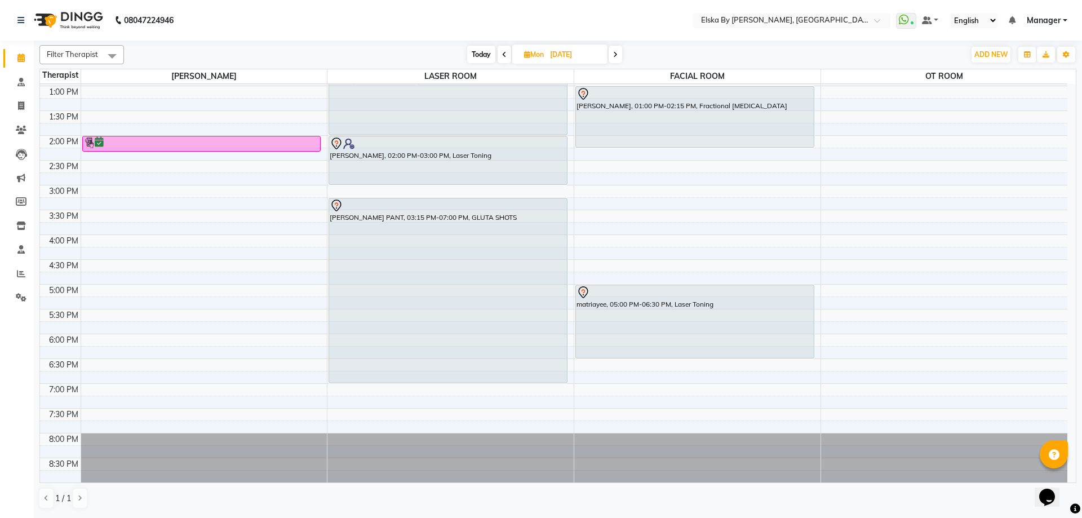
click at [477, 54] on span "Today" at bounding box center [481, 54] width 28 height 17
type input "03-10-2025"
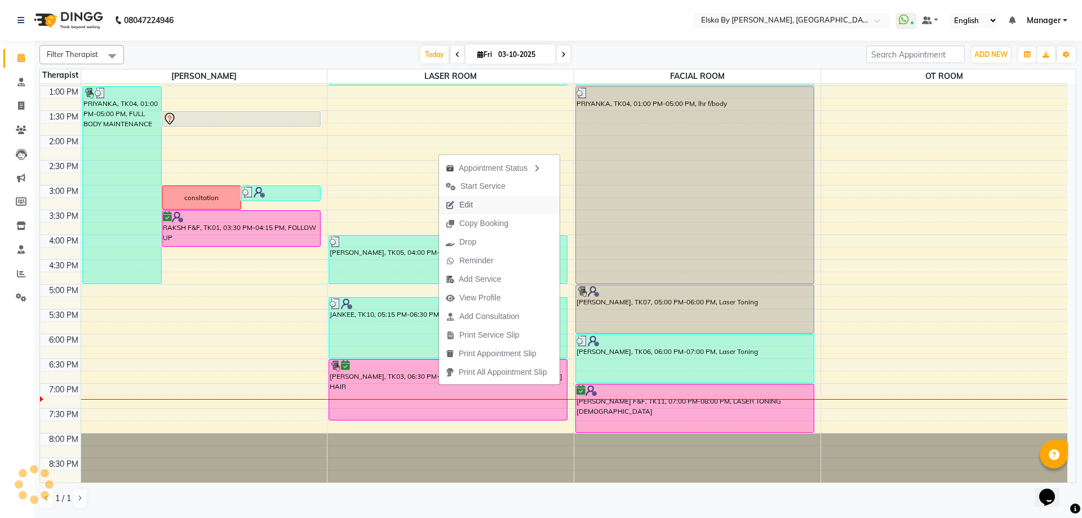
click at [465, 205] on span "Edit" at bounding box center [466, 205] width 14 height 12
select select "tentative"
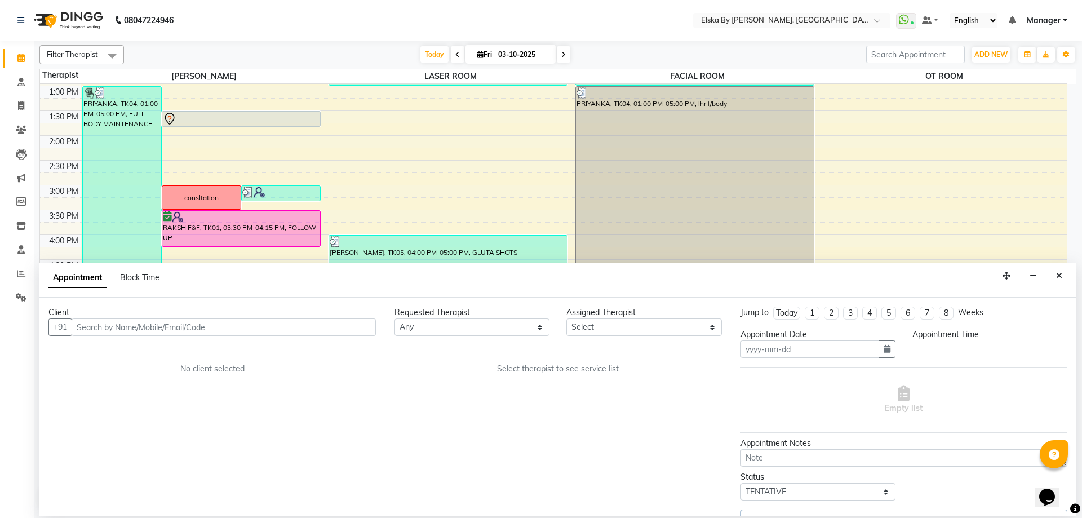
type input "03-10-2025"
select select "confirm booking"
select select "1110"
select select "62002"
select select "3636"
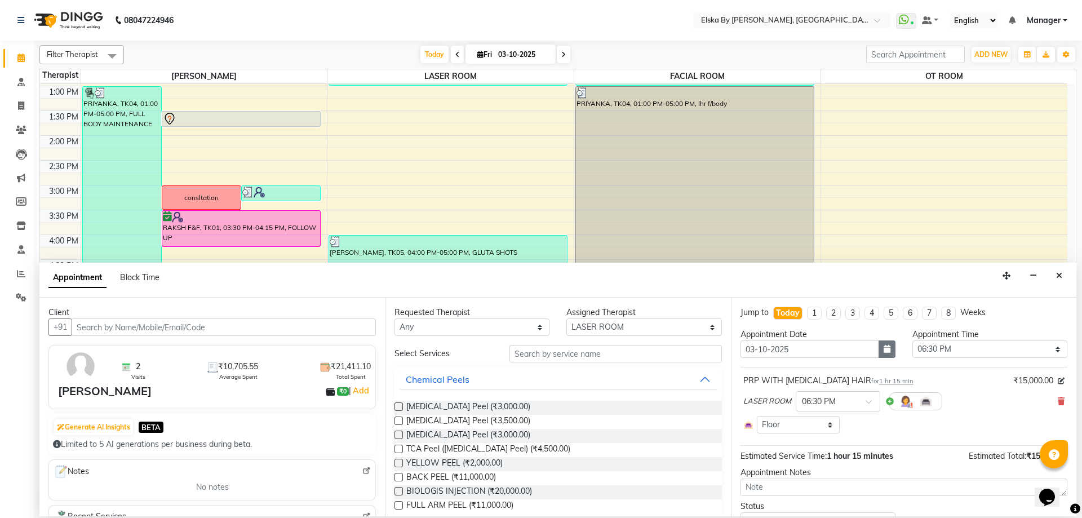
click at [884, 351] on icon "button" at bounding box center [887, 349] width 7 height 8
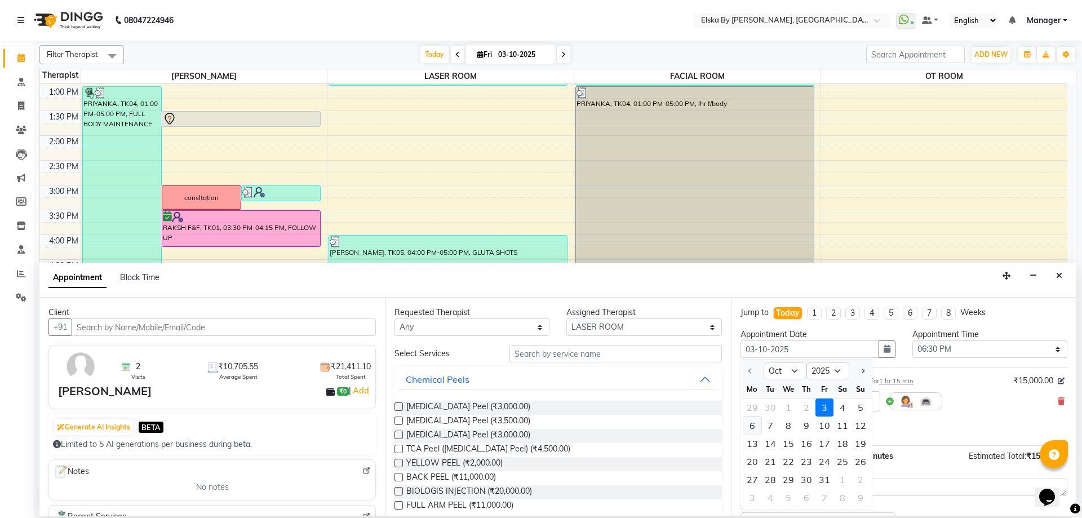
click at [754, 427] on div "6" at bounding box center [752, 426] width 18 height 18
type input "06-10-2025"
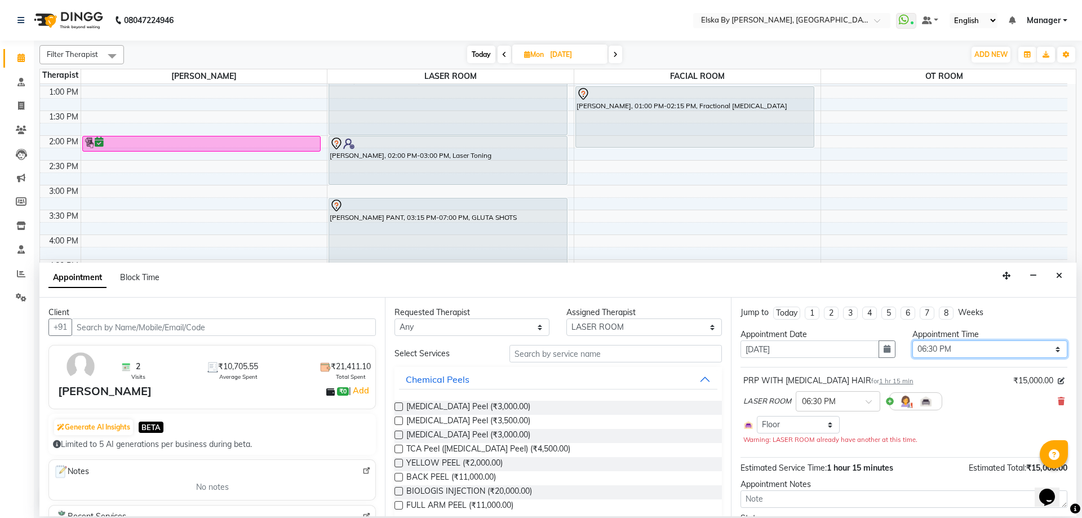
click at [953, 352] on select "Select 10:00 AM 10:15 AM 10:30 AM 10:45 AM 11:00 AM 11:15 AM 11:30 AM 11:45 AM …" at bounding box center [990, 348] width 155 height 17
select select "1080"
click at [913, 340] on select "Select 10:00 AM 10:15 AM 10:30 AM 10:45 AM 11:00 AM 11:15 AM 11:30 AM 11:45 AM …" at bounding box center [990, 348] width 155 height 17
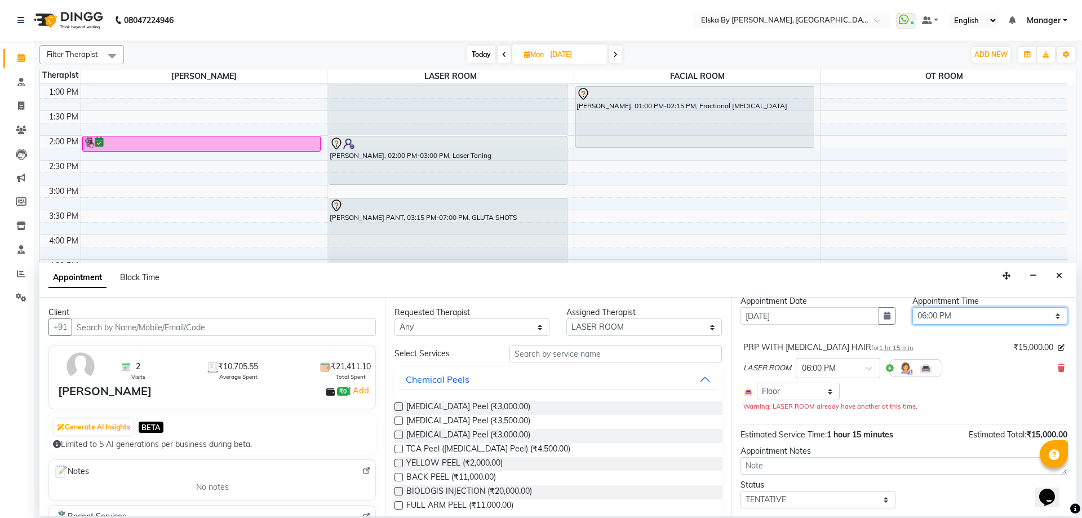
scroll to position [64, 0]
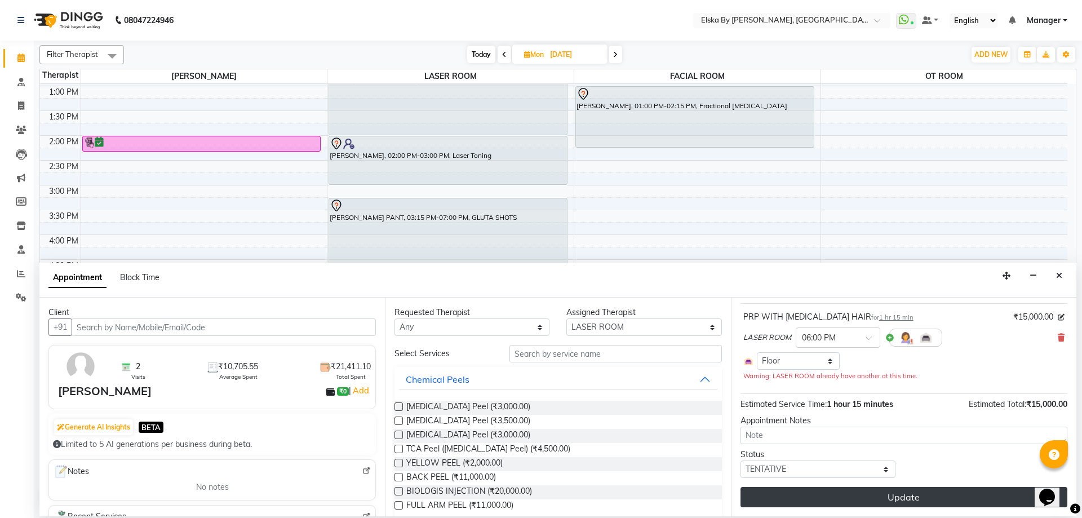
click at [812, 495] on button "Update" at bounding box center [904, 497] width 327 height 20
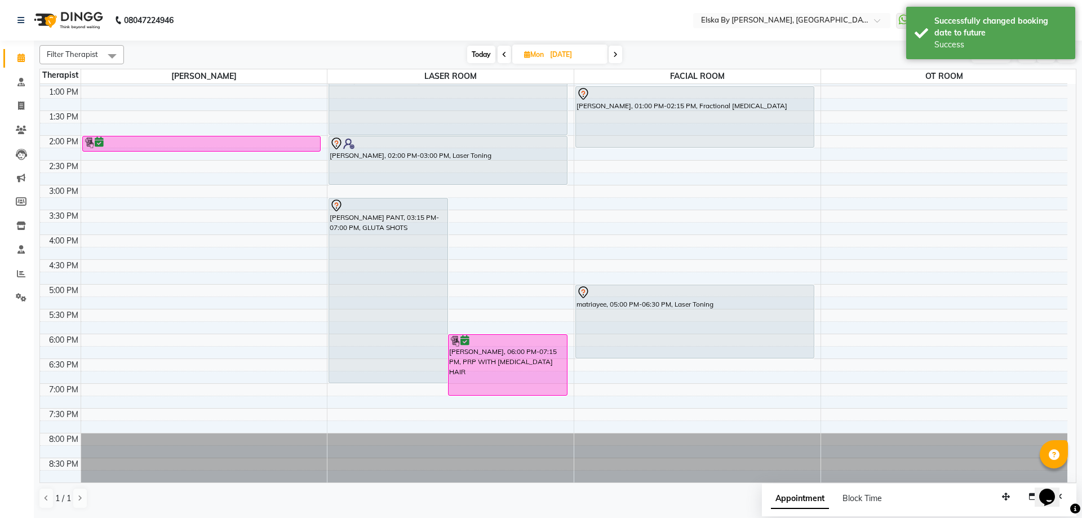
click at [483, 51] on span "Today" at bounding box center [481, 54] width 28 height 17
type input "03-10-2025"
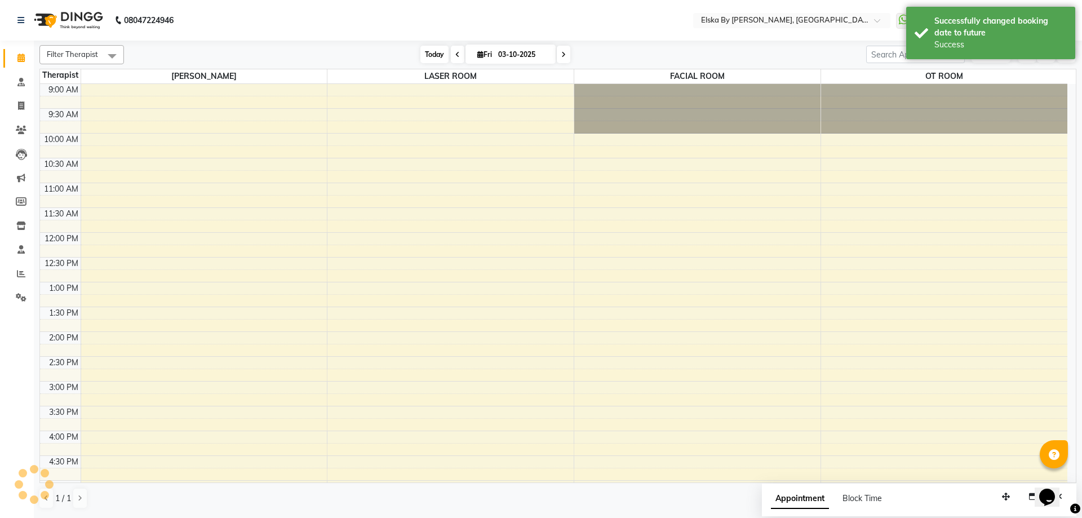
scroll to position [196, 0]
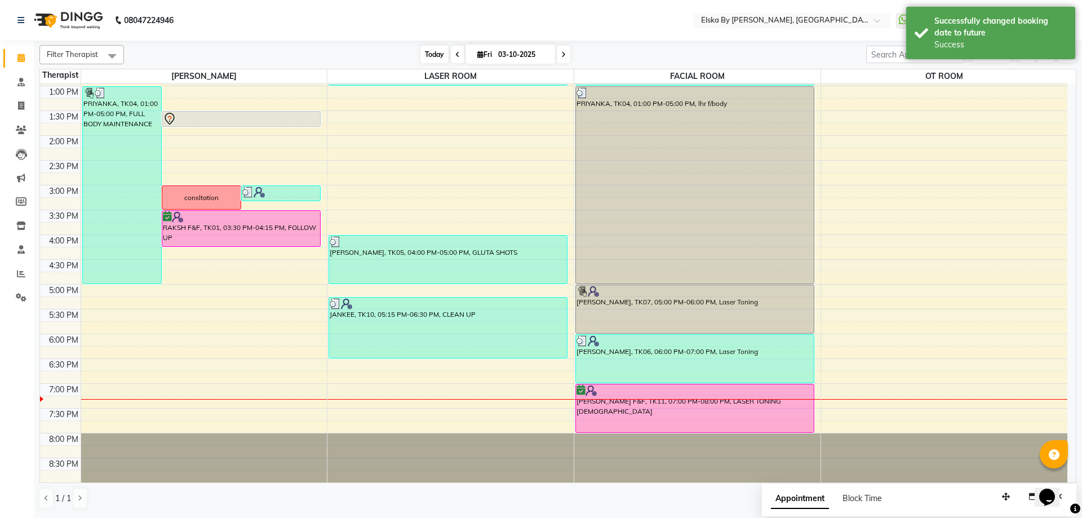
click at [435, 56] on span "Today" at bounding box center [434, 54] width 28 height 17
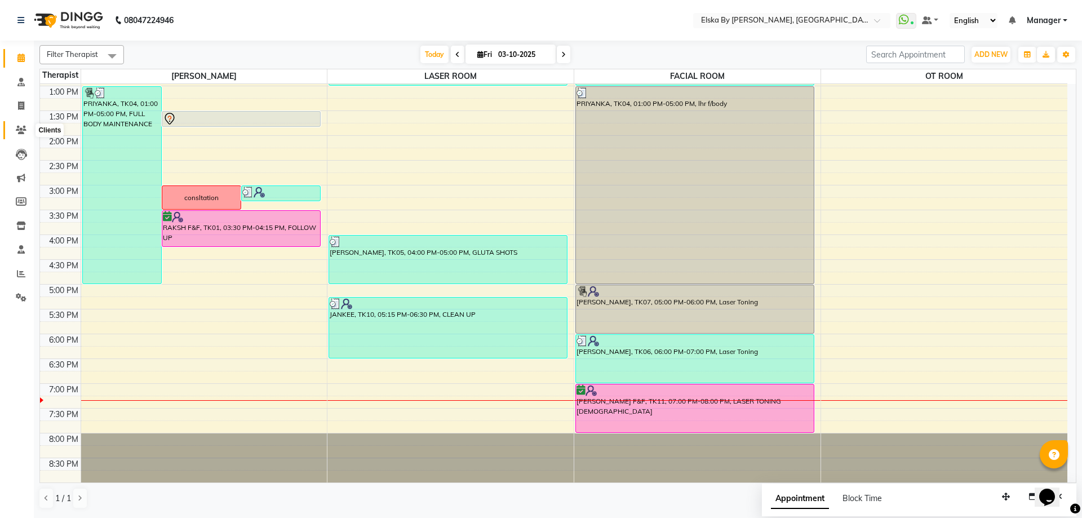
click at [25, 128] on icon at bounding box center [21, 130] width 11 height 8
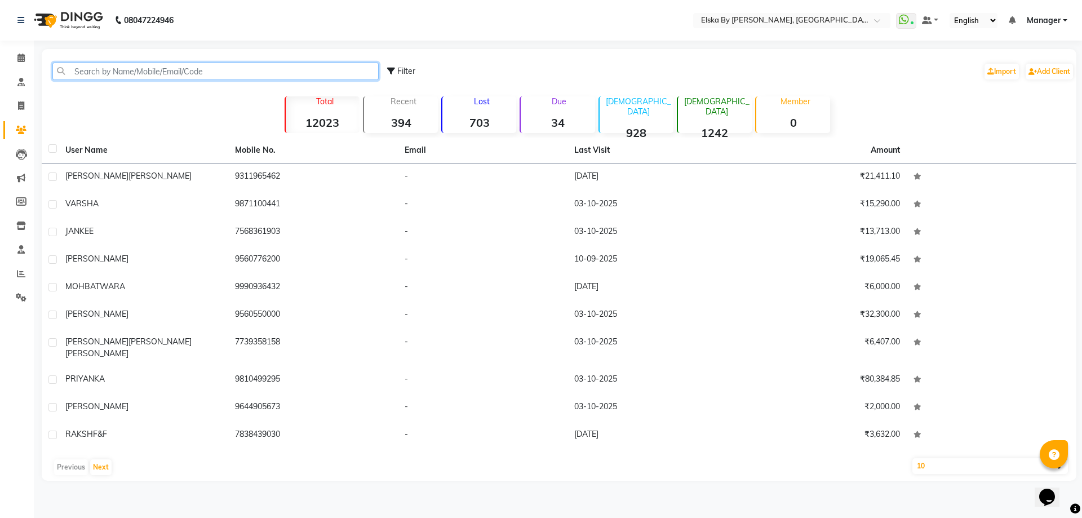
click at [152, 69] on input "text" at bounding box center [215, 71] width 326 height 17
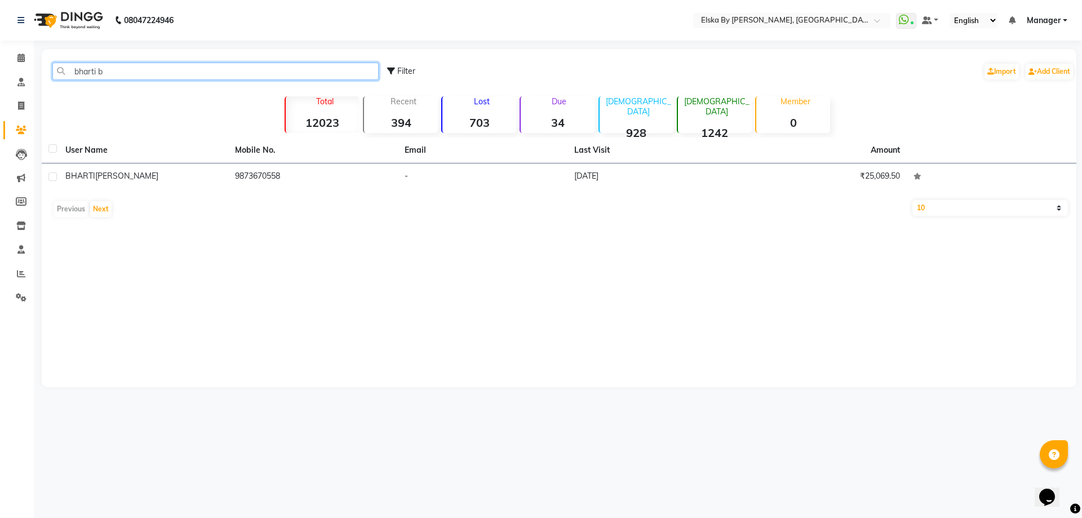
type input "bharti b"
click at [403, 301] on div "bharti b Filter Import Add Client Total 12023 Recent 394 Lost 703 Due 34 Male 9…" at bounding box center [559, 218] width 1035 height 338
click at [17, 63] on span at bounding box center [21, 58] width 20 height 13
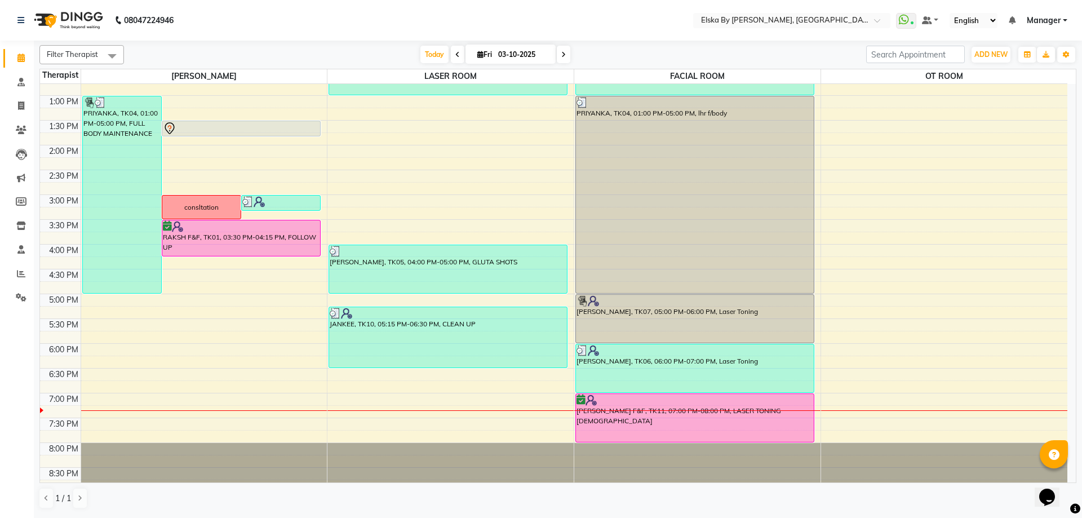
scroll to position [196, 0]
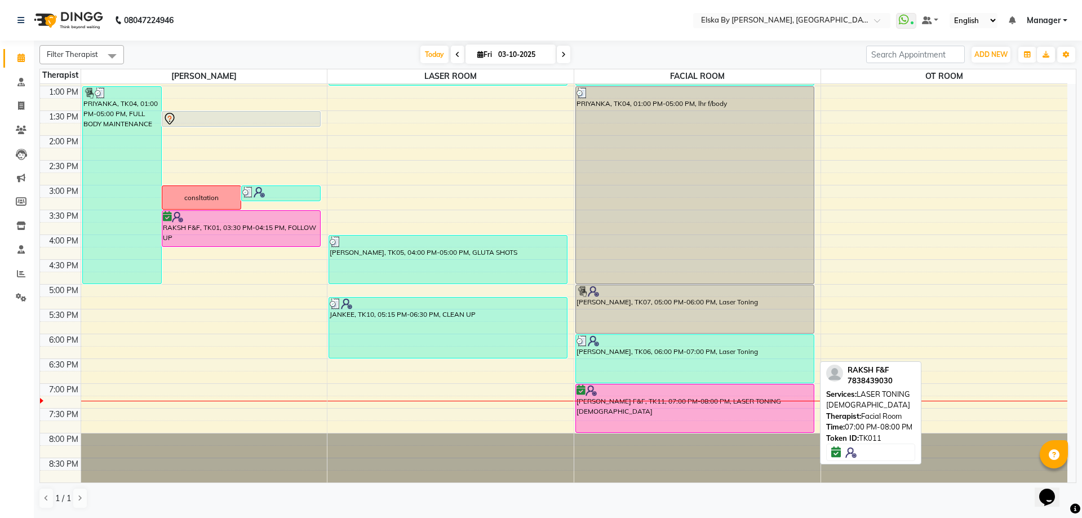
click at [657, 387] on div at bounding box center [695, 390] width 237 height 11
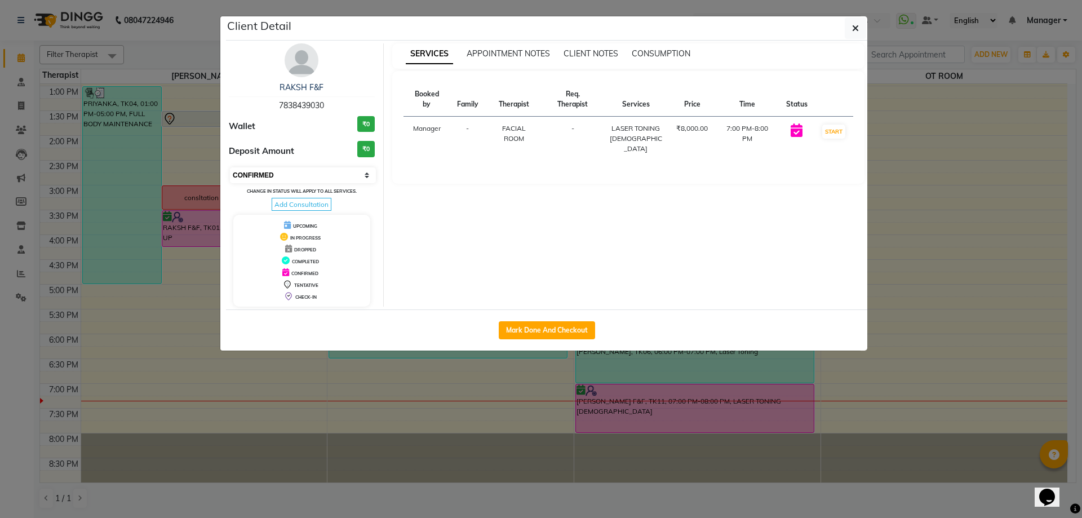
click at [366, 174] on select "Select IN SERVICE CONFIRMED TENTATIVE CHECK IN MARK DONE DROPPED UPCOMING" at bounding box center [303, 175] width 146 height 16
drag, startPoint x: 832, startPoint y: 133, endPoint x: 837, endPoint y: 127, distance: 7.7
click at [832, 133] on button "START" at bounding box center [833, 132] width 23 height 14
select select "1"
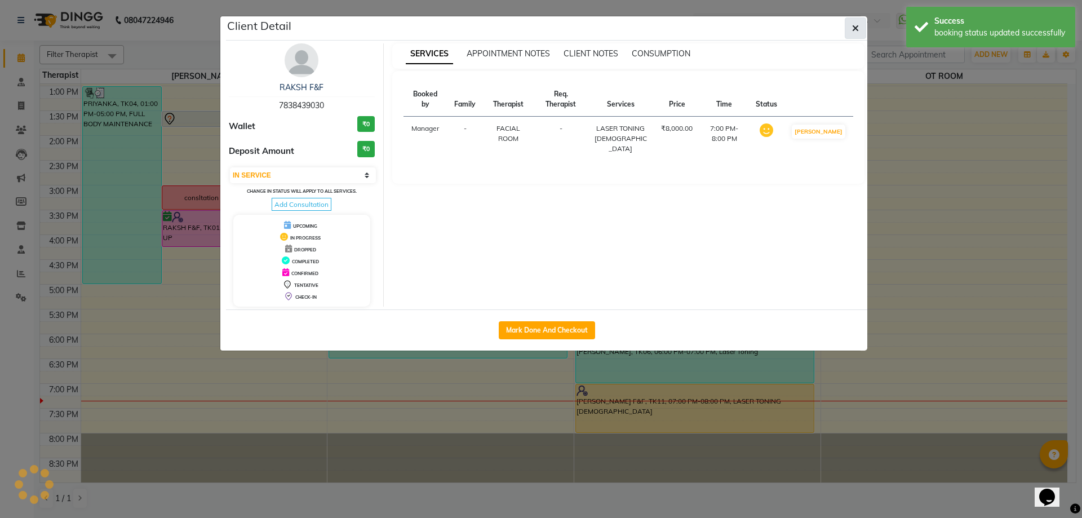
click at [861, 28] on button "button" at bounding box center [855, 27] width 21 height 21
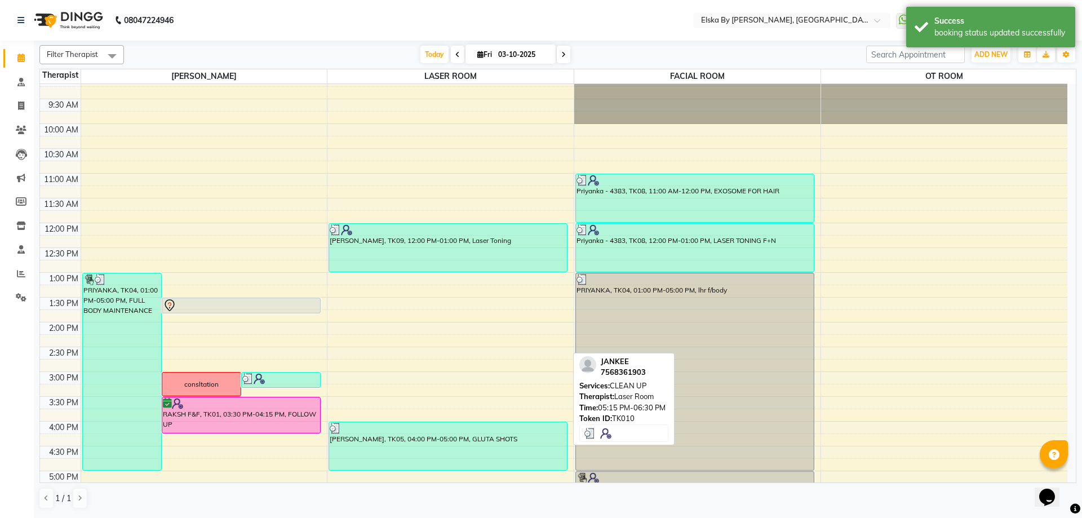
scroll to position [0, 0]
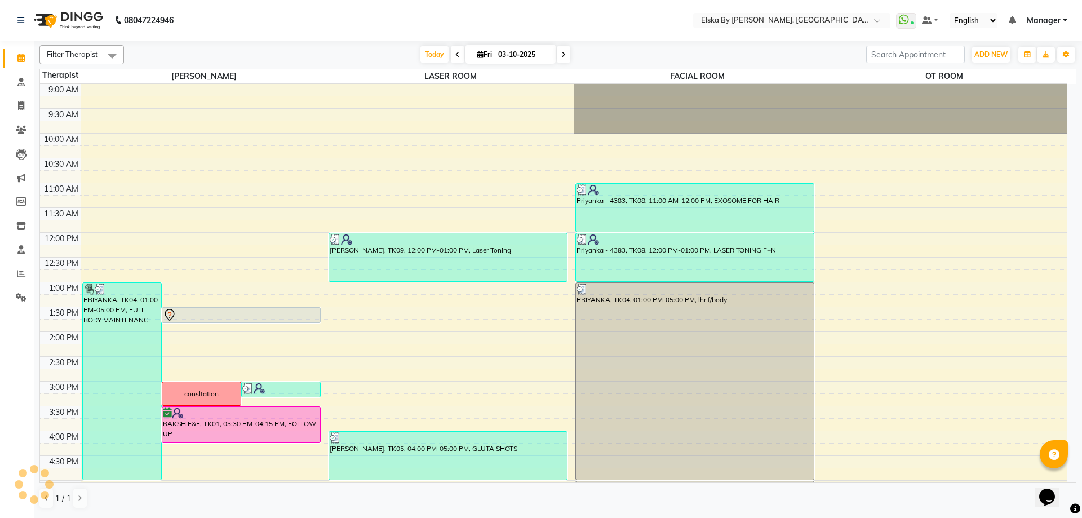
click at [524, 104] on td at bounding box center [574, 102] width 987 height 12
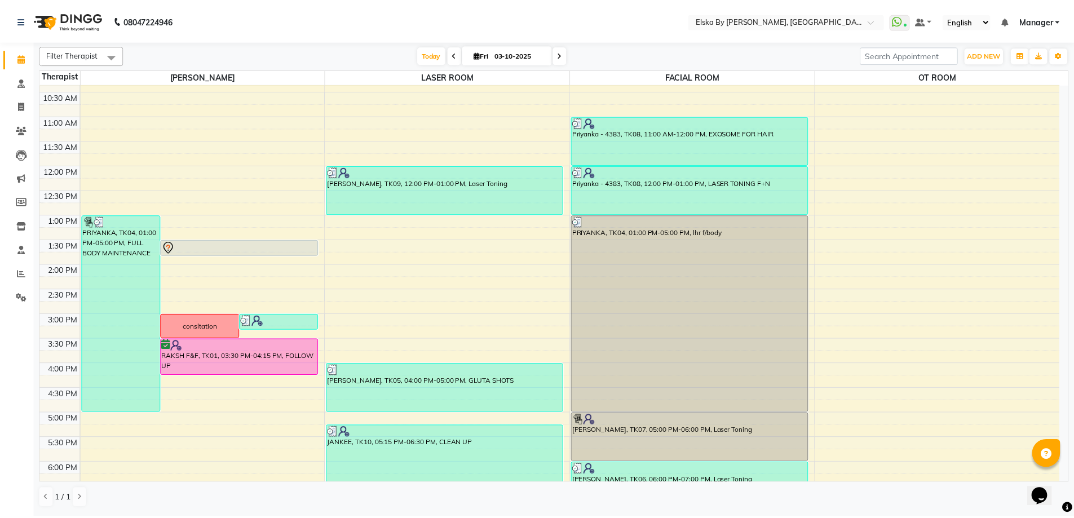
scroll to position [196, 0]
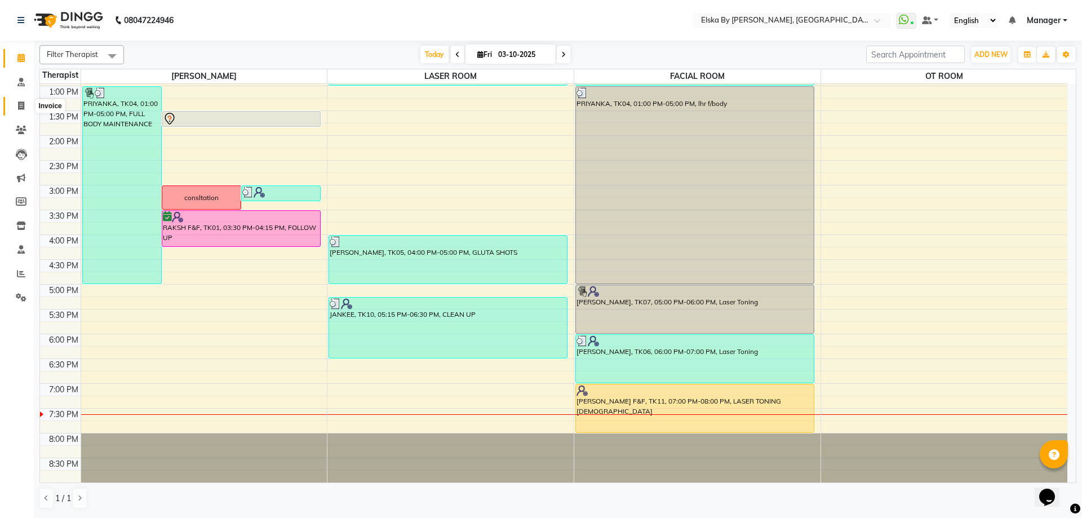
click at [22, 108] on icon at bounding box center [21, 105] width 6 height 8
select select "service"
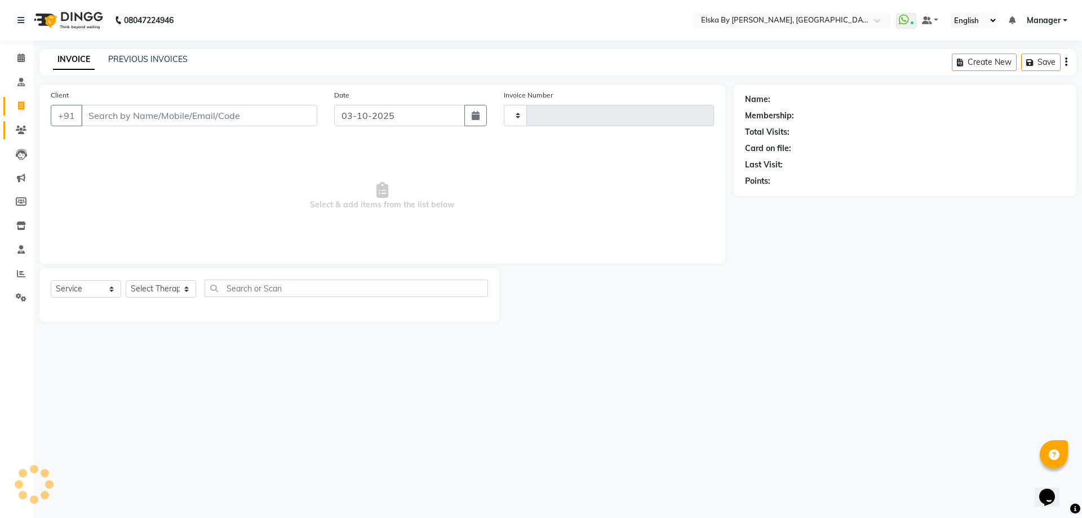
type input "1895"
select select "7252"
select select "62001"
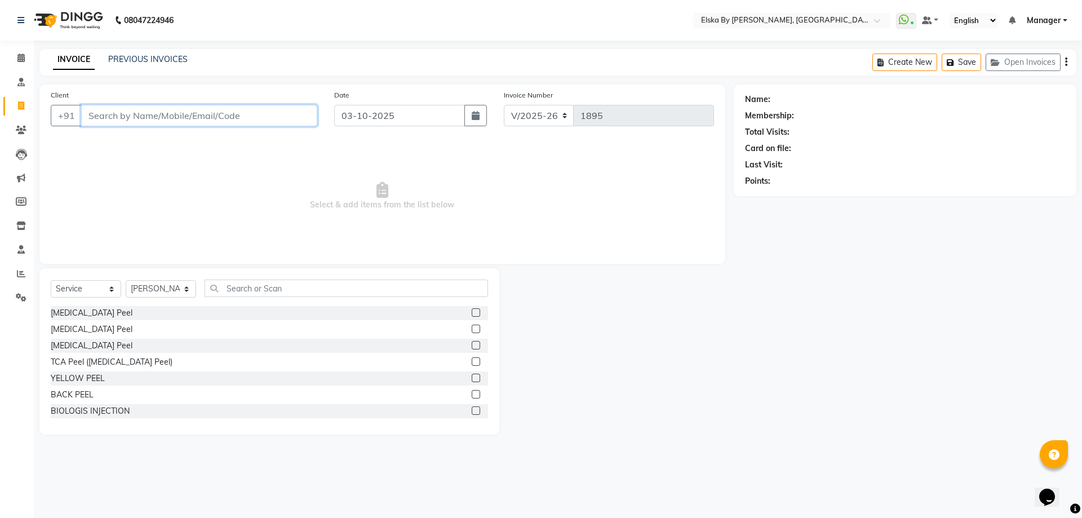
drag, startPoint x: 28, startPoint y: 128, endPoint x: 121, endPoint y: 116, distance: 93.7
click at [121, 116] on input "Client" at bounding box center [199, 115] width 236 height 21
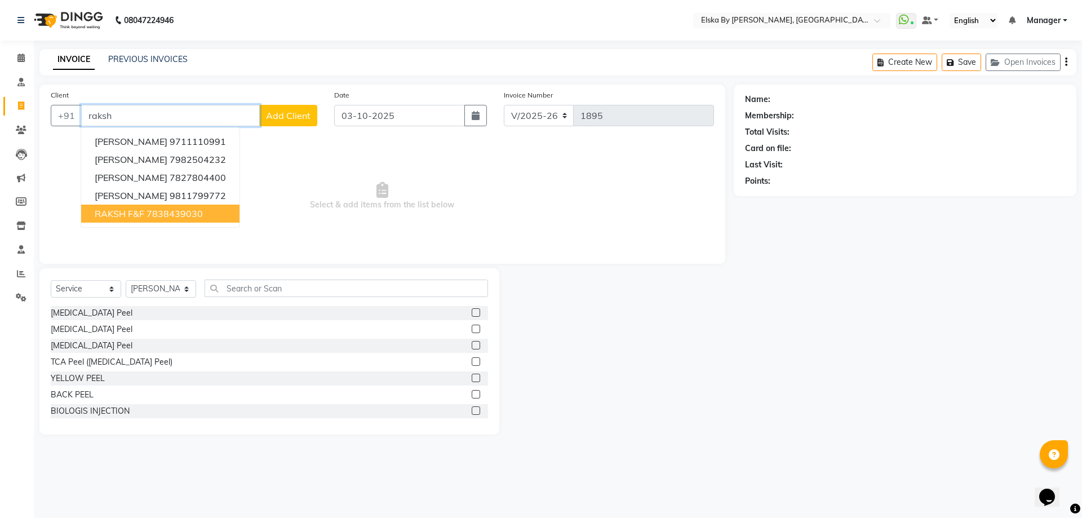
click at [135, 210] on span "RAKSH F&F" at bounding box center [120, 213] width 50 height 11
type input "7838439030"
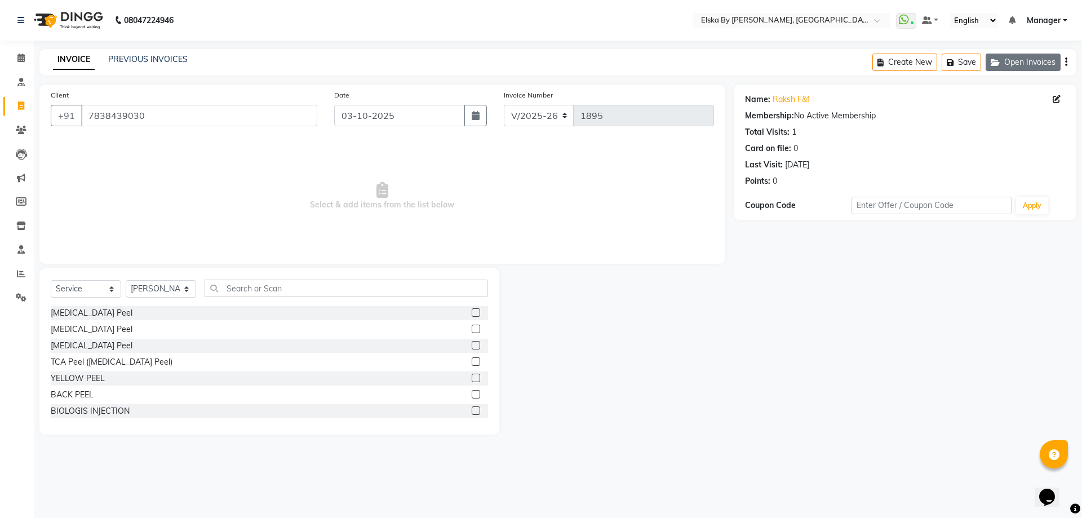
click at [1018, 61] on button "Open Invoices" at bounding box center [1023, 62] width 75 height 17
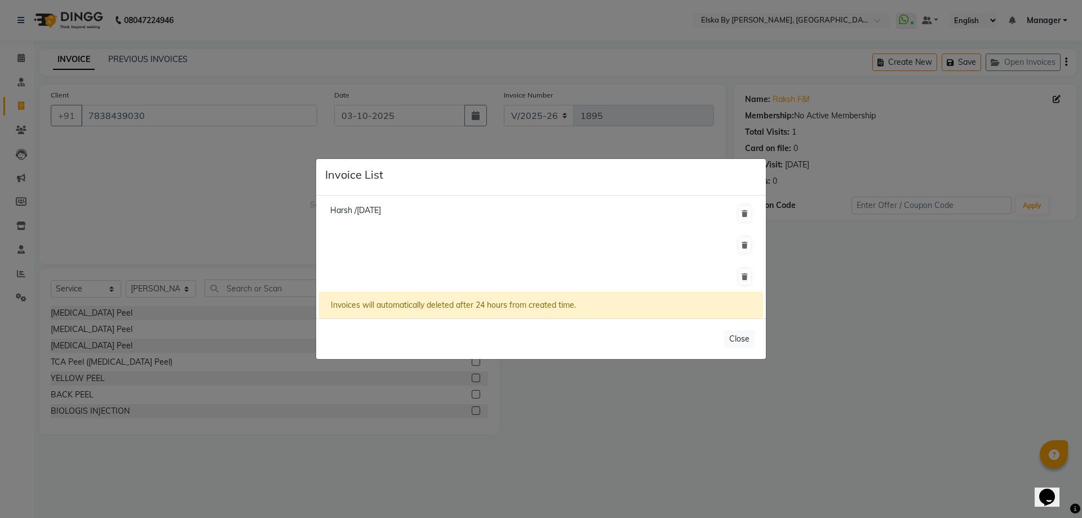
click at [381, 209] on span "Harsh /01 October 2025" at bounding box center [355, 210] width 51 height 10
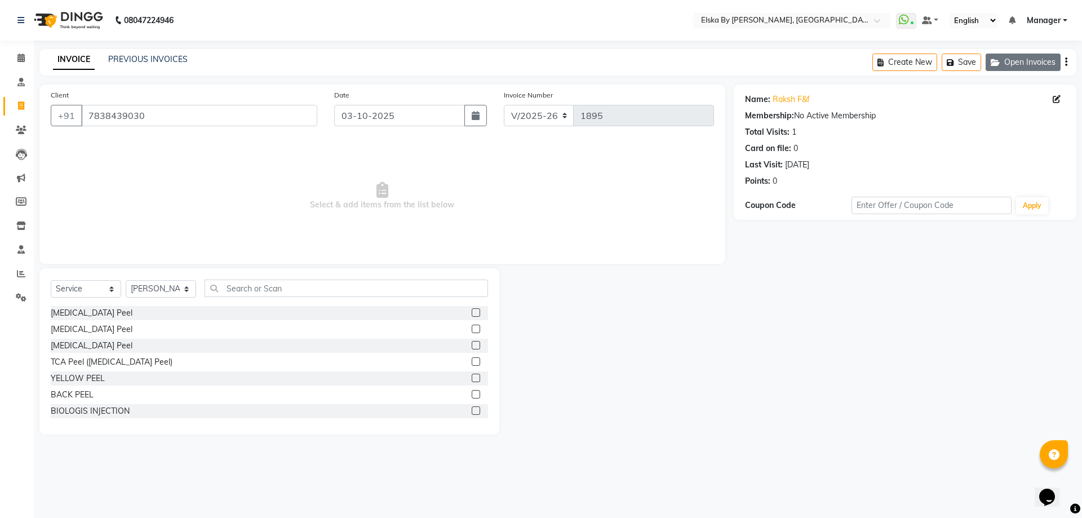
click at [1021, 67] on button "Open Invoices" at bounding box center [1023, 62] width 75 height 17
click at [1005, 60] on button "Open Invoices" at bounding box center [1023, 62] width 75 height 17
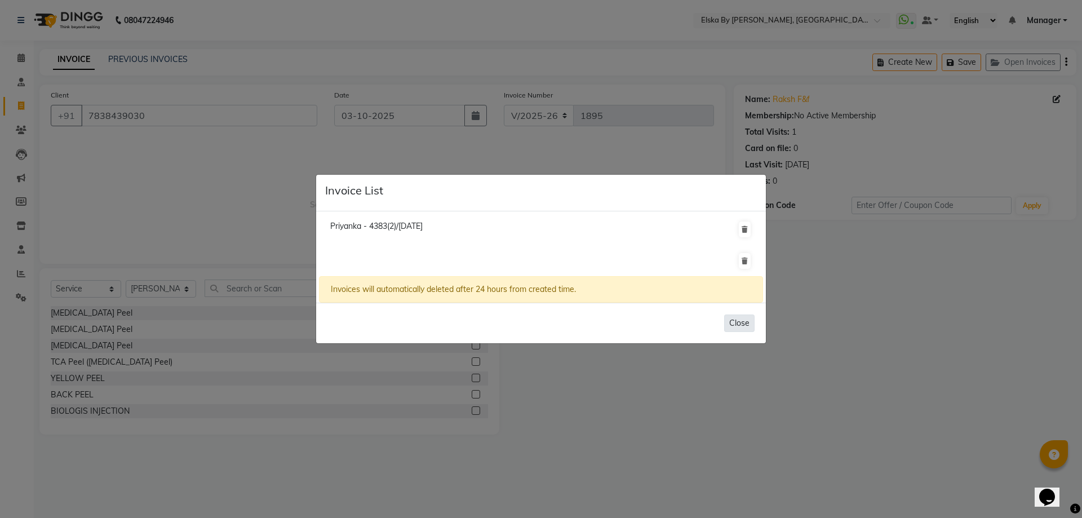
click at [741, 323] on button "Close" at bounding box center [739, 323] width 30 height 17
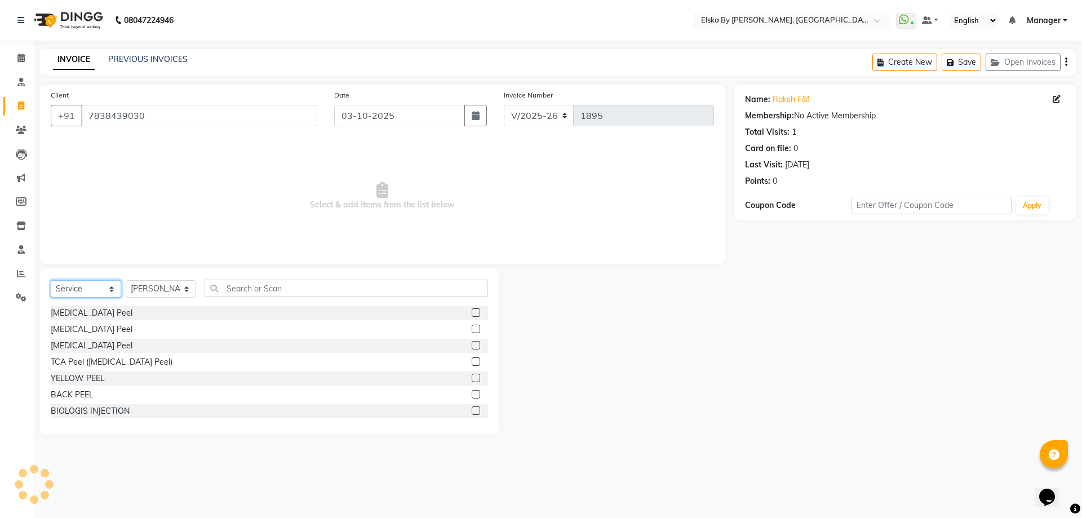
click at [84, 286] on select "Select Service Product Membership Package Voucher Prepaid Gift Card" at bounding box center [86, 288] width 70 height 17
select select "product"
click at [51, 280] on select "Select Service Product Membership Package Voucher Prepaid Gift Card" at bounding box center [86, 288] width 70 height 17
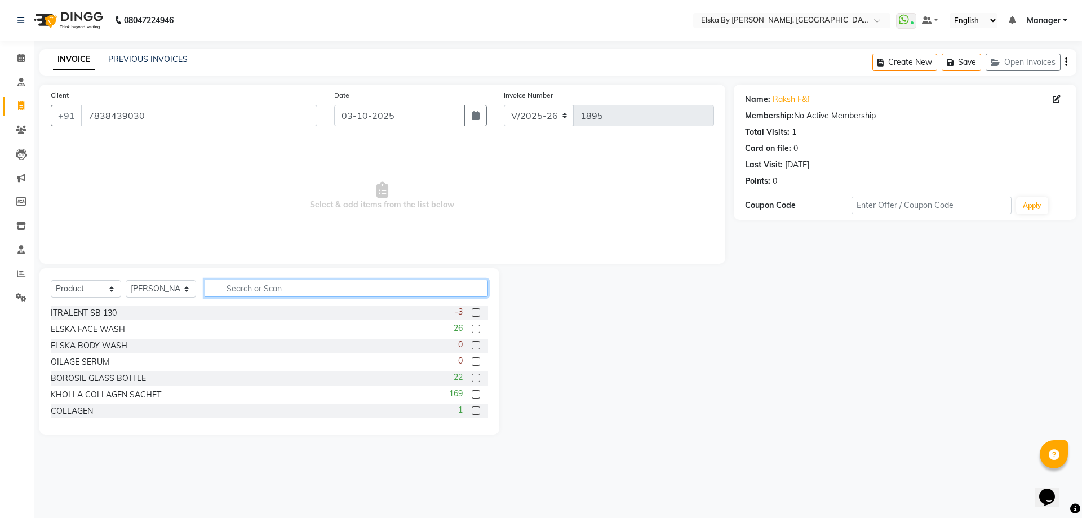
click at [269, 290] on input "text" at bounding box center [347, 288] width 284 height 17
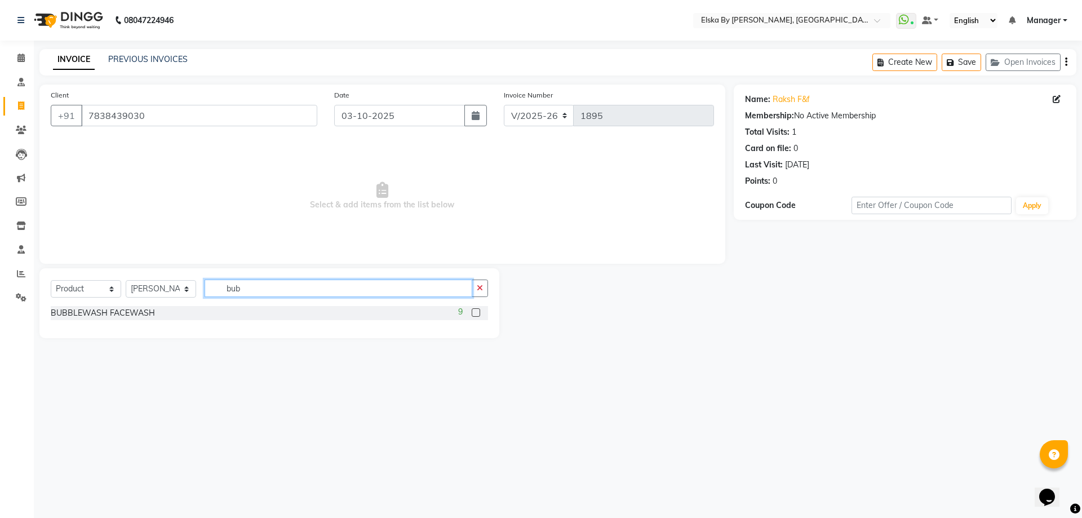
type input "bub"
click at [478, 312] on label at bounding box center [476, 312] width 8 height 8
click at [478, 312] on input "checkbox" at bounding box center [475, 312] width 7 height 7
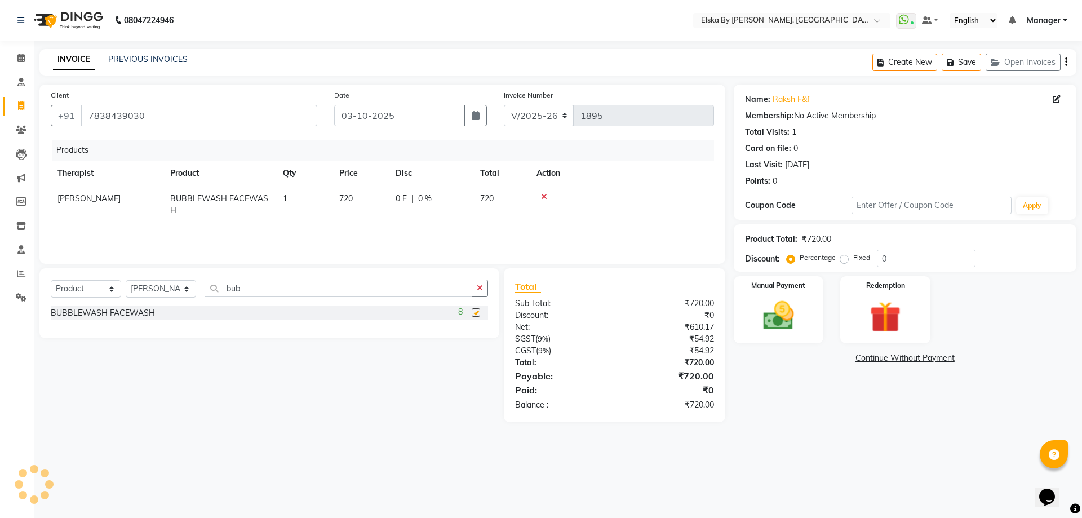
checkbox input "false"
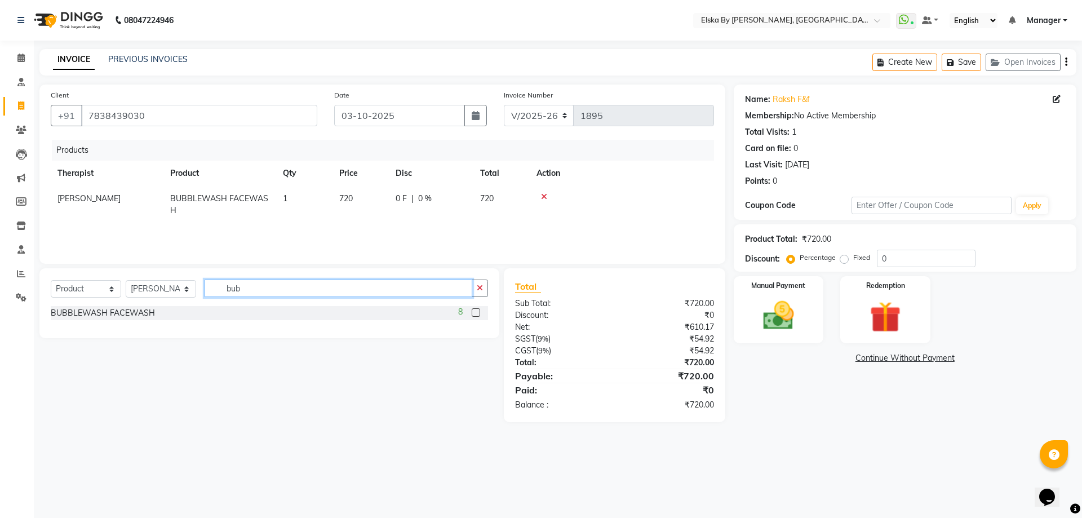
drag, startPoint x: 374, startPoint y: 291, endPoint x: 166, endPoint y: 291, distance: 208.5
click at [166, 291] on div "Select Service Product Membership Package Voucher Prepaid Gift Card Select Ther…" at bounding box center [269, 293] width 437 height 26
type input "blu"
click at [474, 312] on label at bounding box center [476, 312] width 8 height 8
click at [474, 312] on input "checkbox" at bounding box center [475, 312] width 7 height 7
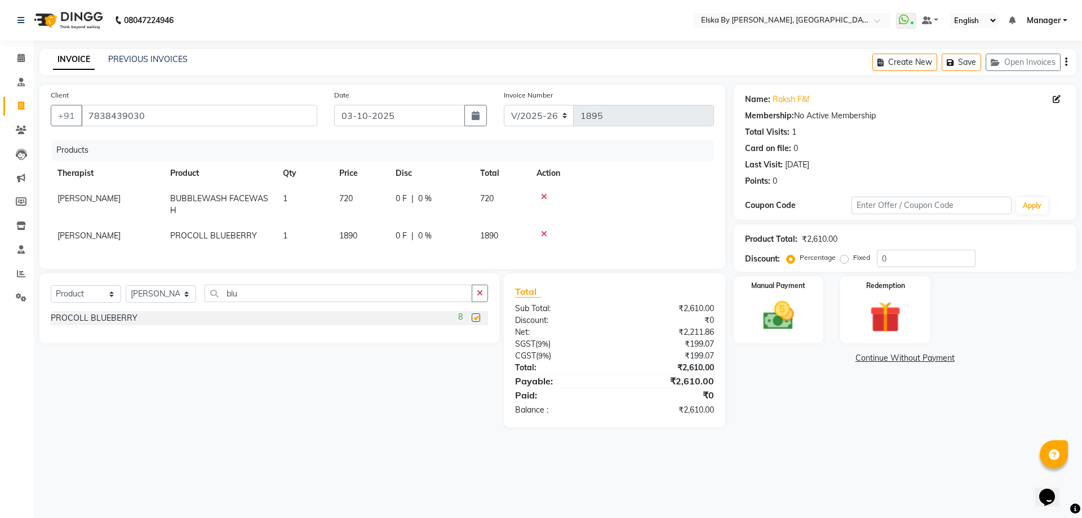
checkbox input "false"
drag, startPoint x: 310, startPoint y: 291, endPoint x: 205, endPoint y: 319, distance: 109.0
click at [205, 319] on div "Select Service Product Membership Package Voucher Prepaid Gift Card Select Ther…" at bounding box center [269, 308] width 460 height 70
drag, startPoint x: 249, startPoint y: 300, endPoint x: 208, endPoint y: 300, distance: 41.1
click at [208, 300] on input "blu" at bounding box center [339, 293] width 268 height 17
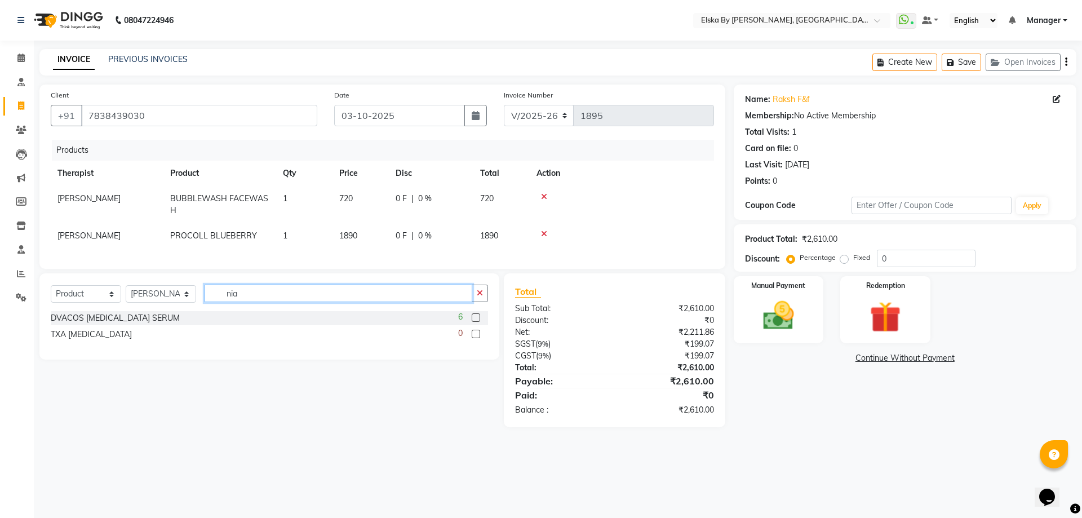
type input "nia"
click at [479, 322] on label at bounding box center [476, 317] width 8 height 8
click at [479, 322] on input "checkbox" at bounding box center [475, 318] width 7 height 7
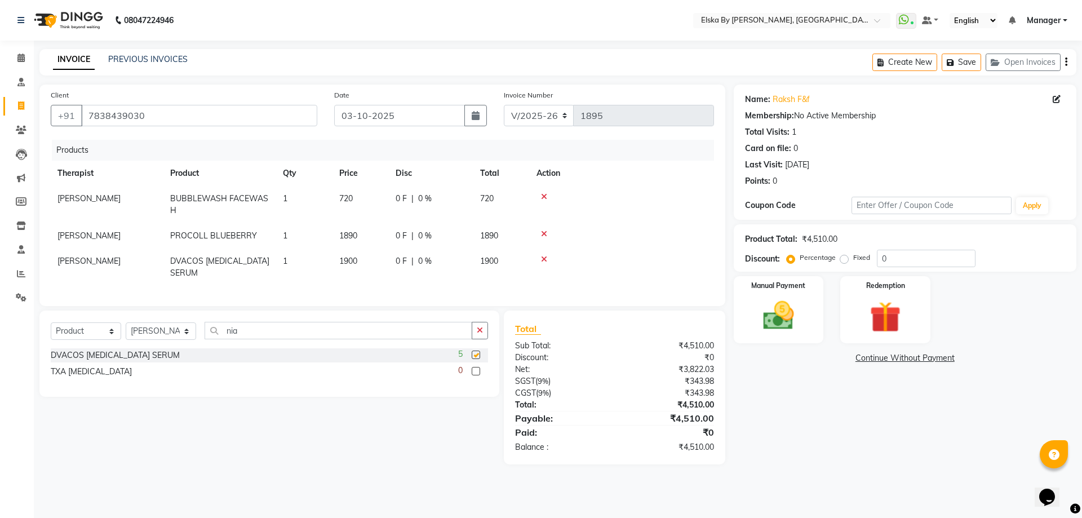
checkbox input "false"
drag, startPoint x: 258, startPoint y: 338, endPoint x: 212, endPoint y: 341, distance: 45.8
click at [212, 339] on input "nia" at bounding box center [339, 330] width 268 height 17
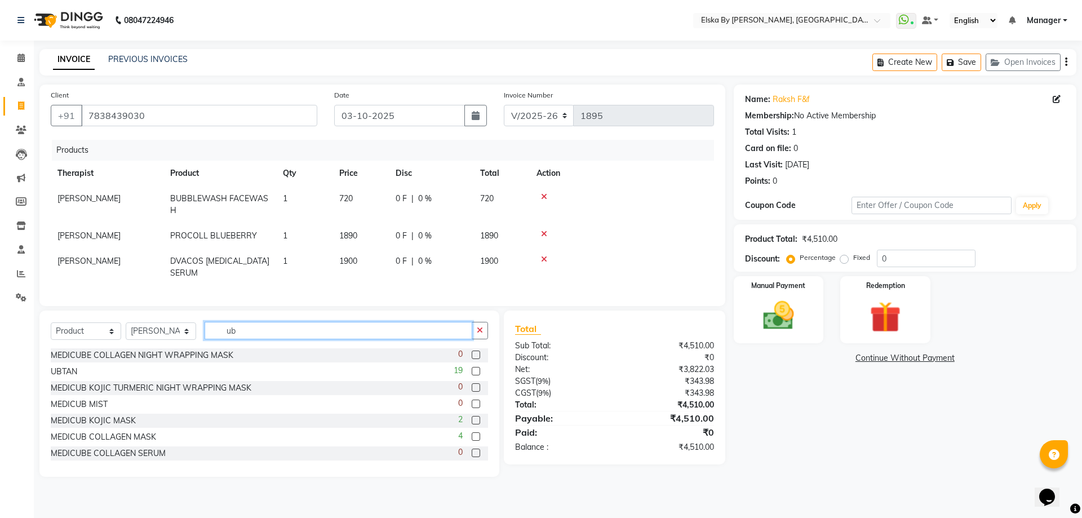
type input "ub"
click at [472, 375] on label at bounding box center [476, 371] width 8 height 8
click at [472, 375] on input "checkbox" at bounding box center [475, 371] width 7 height 7
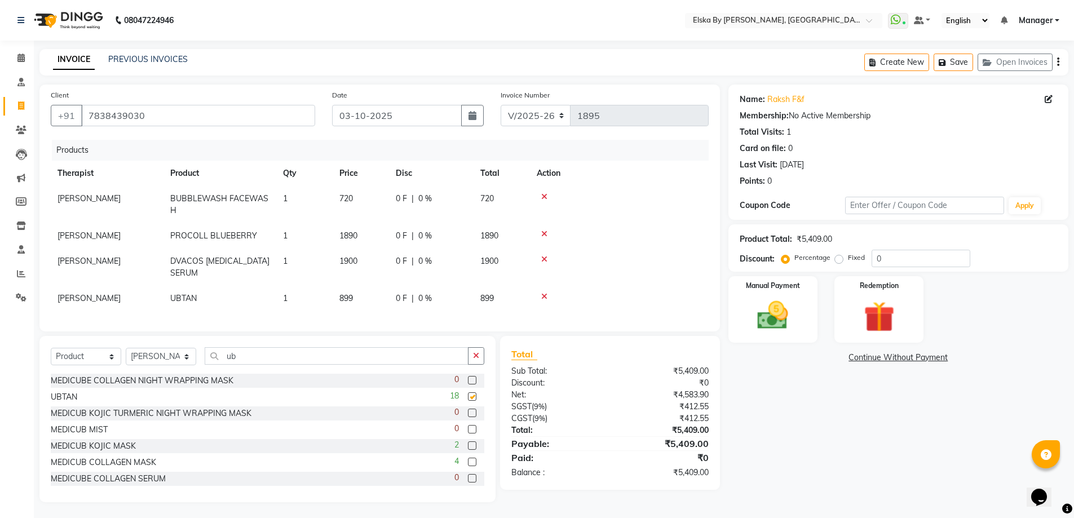
checkbox input "false"
drag, startPoint x: 249, startPoint y: 355, endPoint x: 218, endPoint y: 353, distance: 30.5
click at [218, 353] on input "ub" at bounding box center [337, 354] width 264 height 17
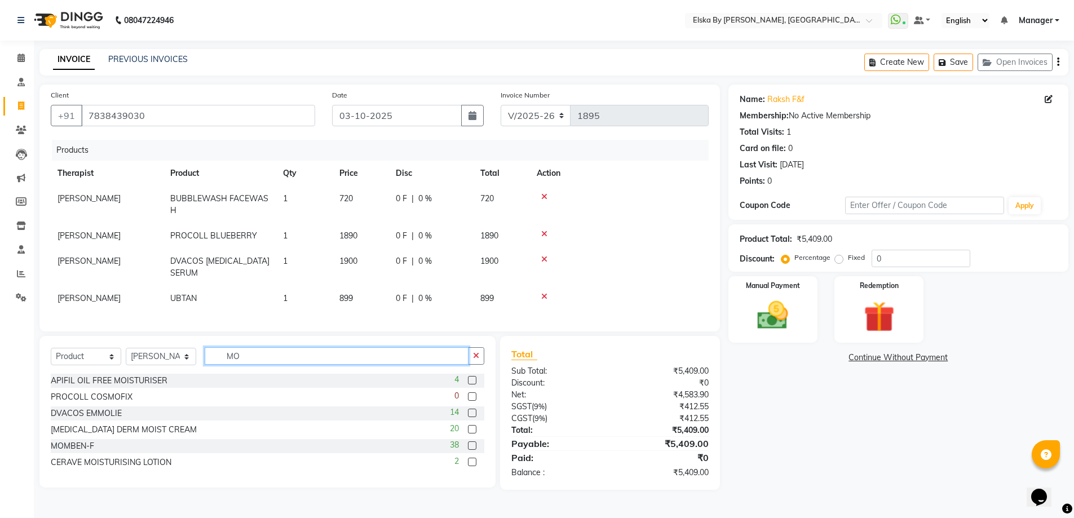
scroll to position [0, 0]
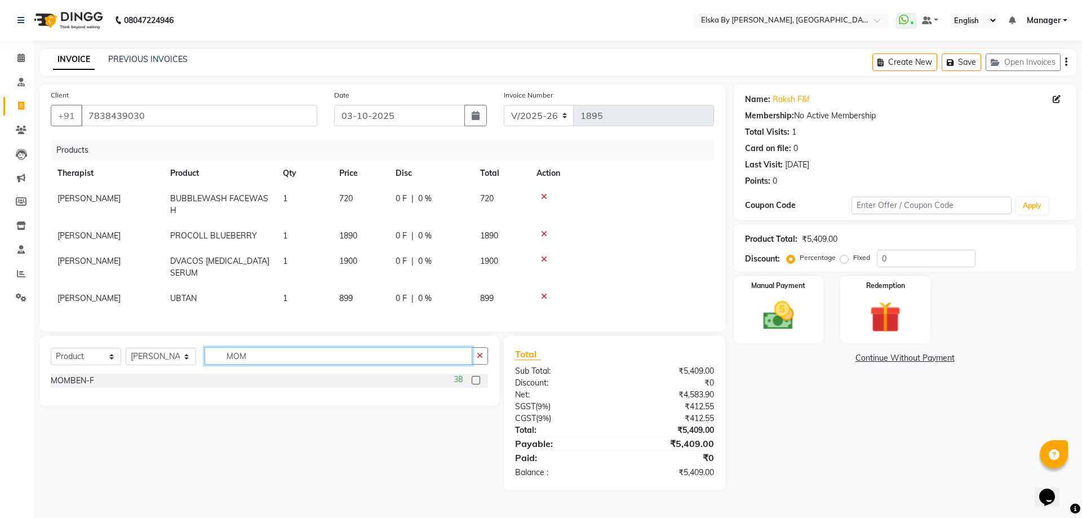
type input "MOM"
click at [477, 384] on label at bounding box center [476, 380] width 8 height 8
click at [477, 384] on input "checkbox" at bounding box center [475, 380] width 7 height 7
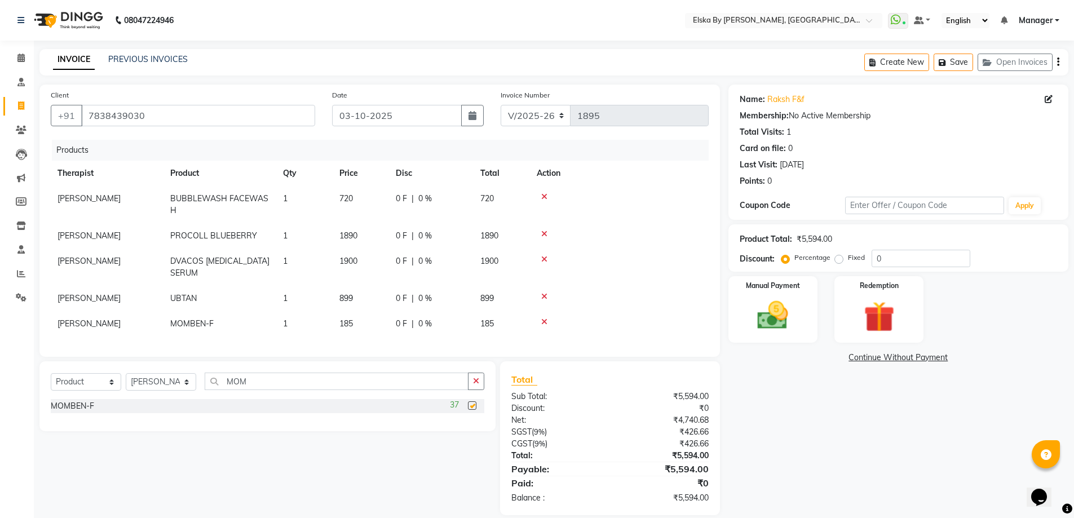
checkbox input "false"
click at [882, 260] on input "0" at bounding box center [920, 258] width 99 height 17
type input "15"
click at [845, 408] on div "Name: Raksh F&f Membership: No Active Membership Total Visits: 1 Card on file: …" at bounding box center [902, 300] width 348 height 431
click at [792, 321] on img at bounding box center [773, 315] width 52 height 37
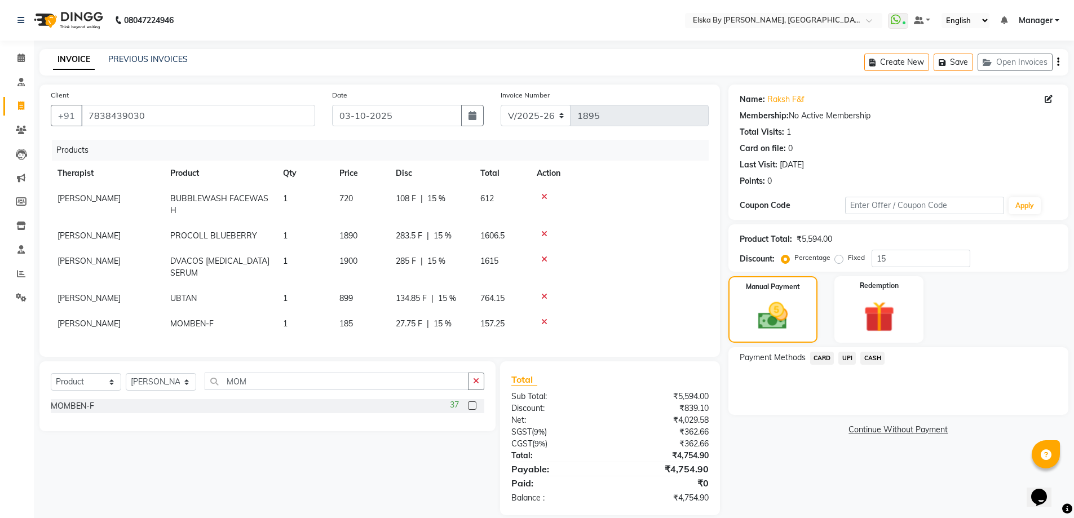
click at [871, 356] on span "CASH" at bounding box center [872, 358] width 24 height 13
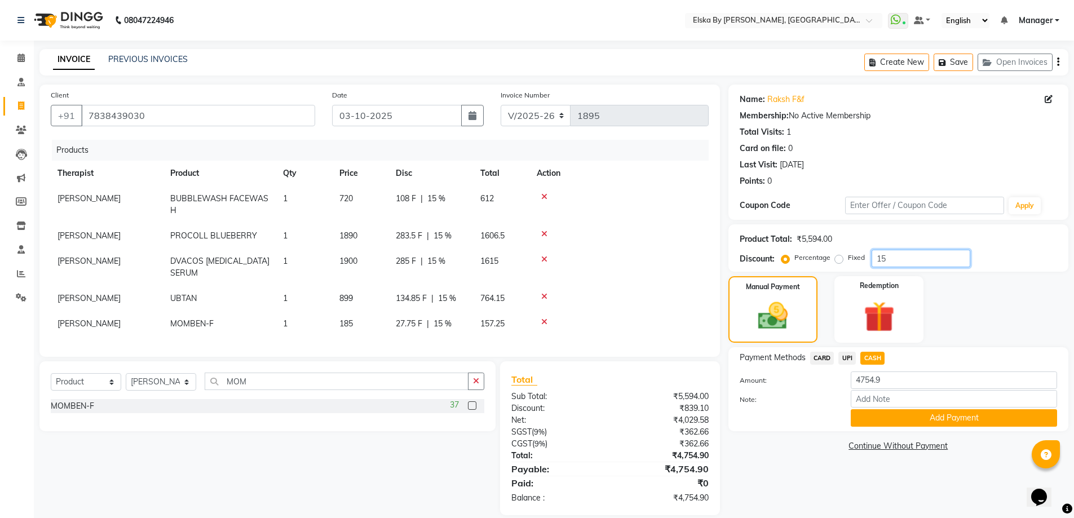
drag, startPoint x: 908, startPoint y: 261, endPoint x: 847, endPoint y: 252, distance: 62.1
click at [847, 252] on div "Percentage Fixed 15" at bounding box center [876, 258] width 187 height 17
click at [848, 260] on label "Fixed" at bounding box center [856, 258] width 17 height 10
click at [839, 260] on input "Fixed" at bounding box center [841, 258] width 8 height 8
radio input "true"
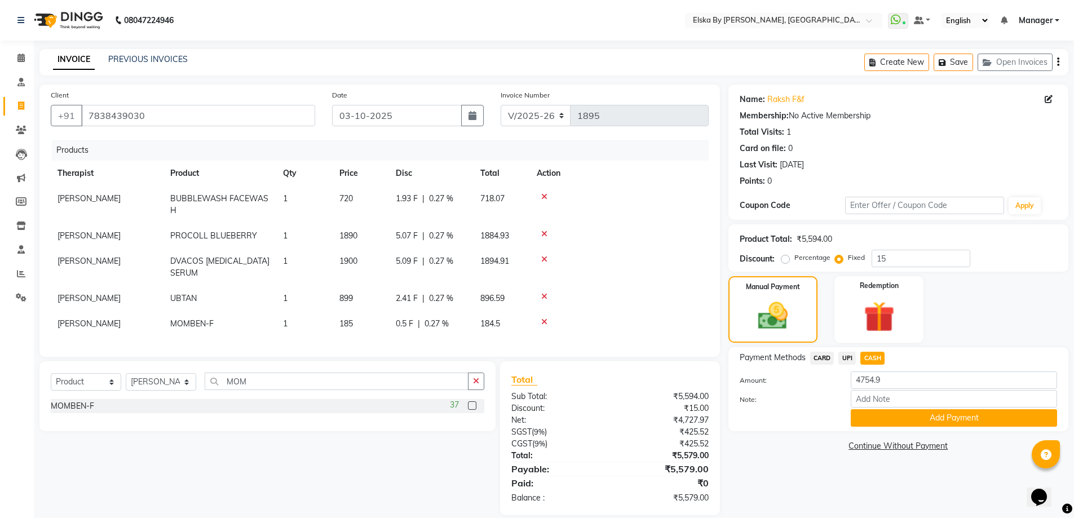
click at [850, 256] on label "Fixed" at bounding box center [856, 258] width 17 height 10
click at [845, 256] on input "Fixed" at bounding box center [841, 258] width 8 height 8
drag, startPoint x: 850, startPoint y: 256, endPoint x: 884, endPoint y: 251, distance: 34.2
click at [884, 251] on input "15" at bounding box center [920, 258] width 99 height 17
drag, startPoint x: 893, startPoint y: 256, endPoint x: 863, endPoint y: 265, distance: 31.2
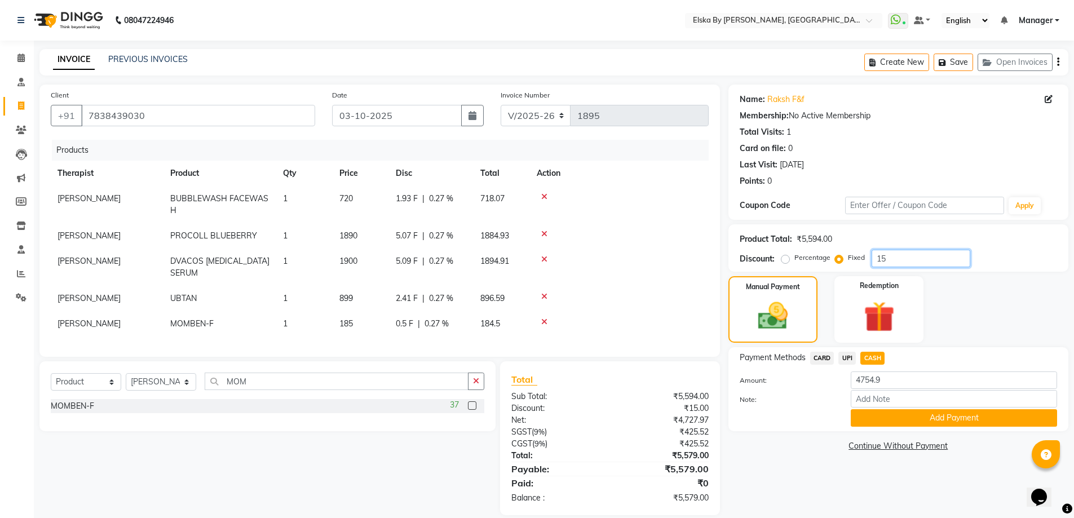
click at [863, 265] on div "Percentage Fixed 15" at bounding box center [876, 258] width 187 height 17
type input "894"
click at [785, 471] on div "Name: Raksh F&f Membership: No Active Membership Total Visits: 1 Card on file: …" at bounding box center [902, 300] width 348 height 431
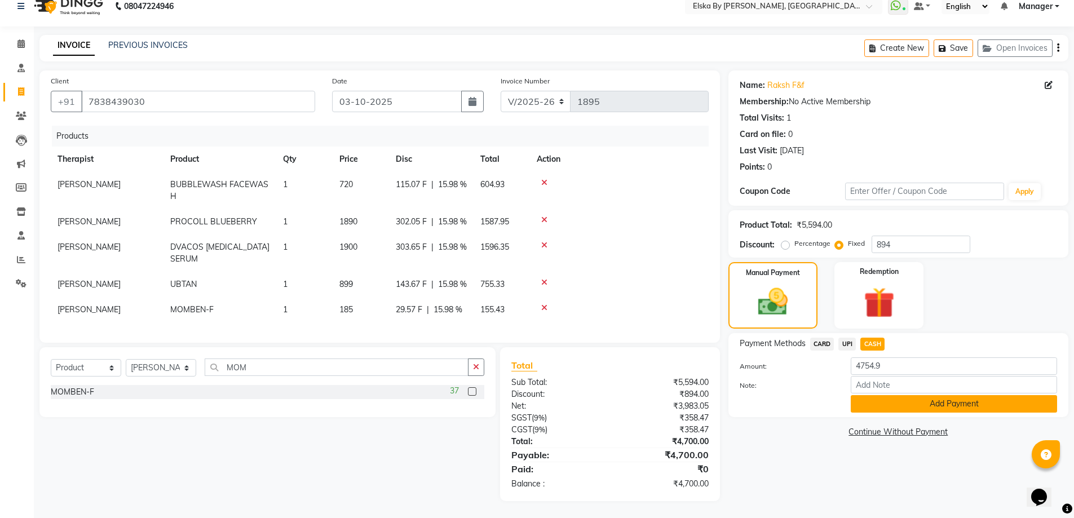
click at [881, 395] on button "Add Payment" at bounding box center [954, 403] width 206 height 17
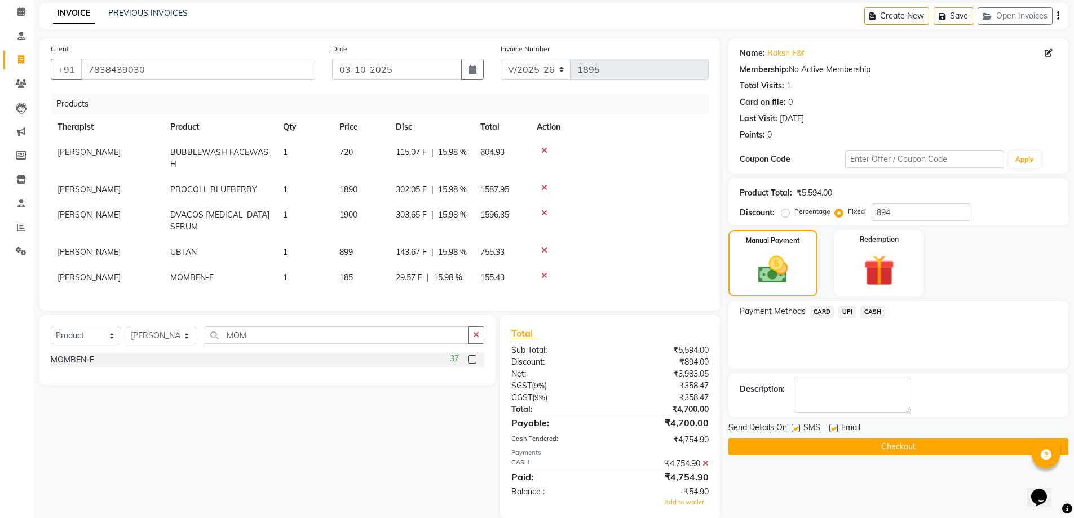
click at [703, 467] on icon at bounding box center [705, 463] width 6 height 8
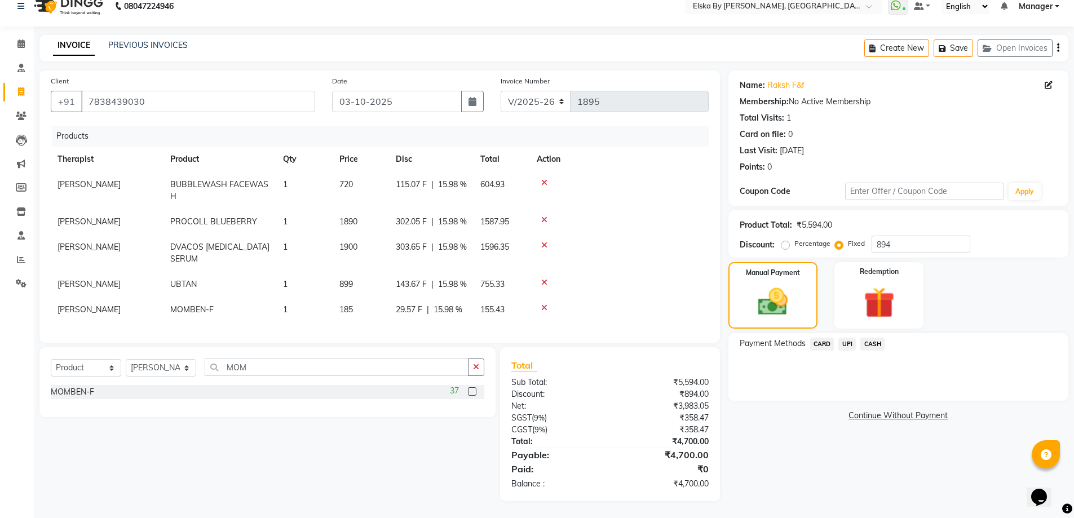
click at [876, 338] on span "CASH" at bounding box center [872, 344] width 24 height 13
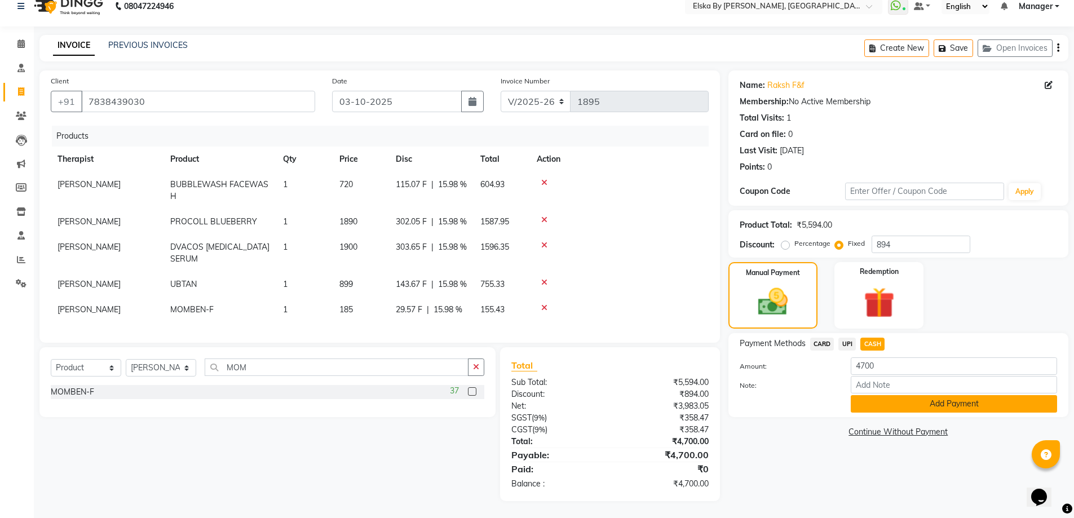
click at [876, 395] on button "Add Payment" at bounding box center [954, 403] width 206 height 17
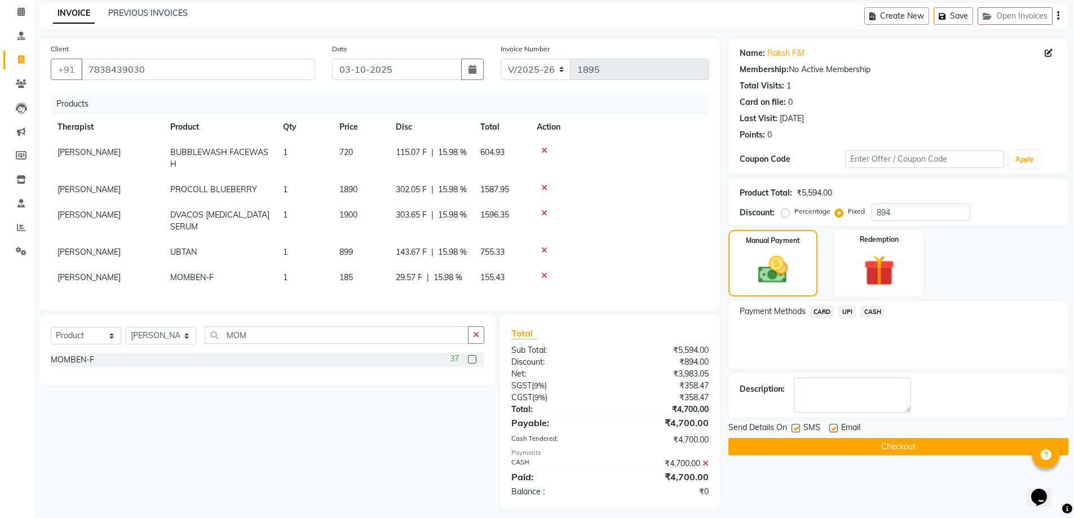
click at [835, 427] on label at bounding box center [833, 428] width 8 height 8
click at [835, 427] on input "checkbox" at bounding box center [832, 428] width 7 height 7
checkbox input "false"
click at [798, 428] on label at bounding box center [795, 428] width 8 height 8
click at [798, 428] on input "checkbox" at bounding box center [794, 428] width 7 height 7
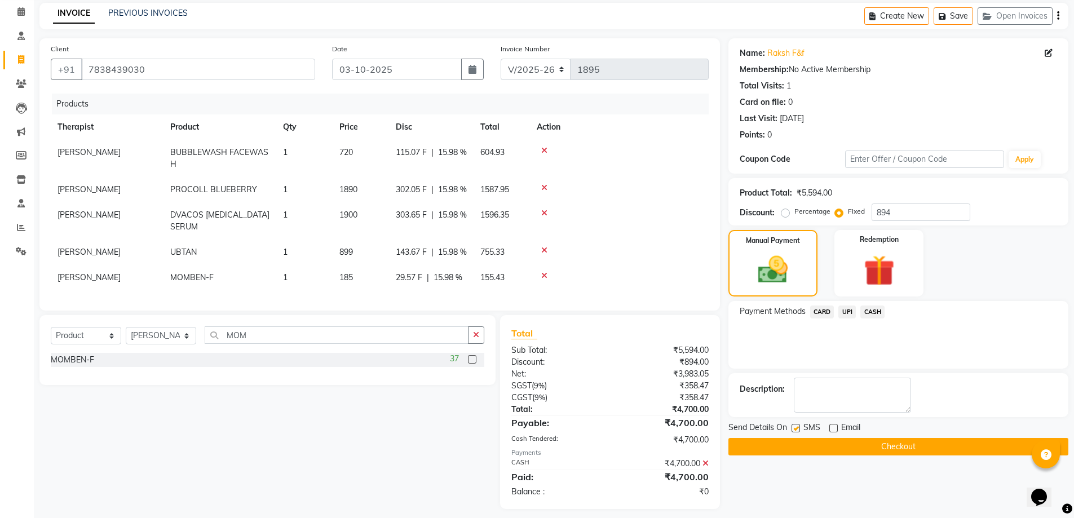
checkbox input "false"
drag, startPoint x: 803, startPoint y: 446, endPoint x: 815, endPoint y: 447, distance: 12.4
click at [803, 447] on button "Checkout" at bounding box center [898, 446] width 340 height 17
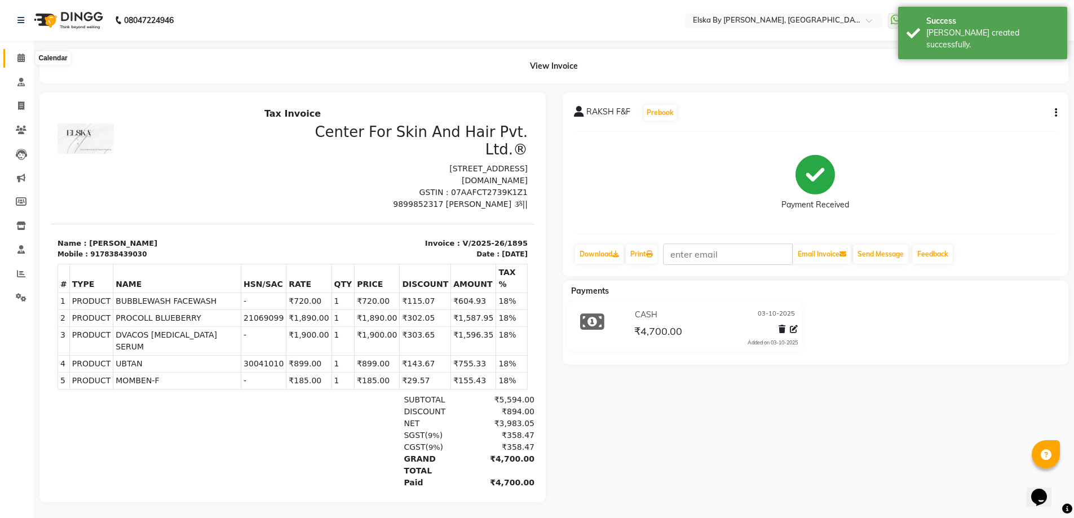
click at [25, 55] on span at bounding box center [21, 58] width 20 height 13
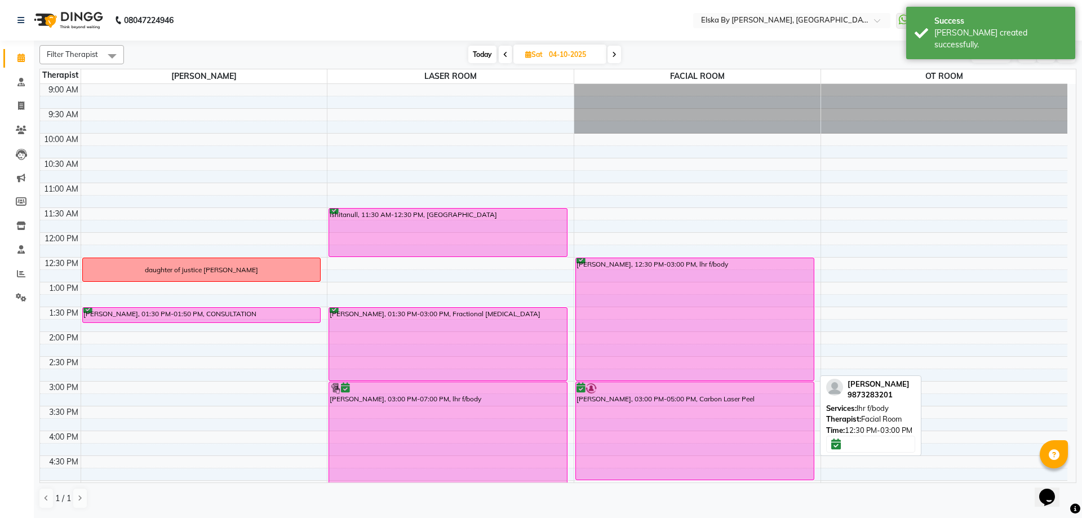
scroll to position [113, 0]
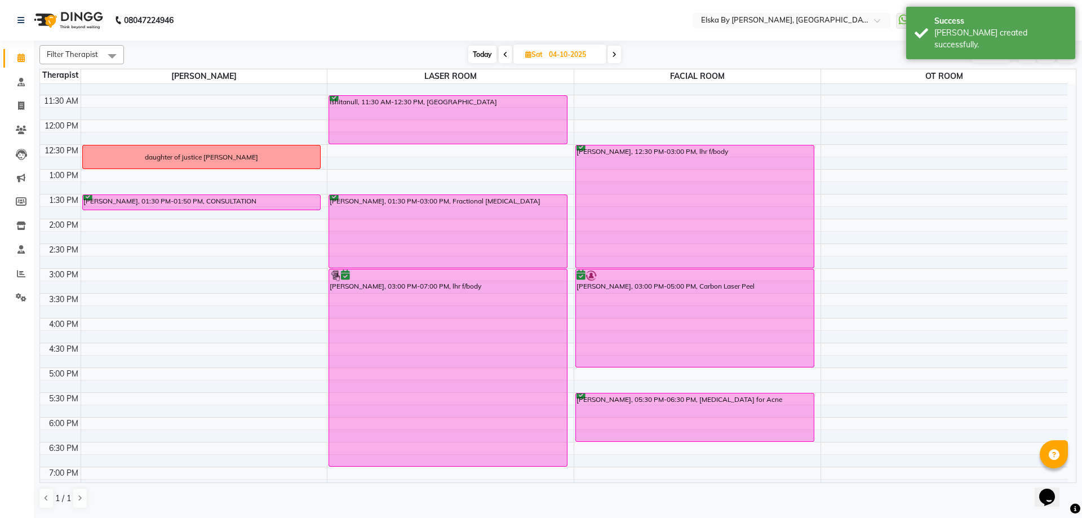
click at [477, 51] on span "Today" at bounding box center [482, 54] width 28 height 17
type input "03-10-2025"
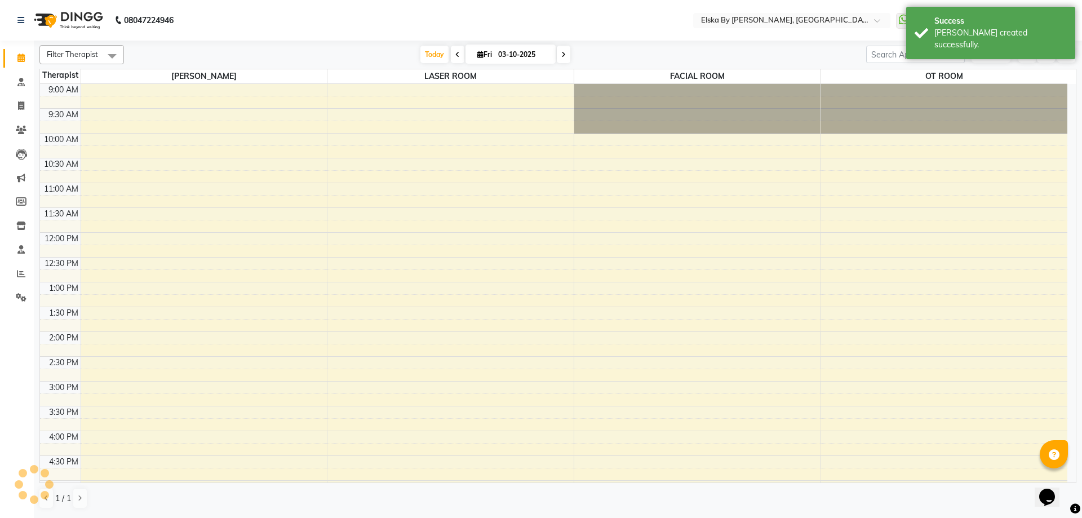
scroll to position [196, 0]
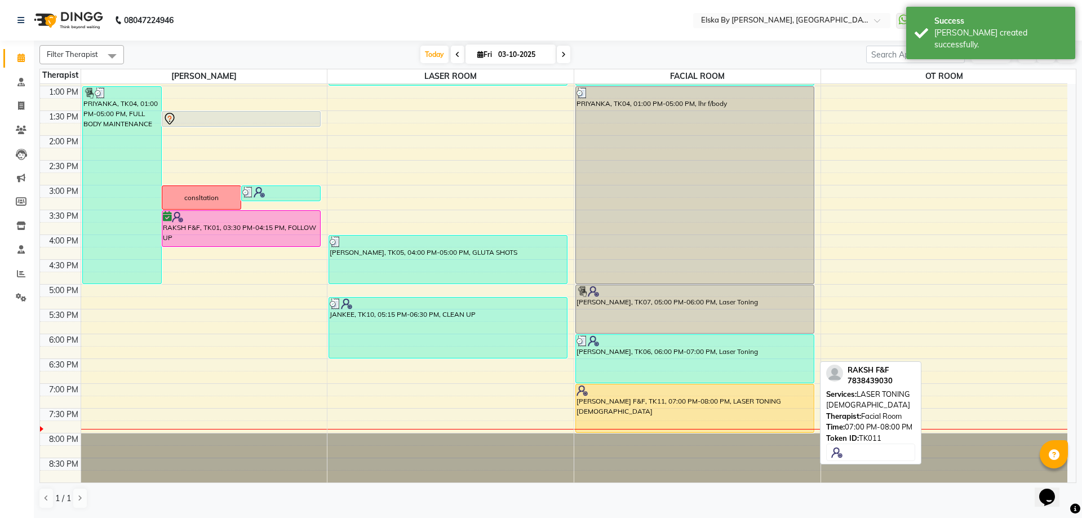
click at [636, 400] on div "RAKSH F&F, TK11, 07:00 PM-08:00 PM, LASER TONING MALE" at bounding box center [695, 408] width 238 height 48
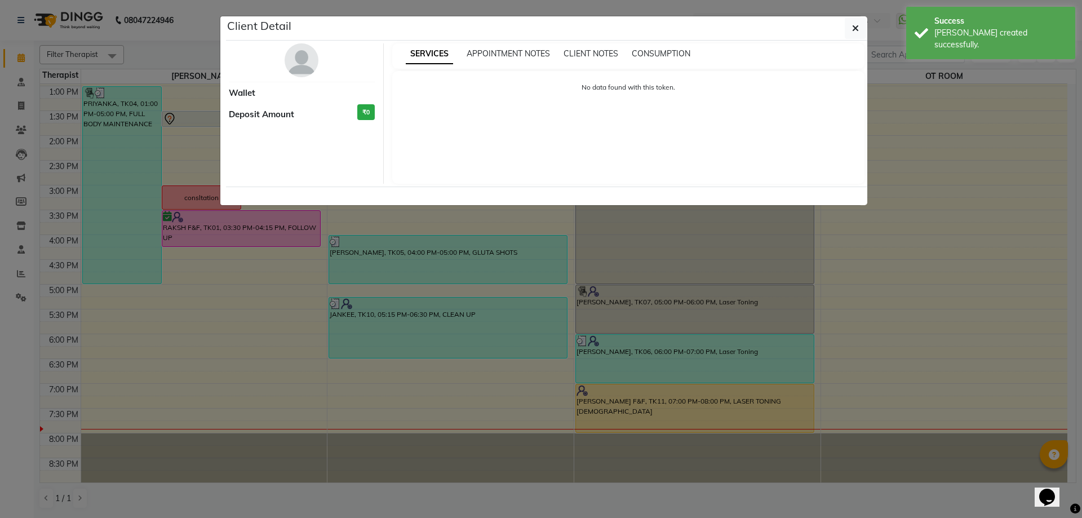
select select "1"
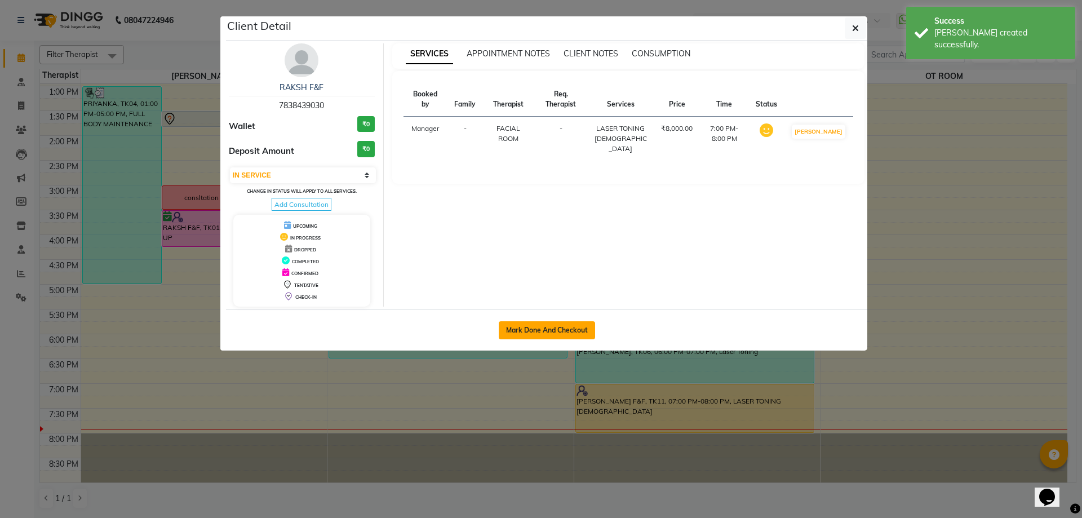
click at [553, 334] on button "Mark Done And Checkout" at bounding box center [547, 330] width 96 height 18
select select "service"
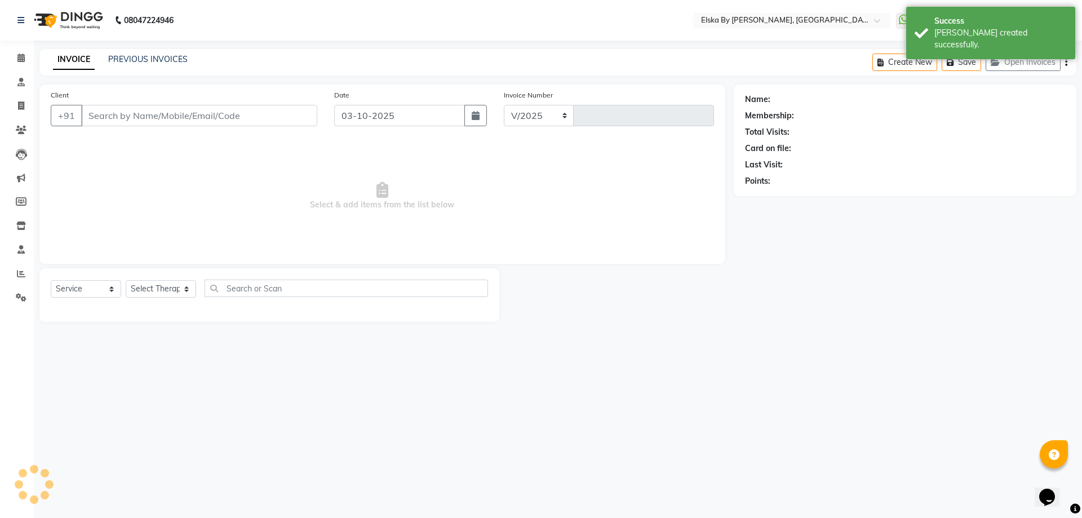
select select "7252"
type input "1896"
select select "62001"
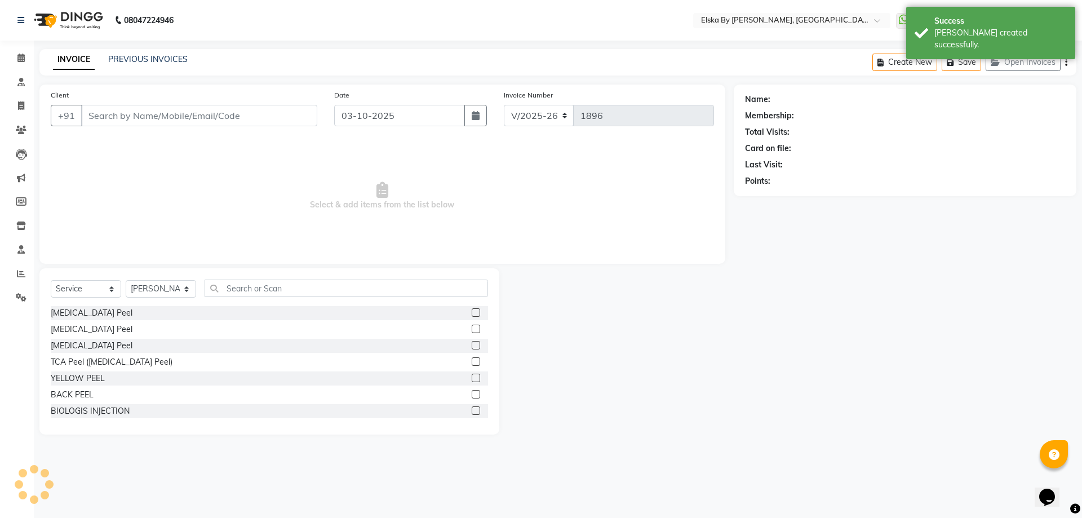
type input "7838439030"
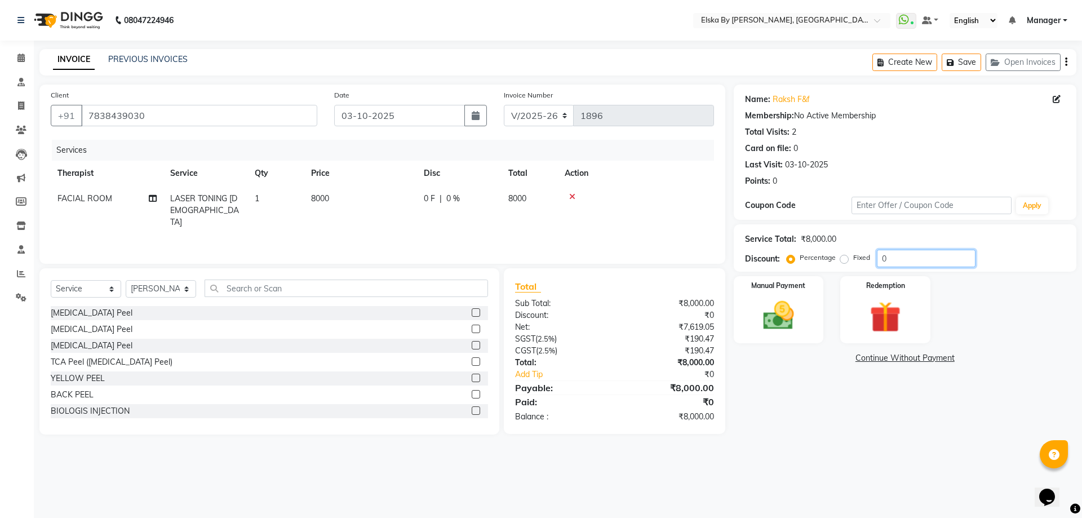
click at [880, 264] on input "0" at bounding box center [926, 258] width 99 height 17
type input "50"
click at [777, 312] on img at bounding box center [778, 315] width 52 height 37
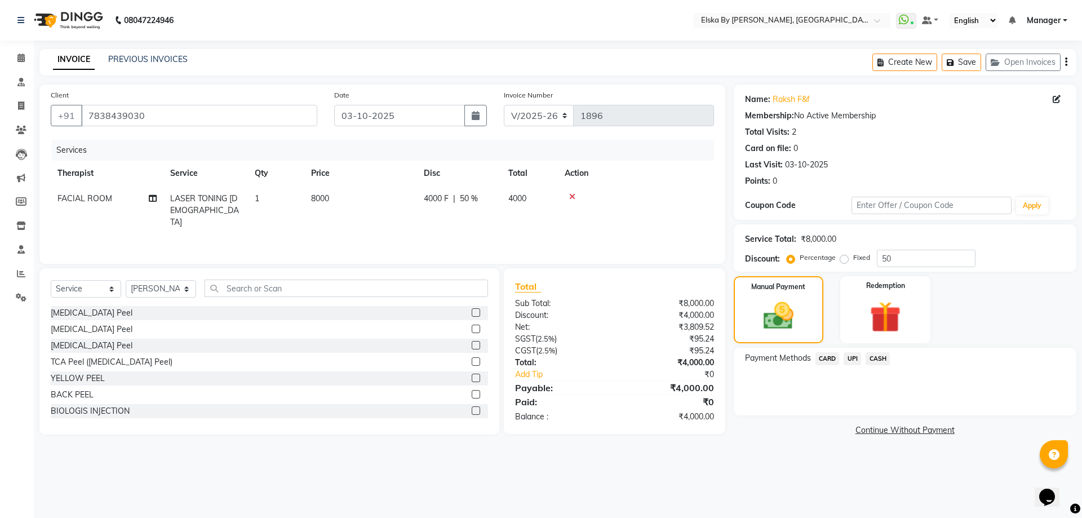
click at [880, 360] on span "CASH" at bounding box center [878, 358] width 24 height 13
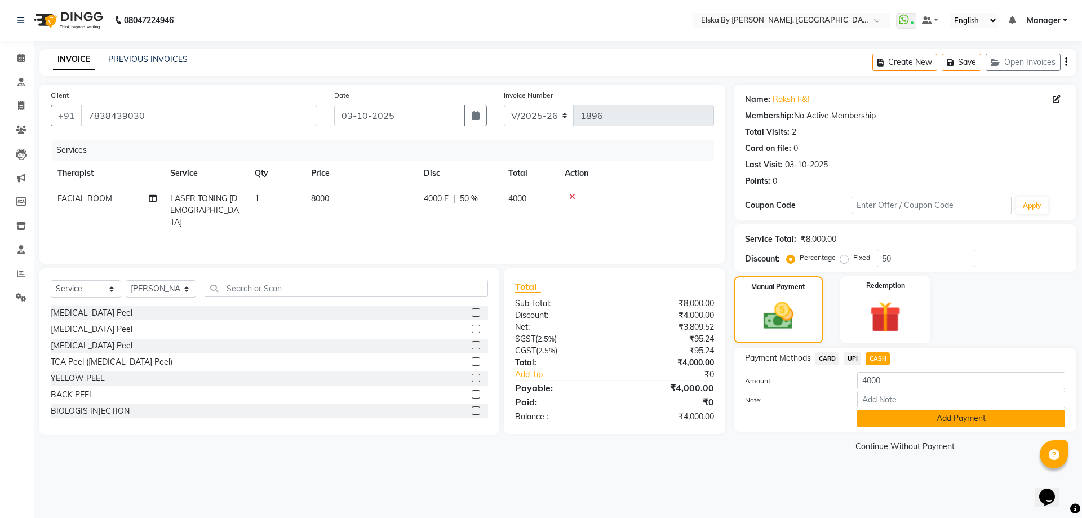
click at [885, 422] on button "Add Payment" at bounding box center [961, 418] width 208 height 17
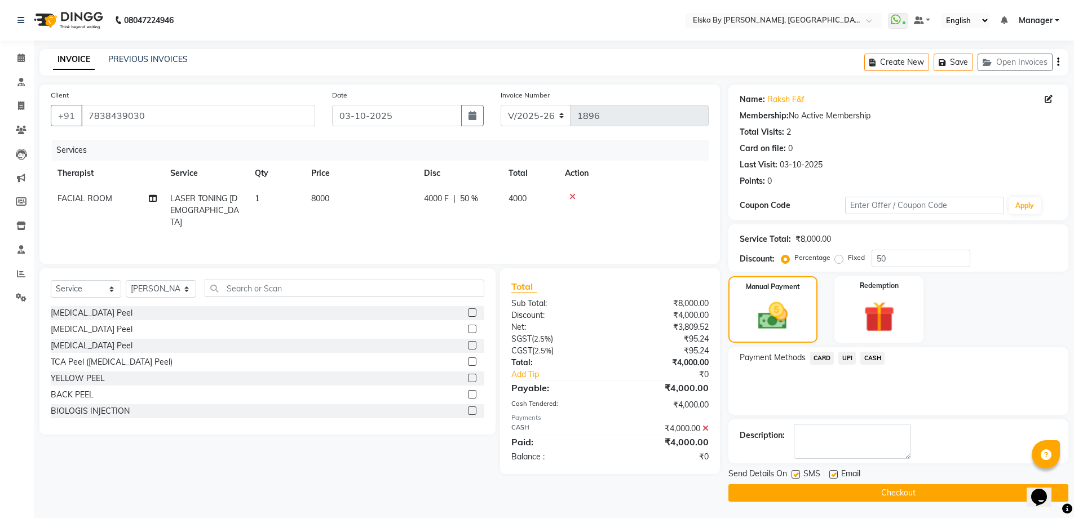
click at [831, 472] on label at bounding box center [833, 474] width 8 height 8
click at [831, 472] on input "checkbox" at bounding box center [832, 474] width 7 height 7
checkbox input "false"
click at [796, 475] on label at bounding box center [795, 474] width 8 height 8
click at [796, 475] on input "checkbox" at bounding box center [794, 474] width 7 height 7
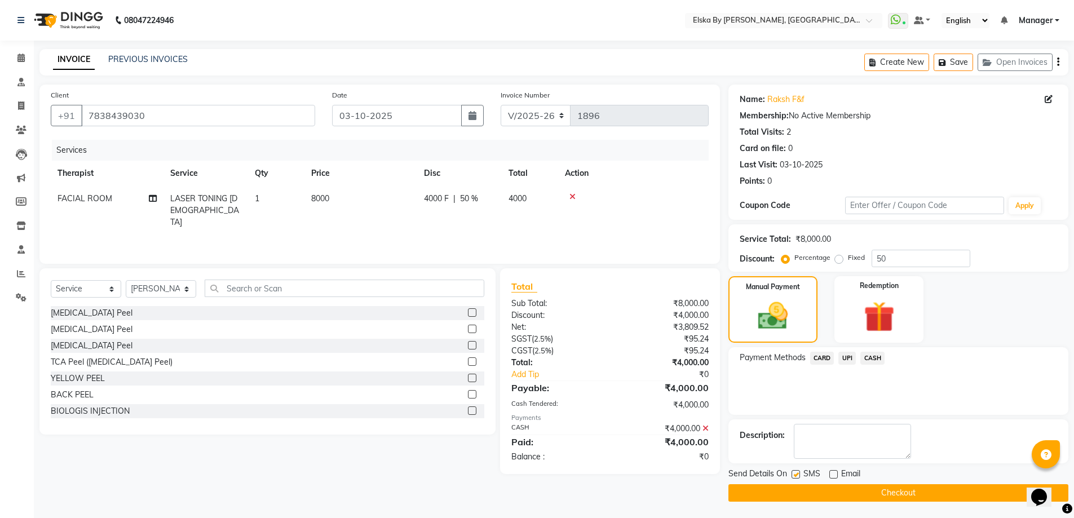
checkbox input "false"
click at [802, 487] on button "Checkout" at bounding box center [898, 492] width 340 height 17
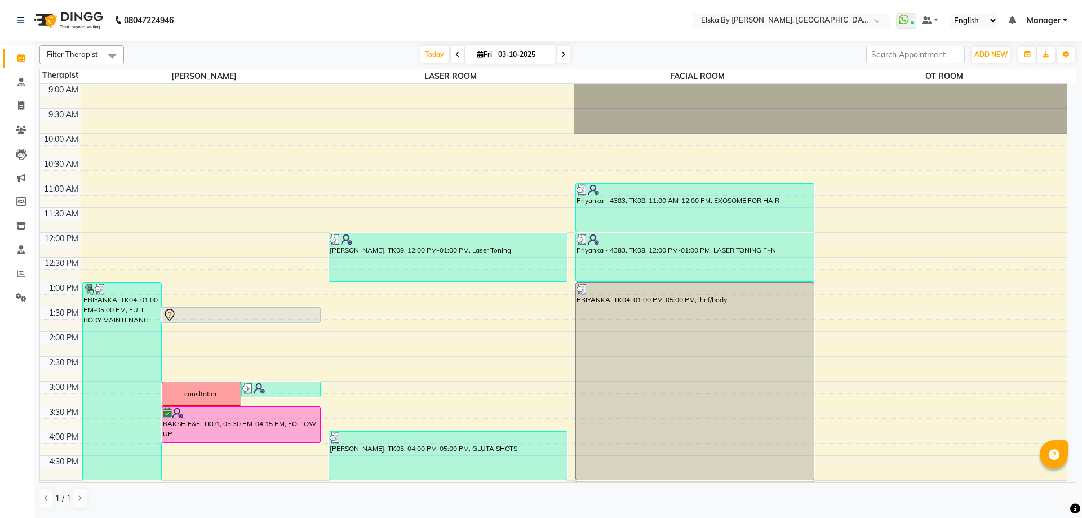
click at [560, 50] on span at bounding box center [564, 54] width 14 height 17
type input "04-10-2025"
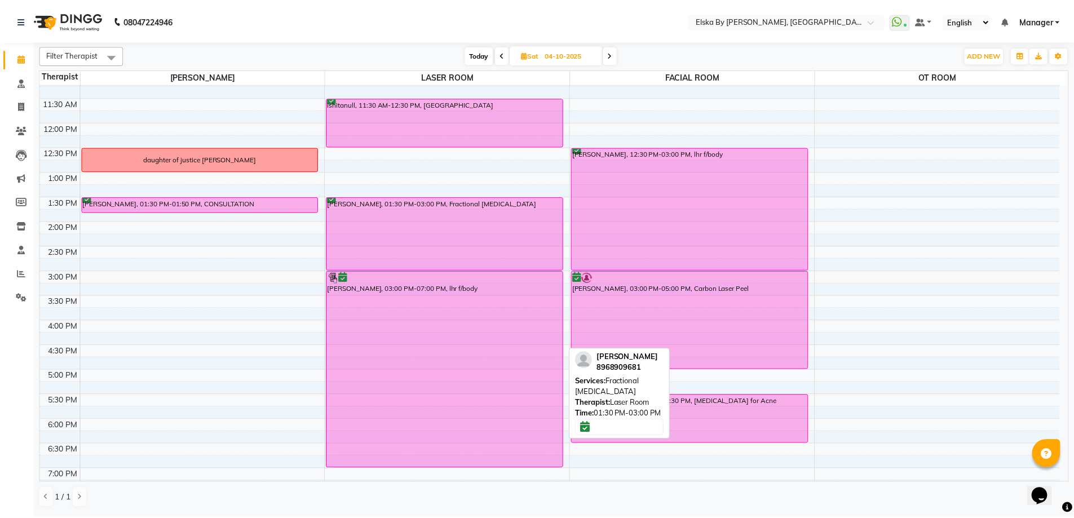
scroll to position [196, 0]
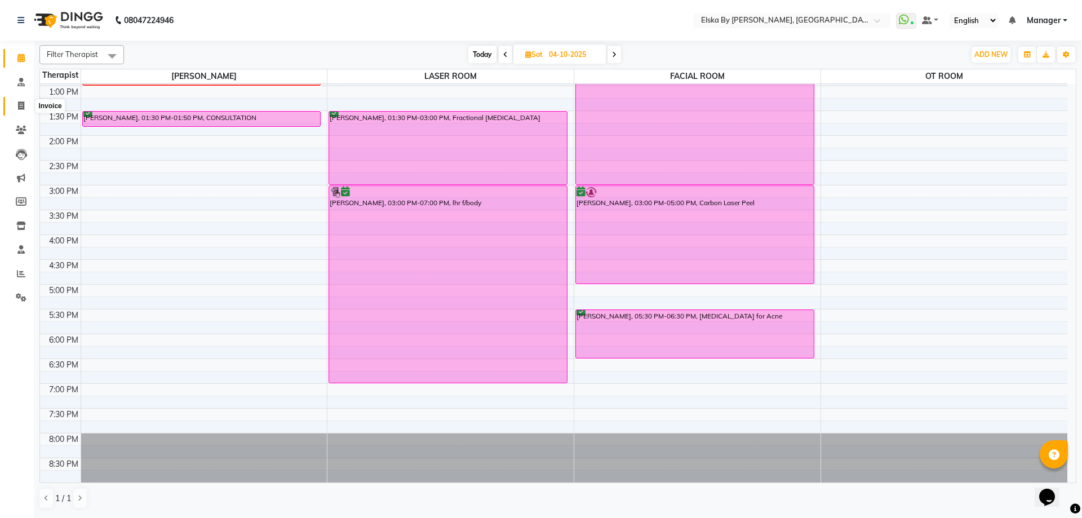
click at [22, 108] on icon at bounding box center [21, 105] width 6 height 8
select select "service"
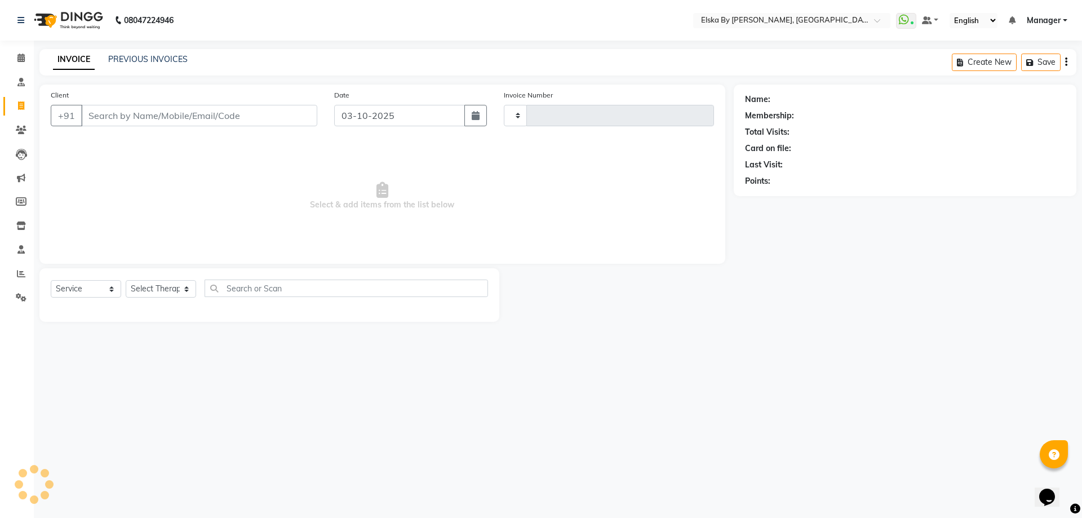
type input "1895"
select select "7252"
click at [156, 60] on link "PREVIOUS INVOICES" at bounding box center [147, 59] width 79 height 10
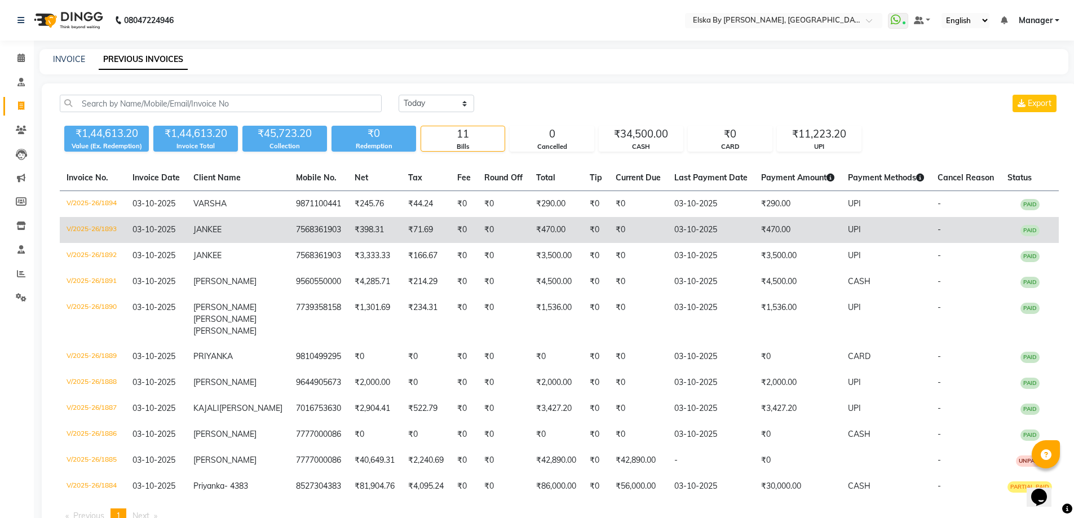
click at [404, 233] on td "₹71.69" at bounding box center [425, 230] width 49 height 26
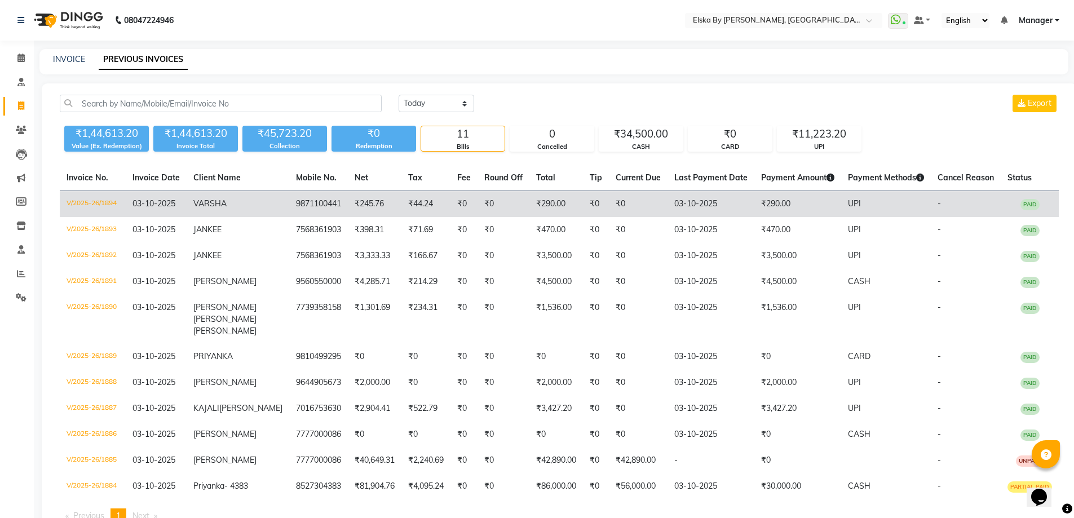
click at [403, 206] on td "₹44.24" at bounding box center [425, 204] width 49 height 26
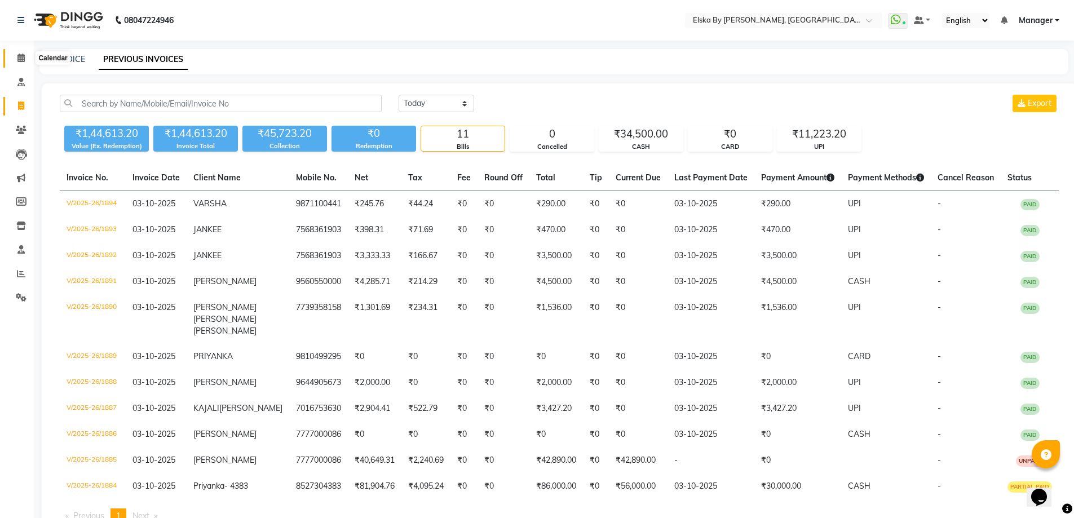
click at [23, 55] on icon at bounding box center [20, 58] width 7 height 8
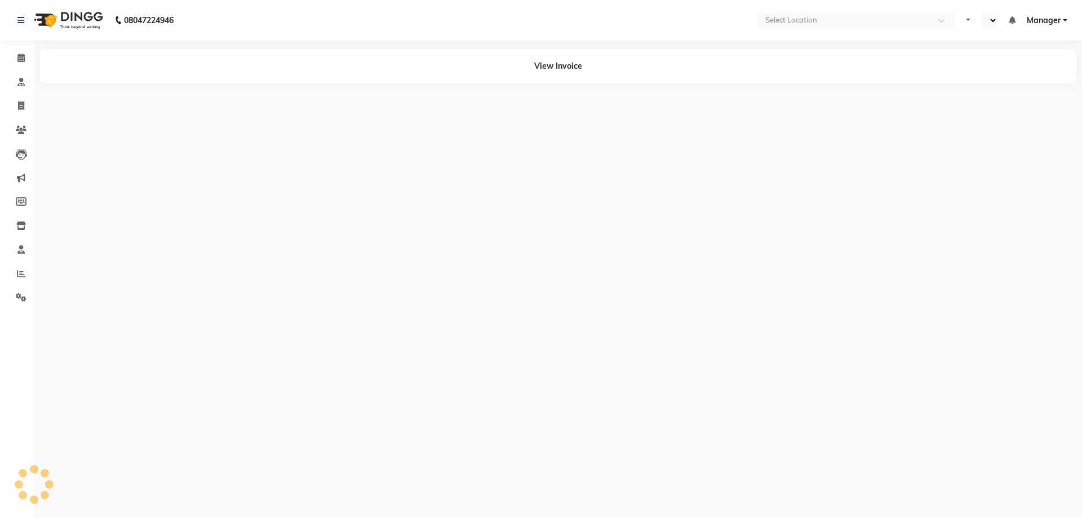
select select "en"
